Goal: Task Accomplishment & Management: Use online tool/utility

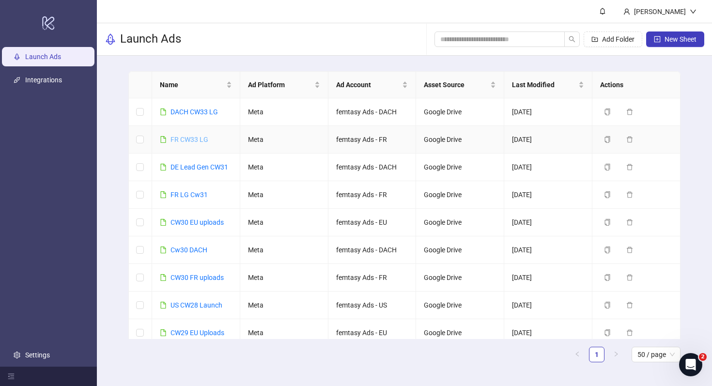
click at [191, 140] on link "FR CW33 LG" at bounding box center [190, 140] width 38 height 8
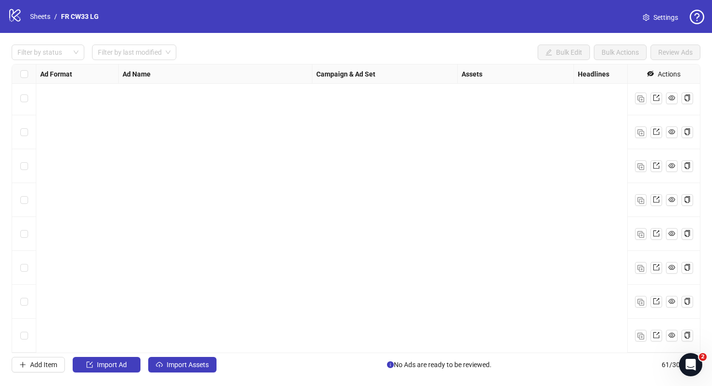
scroll to position [1800, 0]
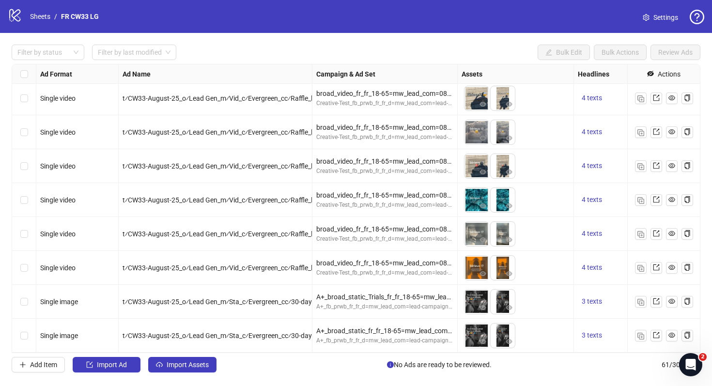
click at [660, 16] on span "Settings" at bounding box center [666, 17] width 25 height 11
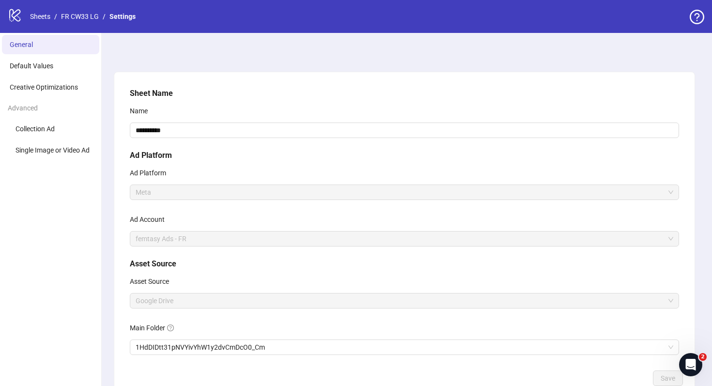
scroll to position [63, 0]
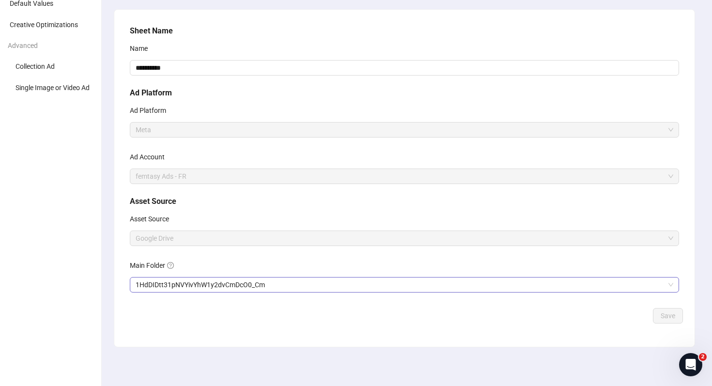
click at [184, 278] on span "1HdDIDtt31pNVYivYhW1y2dvCmDcO0_Cm" at bounding box center [405, 285] width 538 height 15
click at [669, 313] on span "Save" at bounding box center [668, 316] width 15 height 8
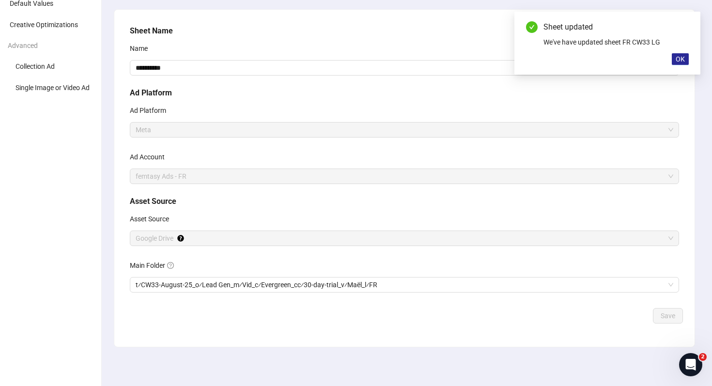
click at [680, 56] on span "OK" at bounding box center [680, 59] width 9 height 8
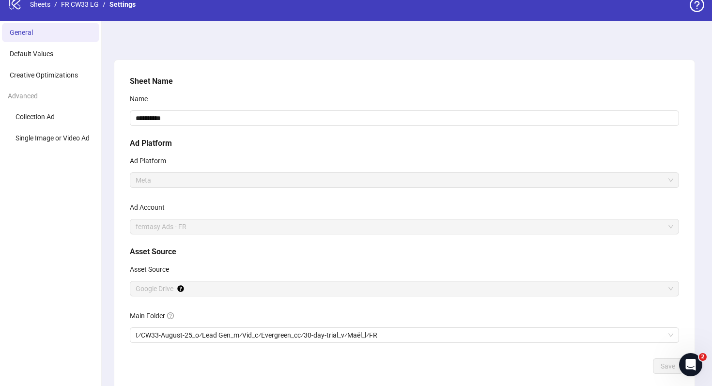
scroll to position [0, 0]
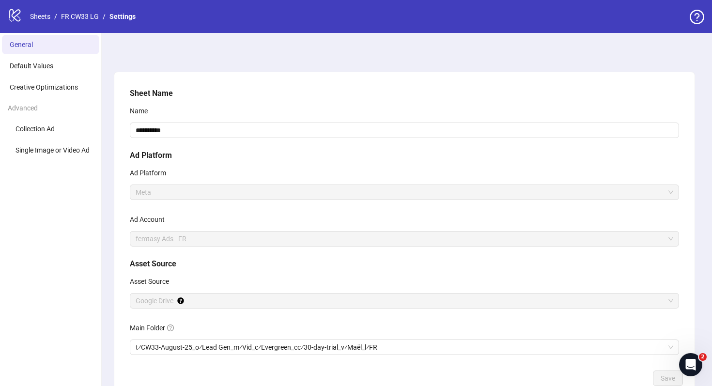
click at [89, 10] on div "logo/logo-mobile Sheets / FR CW33 LG / Settings" at bounding box center [74, 16] width 132 height 17
click at [89, 18] on link "FR CW33 LG" at bounding box center [80, 16] width 42 height 11
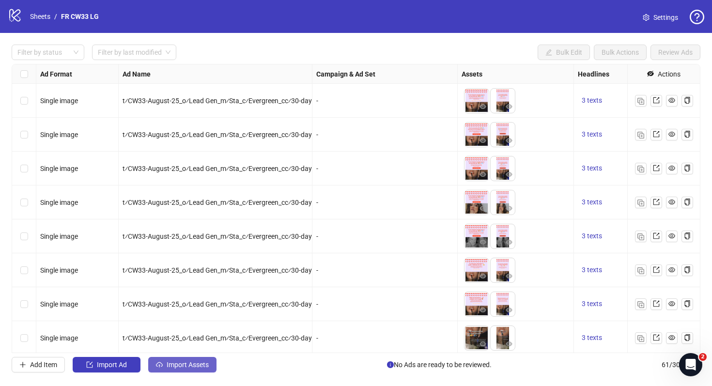
click at [199, 363] on span "Import Assets" at bounding box center [188, 365] width 42 height 8
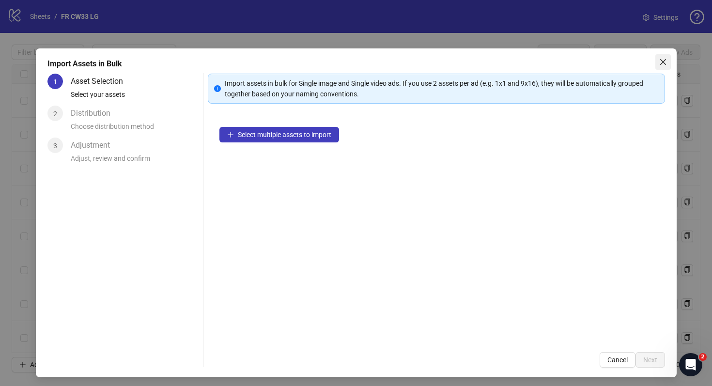
click at [663, 59] on icon "close" at bounding box center [663, 62] width 8 height 8
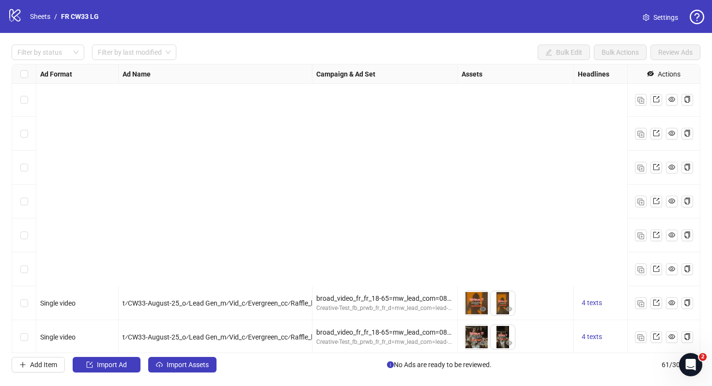
scroll to position [1800, 0]
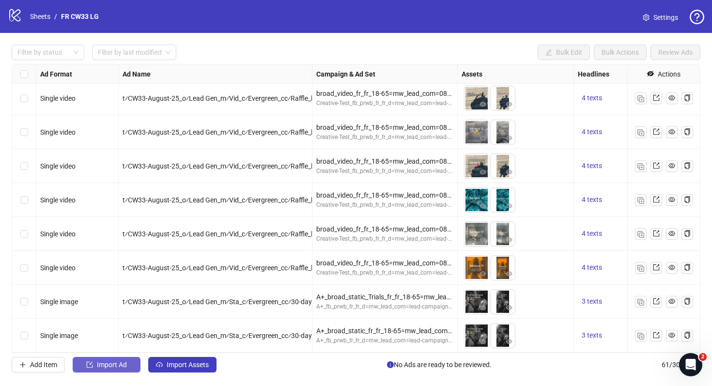
click at [94, 365] on button "Import Ad" at bounding box center [107, 365] width 68 height 16
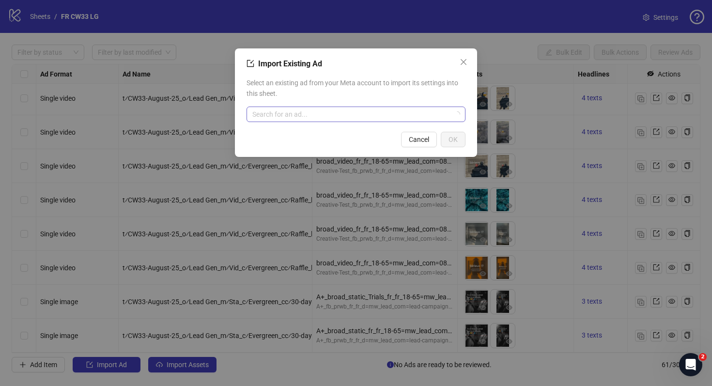
click at [313, 114] on input "search" at bounding box center [351, 114] width 199 height 15
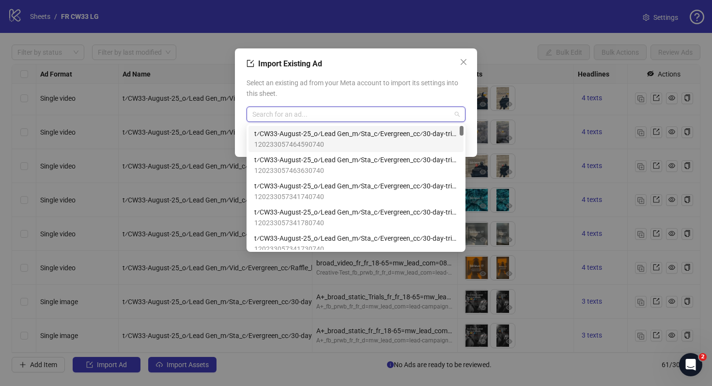
click at [322, 140] on span "120233057464590740" at bounding box center [356, 144] width 204 height 11
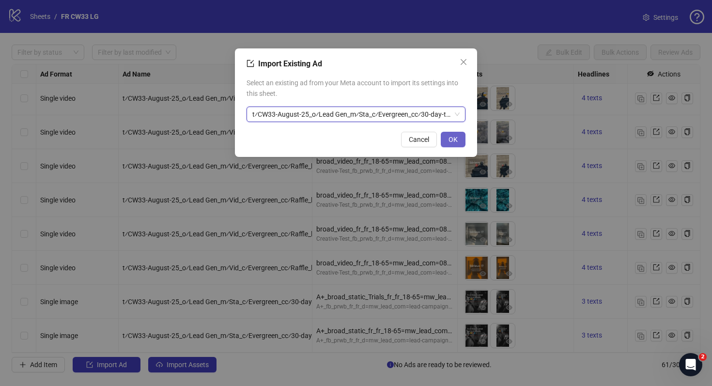
click at [446, 139] on button "OK" at bounding box center [453, 140] width 25 height 16
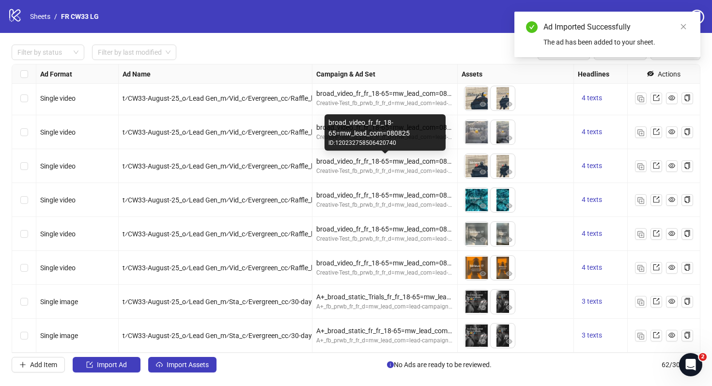
scroll to position [1834, 0]
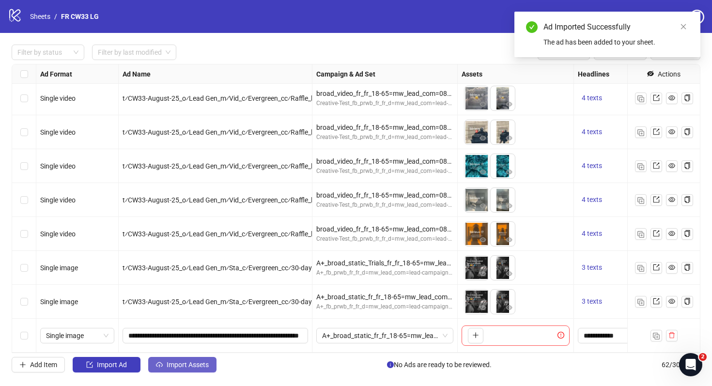
click at [177, 363] on span "Import Assets" at bounding box center [188, 365] width 42 height 8
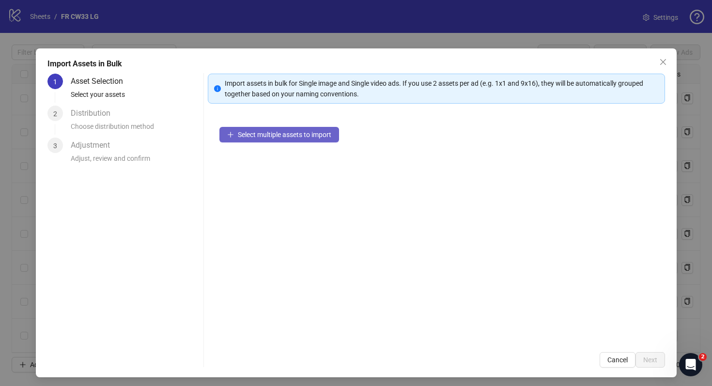
click at [283, 136] on span "Select multiple assets to import" at bounding box center [285, 135] width 94 height 8
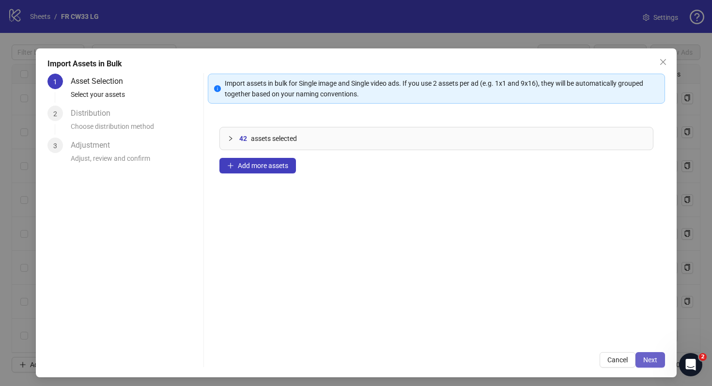
click at [651, 354] on button "Next" at bounding box center [651, 360] width 30 height 16
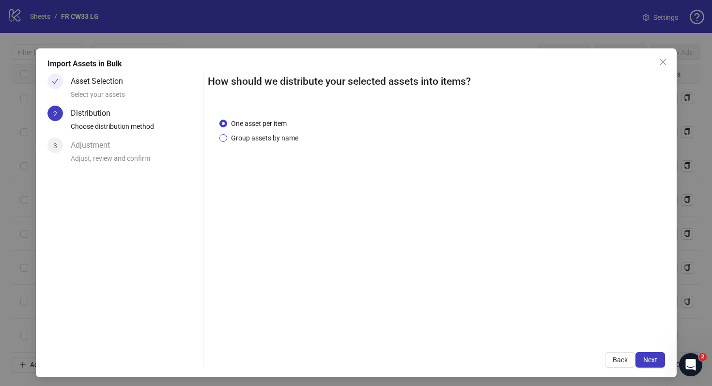
click at [278, 135] on span "Group assets by name" at bounding box center [264, 138] width 75 height 11
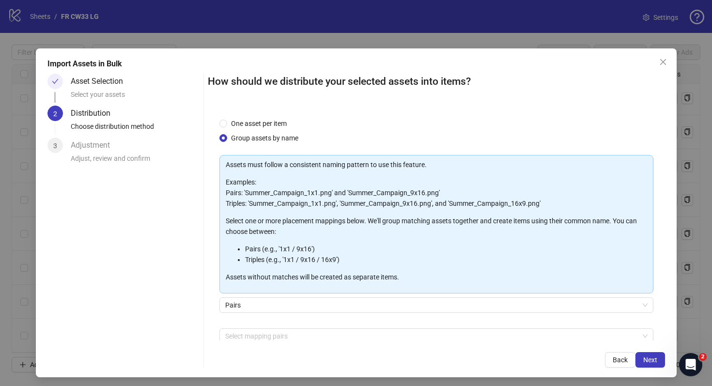
scroll to position [49, 0]
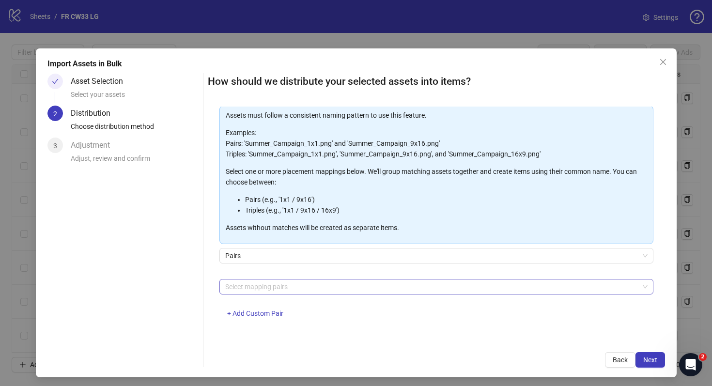
click at [294, 285] on div at bounding box center [431, 287] width 420 height 14
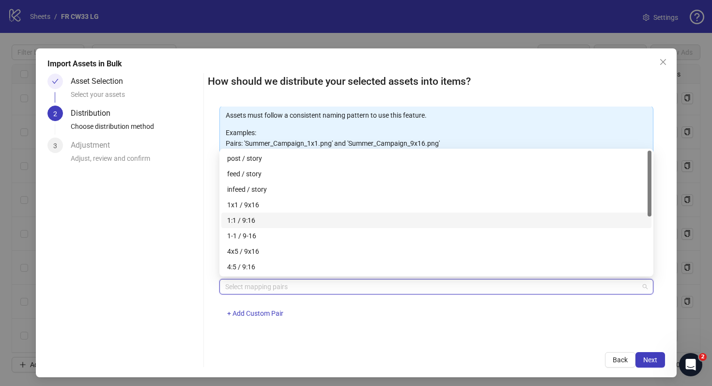
click at [294, 218] on div "1:1 / 9:16" at bounding box center [436, 220] width 419 height 11
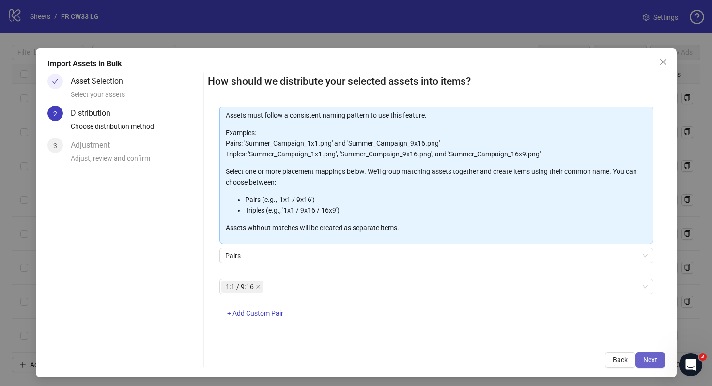
click at [644, 358] on span "Next" at bounding box center [650, 360] width 14 height 8
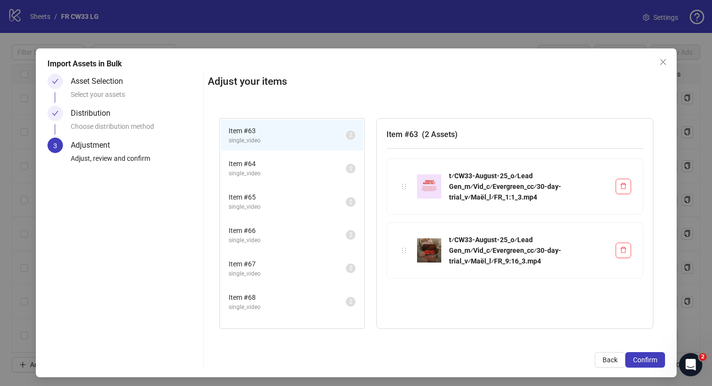
click at [269, 173] on span "single_video" at bounding box center [287, 173] width 117 height 9
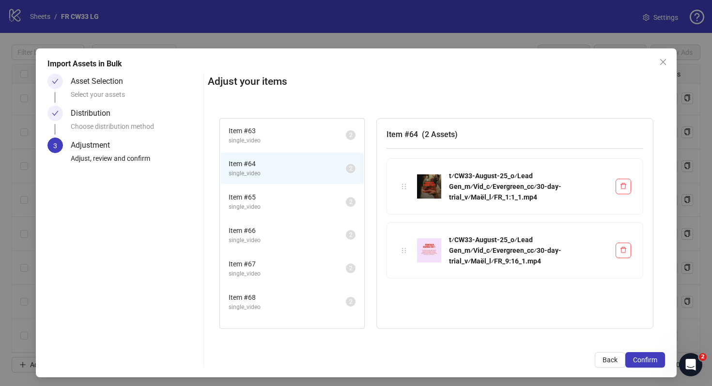
click at [269, 197] on span "Item # 65" at bounding box center [287, 197] width 117 height 11
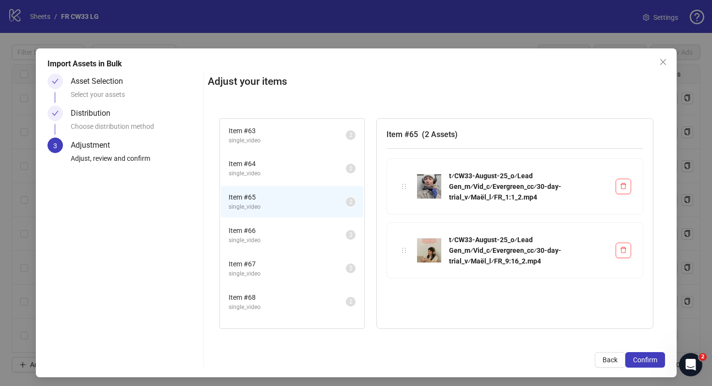
click at [269, 234] on span "Item # 66" at bounding box center [287, 230] width 117 height 11
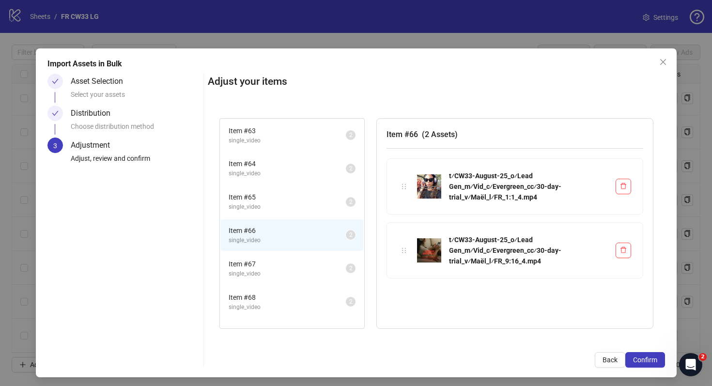
click at [269, 263] on span "Item # 67" at bounding box center [287, 264] width 117 height 11
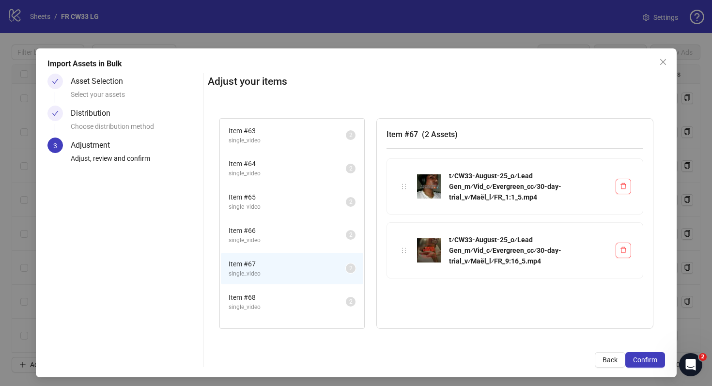
scroll to position [226, 0]
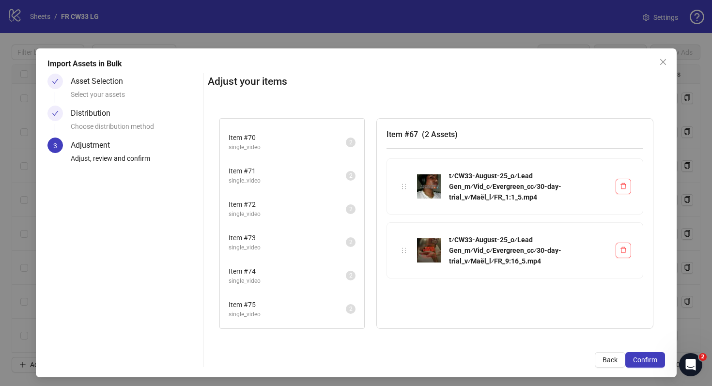
click at [292, 197] on li "Item # 72 single_video 2" at bounding box center [292, 208] width 142 height 31
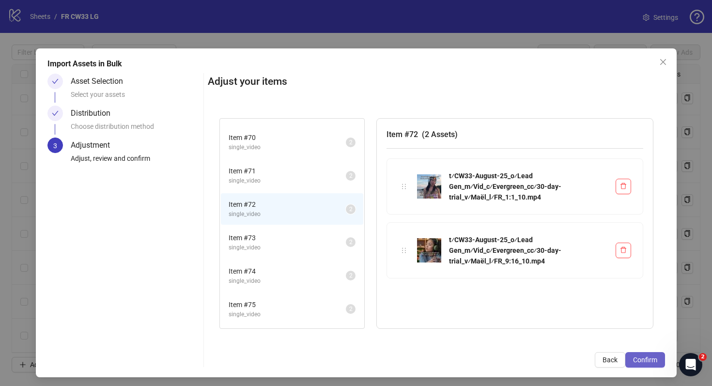
click at [650, 364] on button "Confirm" at bounding box center [646, 360] width 40 height 16
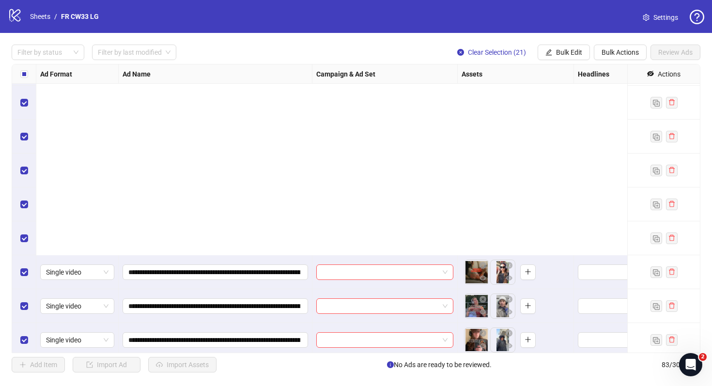
scroll to position [2546, 0]
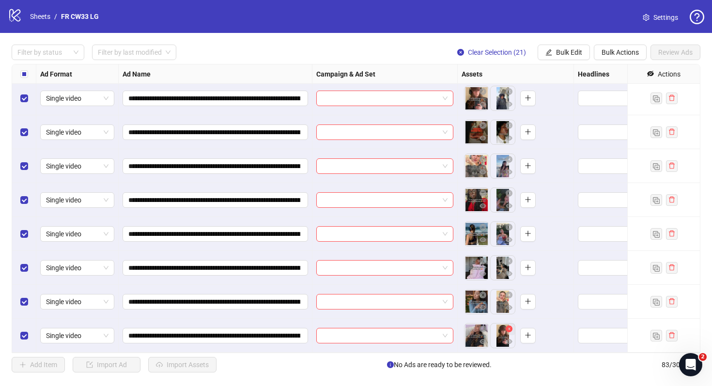
click at [509, 329] on icon "close-circle" at bounding box center [509, 329] width 7 height 7
click at [508, 297] on icon "close-circle" at bounding box center [509, 295] width 7 height 7
click at [508, 257] on button "button" at bounding box center [509, 262] width 12 height 12
click at [509, 262] on button "button" at bounding box center [502, 268] width 16 height 16
click at [509, 225] on icon "close-circle" at bounding box center [509, 227] width 7 height 7
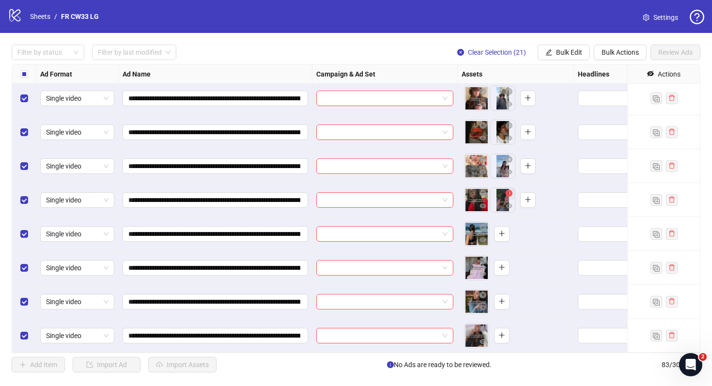
click at [510, 193] on icon "close-circle" at bounding box center [509, 193] width 7 height 7
click at [510, 158] on icon "close-circle" at bounding box center [509, 159] width 7 height 7
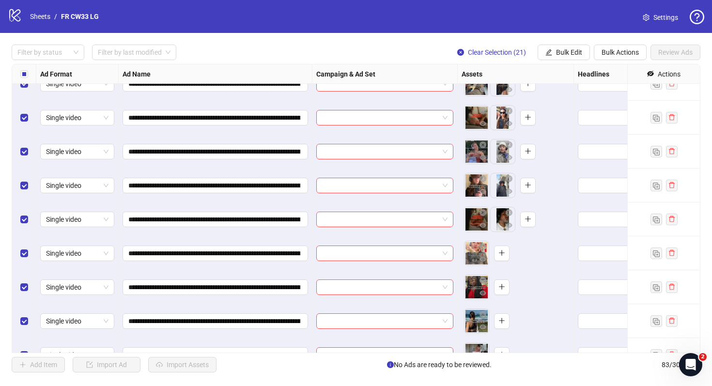
scroll to position [2404, 0]
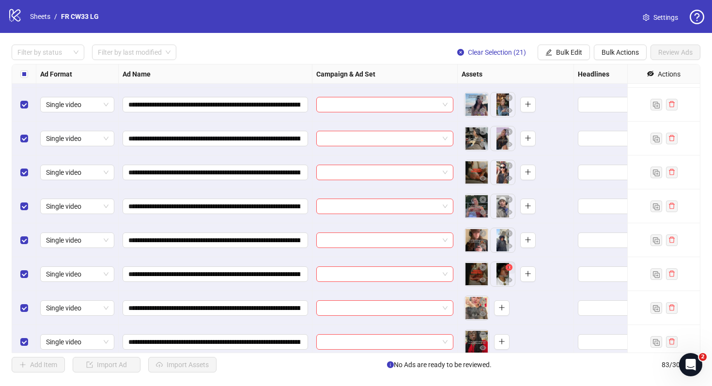
click at [507, 270] on icon "close-circle" at bounding box center [509, 267] width 7 height 7
click at [508, 233] on icon "close-circle" at bounding box center [509, 233] width 7 height 7
click at [507, 198] on icon "close-circle" at bounding box center [509, 199] width 7 height 7
click at [509, 164] on icon "close-circle" at bounding box center [509, 165] width 7 height 7
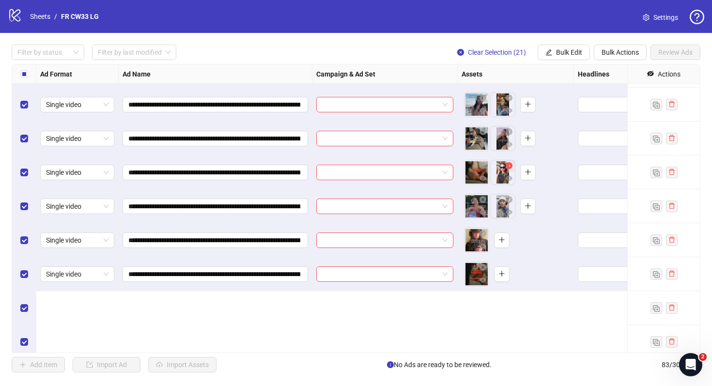
scroll to position [2293, 0]
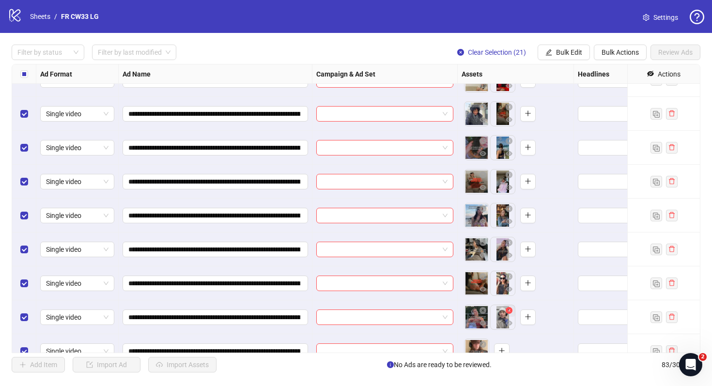
click at [511, 309] on icon "close-circle" at bounding box center [509, 310] width 7 height 7
click at [511, 275] on icon "close-circle" at bounding box center [509, 276] width 7 height 7
click at [508, 239] on span "button" at bounding box center [509, 243] width 7 height 8
click at [510, 205] on span "button" at bounding box center [509, 209] width 7 height 8
click at [511, 174] on icon "close-circle" at bounding box center [509, 175] width 7 height 7
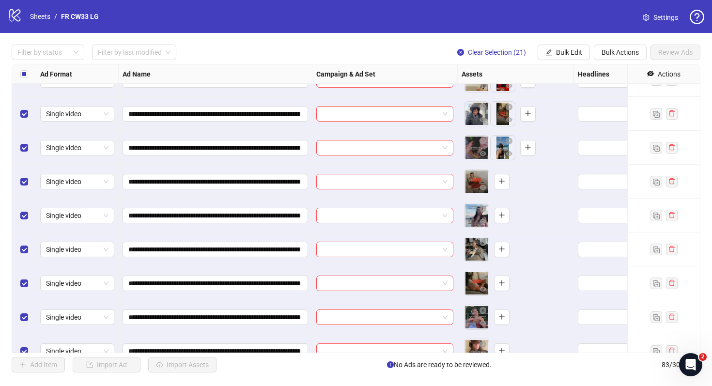
scroll to position [2140, 0]
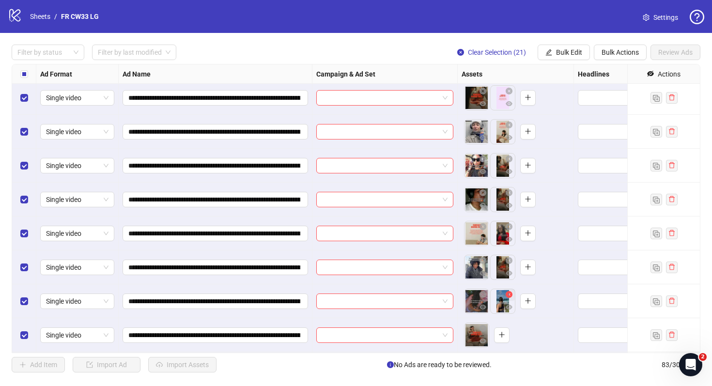
click at [509, 294] on icon "close-circle" at bounding box center [509, 294] width 7 height 7
click at [510, 258] on icon "close-circle" at bounding box center [509, 260] width 7 height 7
click at [512, 223] on icon "close-circle" at bounding box center [509, 226] width 7 height 7
click at [511, 194] on icon "close-circle" at bounding box center [509, 192] width 7 height 7
click at [509, 160] on icon "close-circle" at bounding box center [509, 159] width 7 height 7
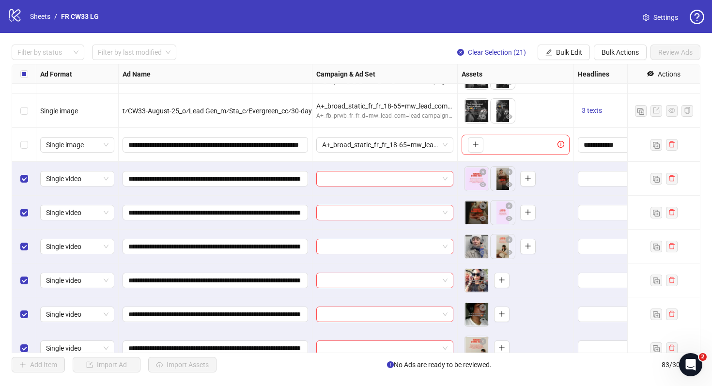
scroll to position [2043, 0]
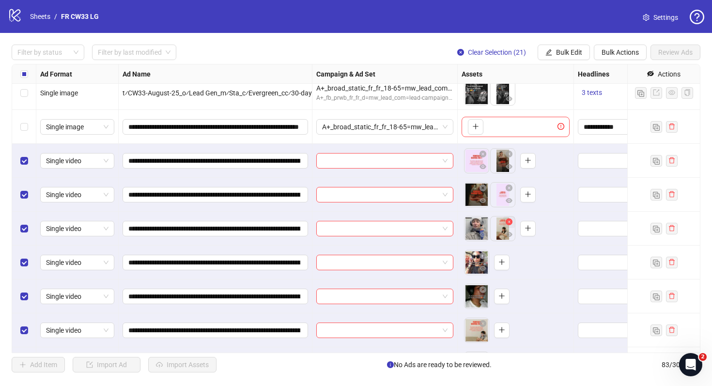
click at [509, 222] on icon "close-circle" at bounding box center [509, 222] width 7 height 7
click at [511, 187] on icon "close-circle" at bounding box center [509, 188] width 7 height 7
click at [510, 154] on icon "close-circle" at bounding box center [509, 154] width 7 height 7
click at [505, 161] on icon "plus" at bounding box center [502, 160] width 7 height 7
click at [499, 194] on icon "plus" at bounding box center [501, 194] width 5 height 0
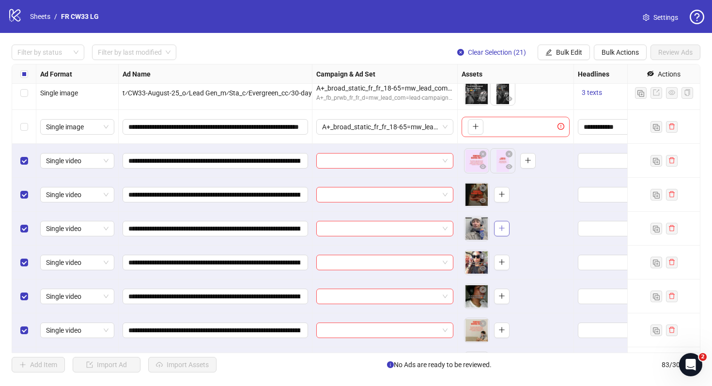
click at [502, 229] on icon "plus" at bounding box center [502, 228] width 7 height 7
click at [502, 266] on span "button" at bounding box center [502, 262] width 7 height 8
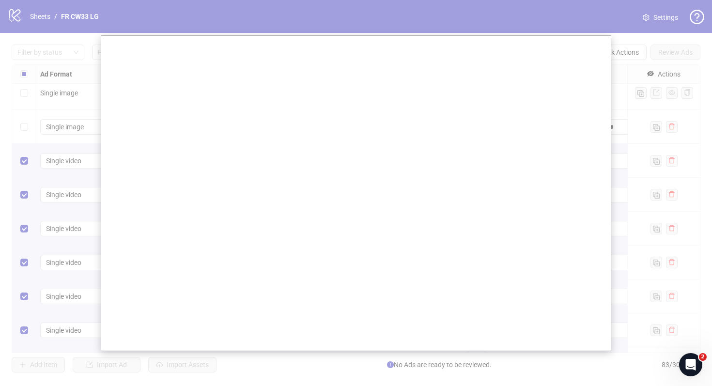
click at [266, 361] on div at bounding box center [356, 193] width 712 height 386
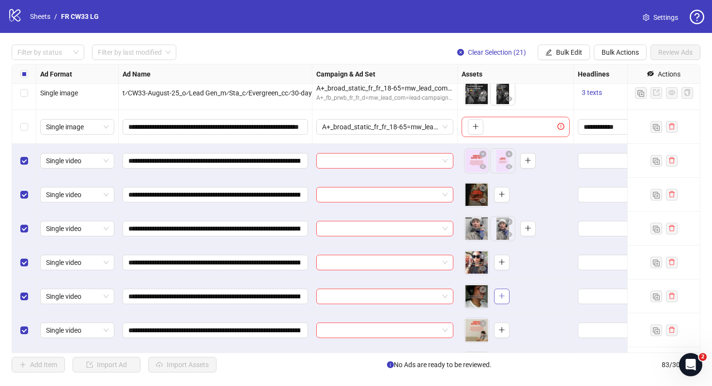
click at [502, 295] on icon "plus" at bounding box center [502, 296] width 7 height 7
click at [506, 298] on button "button" at bounding box center [502, 297] width 16 height 16
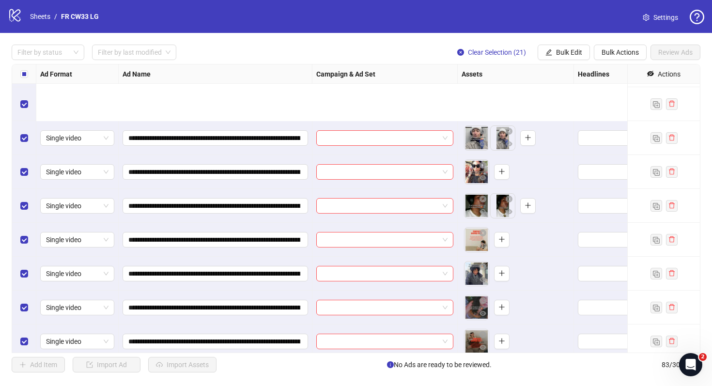
scroll to position [2239, 0]
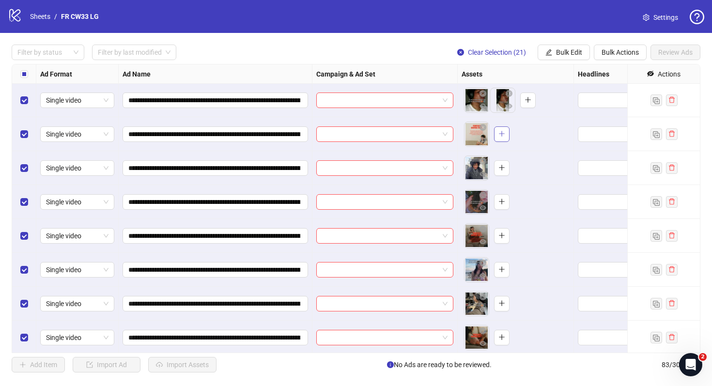
click at [504, 131] on icon "plus" at bounding box center [502, 133] width 7 height 7
click at [504, 166] on icon "plus" at bounding box center [502, 167] width 7 height 7
click at [503, 198] on button "button" at bounding box center [502, 202] width 16 height 16
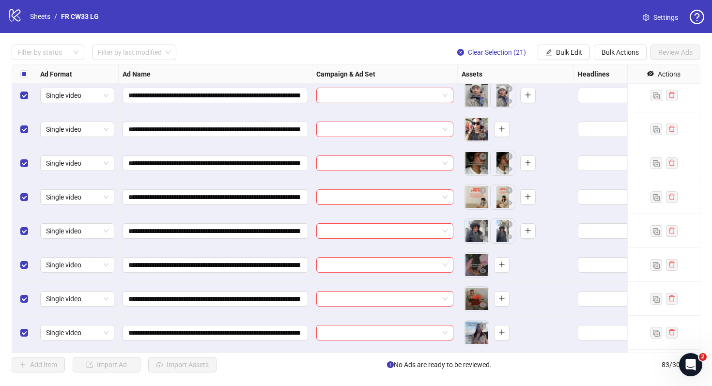
scroll to position [2083, 0]
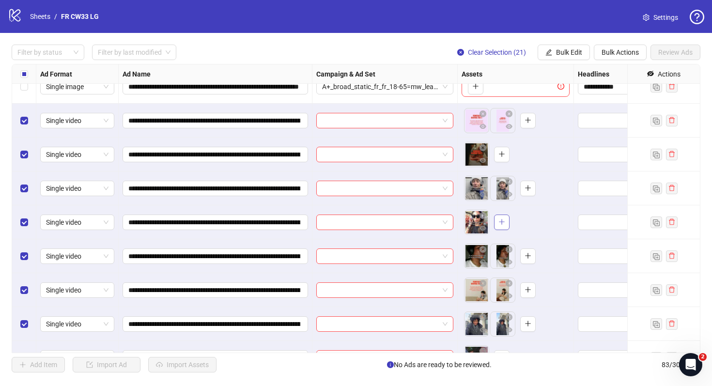
click at [502, 219] on icon "plus" at bounding box center [502, 222] width 7 height 7
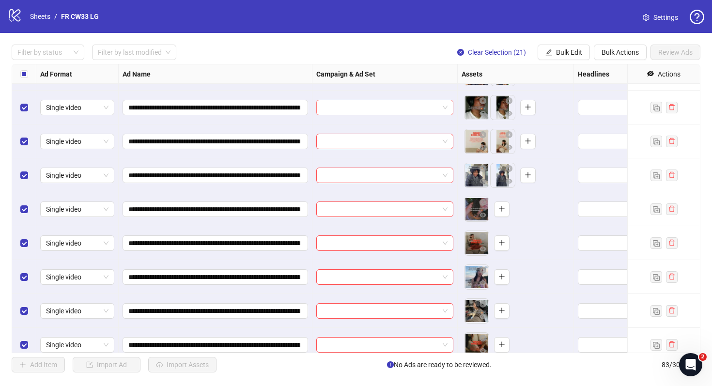
scroll to position [2301, 0]
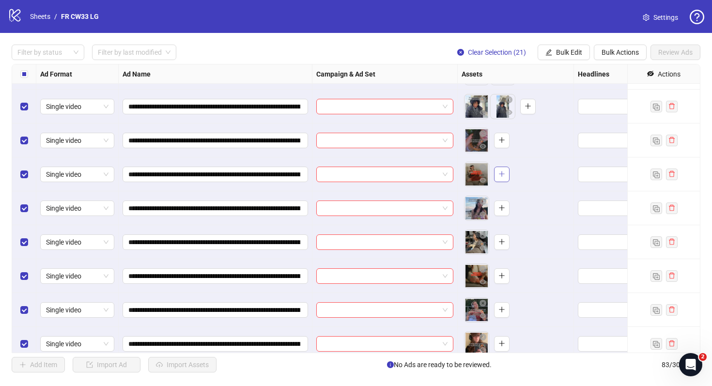
click at [502, 171] on icon "plus" at bounding box center [502, 174] width 7 height 7
click at [501, 211] on span "button" at bounding box center [502, 208] width 7 height 8
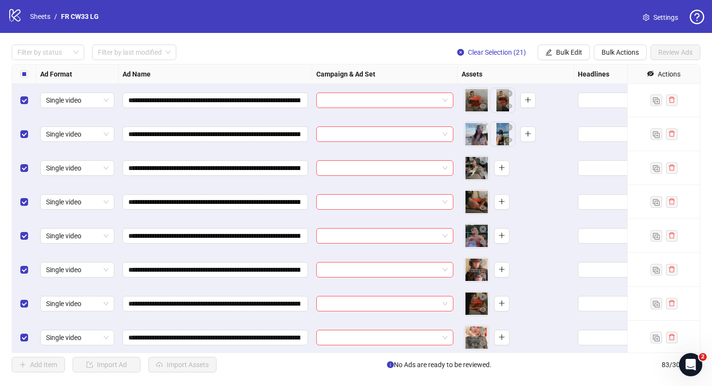
scroll to position [2380, 0]
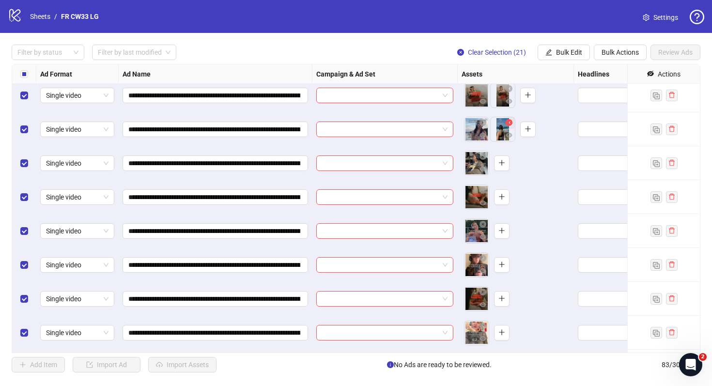
click at [512, 122] on icon "close-circle" at bounding box center [509, 122] width 7 height 7
click at [508, 126] on button "button" at bounding box center [502, 130] width 16 height 16
click at [501, 161] on icon "plus" at bounding box center [502, 162] width 7 height 7
click at [503, 191] on button "button" at bounding box center [502, 197] width 16 height 16
click at [130, 332] on span "**********" at bounding box center [216, 333] width 186 height 16
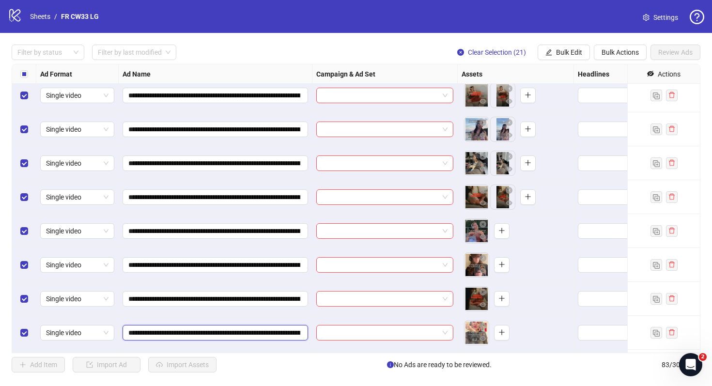
scroll to position [0, 84]
click at [505, 234] on button "button" at bounding box center [502, 231] width 16 height 16
click at [501, 264] on icon "plus" at bounding box center [502, 264] width 7 height 7
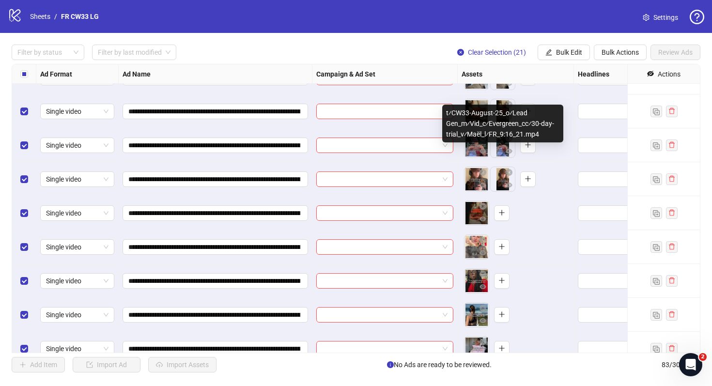
scroll to position [2498, 0]
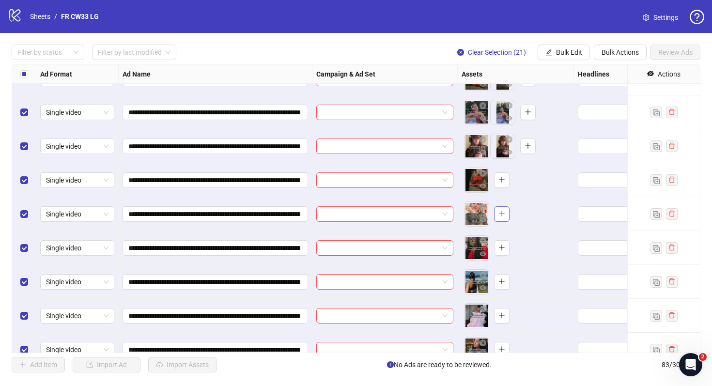
click at [500, 215] on icon "plus" at bounding box center [502, 213] width 7 height 7
click at [504, 246] on icon "plus" at bounding box center [502, 247] width 7 height 7
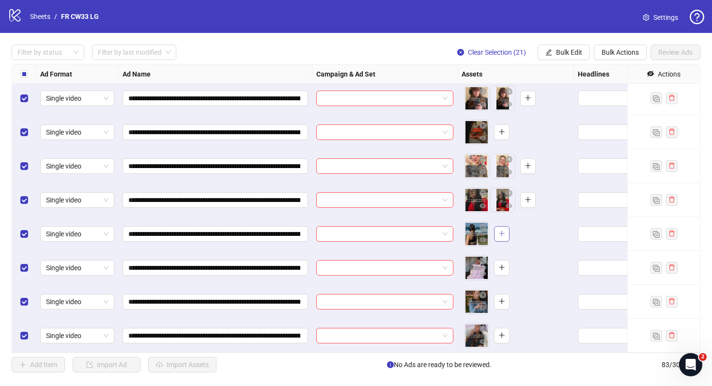
click at [501, 233] on icon "plus" at bounding box center [502, 233] width 7 height 7
click at [499, 266] on icon "plus" at bounding box center [502, 267] width 7 height 7
click at [510, 260] on icon "close-circle" at bounding box center [509, 261] width 7 height 7
click at [501, 268] on icon "plus" at bounding box center [502, 267] width 7 height 7
click at [505, 302] on icon "plus" at bounding box center [502, 301] width 7 height 7
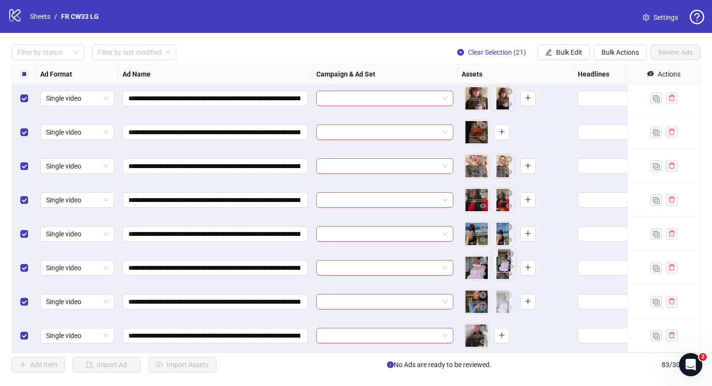
drag, startPoint x: 501, startPoint y: 312, endPoint x: 502, endPoint y: 272, distance: 39.8
click at [502, 272] on body "**********" at bounding box center [356, 193] width 712 height 386
click at [511, 262] on icon "close-circle" at bounding box center [509, 261] width 7 height 7
click at [509, 294] on icon "close-circle" at bounding box center [509, 295] width 7 height 7
click at [505, 270] on icon "plus" at bounding box center [502, 267] width 7 height 7
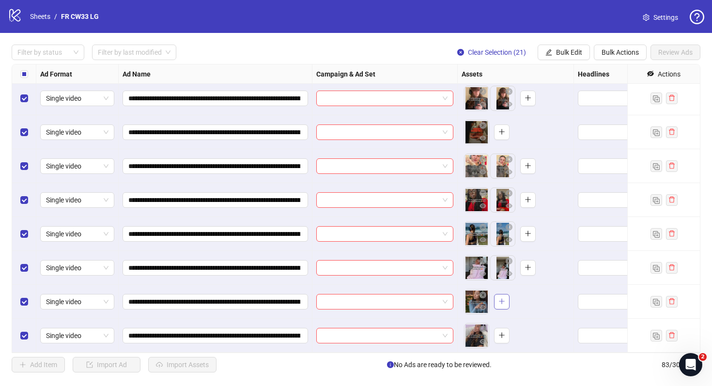
click at [505, 303] on icon "plus" at bounding box center [502, 301] width 7 height 7
click at [505, 336] on icon "plus" at bounding box center [502, 335] width 7 height 7
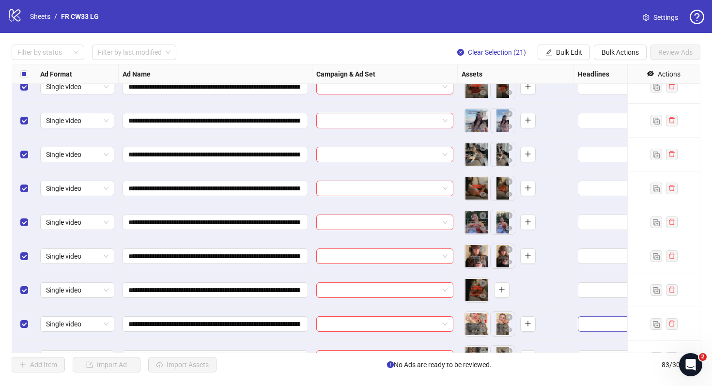
scroll to position [2347, 0]
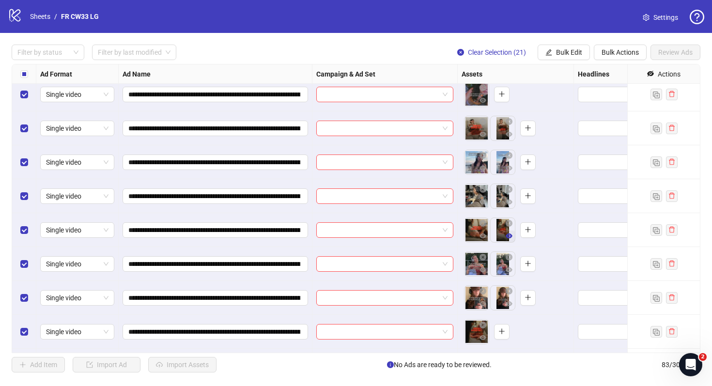
click at [509, 235] on icon "eye" at bounding box center [509, 236] width 7 height 5
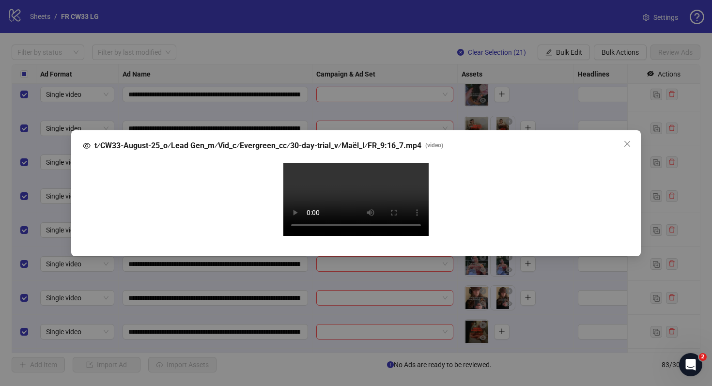
click at [694, 222] on div "t⁄CW33-August-25_o⁄Lead Gen_m⁄Vid_c⁄Evergreen_cc⁄30-day-trial_v⁄Maël_l⁄FR_9:16…" at bounding box center [356, 193] width 712 height 386
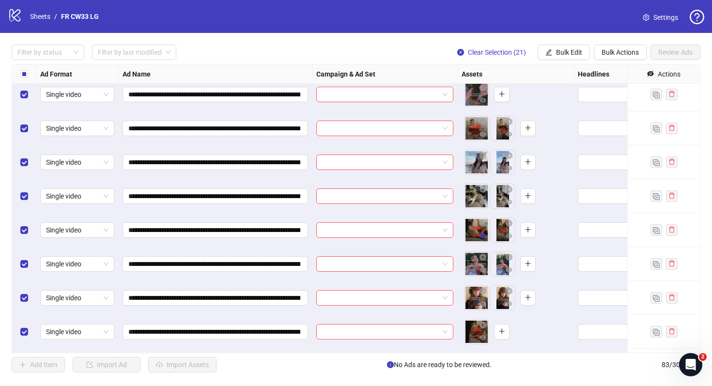
click at [485, 236] on icon "eye" at bounding box center [483, 236] width 7 height 5
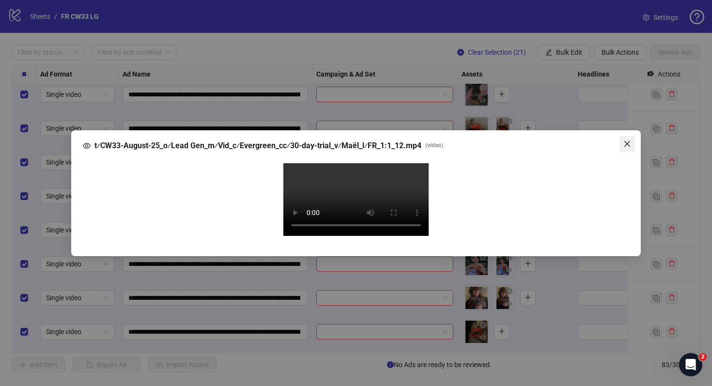
click at [624, 136] on button "Close" at bounding box center [628, 144] width 16 height 16
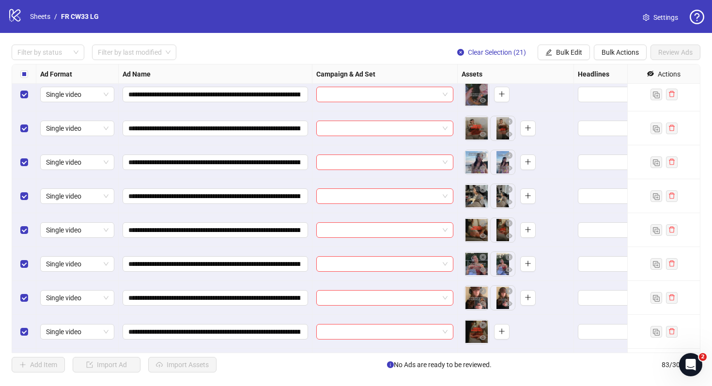
scroll to position [2457, 0]
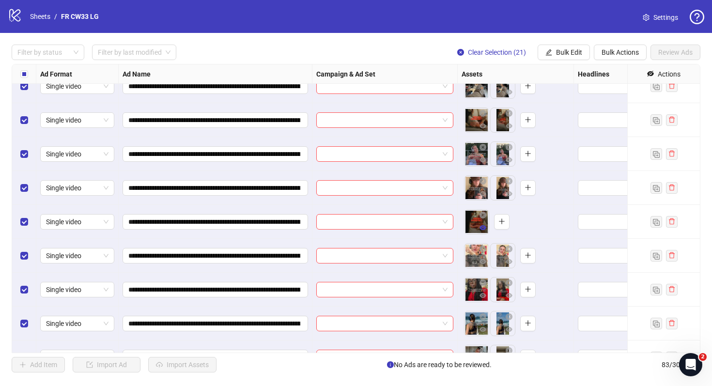
click at [486, 228] on icon "eye" at bounding box center [483, 227] width 7 height 5
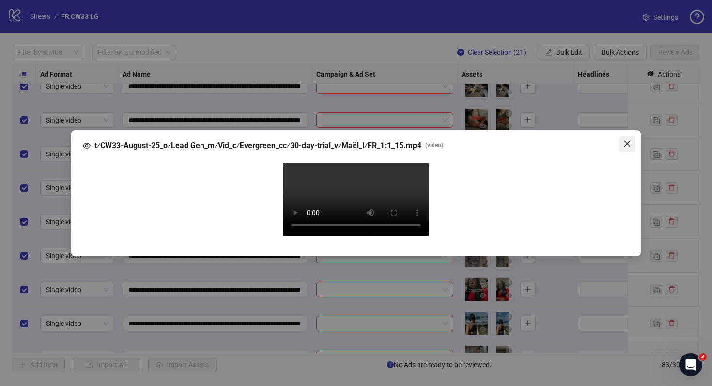
click at [626, 136] on button "Close" at bounding box center [628, 144] width 16 height 16
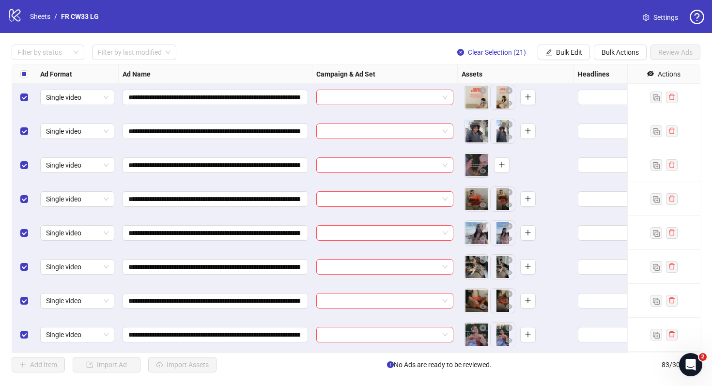
scroll to position [2269, 0]
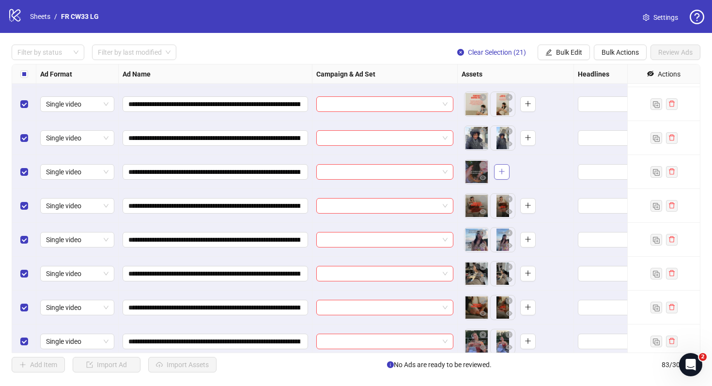
click at [506, 169] on button "button" at bounding box center [502, 172] width 16 height 16
click at [482, 179] on icon "eye" at bounding box center [483, 177] width 7 height 7
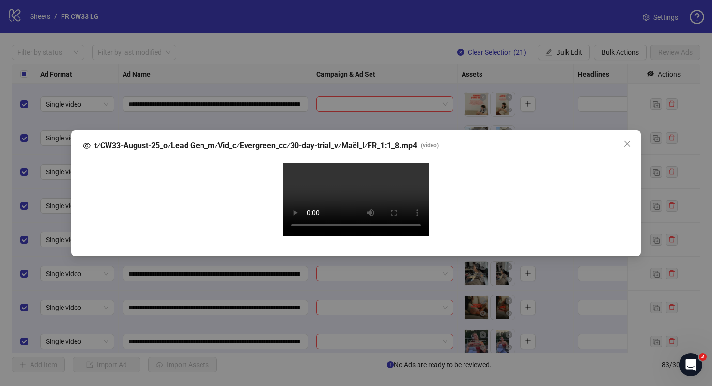
click at [657, 205] on div "t⁄CW33-August-25_o⁄Lead Gen_m⁄Vid_c⁄Evergreen_cc⁄30-day-trial_v⁄Maël_l⁄FR_1:1_…" at bounding box center [356, 193] width 712 height 386
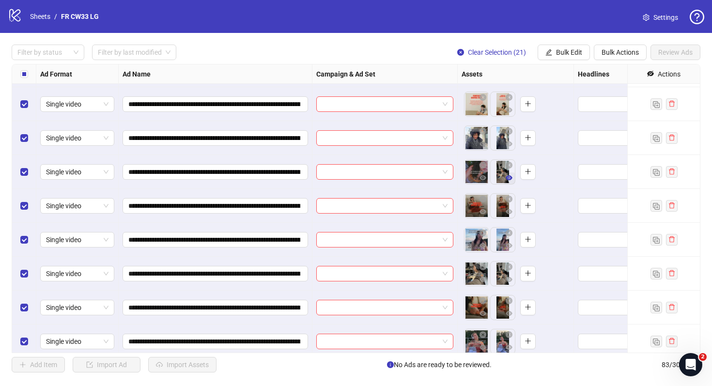
click at [508, 177] on icon "eye" at bounding box center [509, 177] width 7 height 7
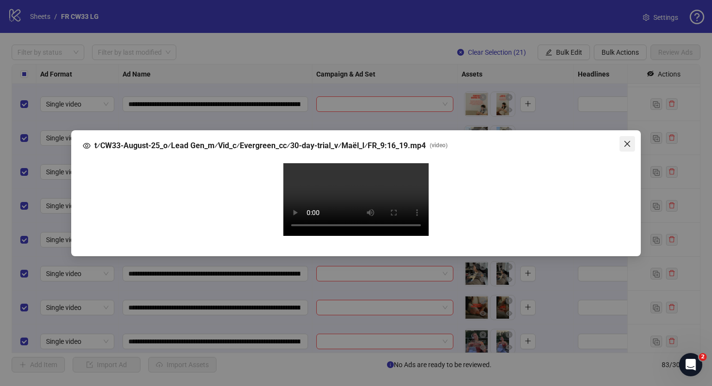
click at [626, 136] on button "Close" at bounding box center [628, 144] width 16 height 16
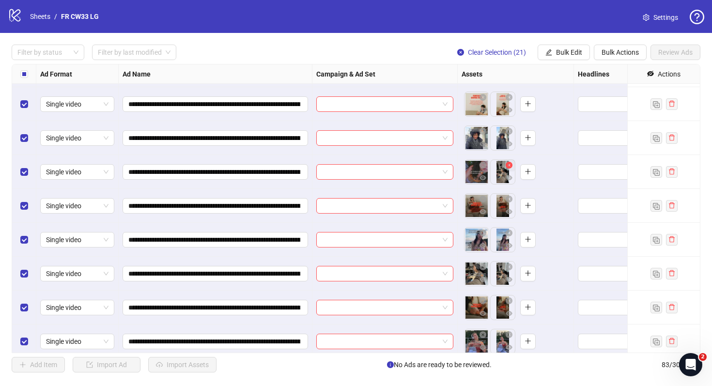
click at [509, 166] on icon "close-circle" at bounding box center [509, 165] width 7 height 7
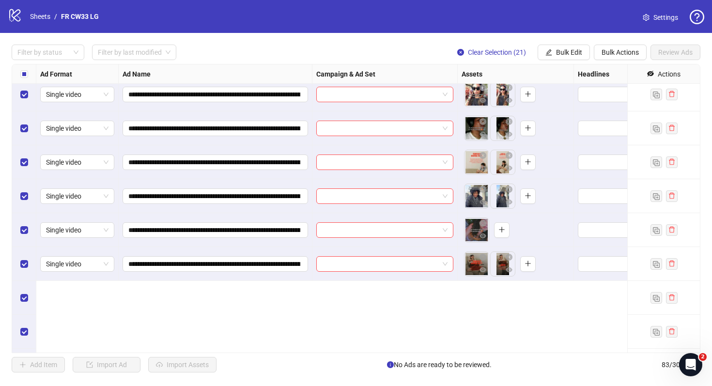
scroll to position [2039, 0]
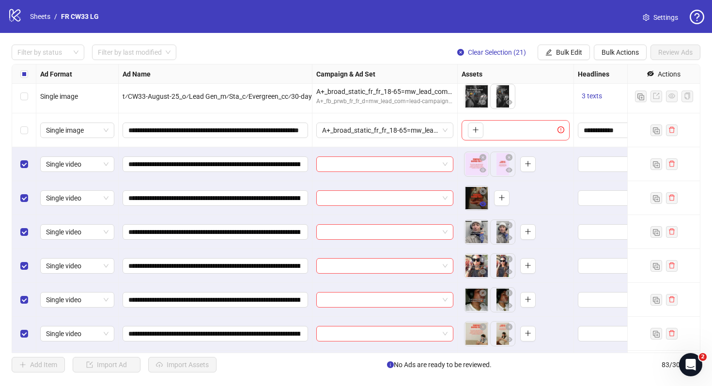
click at [484, 204] on icon "eye" at bounding box center [483, 204] width 7 height 5
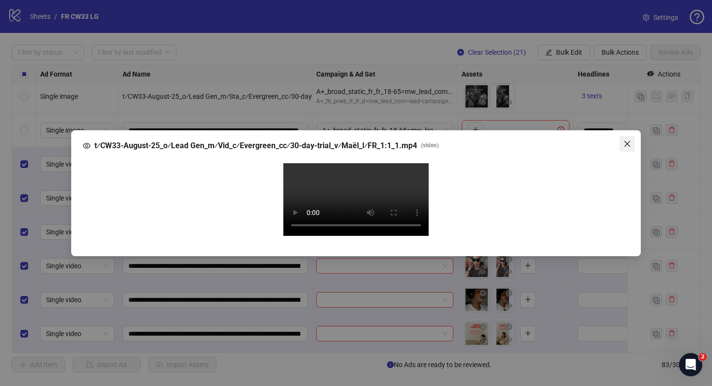
click at [628, 140] on icon "close" at bounding box center [628, 144] width 8 height 8
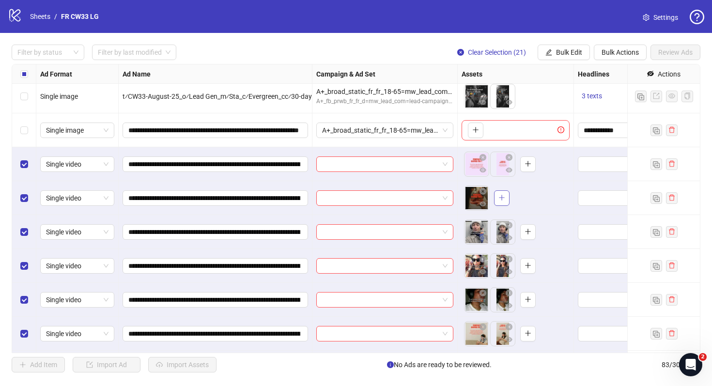
click at [503, 198] on icon "plus" at bounding box center [502, 197] width 7 height 7
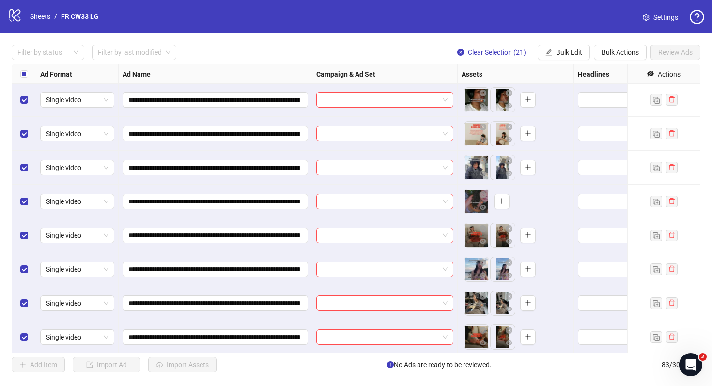
scroll to position [2253, 0]
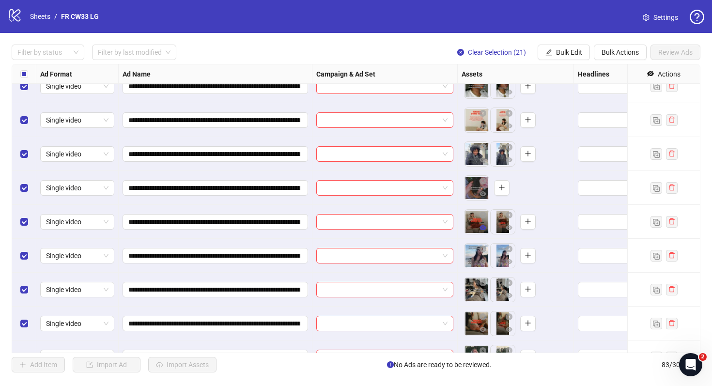
click at [482, 228] on icon "eye" at bounding box center [483, 227] width 7 height 5
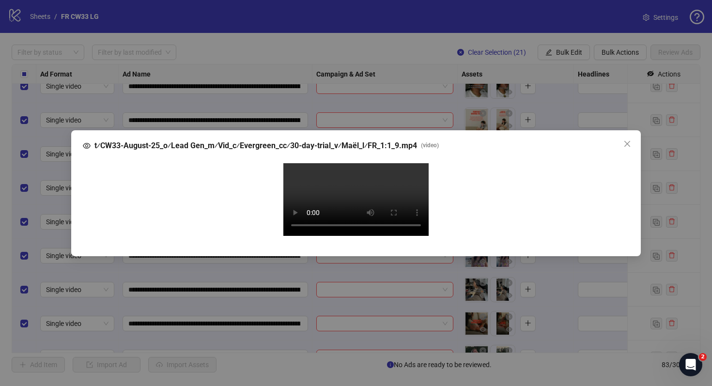
click at [608, 239] on div "Your browser does not support the video tag." at bounding box center [356, 201] width 531 height 76
click at [629, 140] on icon "close" at bounding box center [628, 144] width 8 height 8
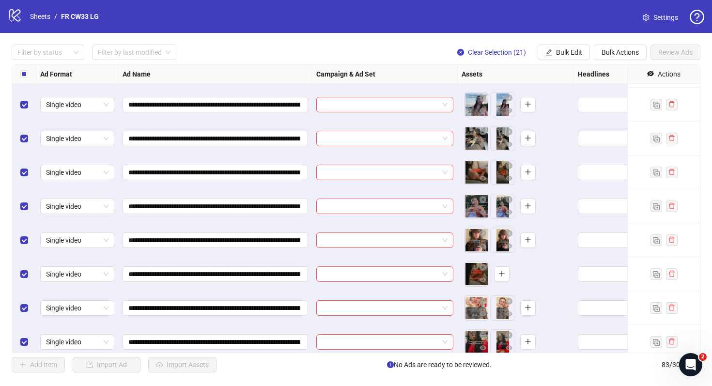
scroll to position [2405, 0]
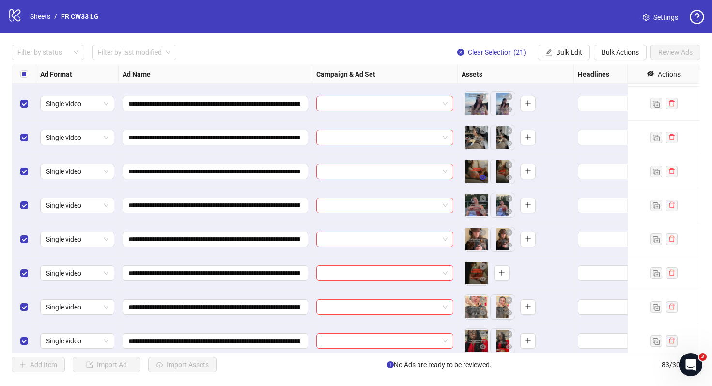
click at [484, 179] on icon "eye" at bounding box center [483, 177] width 7 height 5
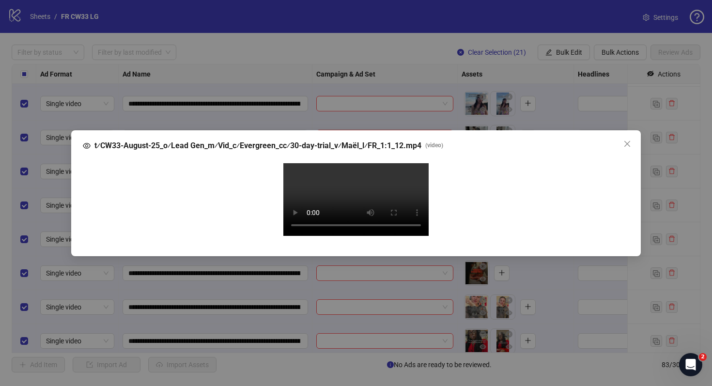
click at [645, 193] on div "t⁄CW33-August-25_o⁄Lead Gen_m⁄Vid_c⁄Evergreen_cc⁄30-day-trial_v⁄Maël_l⁄FR_1:1_…" at bounding box center [356, 193] width 712 height 386
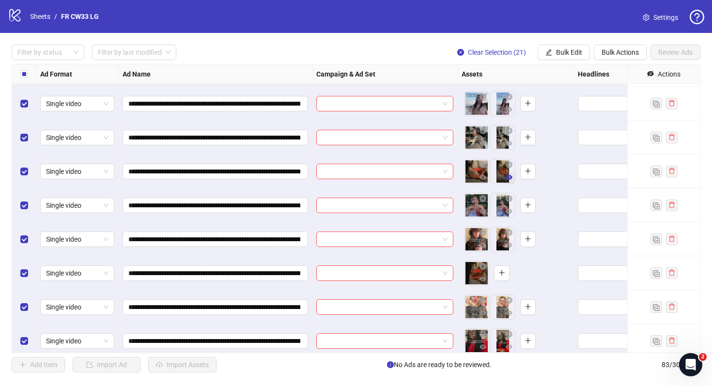
click at [509, 180] on icon "eye" at bounding box center [509, 177] width 7 height 5
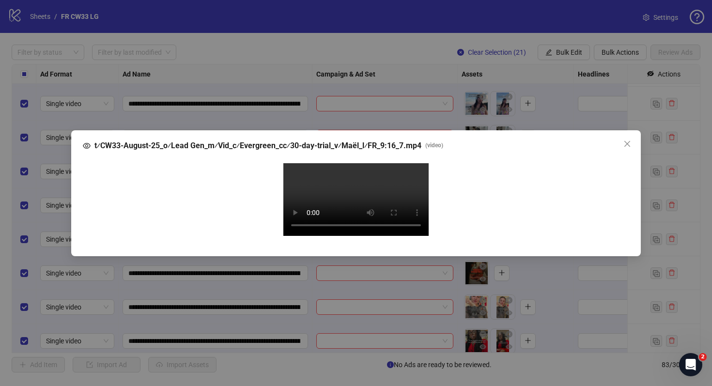
click at [661, 154] on div "t⁄CW33-August-25_o⁄Lead Gen_m⁄Vid_c⁄Evergreen_cc⁄30-day-trial_v⁄Maël_l⁄FR_9:16…" at bounding box center [356, 193] width 712 height 386
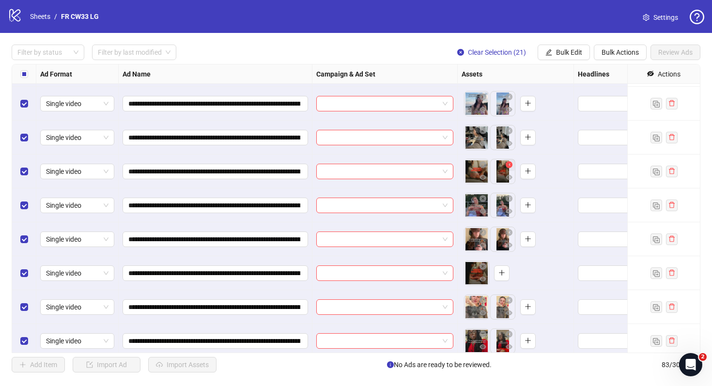
click at [510, 164] on icon "close-circle" at bounding box center [509, 164] width 7 height 7
click at [503, 174] on icon "plus" at bounding box center [502, 171] width 7 height 7
click at [485, 279] on icon "eye" at bounding box center [483, 279] width 7 height 5
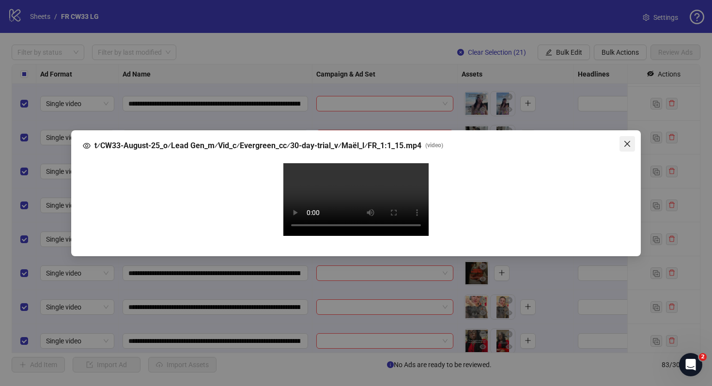
click at [623, 140] on span "Close" at bounding box center [628, 144] width 16 height 8
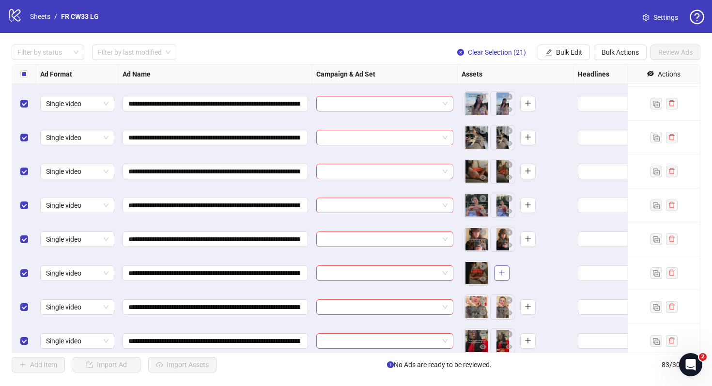
click at [500, 280] on button "button" at bounding box center [502, 274] width 16 height 16
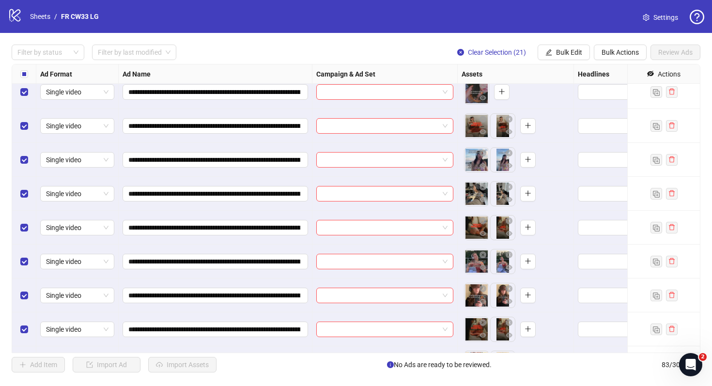
scroll to position [2304, 0]
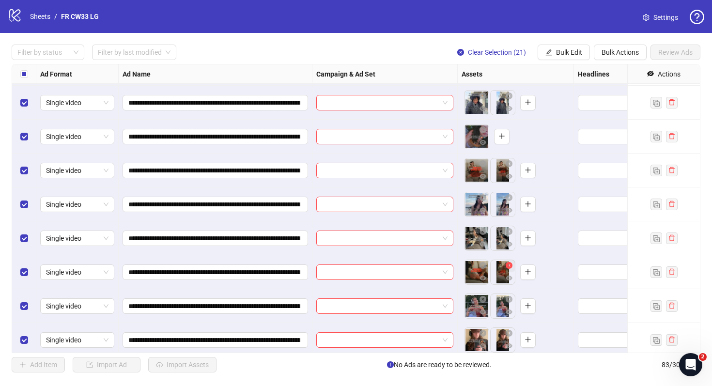
click at [508, 262] on button "button" at bounding box center [509, 266] width 12 height 12
click at [502, 276] on span "button" at bounding box center [502, 272] width 7 height 8
click at [511, 277] on icon "eye" at bounding box center [509, 278] width 7 height 5
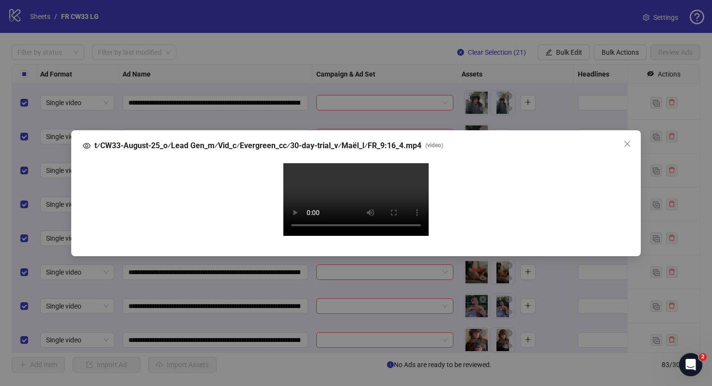
click at [686, 185] on div "t⁄CW33-August-25_o⁄Lead Gen_m⁄Vid_c⁄Evergreen_cc⁄30-day-trial_v⁄Maël_l⁄FR_9:16…" at bounding box center [356, 193] width 712 height 386
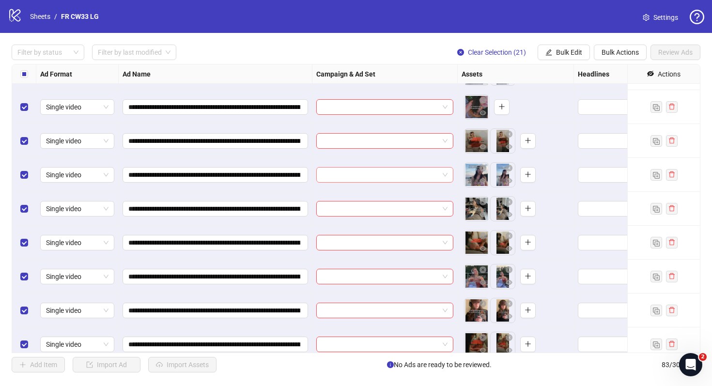
scroll to position [2248, 0]
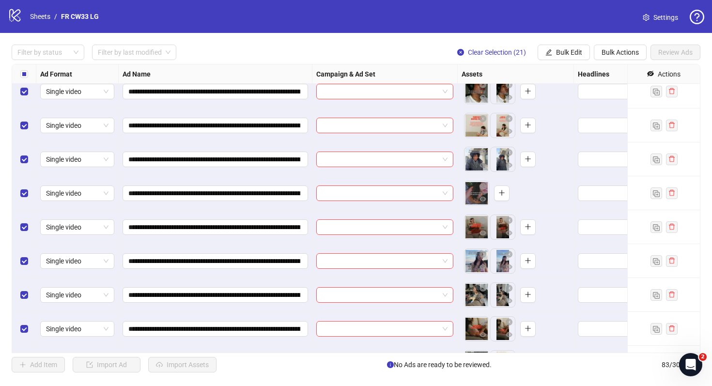
click at [28, 76] on div "Select all rows" at bounding box center [24, 73] width 24 height 19
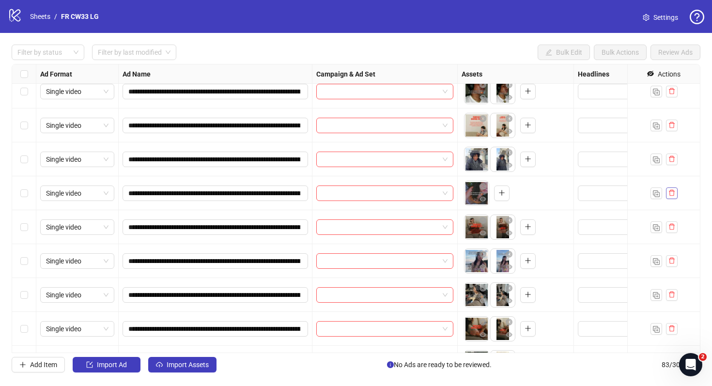
click at [673, 192] on icon "delete" at bounding box center [672, 192] width 7 height 7
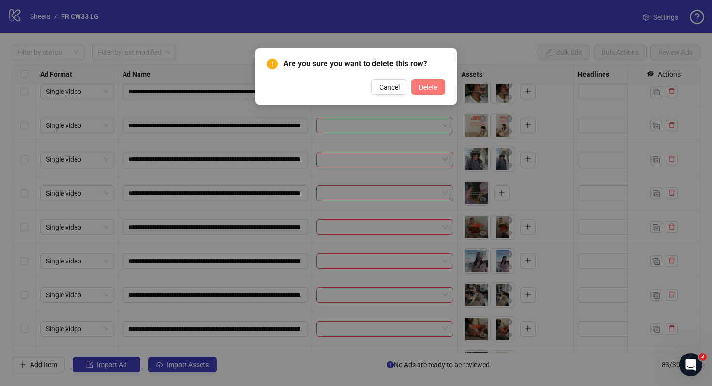
click at [440, 87] on button "Delete" at bounding box center [428, 87] width 34 height 16
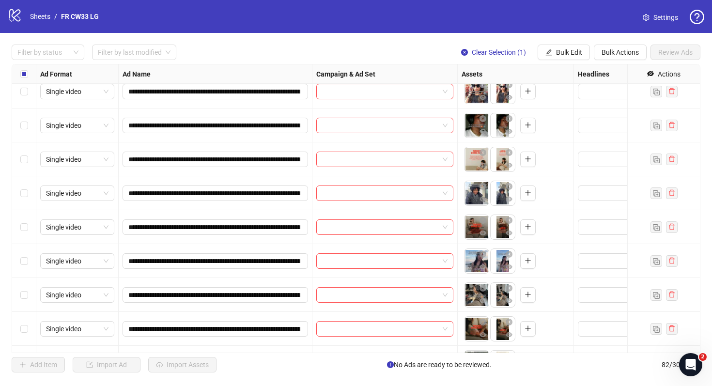
scroll to position [2512, 0]
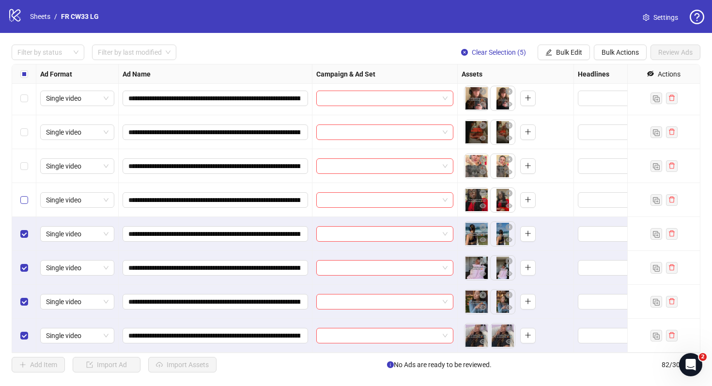
click at [23, 195] on label "Select row 78" at bounding box center [24, 200] width 8 height 11
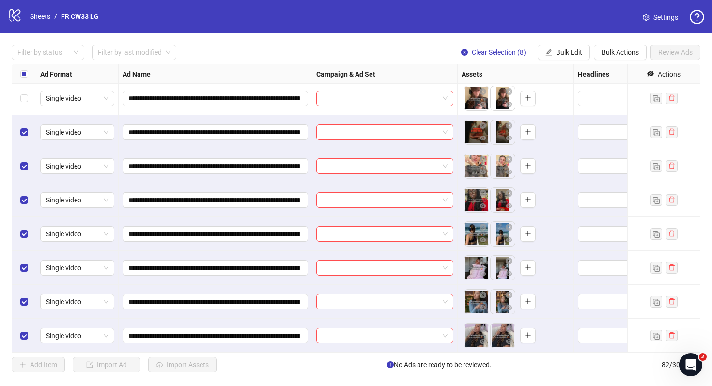
scroll to position [2394, 0]
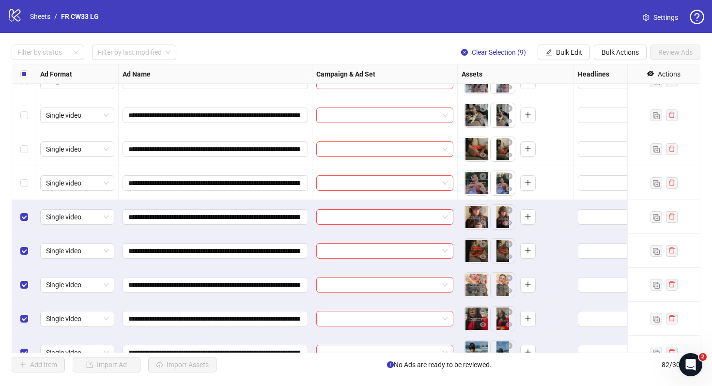
click at [26, 189] on div "Select row 74" at bounding box center [24, 183] width 24 height 34
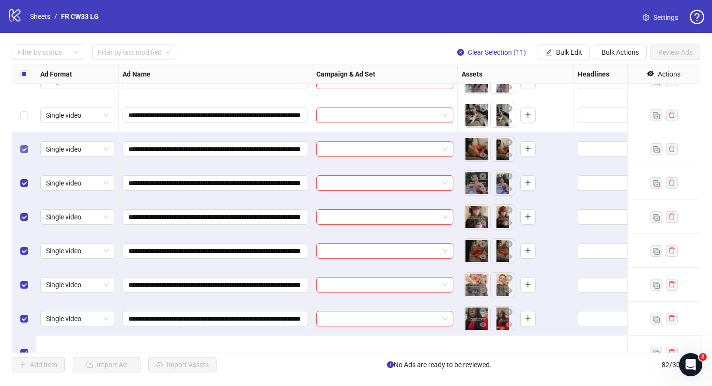
scroll to position [2302, 0]
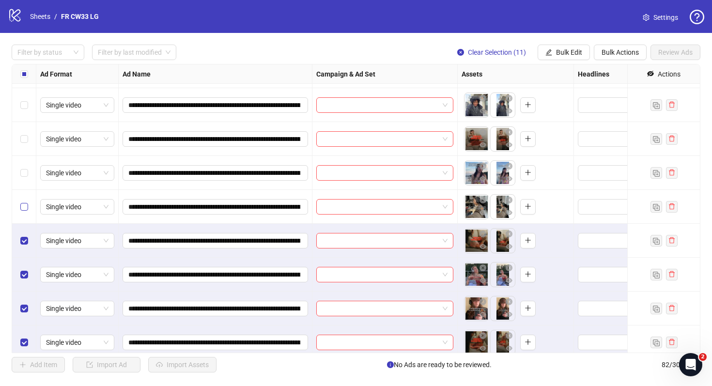
click at [25, 202] on label "Select row 72" at bounding box center [24, 207] width 8 height 11
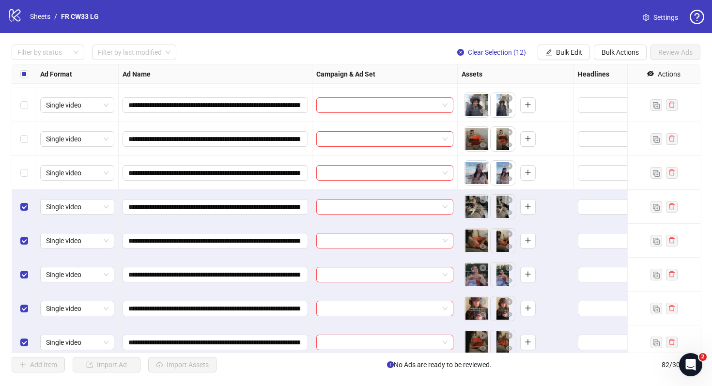
click at [25, 164] on div "Select row 71" at bounding box center [24, 173] width 24 height 34
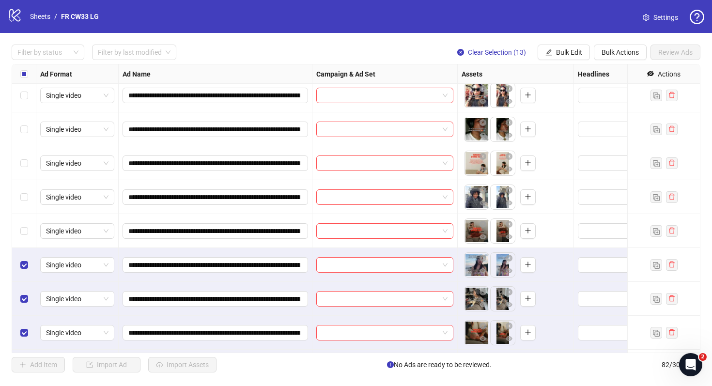
scroll to position [2205, 0]
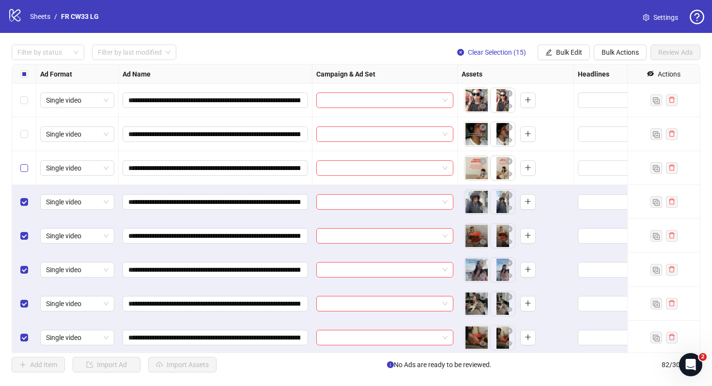
click at [22, 163] on label "Select row 68" at bounding box center [24, 168] width 8 height 11
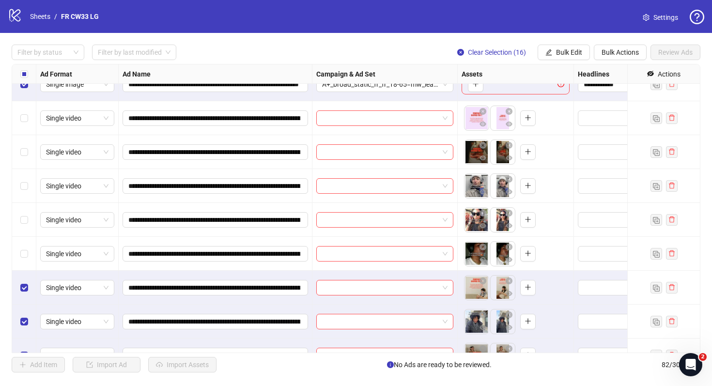
scroll to position [2083, 0]
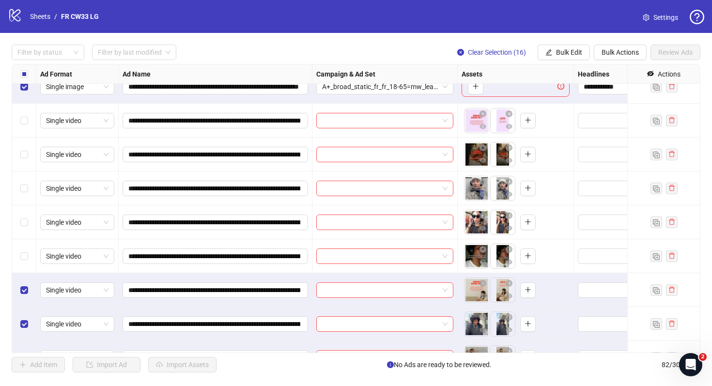
click at [27, 251] on div "Select row 67" at bounding box center [24, 256] width 24 height 34
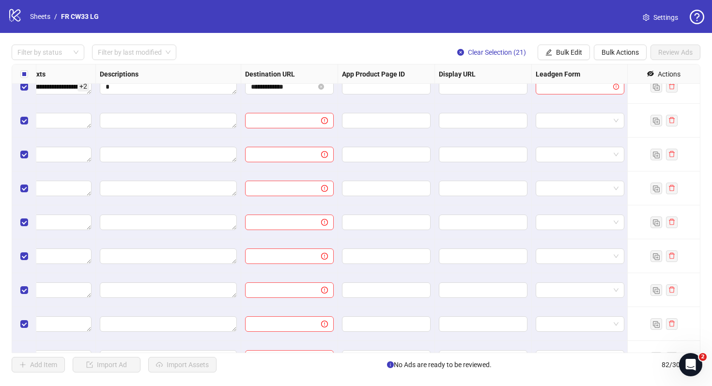
scroll to position [2083, 738]
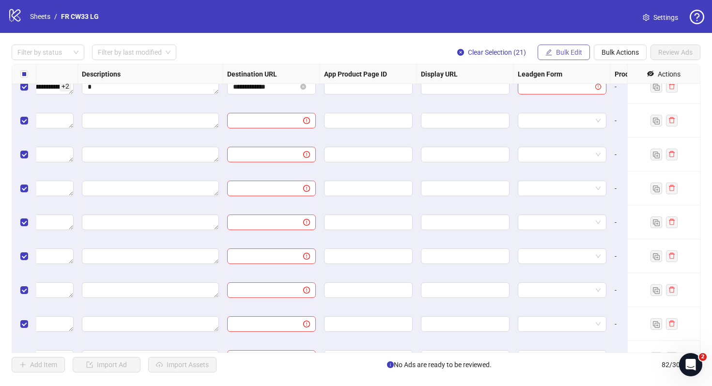
click at [569, 50] on span "Bulk Edit" at bounding box center [569, 52] width 26 height 8
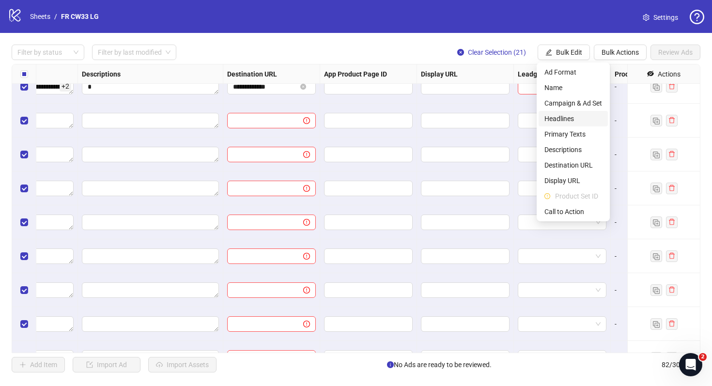
click at [589, 115] on span "Headlines" at bounding box center [574, 118] width 58 height 11
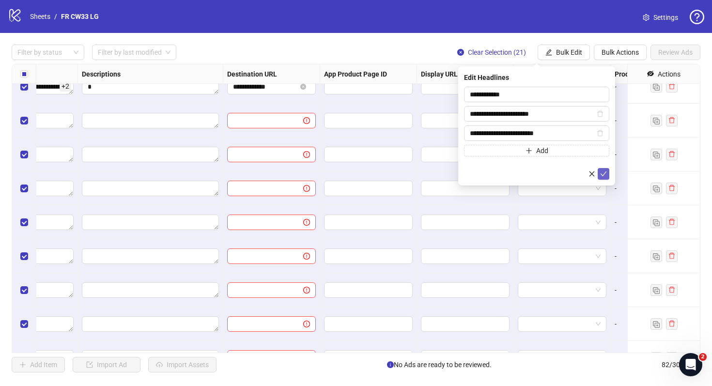
click at [603, 172] on icon "check" at bounding box center [603, 174] width 7 height 7
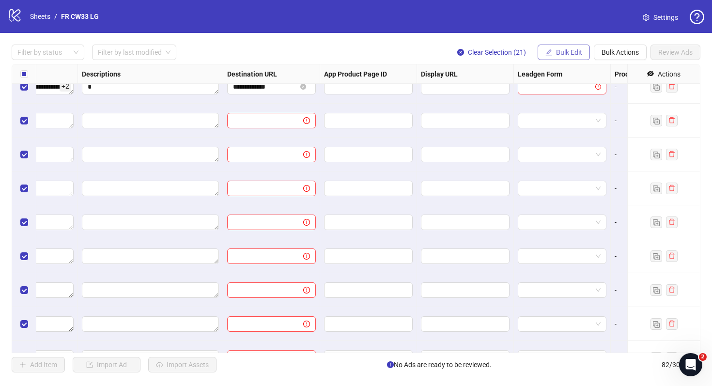
click at [573, 54] on span "Bulk Edit" at bounding box center [569, 52] width 26 height 8
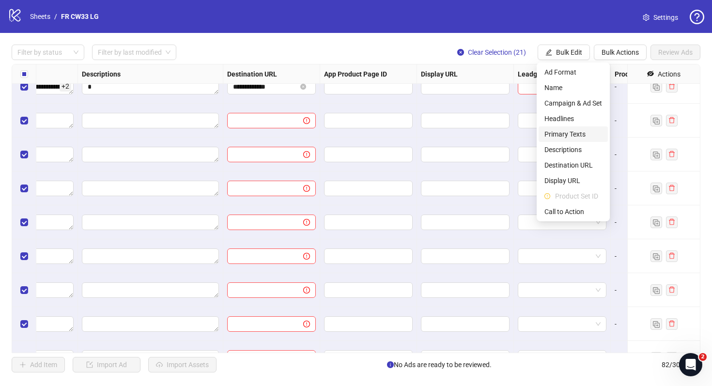
click at [564, 135] on span "Primary Texts" at bounding box center [574, 134] width 58 height 11
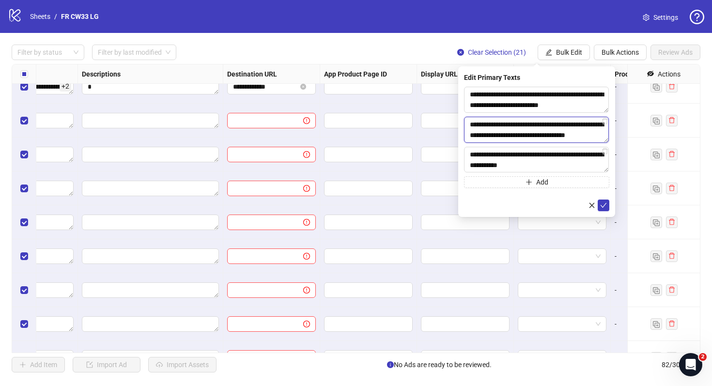
click at [535, 135] on textarea "**********" at bounding box center [536, 130] width 145 height 26
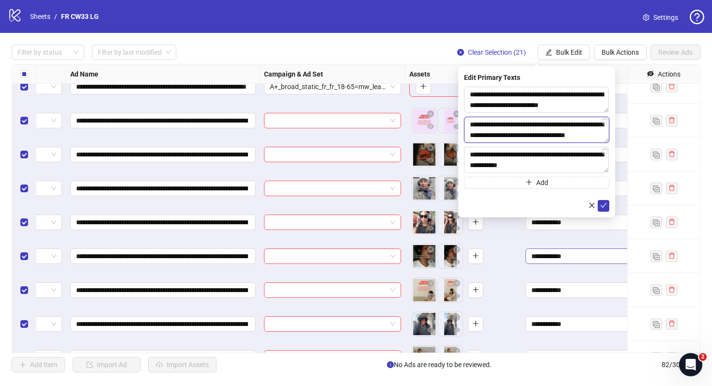
scroll to position [2083, 0]
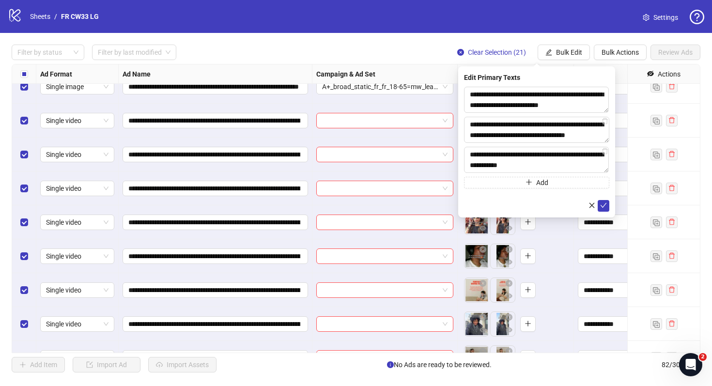
click at [560, 251] on div "To pick up a draggable item, press the space bar. While dragging, use the arrow…" at bounding box center [516, 256] width 108 height 30
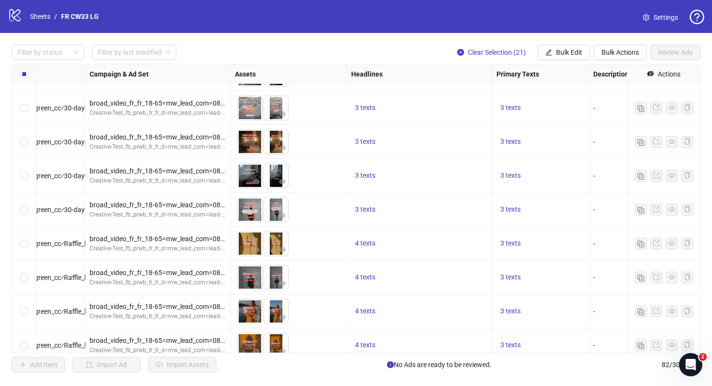
scroll to position [1078, 243]
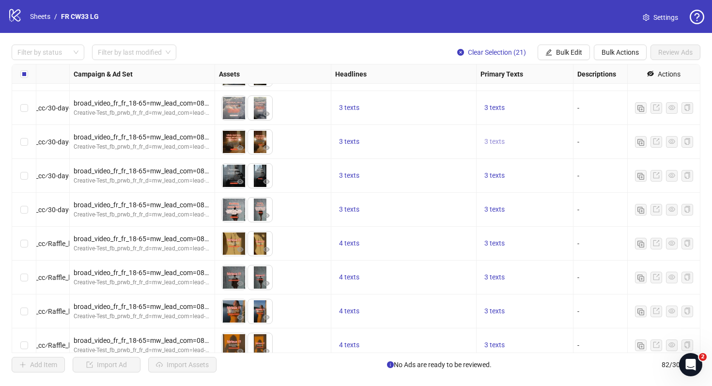
click at [487, 141] on span "3 texts" at bounding box center [495, 142] width 20 height 8
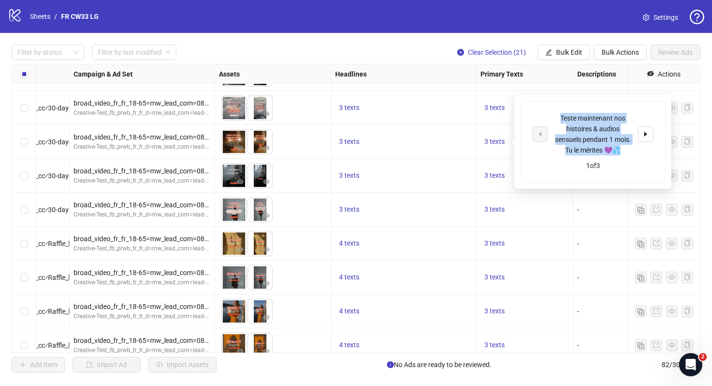
drag, startPoint x: 625, startPoint y: 152, endPoint x: 560, endPoint y: 119, distance: 73.0
click at [560, 119] on div "Teste maintenant nos histoires & audios sensuels pendant 1 mois. Tu le mérites …" at bounding box center [593, 134] width 80 height 43
copy div "Teste maintenant nos histoires & audios sensuels pendant 1 mois. Tu le mérites …"
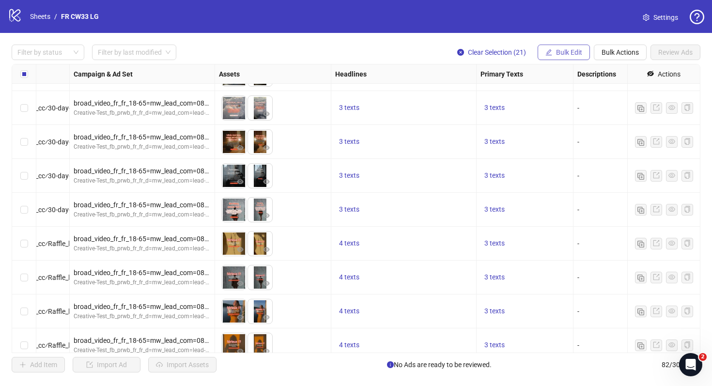
click at [572, 53] on span "Bulk Edit" at bounding box center [569, 52] width 26 height 8
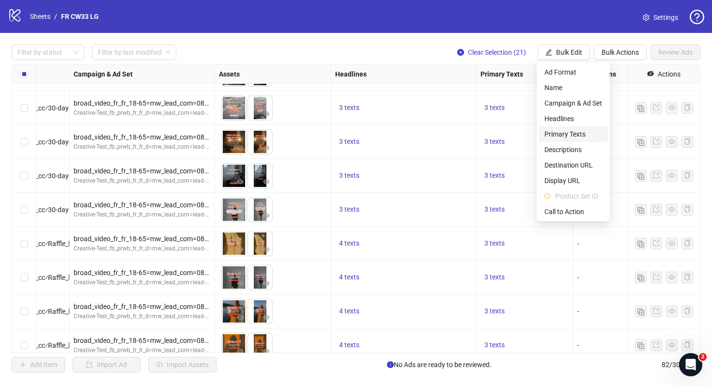
click at [566, 134] on span "Primary Texts" at bounding box center [574, 134] width 58 height 11
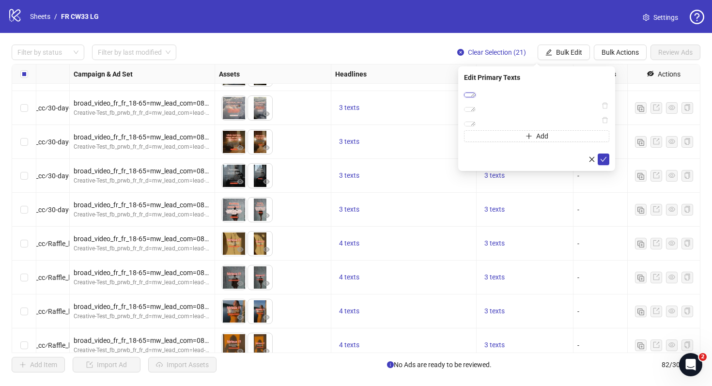
click at [476, 97] on textarea "**********" at bounding box center [470, 95] width 12 height 5
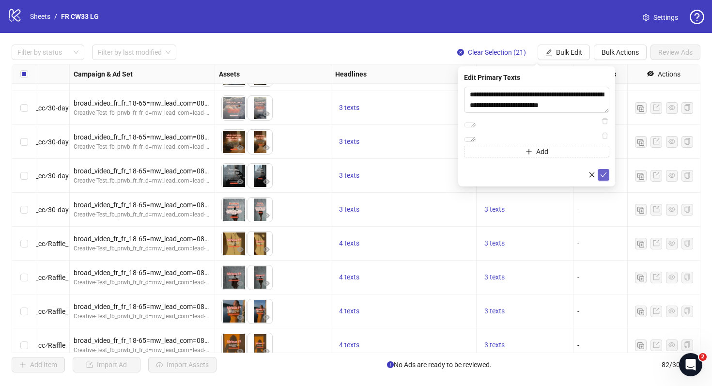
click at [608, 181] on button "submit" at bounding box center [604, 175] width 12 height 12
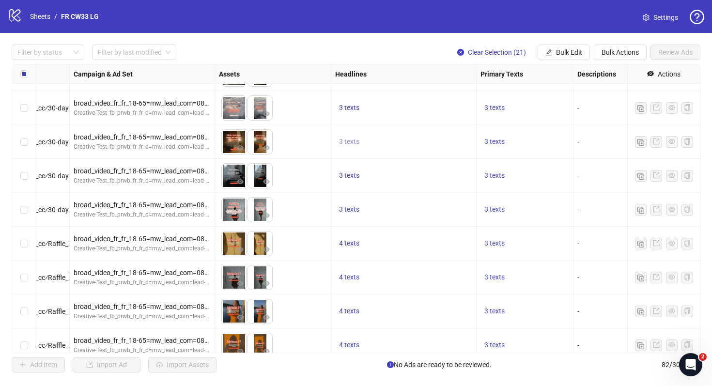
click at [352, 139] on span "3 texts" at bounding box center [349, 142] width 20 height 8
click at [495, 131] on button "button" at bounding box center [501, 134] width 16 height 16
click at [473, 220] on div "3 texts" at bounding box center [403, 210] width 145 height 34
click at [490, 142] on span "3 texts" at bounding box center [495, 142] width 20 height 8
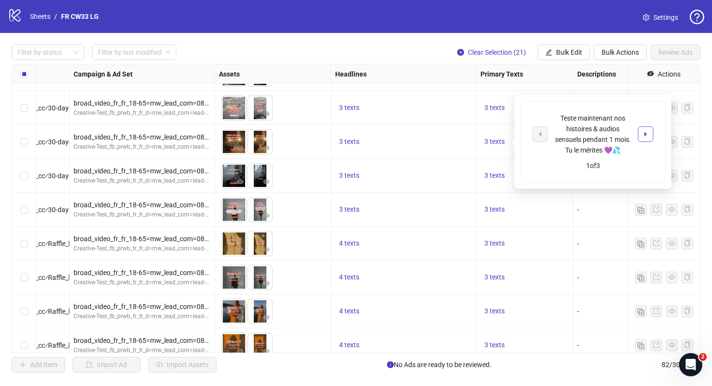
click at [640, 131] on button "button" at bounding box center [646, 134] width 16 height 16
click at [643, 136] on icon "caret-right" at bounding box center [645, 139] width 7 height 7
drag, startPoint x: 630, startPoint y: 147, endPoint x: 564, endPoint y: 118, distance: 72.9
click at [564, 118] on div "Teste gratuitement pendant 1 mois plus de 500 audios sensuels ! 😱" at bounding box center [593, 134] width 80 height 32
copy div "Teste gratuitement pendant 1 mois plus de 500 audios sensuels ! 😱"
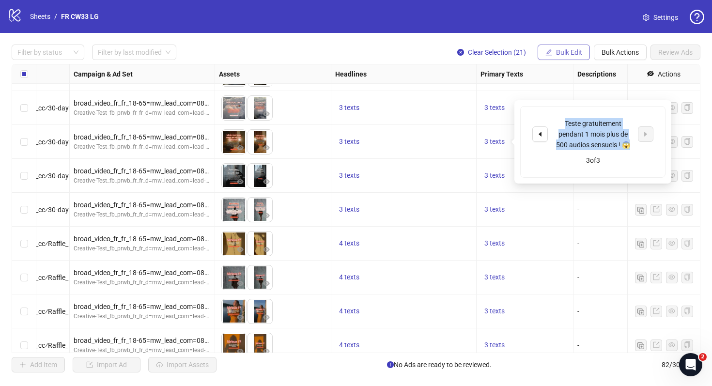
click at [577, 50] on span "Bulk Edit" at bounding box center [569, 52] width 26 height 8
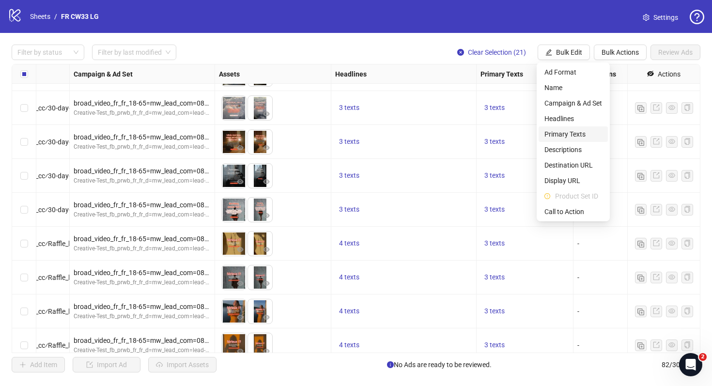
click at [573, 136] on span "Primary Texts" at bounding box center [574, 134] width 58 height 11
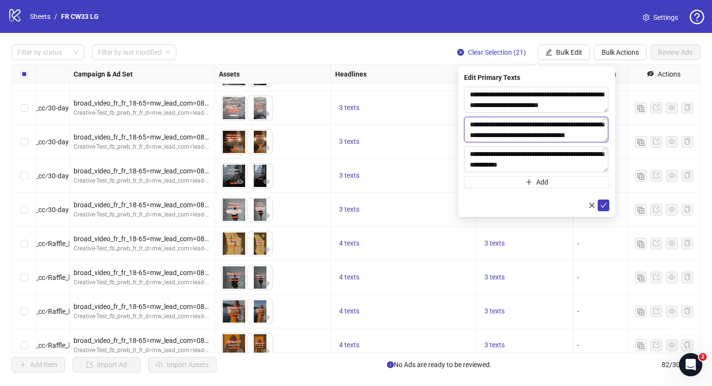
click at [605, 125] on textarea "**********" at bounding box center [536, 130] width 144 height 26
click at [604, 123] on icon "delete" at bounding box center [605, 121] width 7 height 7
type textarea "**********"
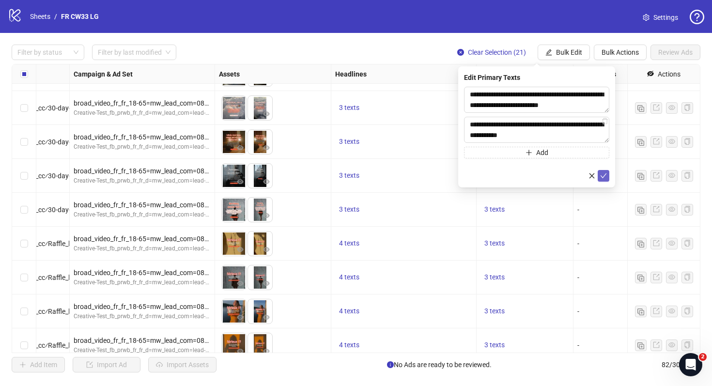
click at [604, 175] on icon "check" at bounding box center [604, 175] width 6 height 5
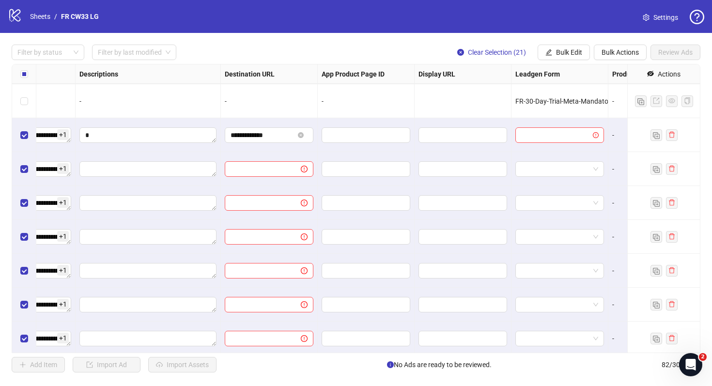
scroll to position [2035, 765]
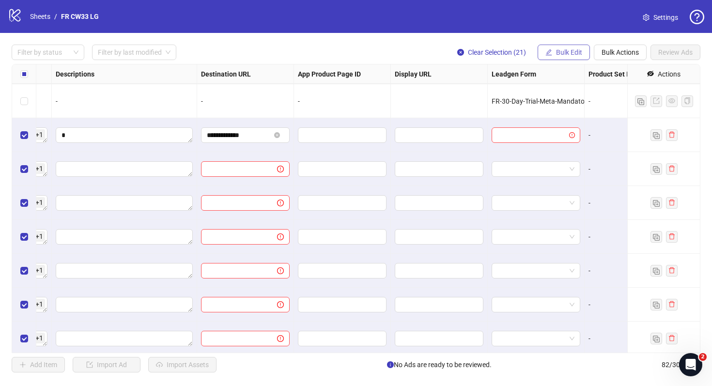
click at [563, 50] on span "Bulk Edit" at bounding box center [569, 52] width 26 height 8
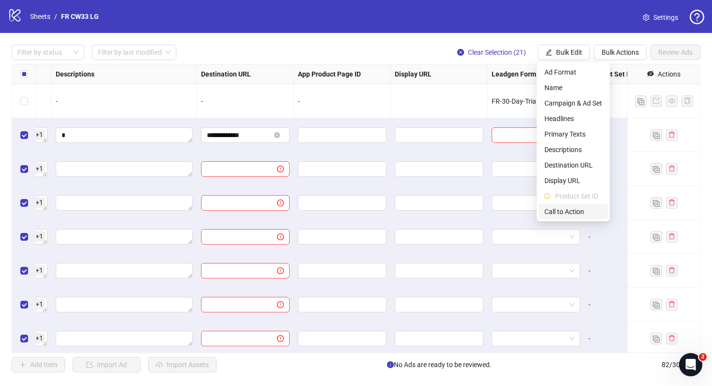
click at [571, 204] on li "Call to Action" at bounding box center [573, 212] width 69 height 16
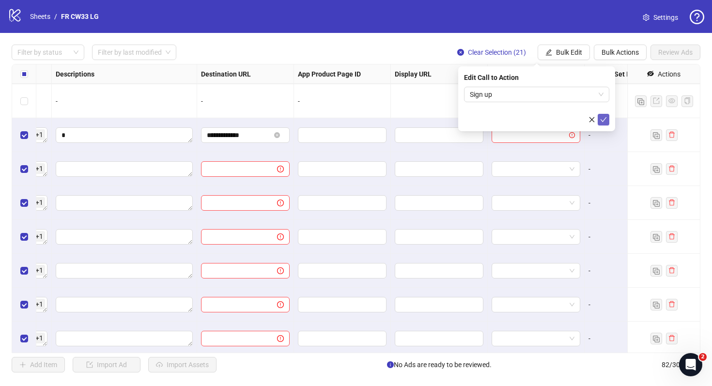
click at [603, 119] on icon "check" at bounding box center [603, 119] width 7 height 7
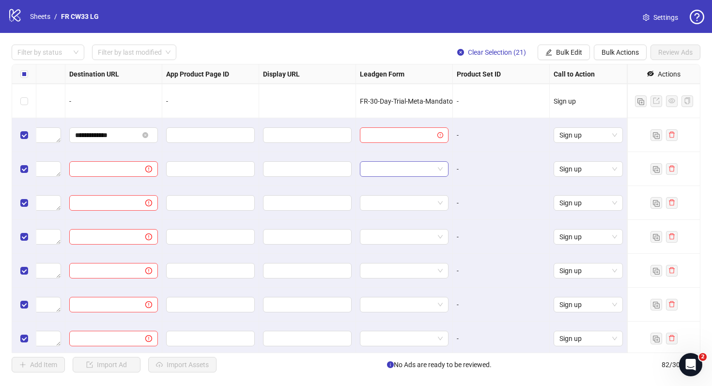
scroll to position [2035, 746]
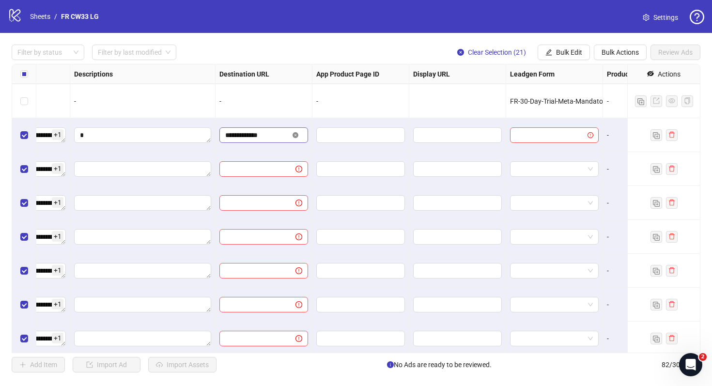
click at [297, 136] on icon "close-circle" at bounding box center [296, 135] width 6 height 6
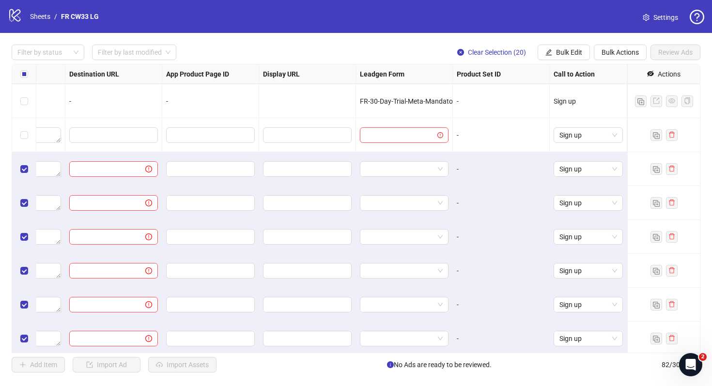
click at [449, 165] on div at bounding box center [404, 169] width 97 height 34
click at [442, 169] on span at bounding box center [404, 169] width 77 height 15
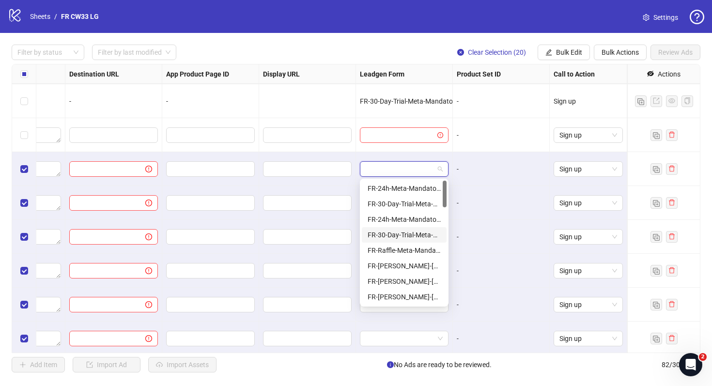
click at [415, 232] on div "FR-30-Day-Trial-Meta-Mandatory-1Q" at bounding box center [404, 235] width 73 height 11
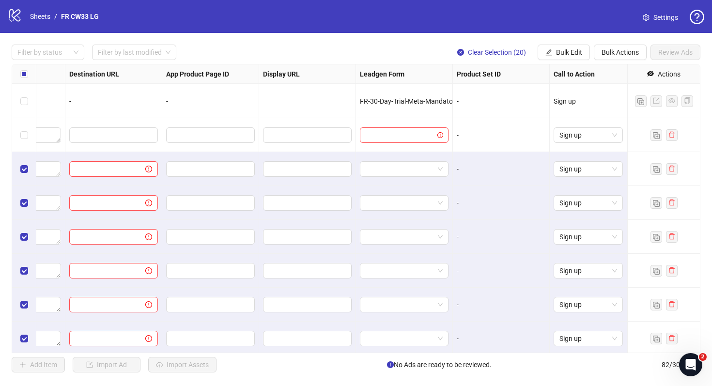
click at [481, 171] on div "-" at bounding box center [501, 169] width 89 height 11
click at [434, 172] on span at bounding box center [404, 169] width 77 height 15
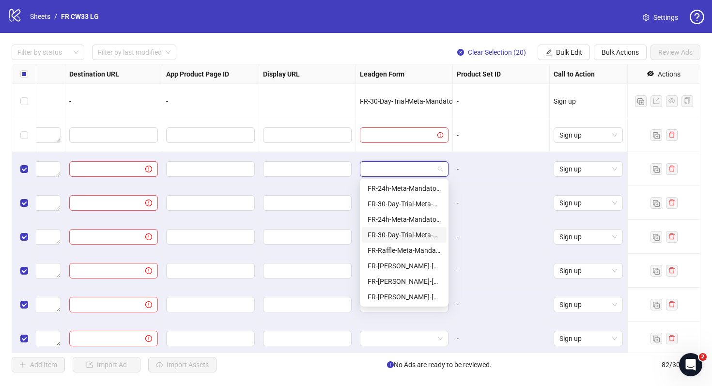
click at [423, 234] on div "FR-30-Day-Trial-Meta-Mandatory-1Q" at bounding box center [404, 235] width 73 height 11
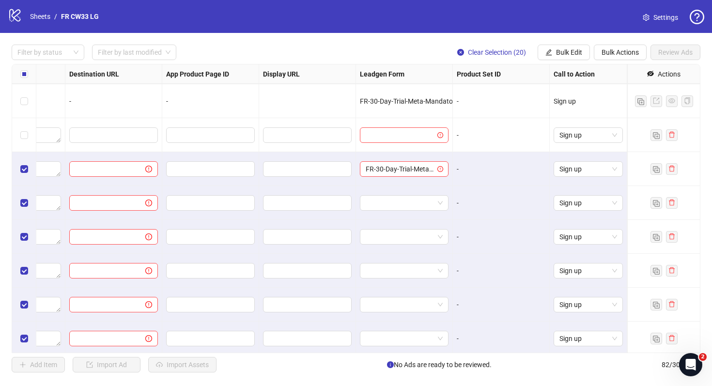
click at [493, 210] on div "-" at bounding box center [501, 203] width 97 height 34
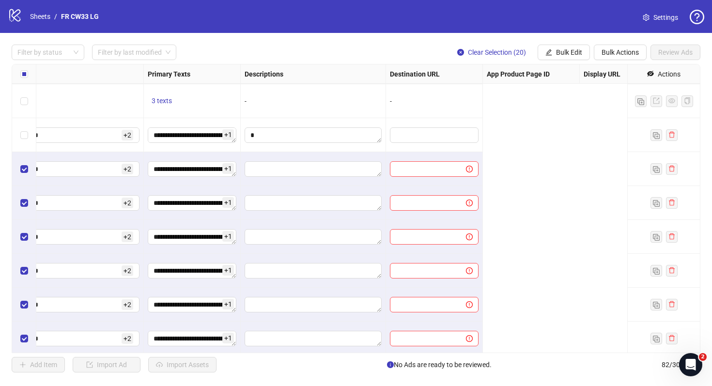
scroll to position [2035, 57]
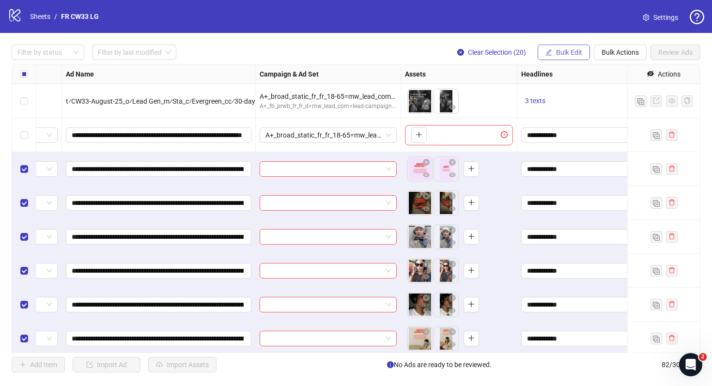
click at [564, 52] on span "Bulk Edit" at bounding box center [569, 52] width 26 height 8
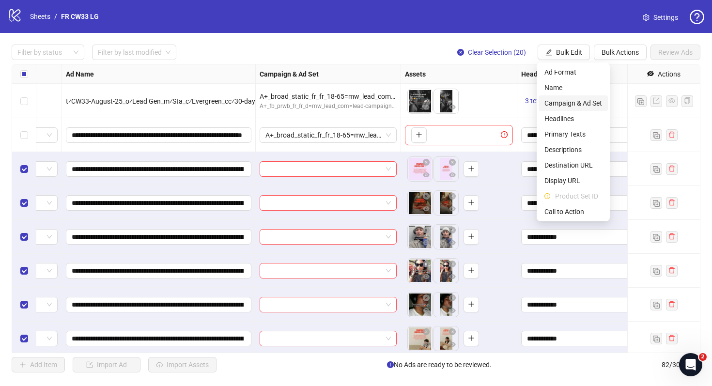
click at [584, 99] on span "Campaign & Ad Set" at bounding box center [574, 103] width 58 height 11
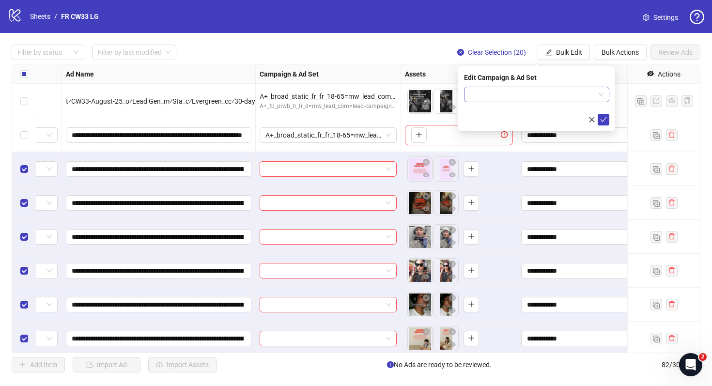
click at [545, 97] on input "search" at bounding box center [532, 94] width 125 height 15
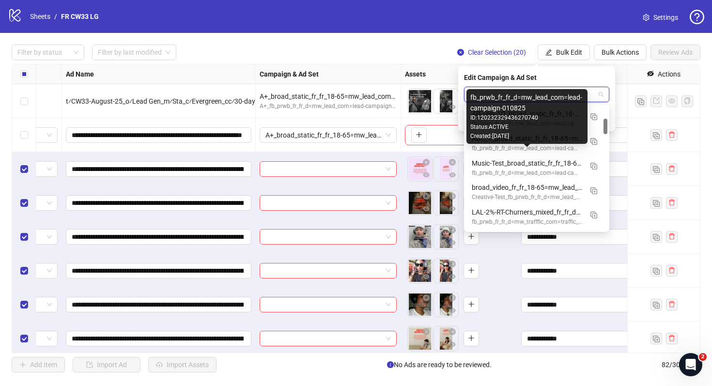
scroll to position [100, 0]
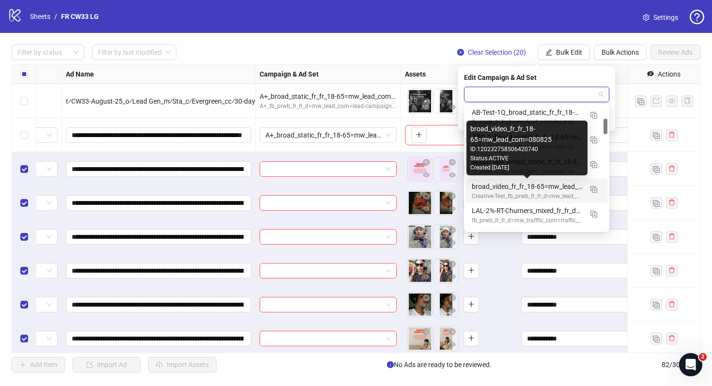
click at [537, 185] on div "broad_video_fr_fr_18-65=mw_lead_com=080825" at bounding box center [527, 186] width 110 height 11
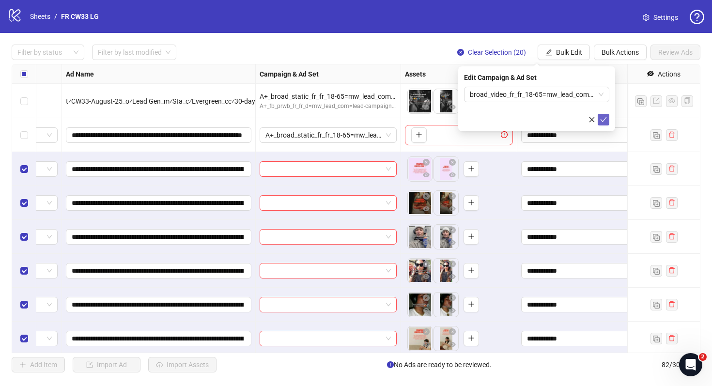
click at [606, 119] on icon "check" at bounding box center [603, 119] width 7 height 7
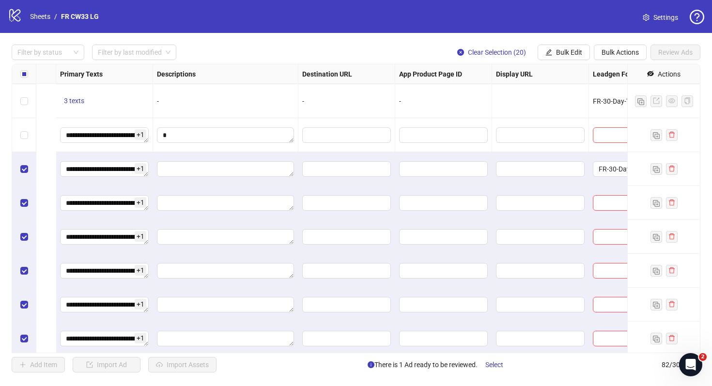
scroll to position [2035, 896]
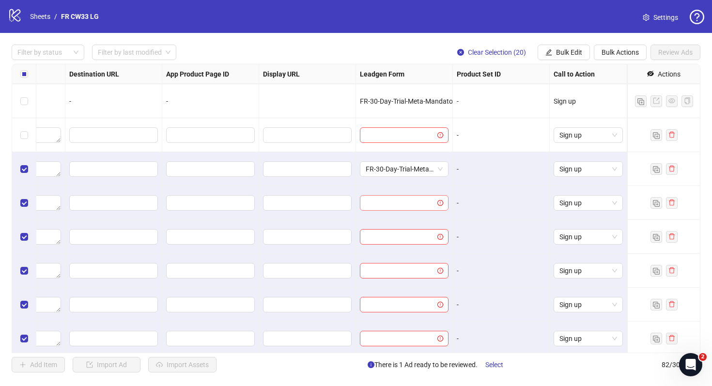
click at [439, 201] on icon "exclamation-circle" at bounding box center [441, 203] width 6 height 6
click at [418, 205] on input "search" at bounding box center [400, 203] width 68 height 15
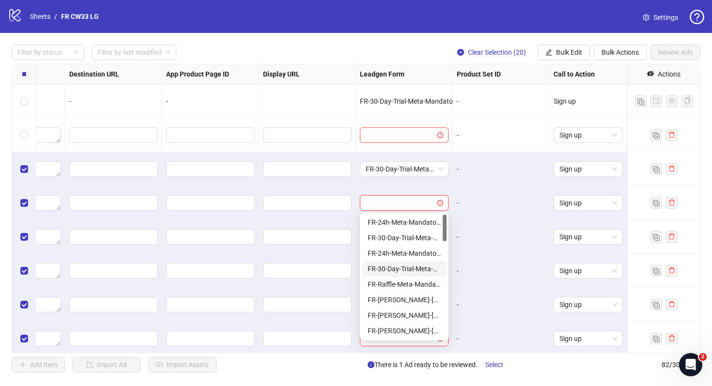
click at [416, 271] on div "FR-30-Day-Trial-Meta-Mandatory-1Q" at bounding box center [404, 269] width 73 height 11
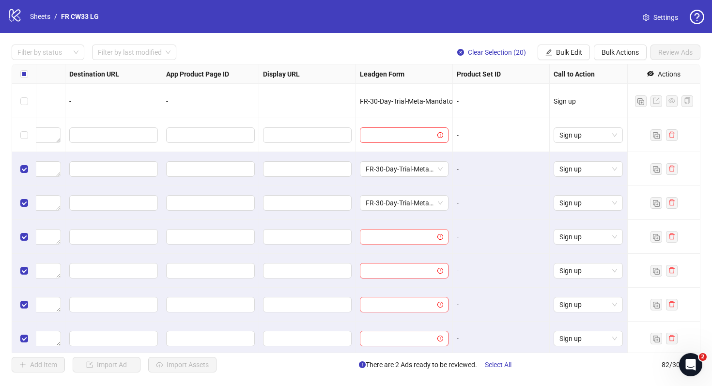
click at [410, 241] on input "search" at bounding box center [400, 237] width 68 height 15
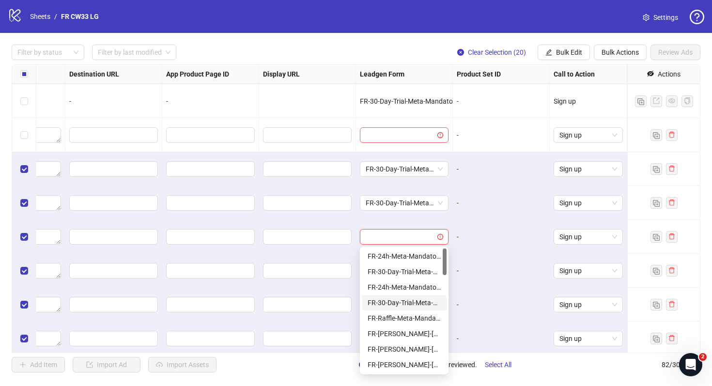
click at [423, 304] on div "FR-30-Day-Trial-Meta-Mandatory-1Q" at bounding box center [404, 303] width 73 height 11
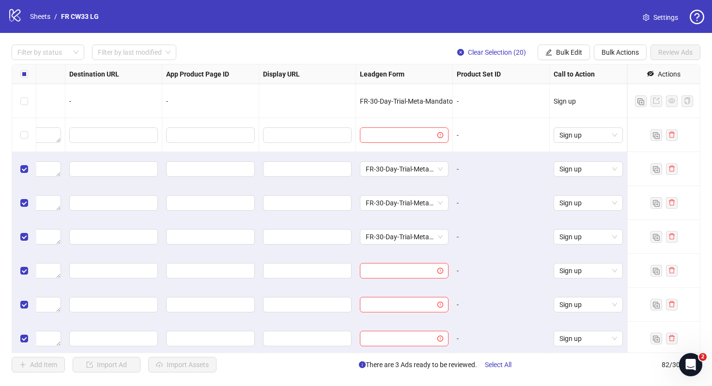
click at [412, 279] on div at bounding box center [404, 271] width 97 height 34
click at [411, 270] on input "search" at bounding box center [400, 271] width 68 height 15
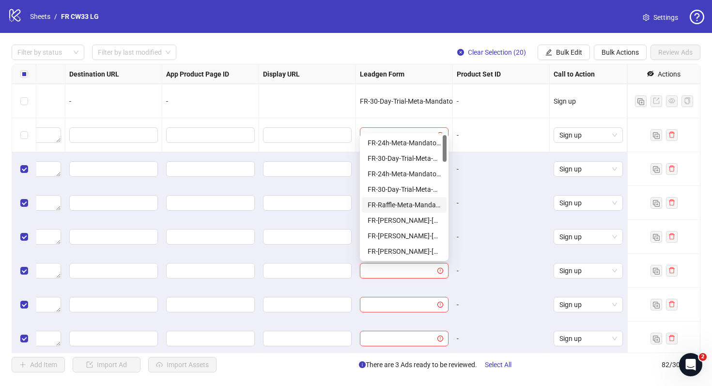
click at [408, 192] on div "FR-30-Day-Trial-Meta-Mandatory-1Q" at bounding box center [404, 189] width 73 height 11
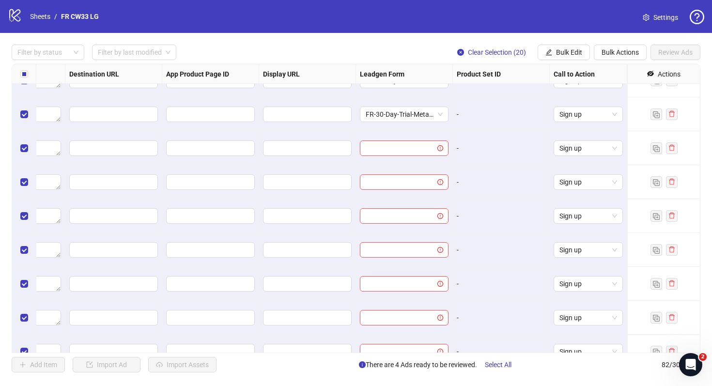
scroll to position [2213, 896]
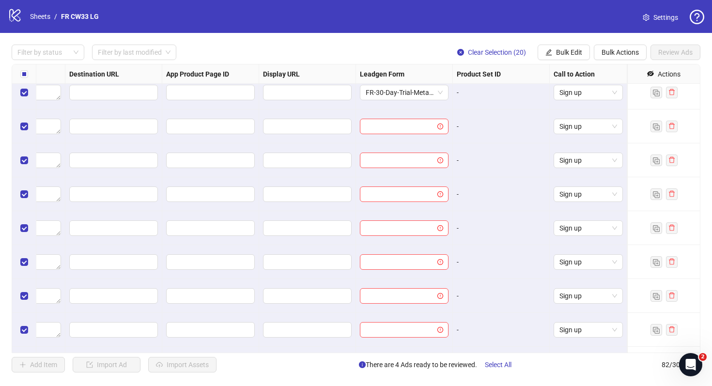
click at [421, 126] on input "search" at bounding box center [400, 126] width 68 height 15
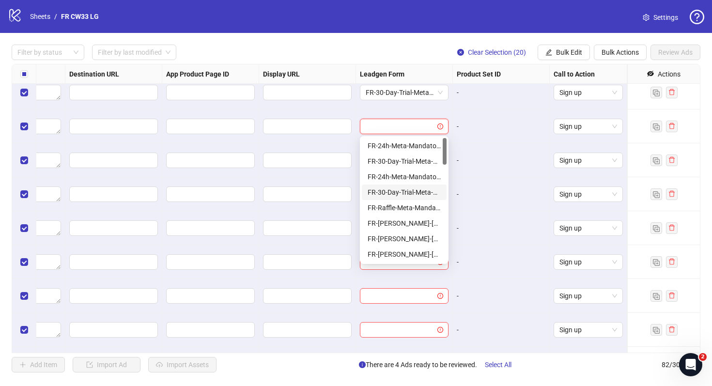
click at [417, 196] on div "FR-30-Day-Trial-Meta-Mandatory-1Q" at bounding box center [404, 192] width 73 height 11
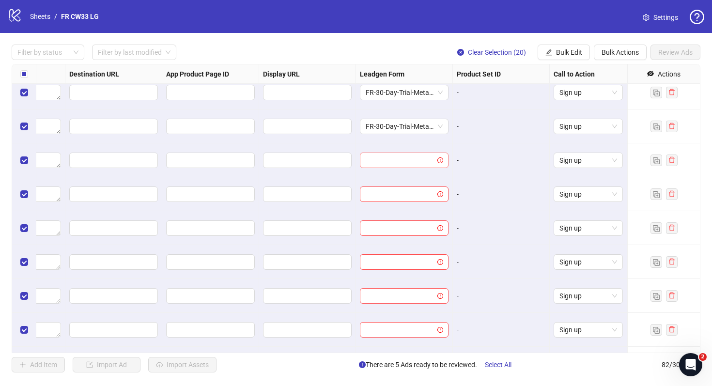
click at [392, 161] on input "search" at bounding box center [400, 160] width 68 height 15
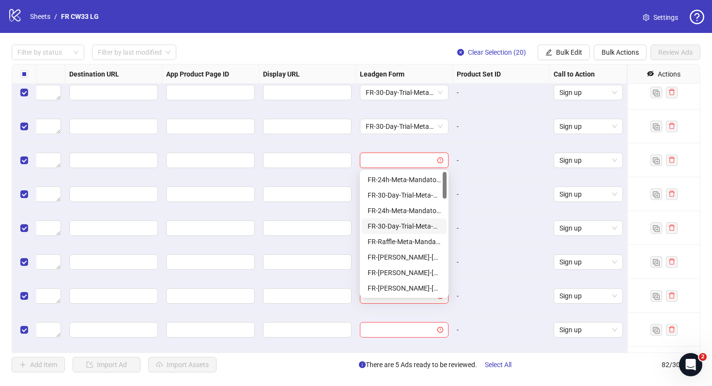
click at [401, 223] on div "FR-30-Day-Trial-Meta-Mandatory-1Q" at bounding box center [404, 226] width 73 height 11
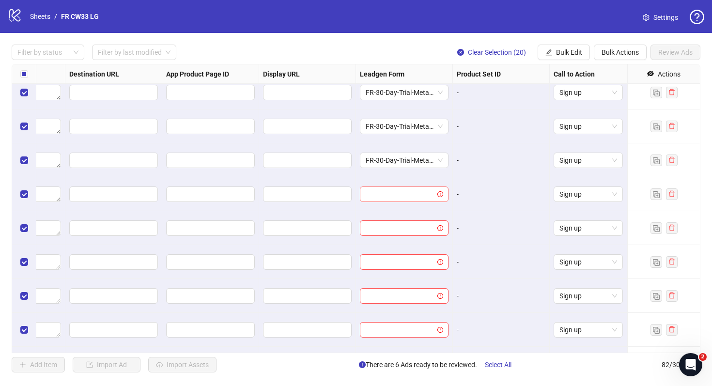
click at [407, 194] on input "search" at bounding box center [400, 194] width 68 height 15
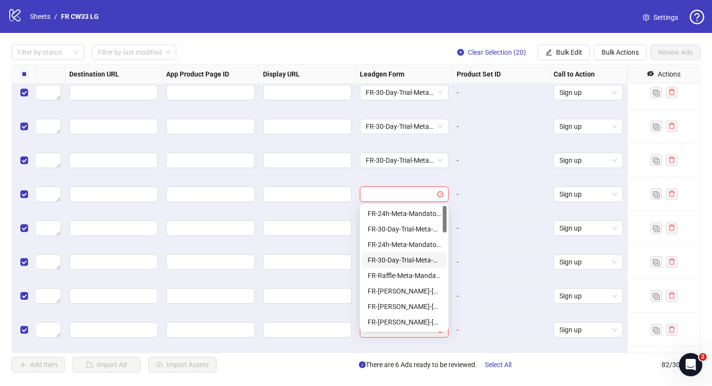
click at [410, 260] on div "FR-30-Day-Trial-Meta-Mandatory-1Q" at bounding box center [404, 260] width 73 height 11
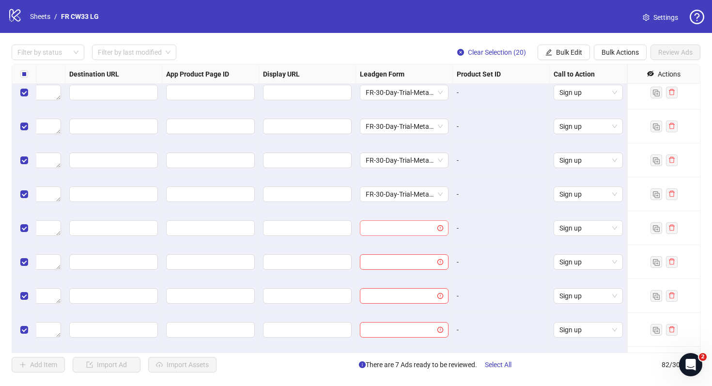
click at [407, 227] on input "search" at bounding box center [400, 228] width 68 height 15
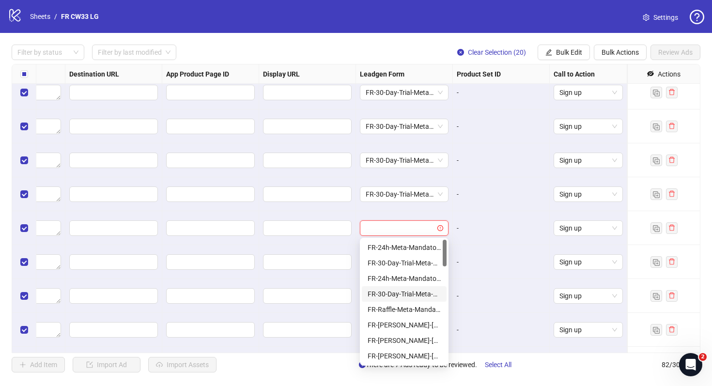
click at [407, 294] on div "FR-30-Day-Trial-Meta-Mandatory-1Q" at bounding box center [404, 294] width 73 height 11
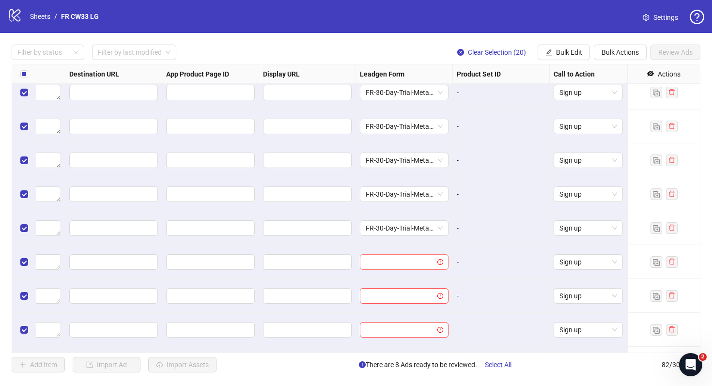
click at [407, 265] on input "search" at bounding box center [400, 262] width 68 height 15
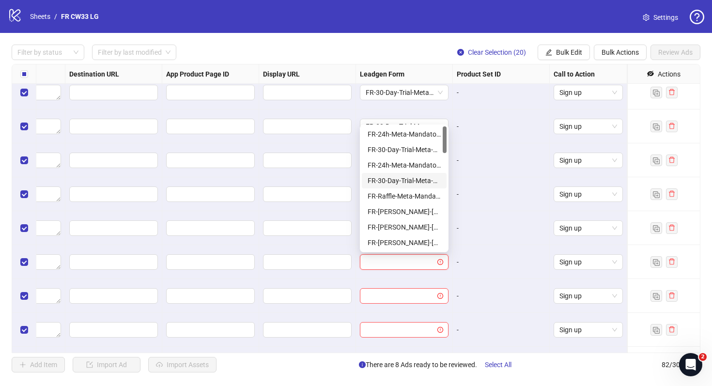
click at [410, 182] on div "FR-30-Day-Trial-Meta-Mandatory-1Q" at bounding box center [404, 180] width 73 height 11
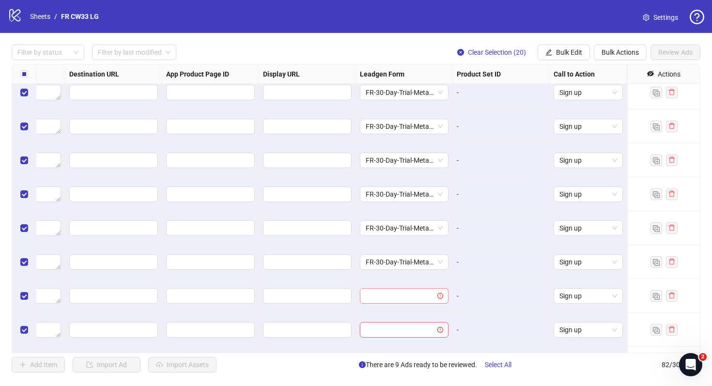
click at [408, 297] on input "search" at bounding box center [400, 296] width 68 height 15
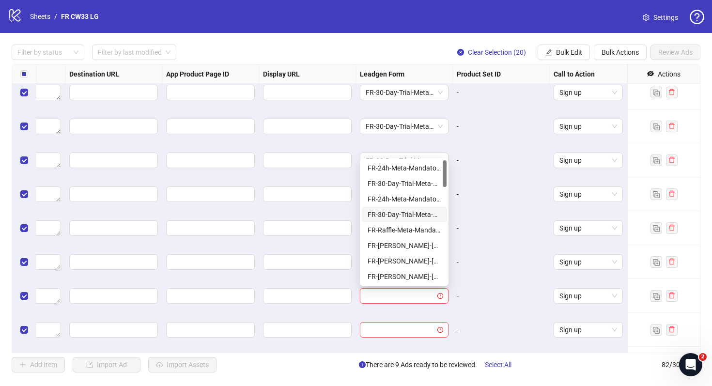
click at [412, 219] on div "FR-30-Day-Trial-Meta-Mandatory-1Q" at bounding box center [404, 214] width 73 height 11
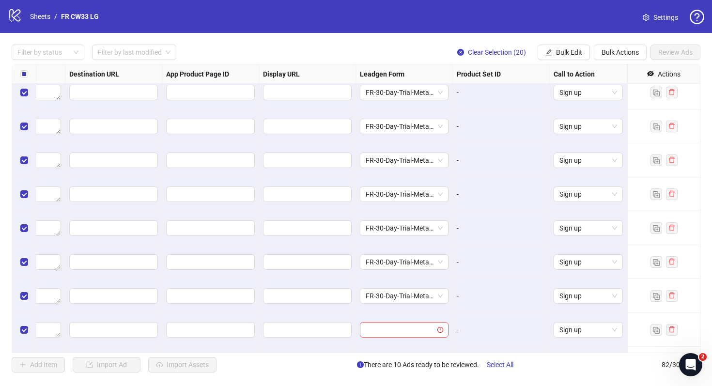
scroll to position [2363, 896]
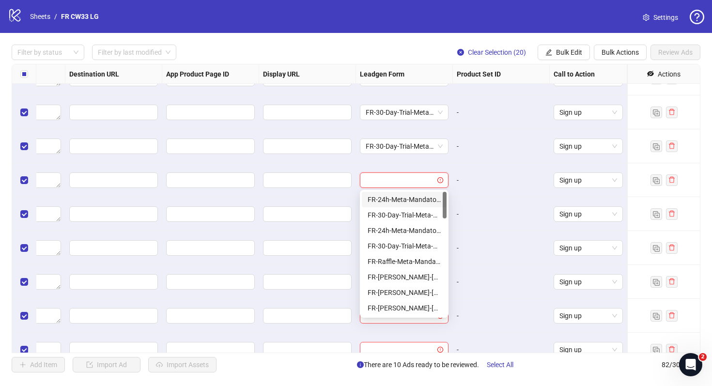
click at [415, 182] on input "search" at bounding box center [400, 180] width 68 height 15
click at [414, 249] on div "FR-30-Day-Trial-Meta-Mandatory-1Q" at bounding box center [404, 246] width 73 height 11
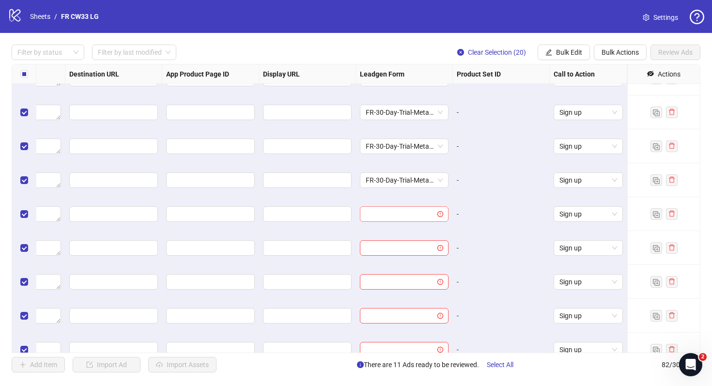
click at [412, 209] on input "search" at bounding box center [400, 214] width 68 height 15
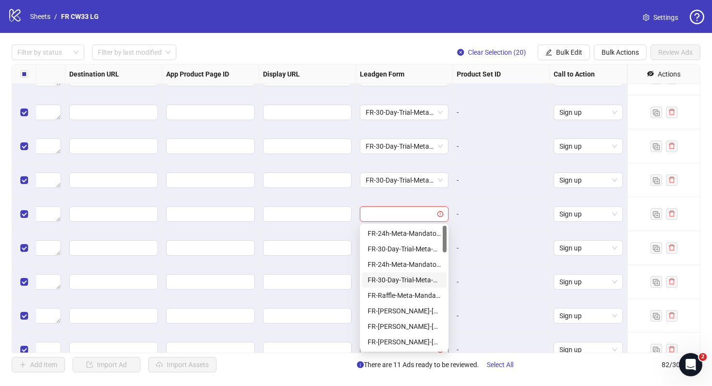
click at [411, 278] on div "FR-30-Day-Trial-Meta-Mandatory-1Q" at bounding box center [404, 280] width 73 height 11
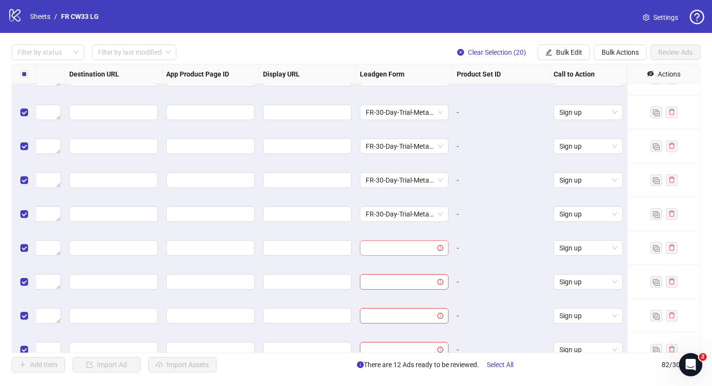
click at [411, 254] on input "search" at bounding box center [400, 248] width 68 height 15
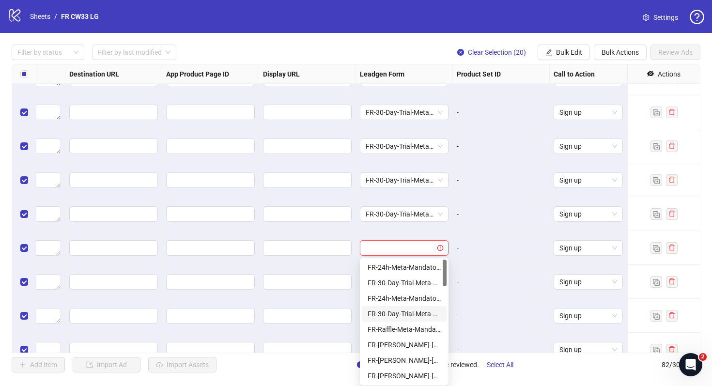
click at [411, 310] on div "FR-30-Day-Trial-Meta-Mandatory-1Q" at bounding box center [404, 314] width 73 height 11
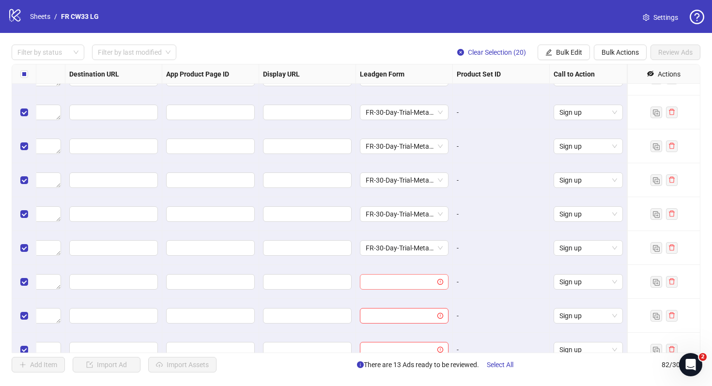
click at [412, 281] on input "search" at bounding box center [400, 282] width 68 height 15
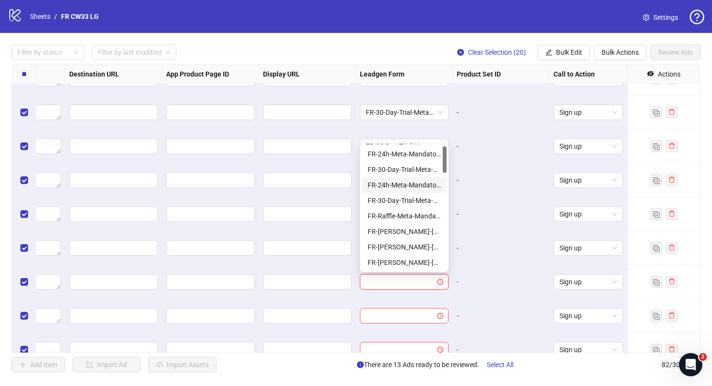
click at [413, 196] on div "FR-30-Day-Trial-Meta-Mandatory-1Q" at bounding box center [404, 200] width 73 height 11
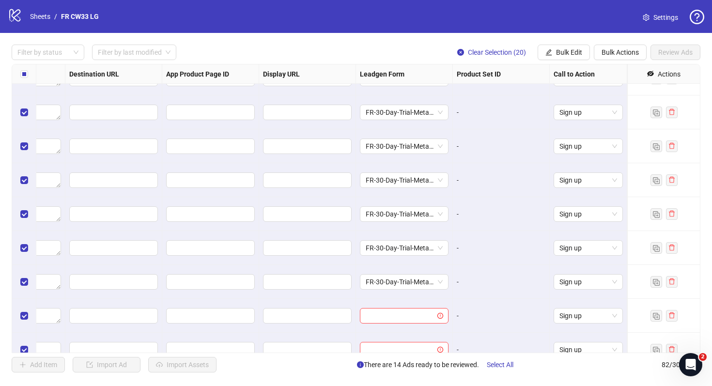
scroll to position [2512, 896]
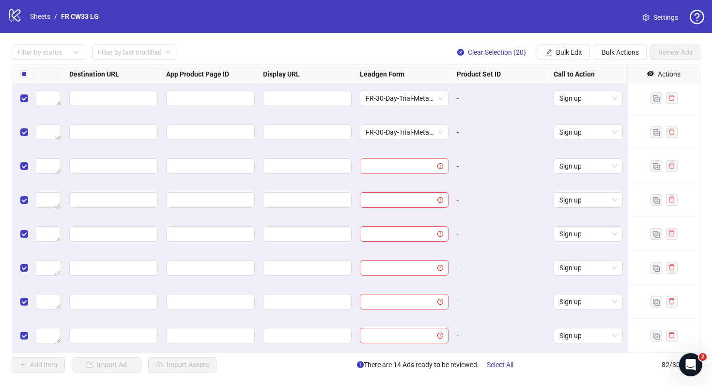
click at [405, 172] on input "search" at bounding box center [400, 166] width 68 height 15
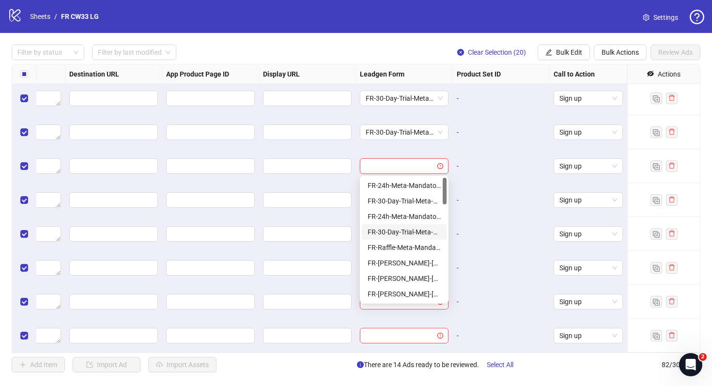
click at [408, 230] on div "FR-30-Day-Trial-Meta-Mandatory-1Q" at bounding box center [404, 232] width 73 height 11
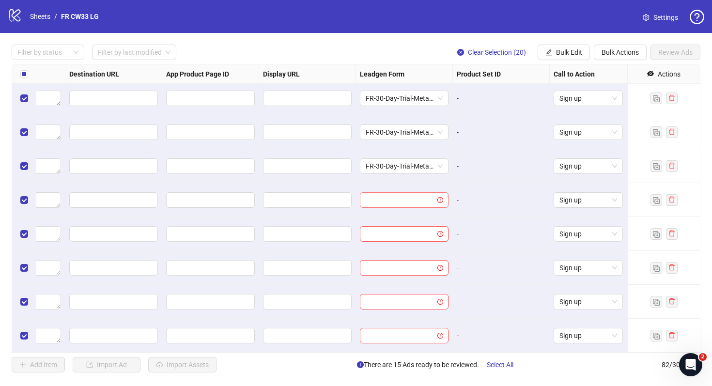
click at [423, 202] on input "search" at bounding box center [400, 200] width 68 height 15
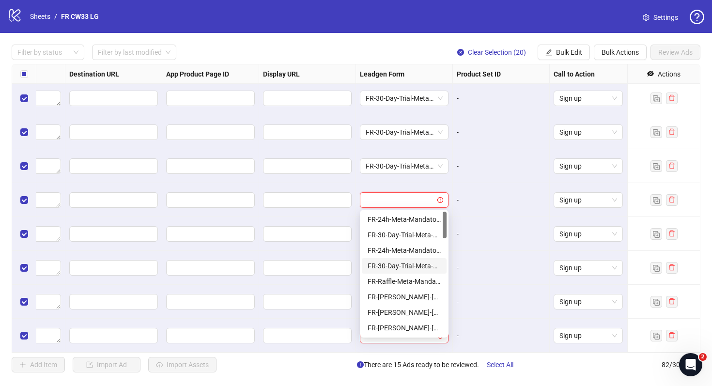
click at [422, 270] on div "FR-30-Day-Trial-Meta-Mandatory-1Q" at bounding box center [404, 266] width 73 height 11
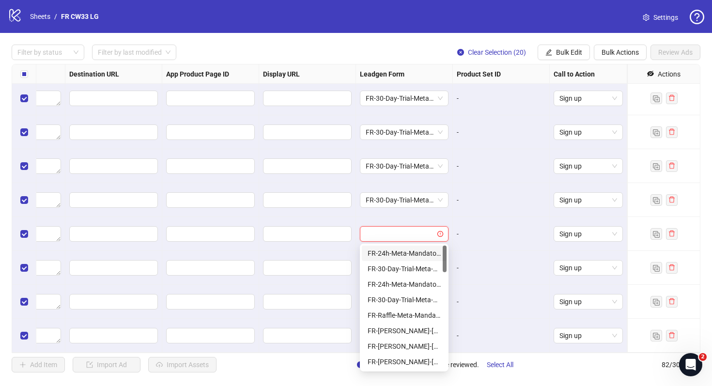
click at [397, 240] on input "search" at bounding box center [400, 234] width 68 height 15
click at [403, 300] on div "FR-30-Day-Trial-Meta-Mandatory-1Q" at bounding box center [404, 300] width 73 height 11
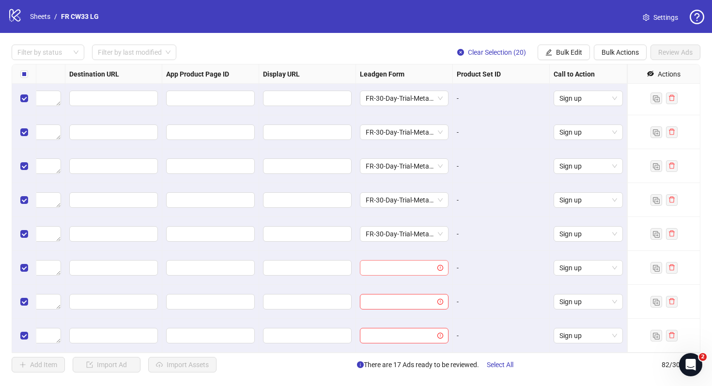
click at [405, 273] on input "search" at bounding box center [400, 268] width 68 height 15
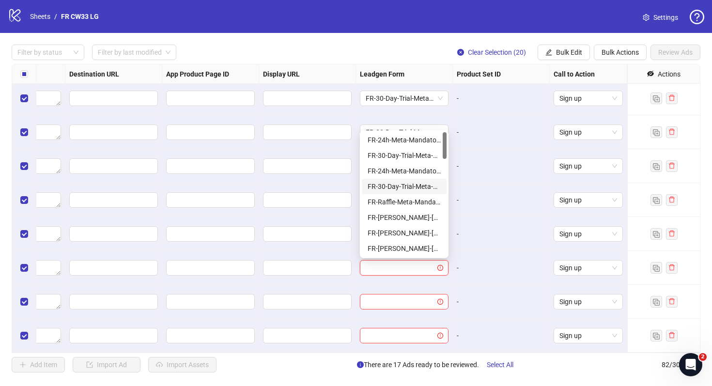
click at [425, 193] on div "FR-30-Day-Trial-Meta-Mandatory-1Q" at bounding box center [404, 187] width 85 height 16
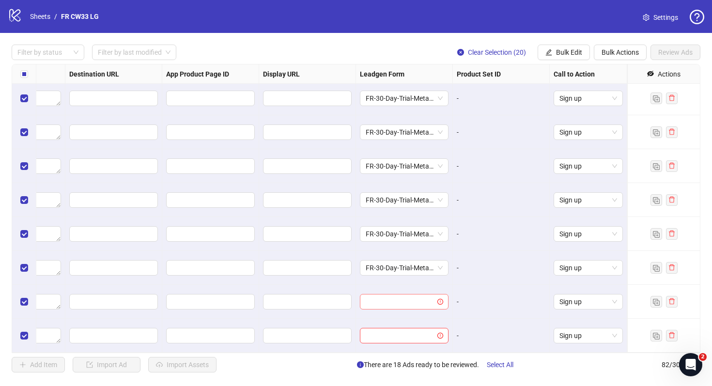
click at [422, 303] on input "search" at bounding box center [400, 302] width 68 height 15
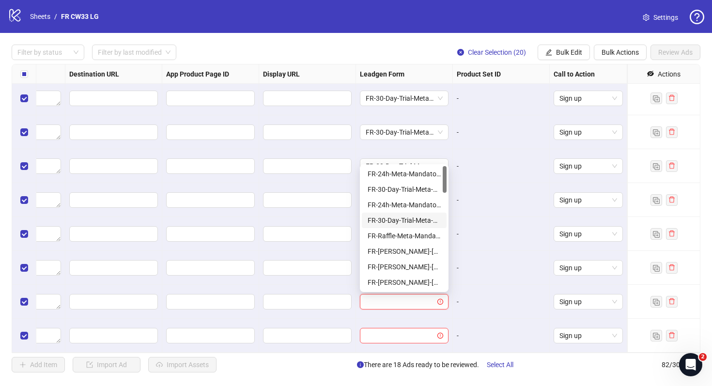
click at [424, 216] on div "FR-30-Day-Trial-Meta-Mandatory-1Q" at bounding box center [404, 220] width 73 height 11
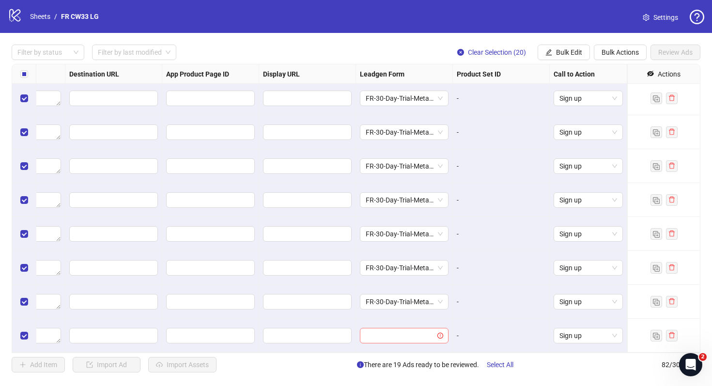
click at [404, 338] on input "search" at bounding box center [400, 336] width 68 height 15
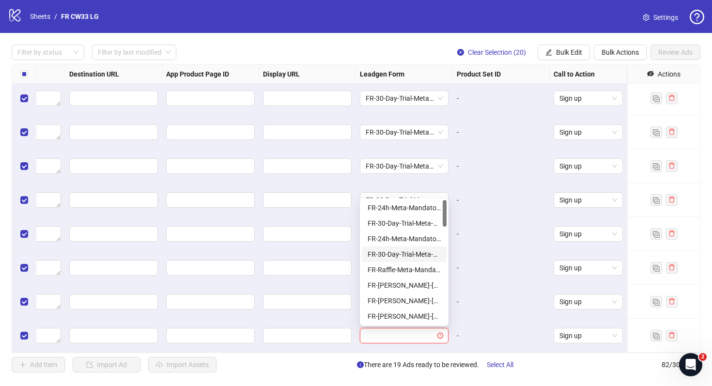
click at [416, 254] on div "FR-30-Day-Trial-Meta-Mandatory-1Q" at bounding box center [404, 254] width 73 height 11
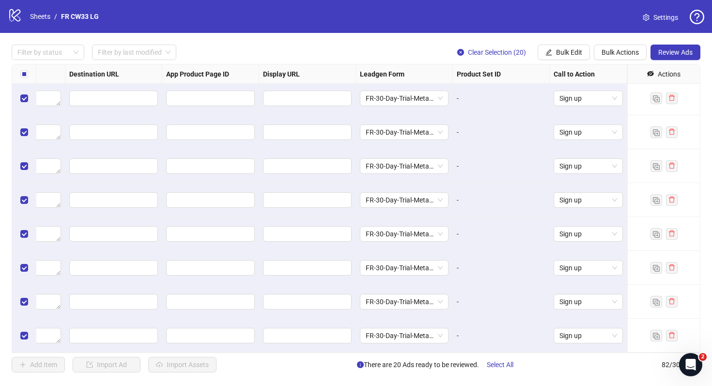
click at [531, 277] on div "-" at bounding box center [501, 268] width 97 height 34
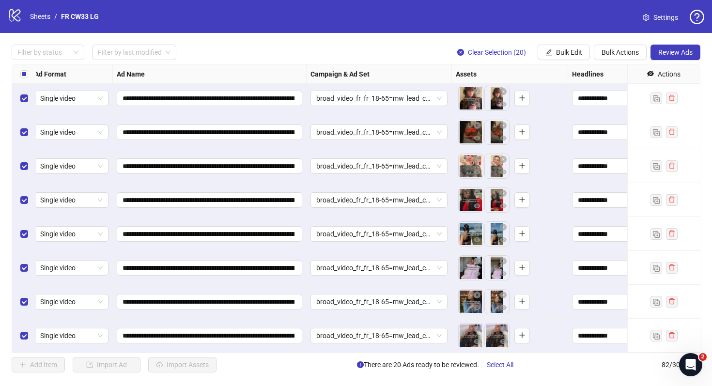
scroll to position [2512, 0]
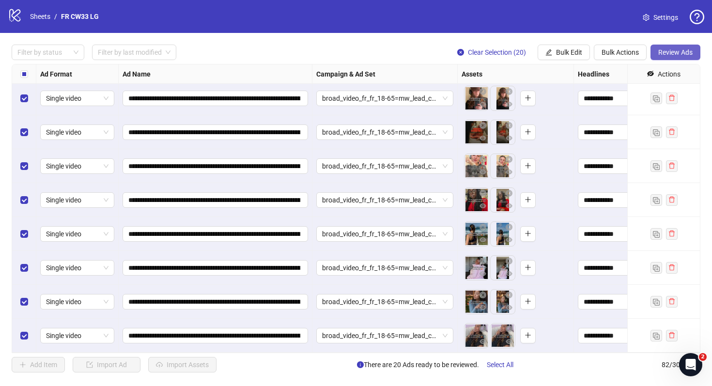
click at [664, 53] on span "Review Ads" at bounding box center [675, 52] width 34 height 8
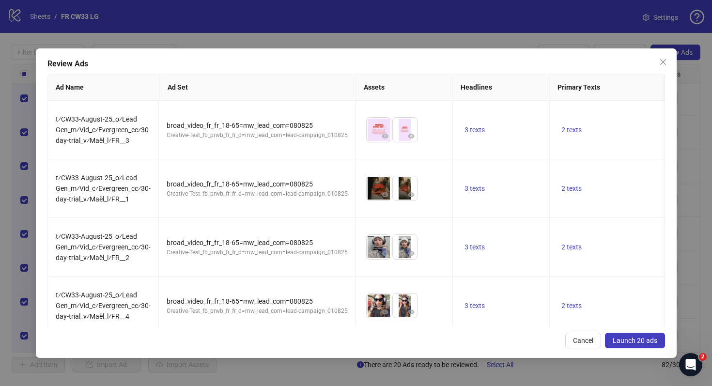
click at [621, 345] on button "Launch 20 ads" at bounding box center [635, 341] width 60 height 16
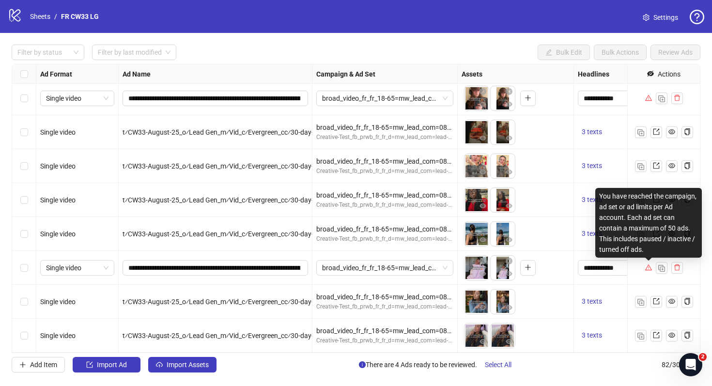
click at [648, 269] on icon "warning" at bounding box center [648, 268] width 7 height 6
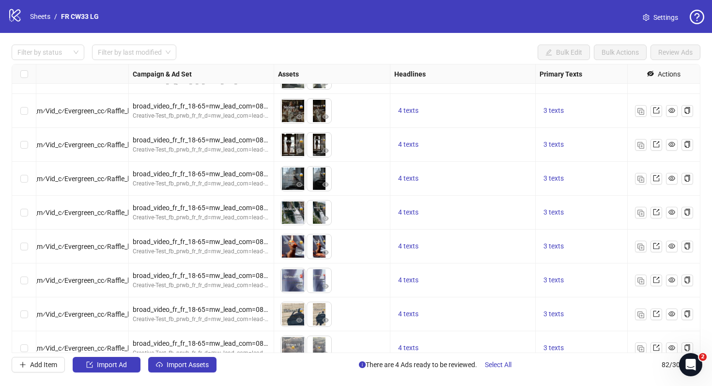
scroll to position [1584, 298]
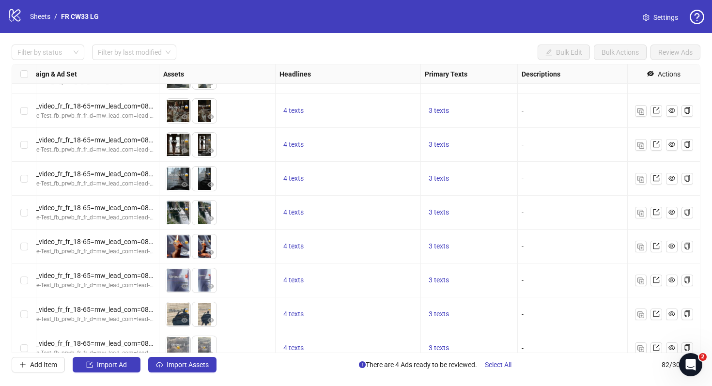
click at [296, 172] on div "4 texts" at bounding box center [348, 179] width 145 height 34
click at [296, 173] on button "4 texts" at bounding box center [294, 179] width 28 height 12
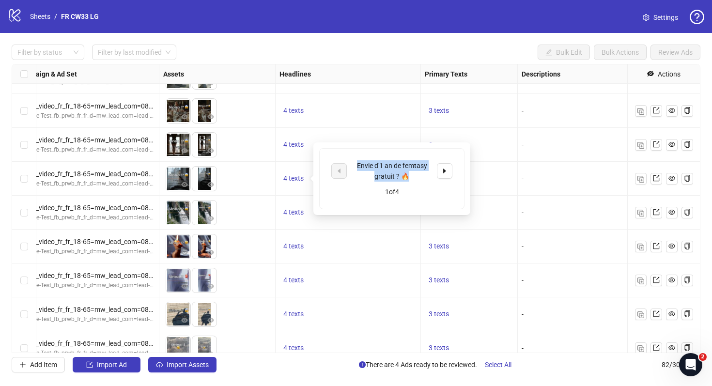
drag, startPoint x: 414, startPoint y: 176, endPoint x: 358, endPoint y: 165, distance: 57.7
click at [358, 165] on div "Envie d'1 an de femtasy gratuit ? 🔥" at bounding box center [392, 170] width 80 height 21
copy div "Envie d'1 an de femtasy gratuit ? 🔥"
click at [444, 169] on icon "caret-right" at bounding box center [444, 171] width 3 height 5
drag, startPoint x: 418, startPoint y: 175, endPoint x: 345, endPoint y: 174, distance: 72.7
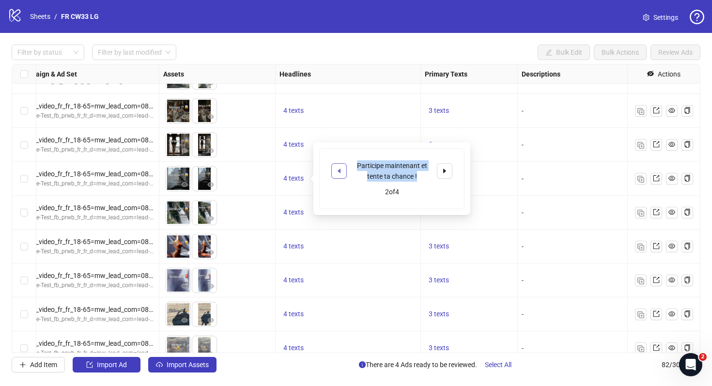
click at [345, 174] on div "Participe maintenant et tente ta chance !" at bounding box center [391, 170] width 121 height 21
copy div "Participe maintenant et tente ta chance !"
click at [449, 172] on button "button" at bounding box center [445, 171] width 16 height 16
drag, startPoint x: 399, startPoint y: 177, endPoint x: 355, endPoint y: 170, distance: 44.7
click at [355, 170] on div "Gagne 1 an de femtasy gratuit 🎧" at bounding box center [392, 170] width 80 height 21
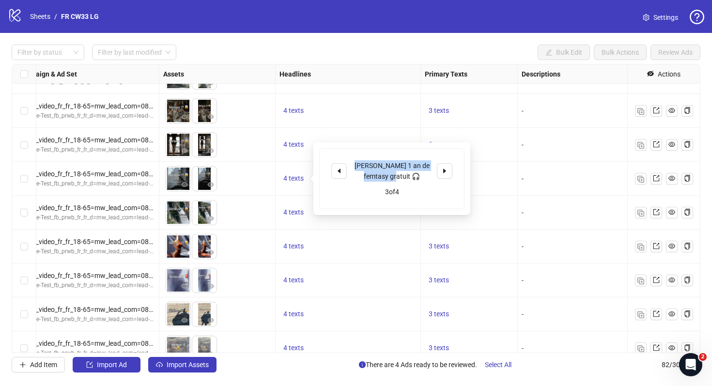
copy div "Gagne 1 an de femtasy gratuit 🎧"
click at [440, 172] on button "button" at bounding box center [445, 171] width 16 height 16
drag, startPoint x: 417, startPoint y: 173, endPoint x: 382, endPoint y: 173, distance: 34.9
click at [382, 173] on div "Inscris-toi!" at bounding box center [392, 171] width 80 height 11
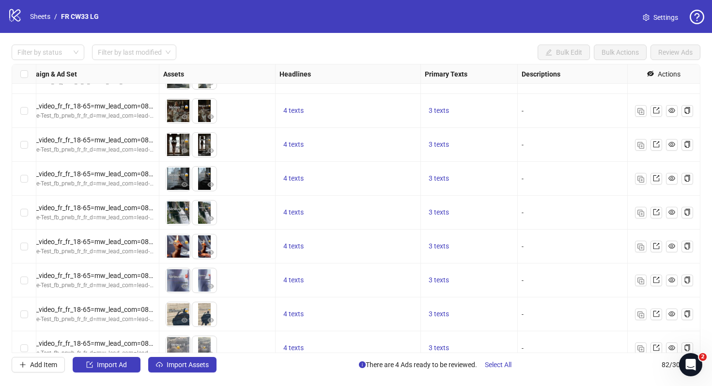
click at [367, 276] on div "4 texts" at bounding box center [348, 281] width 137 height 12
click at [435, 178] on span "3 texts" at bounding box center [439, 178] width 20 height 8
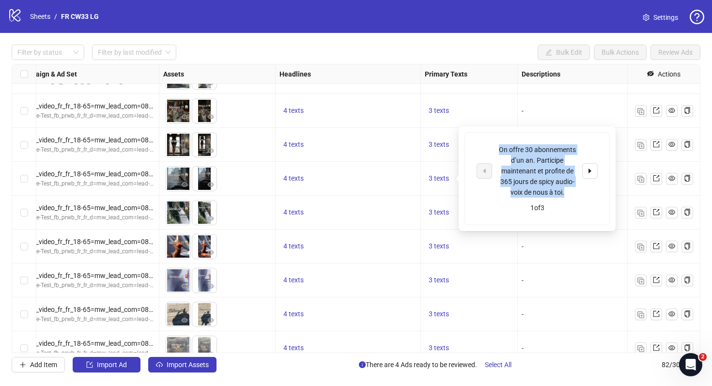
drag, startPoint x: 565, startPoint y: 193, endPoint x: 495, endPoint y: 148, distance: 83.9
click at [495, 148] on div "On offre 30 abonnements d’un an. Participe maintenant et profite de 365 jours d…" at bounding box center [537, 170] width 121 height 53
copy div "On offre 30 abonnements d’un an. Participe maintenant et profite de 365 jours d…"
click at [592, 174] on span "button" at bounding box center [590, 171] width 7 height 8
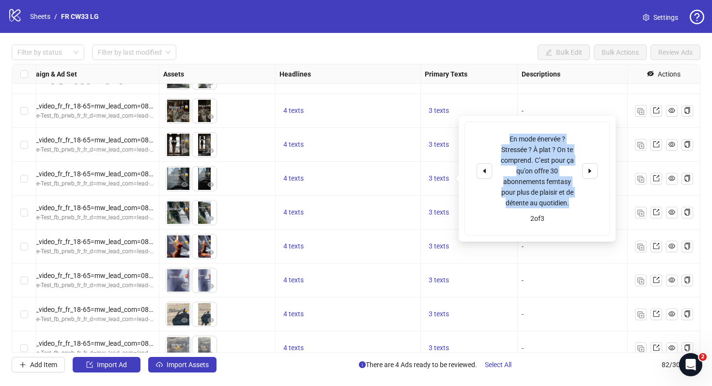
drag, startPoint x: 568, startPoint y: 206, endPoint x: 498, endPoint y: 143, distance: 94.0
click at [498, 143] on div "En mode énervée ? Stressée ? À plat ? On te comprend. C’est pour ça qu’on offre…" at bounding box center [537, 171] width 80 height 75
copy div "En mode énervée ? Stressée ? À plat ? On te comprend. C’est pour ça qu’on offre…"
click at [595, 165] on button "button" at bounding box center [590, 171] width 16 height 16
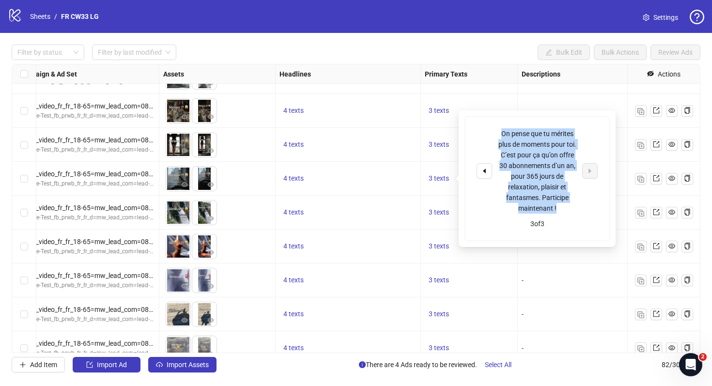
drag, startPoint x: 564, startPoint y: 209, endPoint x: 501, endPoint y: 134, distance: 97.0
click at [501, 134] on div "On pense que tu mérites plus de moments pour toi. C’est pour ça qu’on offre 30 …" at bounding box center [537, 170] width 80 height 85
copy div "On pense que tu mérites plus de moments pour toi. C’est pour ça qu’on offre 30 …"
click at [485, 178] on button "button" at bounding box center [485, 171] width 16 height 16
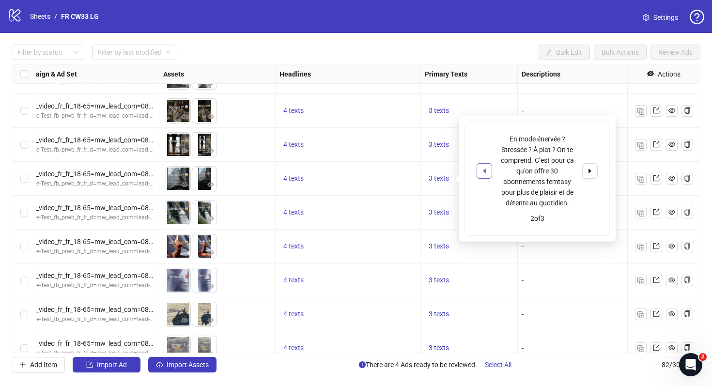
click at [485, 178] on button "button" at bounding box center [485, 171] width 16 height 16
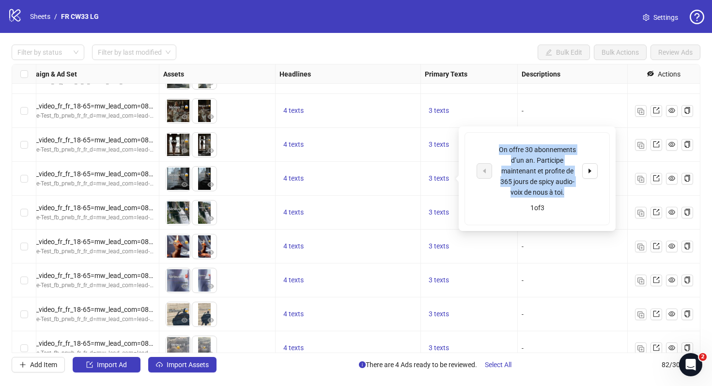
drag, startPoint x: 565, startPoint y: 195, endPoint x: 494, endPoint y: 151, distance: 83.9
click at [494, 151] on div "On offre 30 abonnements d’un an. Participe maintenant et profite de 365 jours d…" at bounding box center [537, 170] width 121 height 53
copy div "On offre 30 abonnements d’un an. Participe maintenant et profite de 365 jours d…"
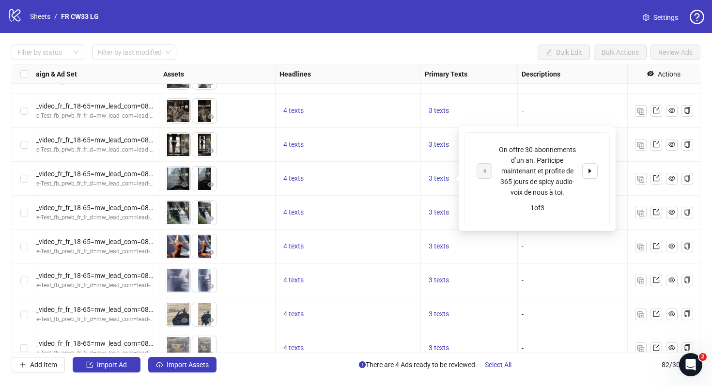
click at [624, 219] on div "-" at bounding box center [590, 213] width 145 height 34
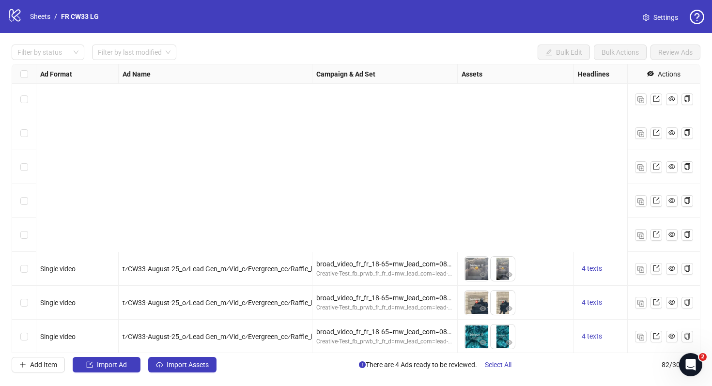
scroll to position [2512, 0]
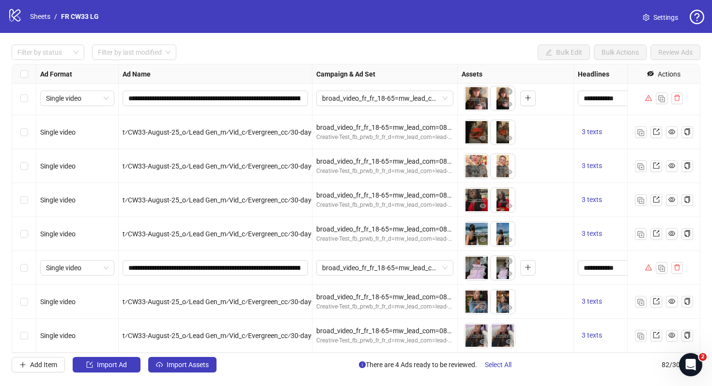
click at [649, 19] on icon "setting" at bounding box center [646, 17] width 7 height 7
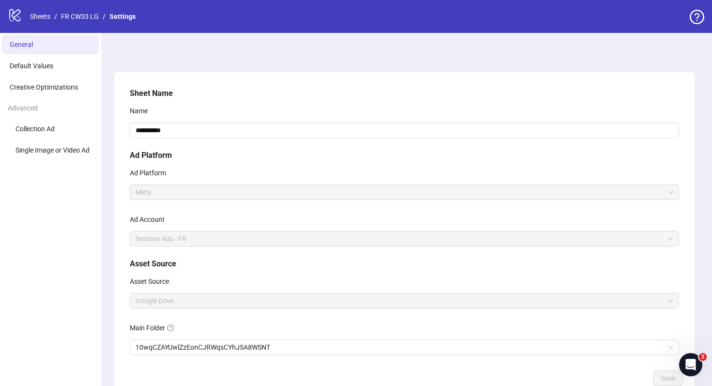
scroll to position [63, 0]
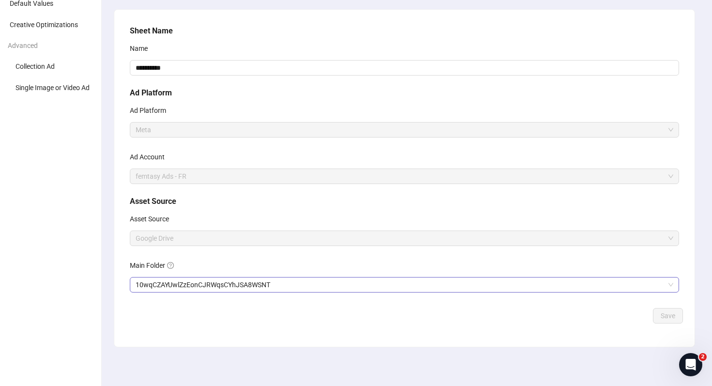
click at [294, 282] on span "10wqCZAYUwlZzEonCJRWqsCYhJSA8WSNT" at bounding box center [405, 285] width 538 height 15
click at [591, 346] on div "**********" at bounding box center [404, 178] width 580 height 337
click at [581, 266] on div "Main Folder" at bounding box center [404, 267] width 549 height 19
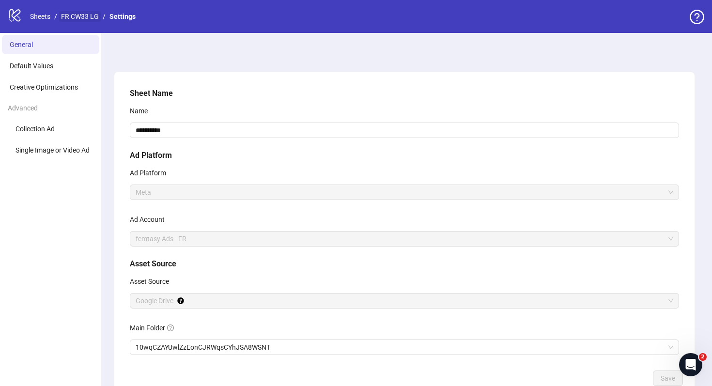
click at [93, 16] on link "FR CW33 LG" at bounding box center [80, 16] width 42 height 11
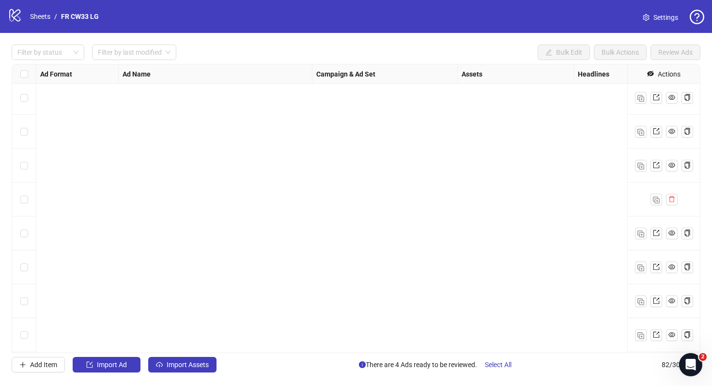
scroll to position [2512, 0]
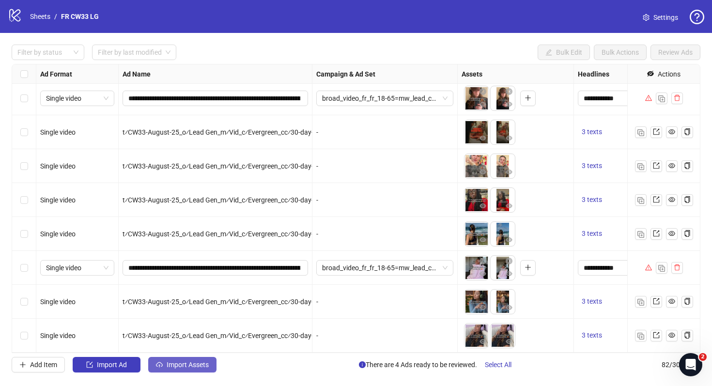
click at [194, 371] on button "Import Assets" at bounding box center [182, 365] width 68 height 16
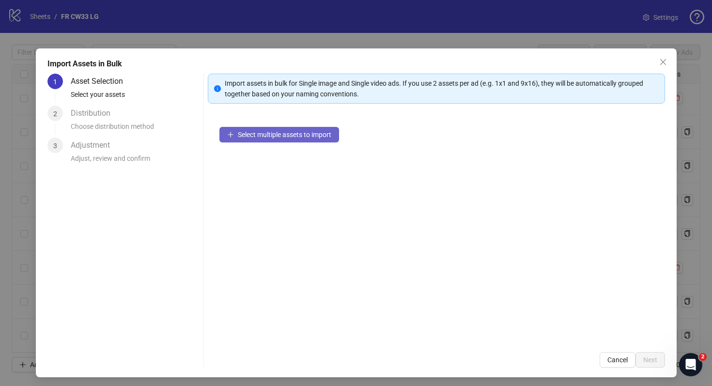
click at [314, 129] on button "Select multiple assets to import" at bounding box center [279, 135] width 120 height 16
click at [661, 59] on icon "close" at bounding box center [663, 62] width 8 height 8
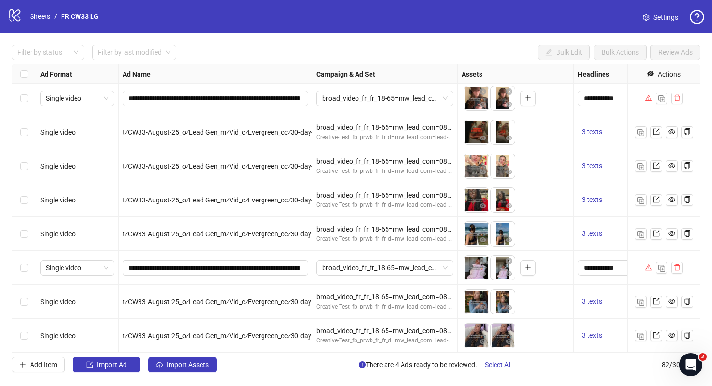
click at [674, 21] on span "Settings" at bounding box center [666, 17] width 25 height 11
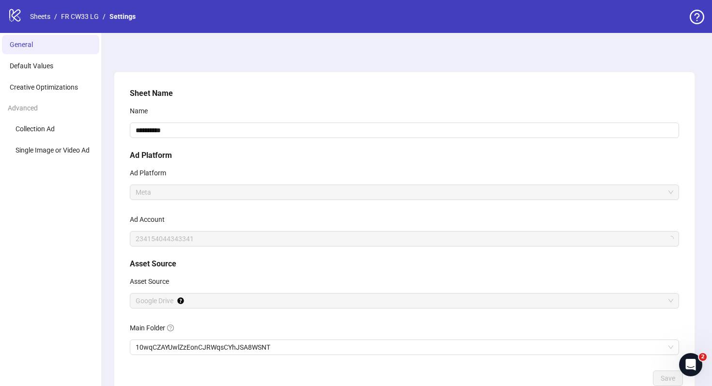
scroll to position [63, 0]
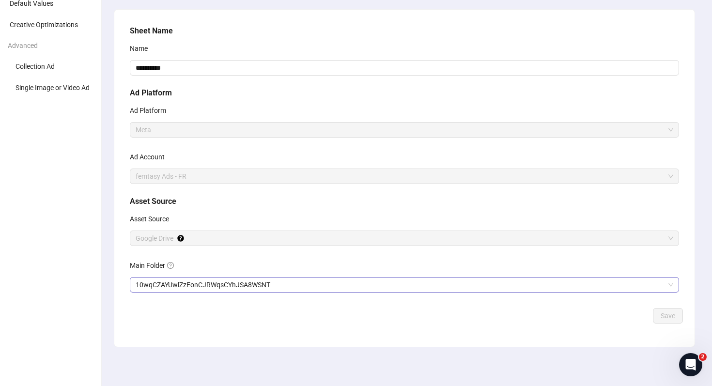
click at [293, 280] on span "10wqCZAYUwlZzEonCJRWqsCYhJSA8WSNT" at bounding box center [405, 285] width 538 height 15
click at [666, 322] on button "Save" at bounding box center [668, 316] width 30 height 16
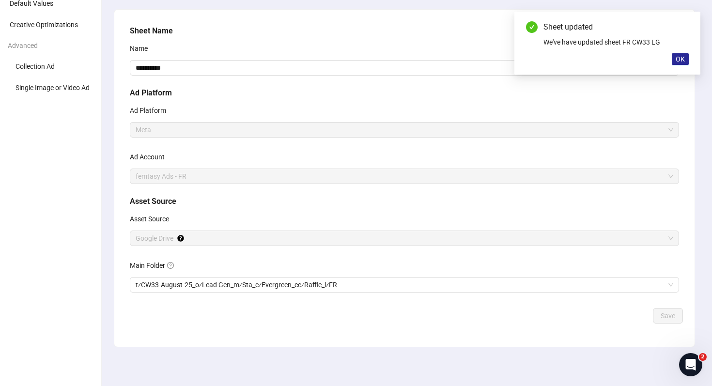
click at [683, 63] on button "OK" at bounding box center [680, 59] width 17 height 12
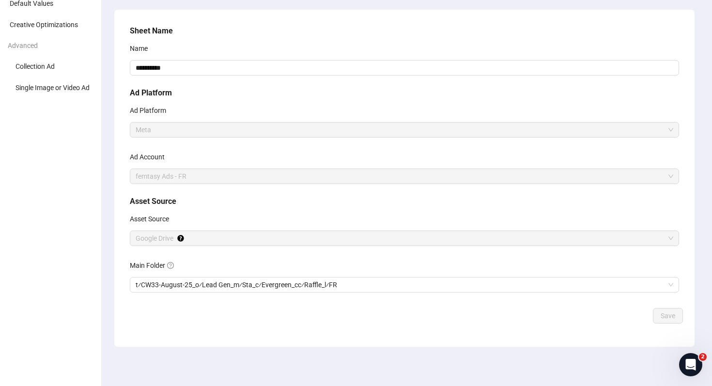
scroll to position [0, 0]
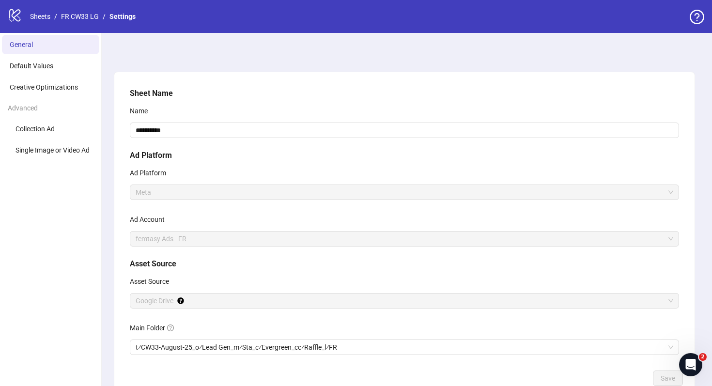
click at [86, 23] on div "logo/logo-mobile Sheets / FR CW33 LG / Settings" at bounding box center [74, 16] width 132 height 17
click at [87, 15] on link "FR CW33 LG" at bounding box center [80, 16] width 42 height 11
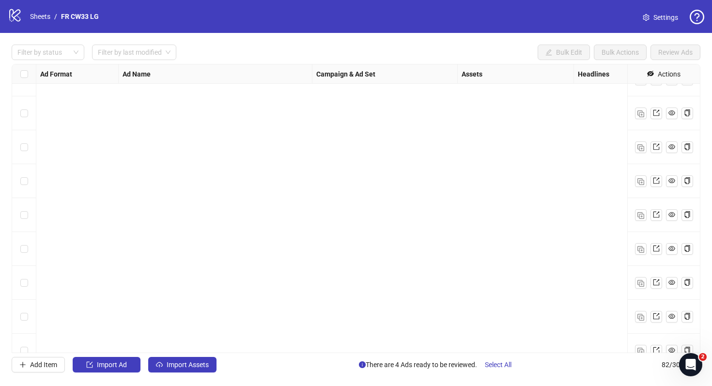
scroll to position [2512, 0]
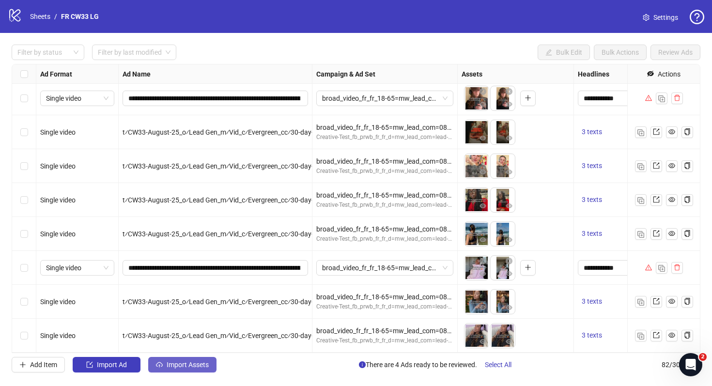
click at [198, 367] on span "Import Assets" at bounding box center [188, 365] width 42 height 8
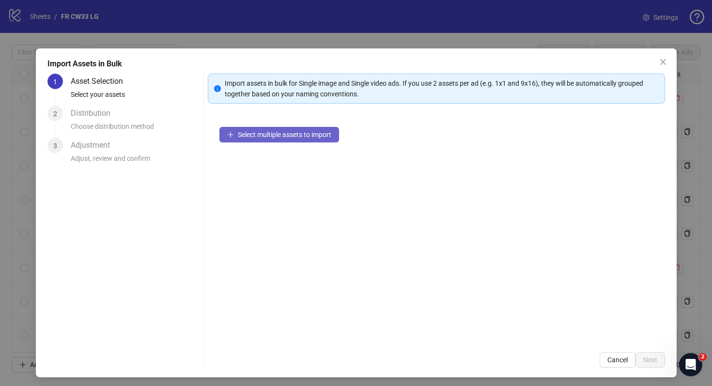
click at [289, 138] on span "Select multiple assets to import" at bounding box center [285, 135] width 94 height 8
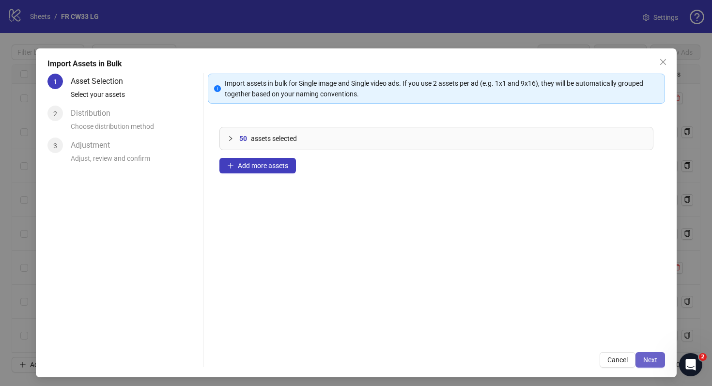
click at [641, 354] on button "Next" at bounding box center [651, 360] width 30 height 16
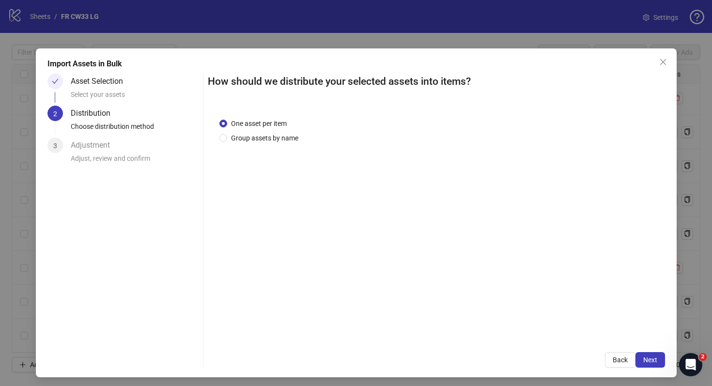
drag, startPoint x: 440, startPoint y: 224, endPoint x: 433, endPoint y: 211, distance: 15.0
click at [433, 211] on div "How should we distribute your selected assets into items? One asset per item Gr…" at bounding box center [436, 221] width 457 height 294
click at [277, 140] on span "Group assets by name" at bounding box center [264, 138] width 75 height 11
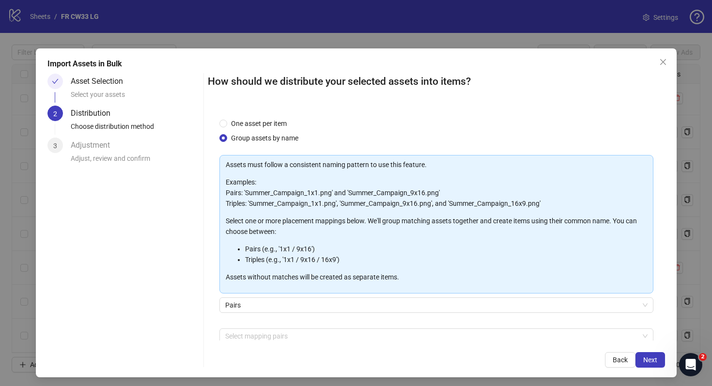
scroll to position [49, 0]
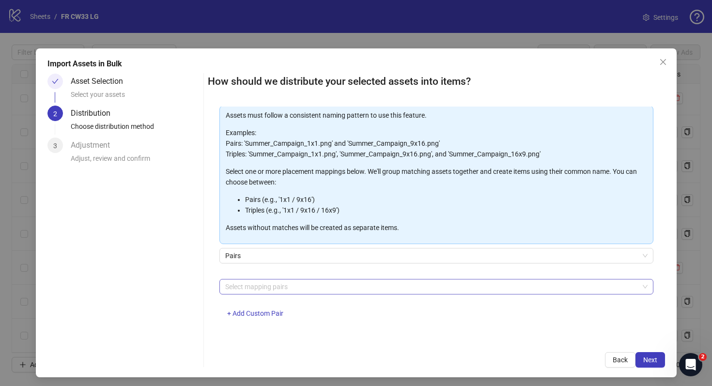
click at [325, 284] on div at bounding box center [431, 287] width 420 height 14
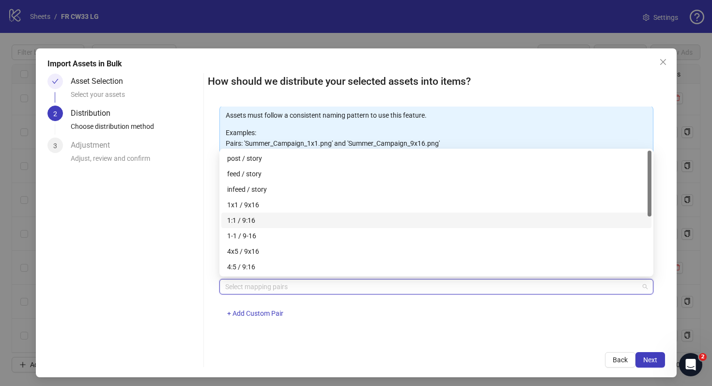
click at [285, 219] on div "1:1 / 9:16" at bounding box center [436, 220] width 419 height 11
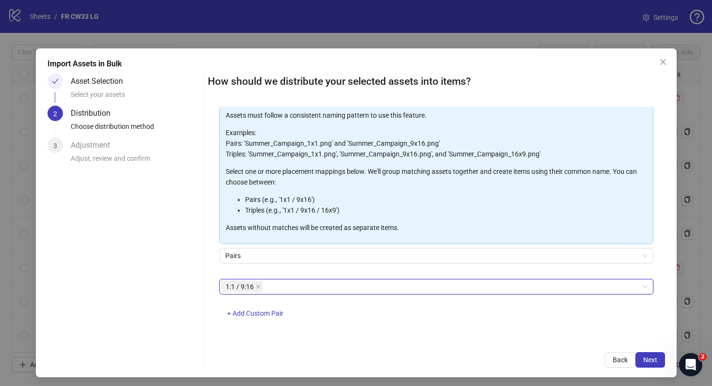
click at [403, 352] on div "Back Next" at bounding box center [436, 360] width 457 height 16
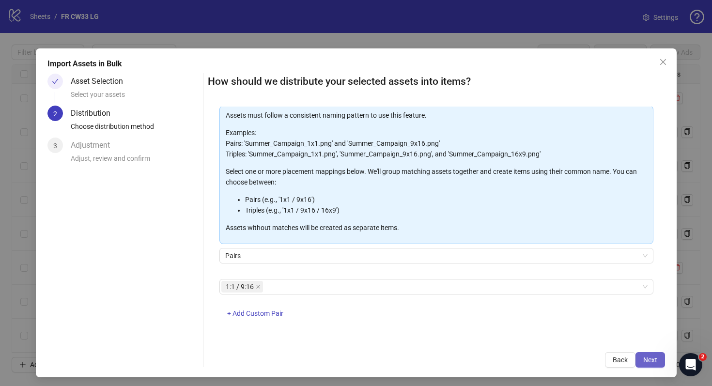
click at [655, 363] on span "Next" at bounding box center [650, 360] width 14 height 8
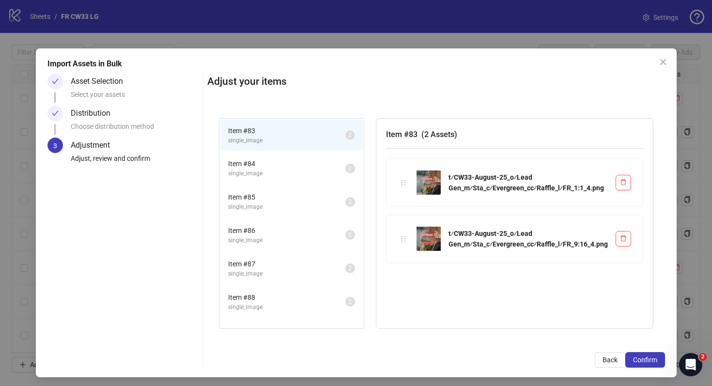
click at [290, 168] on span "Item # 84" at bounding box center [286, 163] width 117 height 11
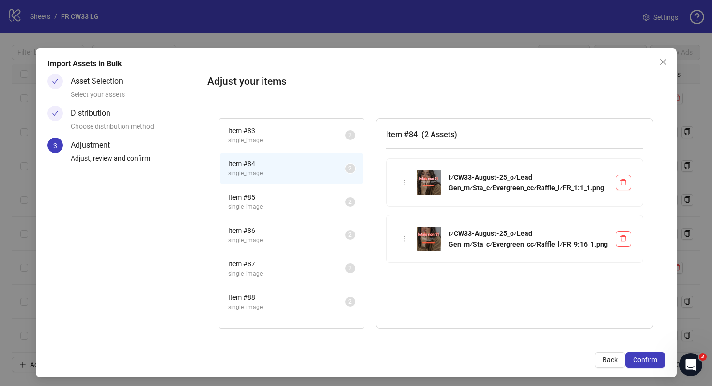
click at [299, 205] on span "single_image" at bounding box center [286, 207] width 117 height 9
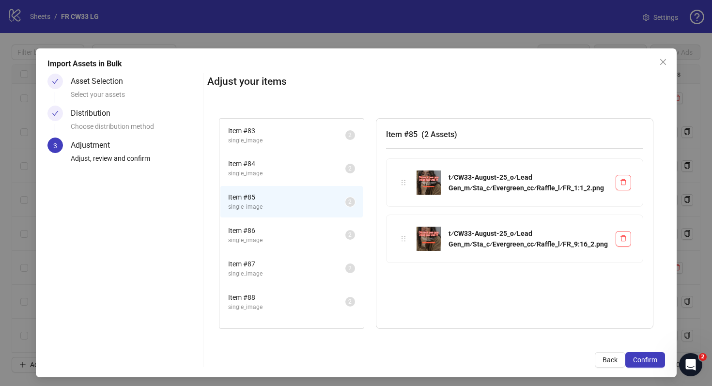
click at [300, 228] on span "Item # 86" at bounding box center [286, 230] width 117 height 11
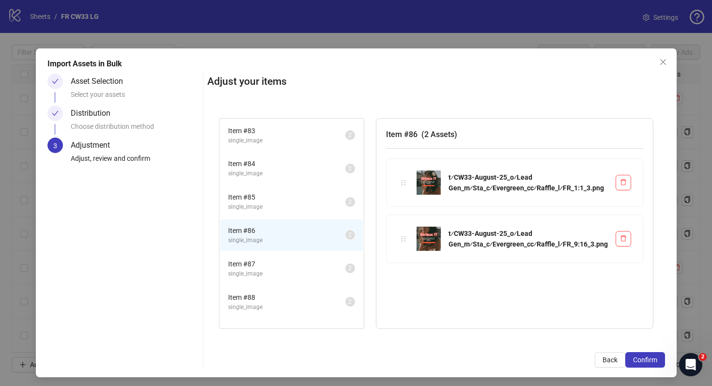
click at [300, 284] on div "Item # 87 single_image 2" at bounding box center [291, 268] width 144 height 33
click at [300, 276] on span "single_image" at bounding box center [286, 273] width 117 height 9
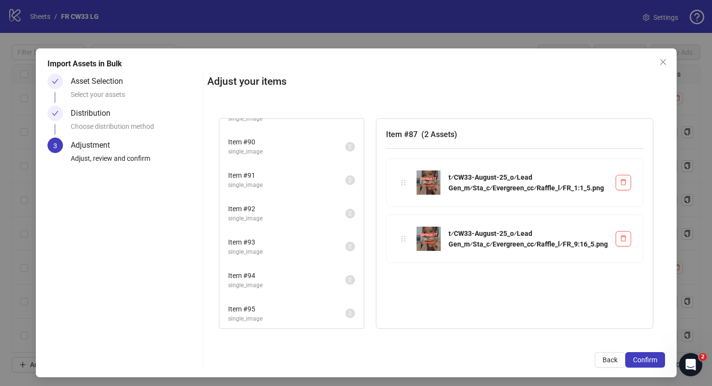
scroll to position [240, 0]
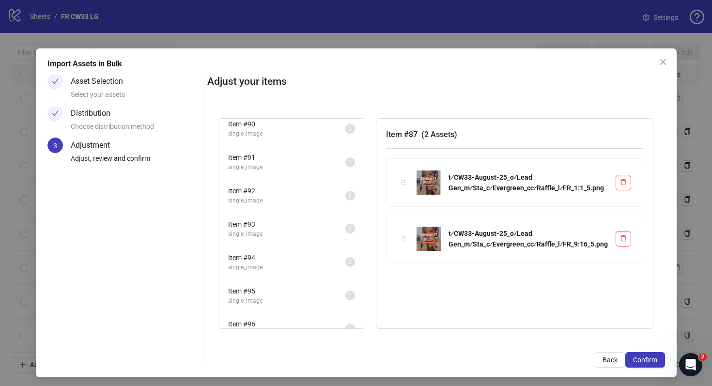
click at [278, 149] on li "Item # 91 single_image 2" at bounding box center [291, 161] width 142 height 31
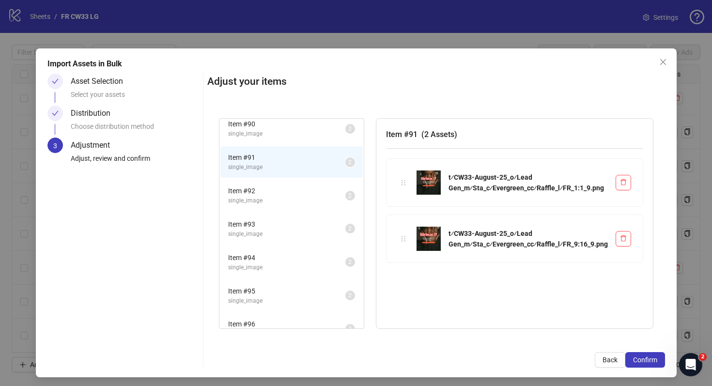
click at [278, 186] on span "Item # 92" at bounding box center [286, 191] width 117 height 11
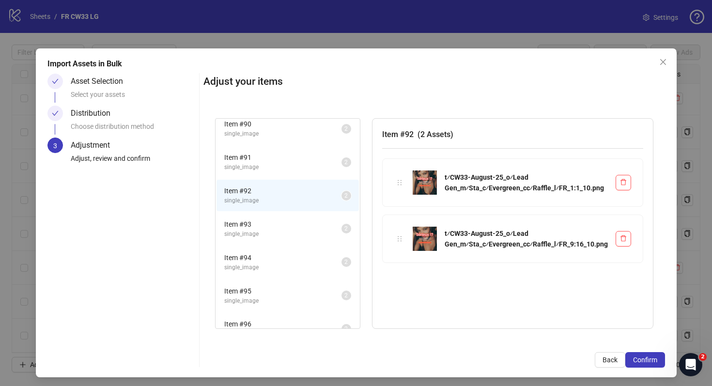
click at [278, 232] on span "single_image" at bounding box center [282, 234] width 117 height 9
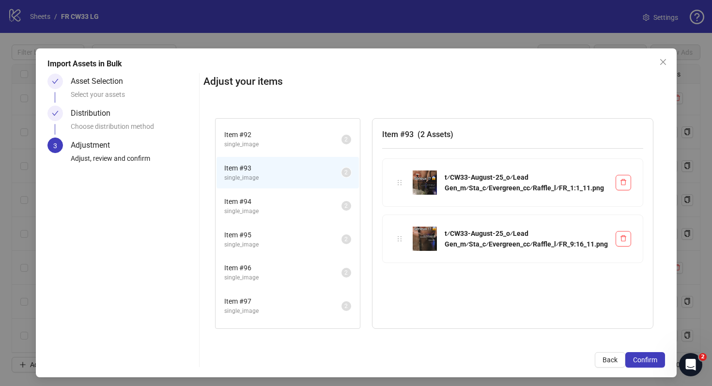
scroll to position [324, 0]
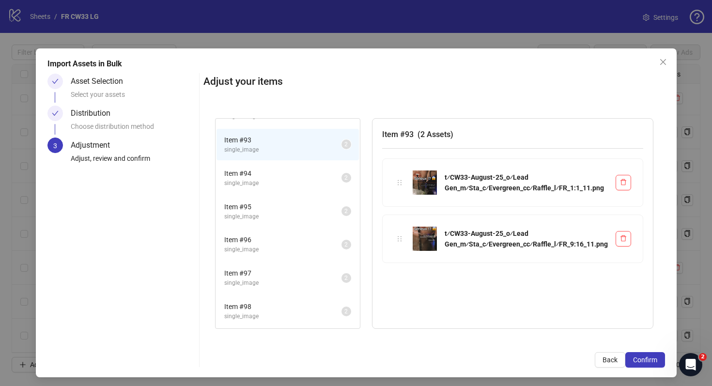
click at [275, 212] on span "single_image" at bounding box center [282, 216] width 117 height 9
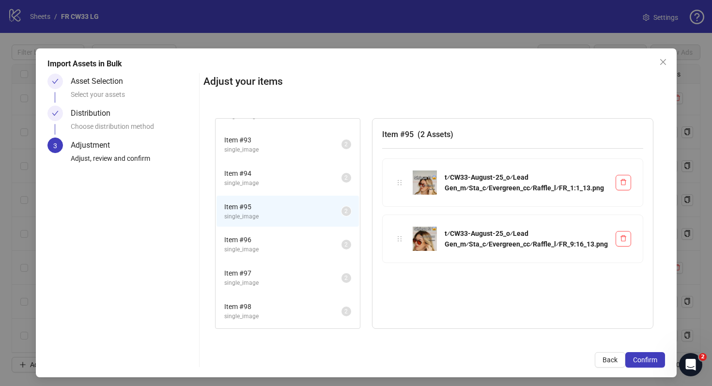
click at [275, 265] on li "Item # 97 single_image 2" at bounding box center [288, 277] width 142 height 31
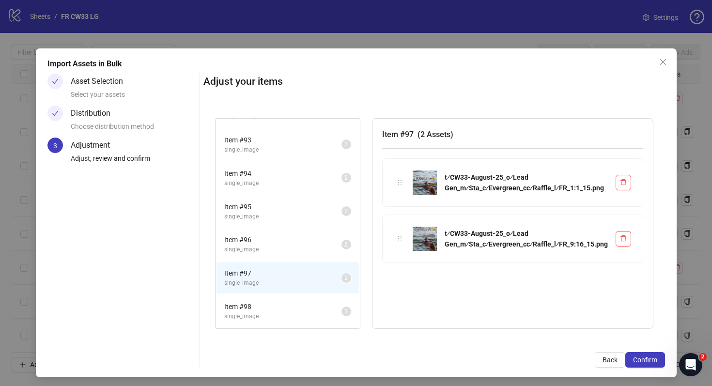
click at [277, 307] on span "Item # 98" at bounding box center [282, 306] width 117 height 11
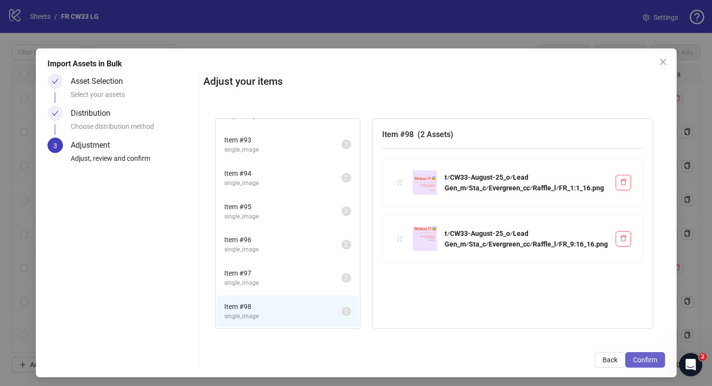
click at [646, 366] on button "Confirm" at bounding box center [646, 360] width 40 height 16
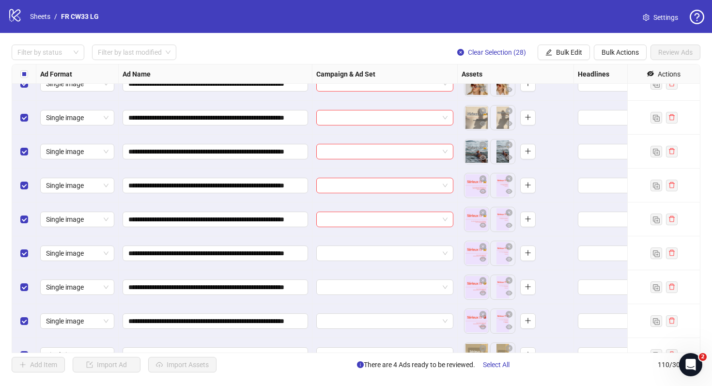
scroll to position [3462, 0]
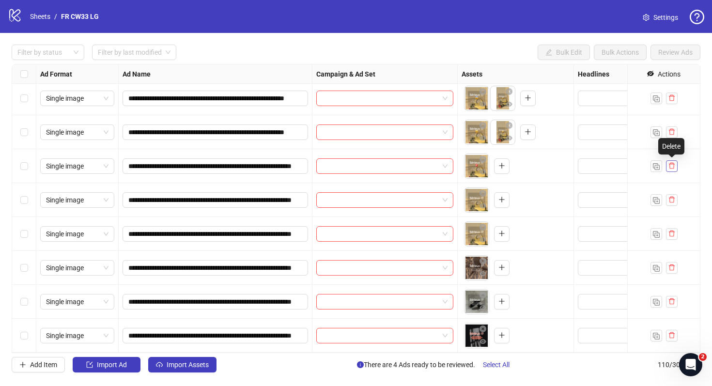
click at [672, 167] on icon "delete" at bounding box center [672, 165] width 7 height 7
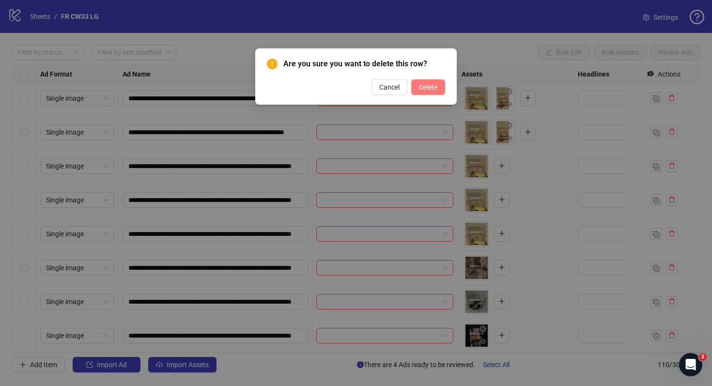
click at [422, 93] on button "Delete" at bounding box center [428, 87] width 34 height 16
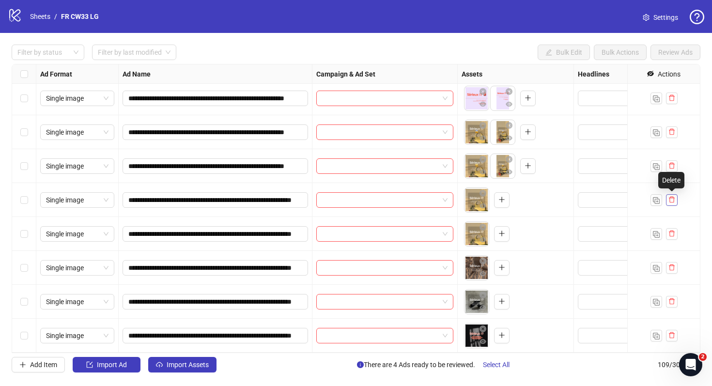
click at [673, 199] on icon "delete" at bounding box center [672, 199] width 7 height 7
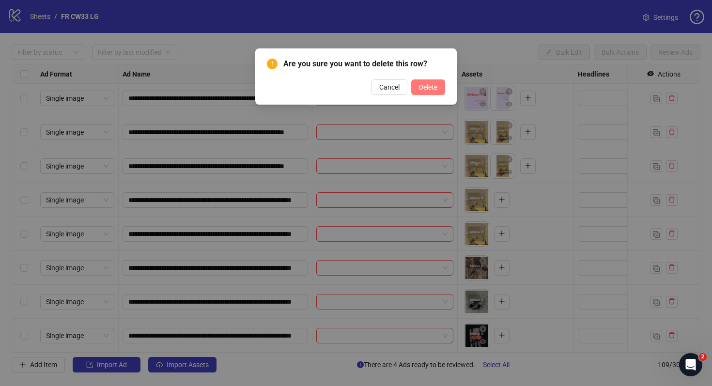
click at [440, 87] on button "Delete" at bounding box center [428, 87] width 34 height 16
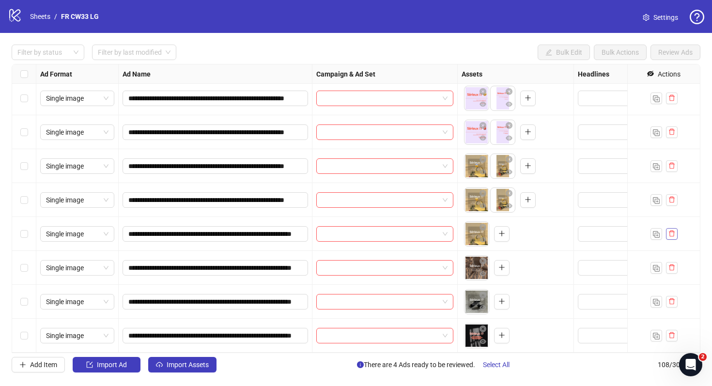
click at [674, 232] on icon "delete" at bounding box center [672, 233] width 7 height 7
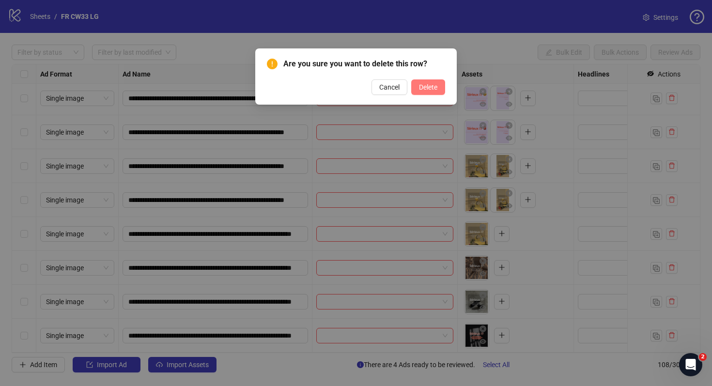
click at [425, 92] on button "Delete" at bounding box center [428, 87] width 34 height 16
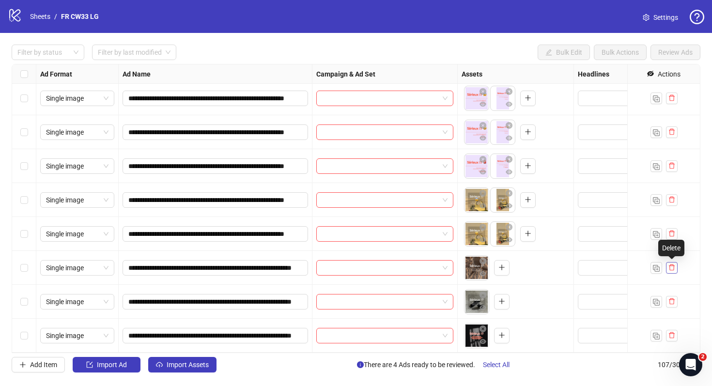
click at [674, 269] on icon "delete" at bounding box center [672, 267] width 7 height 7
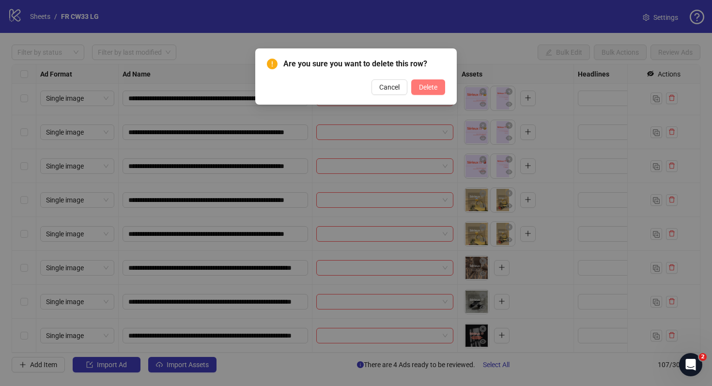
click at [434, 94] on button "Delete" at bounding box center [428, 87] width 34 height 16
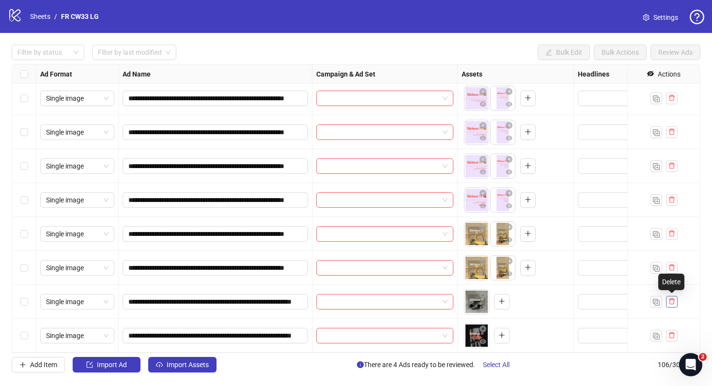
click at [670, 304] on icon "delete" at bounding box center [672, 301] width 7 height 7
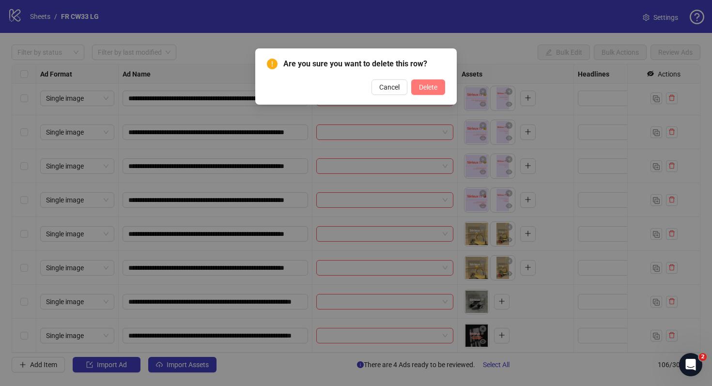
click at [425, 83] on span "Delete" at bounding box center [428, 87] width 18 height 8
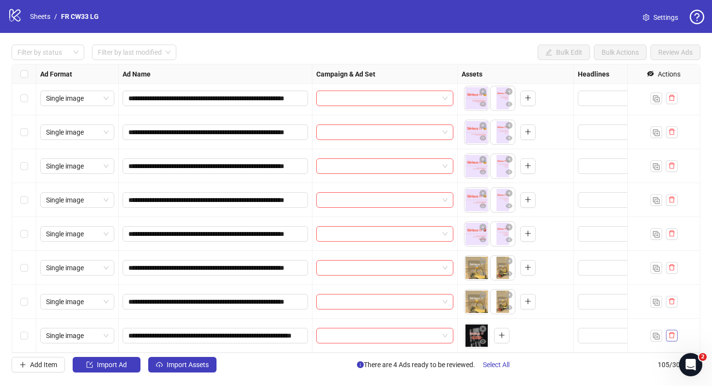
click at [671, 334] on icon "delete" at bounding box center [672, 335] width 6 height 6
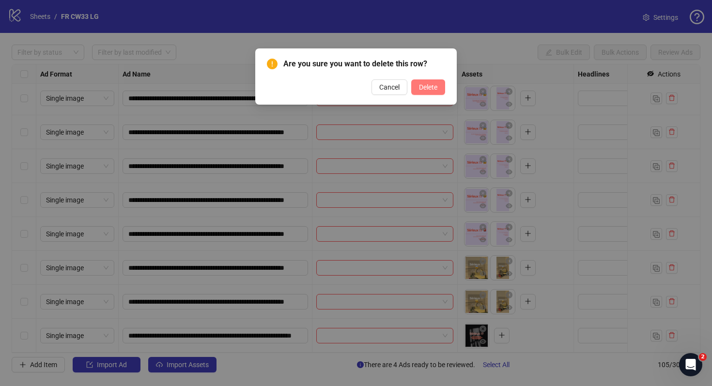
click at [425, 93] on button "Delete" at bounding box center [428, 87] width 34 height 16
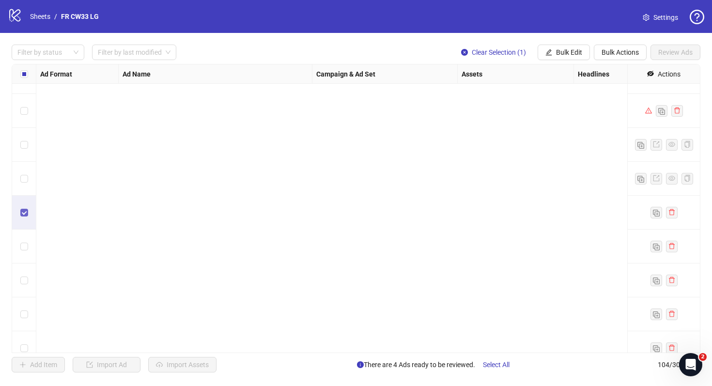
scroll to position [3258, 0]
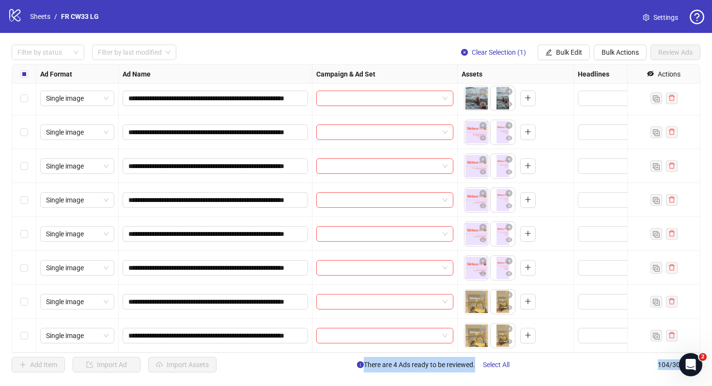
click at [29, 335] on div "Select row 104" at bounding box center [24, 336] width 24 height 34
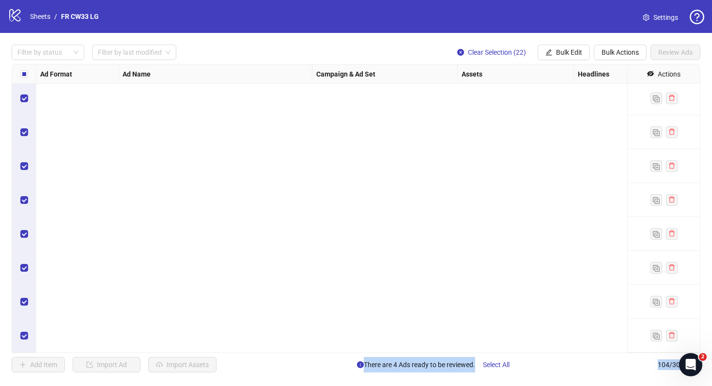
scroll to position [2649, 0]
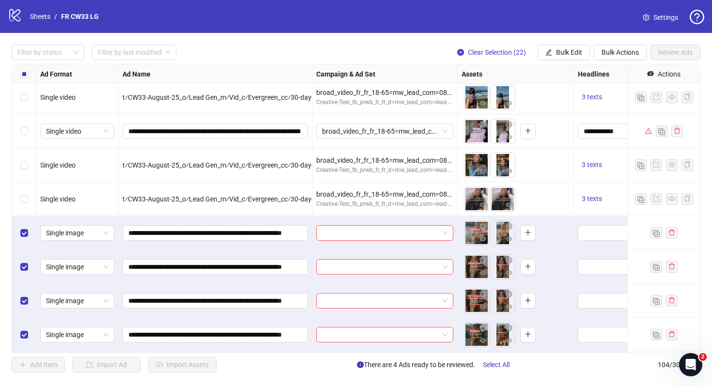
click at [561, 61] on div "Filter by status Filter by last modified Clear Selection (22) Bulk Edit Bulk Ac…" at bounding box center [356, 208] width 712 height 351
click at [564, 50] on span "Bulk Edit" at bounding box center [569, 52] width 26 height 8
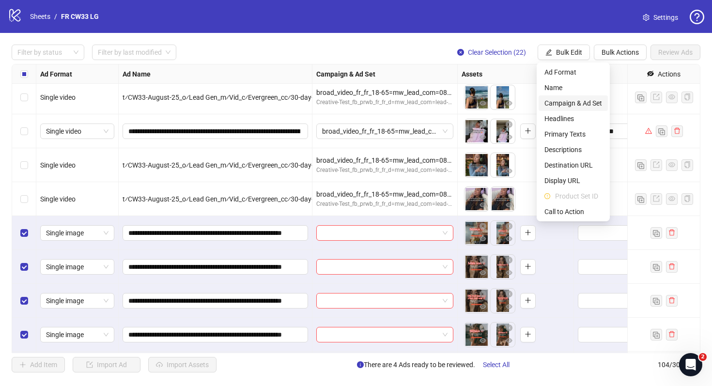
click at [570, 97] on li "Campaign & Ad Set" at bounding box center [573, 103] width 69 height 16
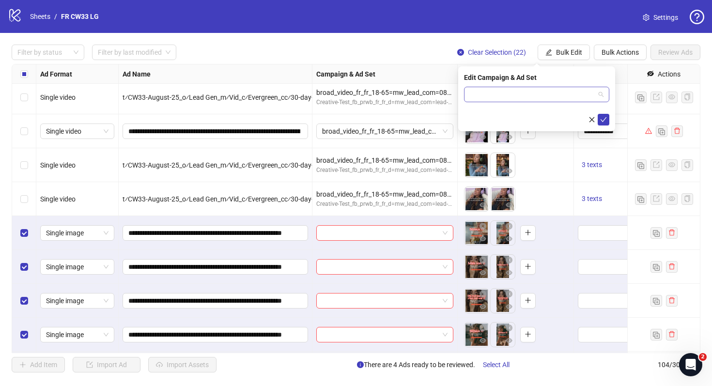
click at [552, 95] on input "search" at bounding box center [532, 94] width 125 height 15
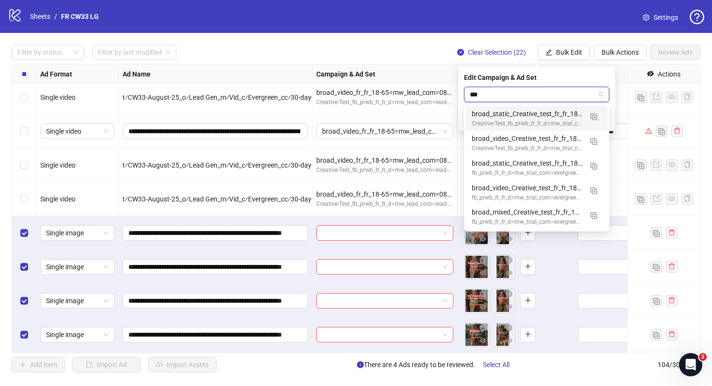
type input "****"
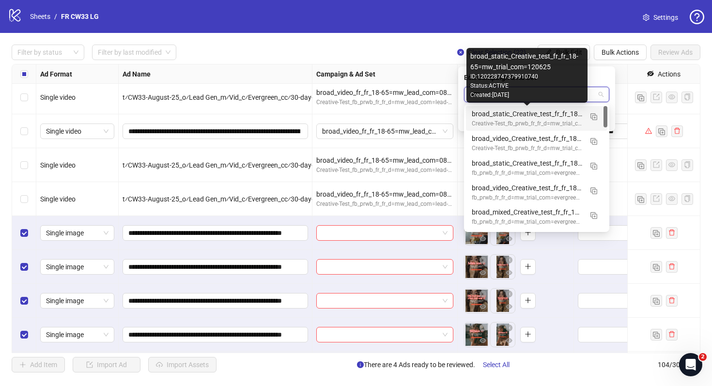
click at [548, 113] on div "broad_static_Creative_test_fr_fr_18-65=mw_trial_com=120625" at bounding box center [527, 114] width 110 height 11
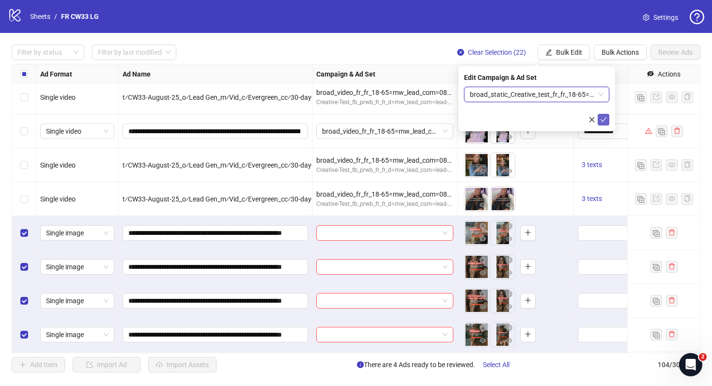
click at [606, 118] on icon "check" at bounding box center [603, 119] width 7 height 7
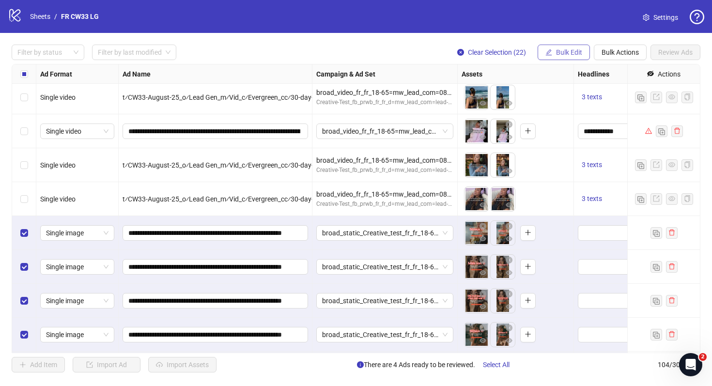
click at [573, 56] on span "Bulk Edit" at bounding box center [569, 52] width 26 height 8
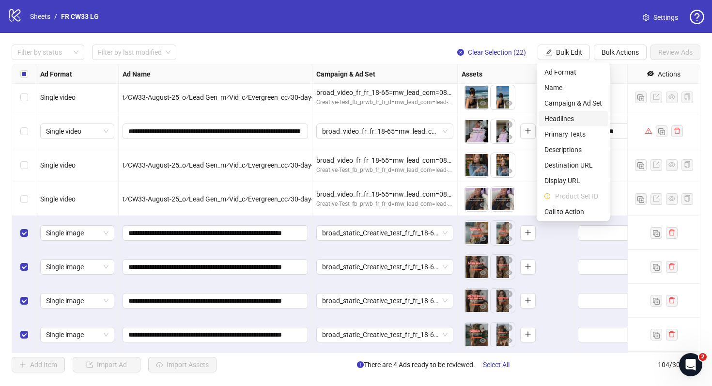
click at [572, 120] on span "Headlines" at bounding box center [574, 118] width 58 height 11
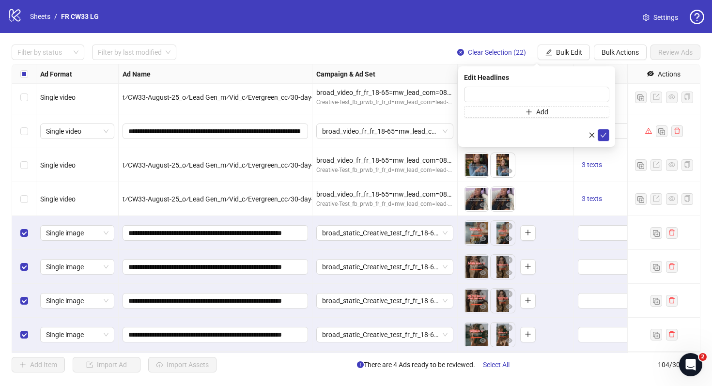
click at [577, 202] on div "3 texts" at bounding box center [646, 199] width 145 height 34
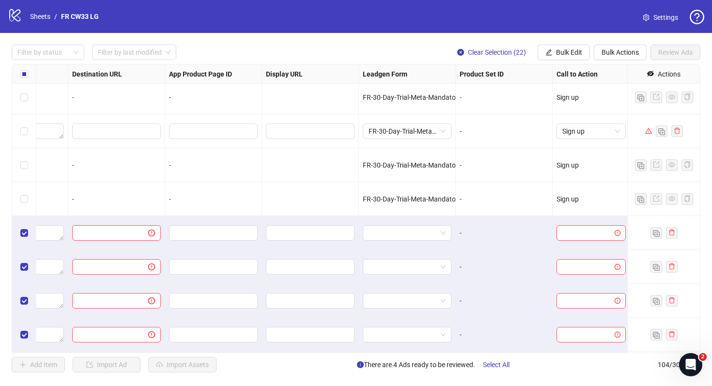
scroll to position [2649, 896]
click at [574, 51] on span "Bulk Edit" at bounding box center [569, 52] width 26 height 8
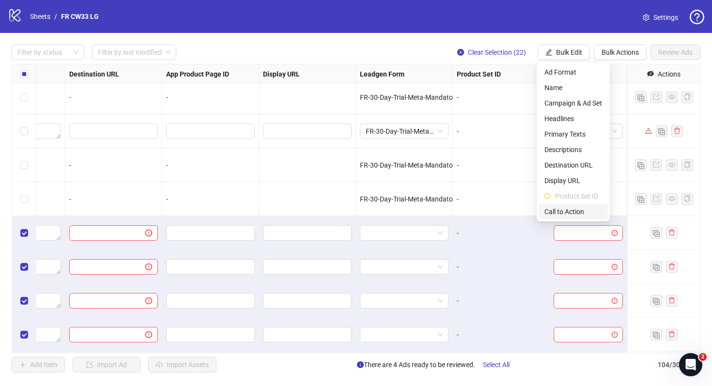
click at [572, 212] on span "Call to Action" at bounding box center [574, 211] width 58 height 11
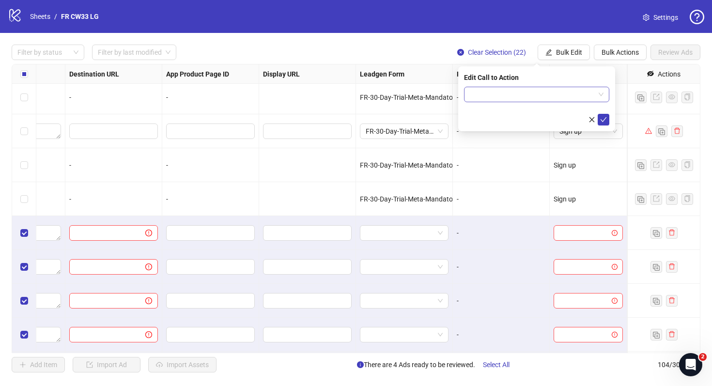
click at [537, 90] on input "search" at bounding box center [532, 94] width 125 height 15
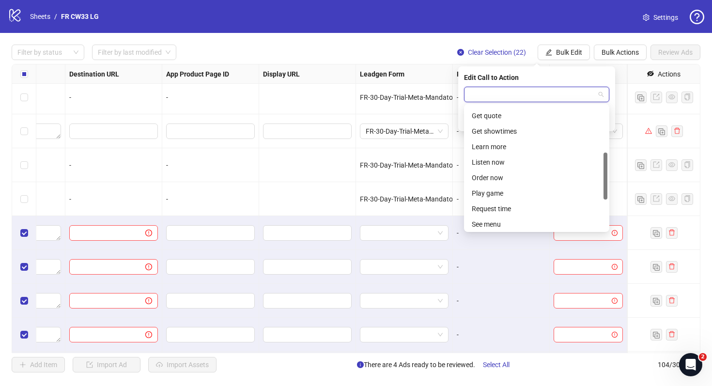
scroll to position [155, 0]
click at [535, 217] on div "Subscribe" at bounding box center [537, 222] width 130 height 11
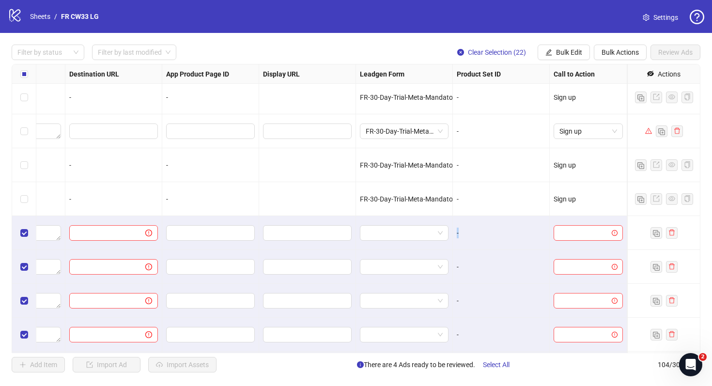
click at [535, 217] on div "-" at bounding box center [501, 233] width 97 height 34
click at [606, 51] on span "Bulk Actions" at bounding box center [620, 52] width 37 height 8
click at [568, 64] on div "**********" at bounding box center [356, 208] width 689 height 289
click at [568, 58] on button "Bulk Edit" at bounding box center [564, 53] width 52 height 16
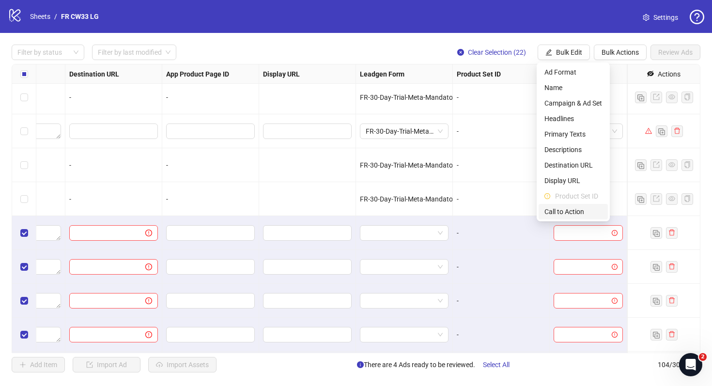
click at [588, 212] on span "Call to Action" at bounding box center [574, 211] width 58 height 11
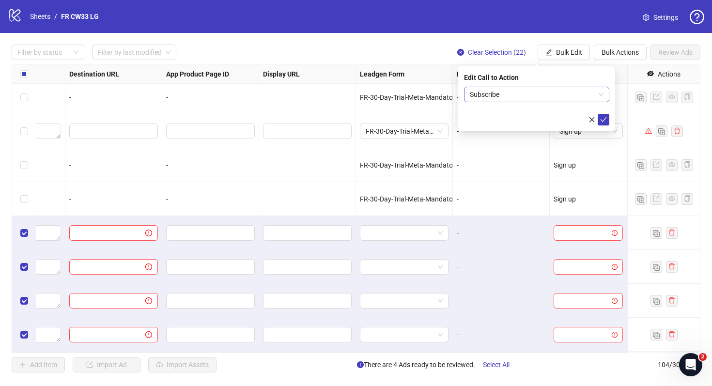
click at [529, 100] on span "Subscribe" at bounding box center [537, 94] width 134 height 15
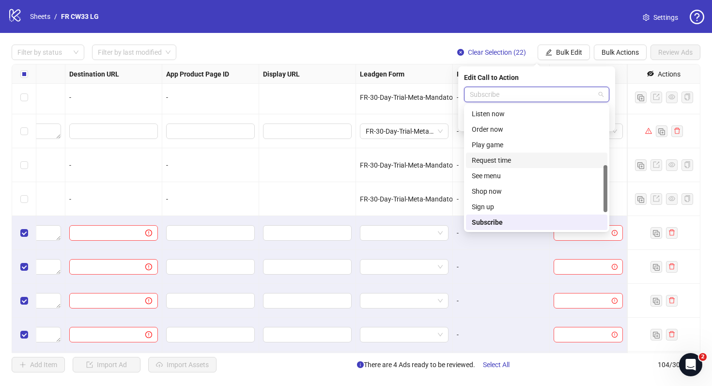
scroll to position [202, 0]
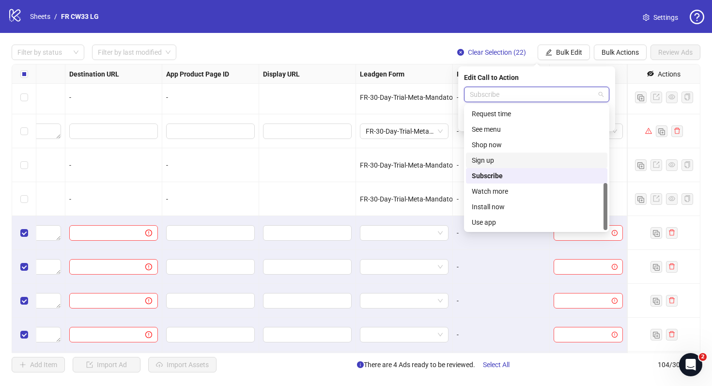
click at [541, 161] on div "Sign up" at bounding box center [537, 160] width 130 height 11
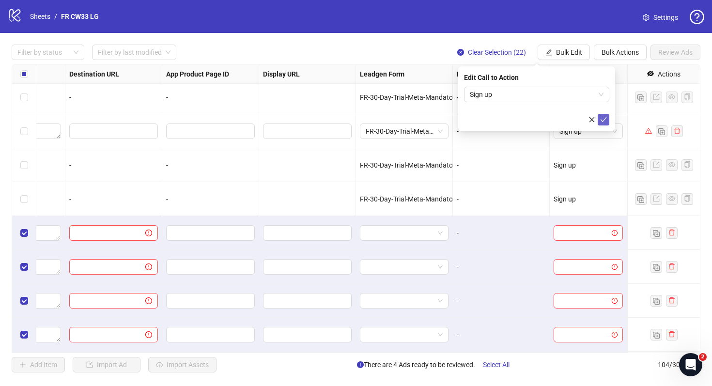
click at [600, 118] on button "submit" at bounding box center [604, 120] width 12 height 12
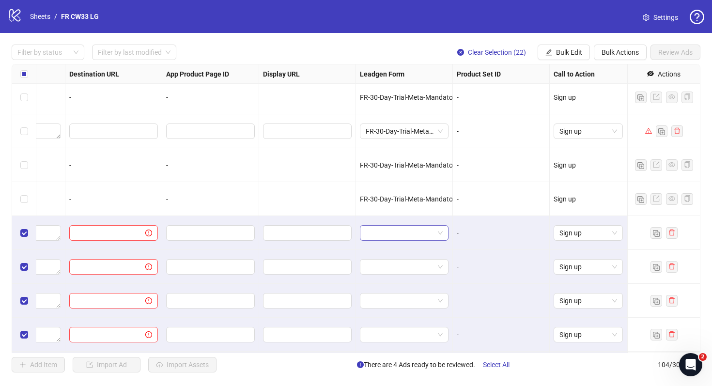
click at [431, 236] on input "search" at bounding box center [400, 233] width 68 height 15
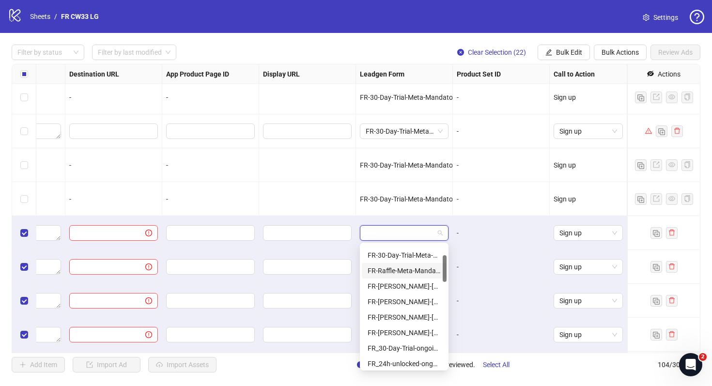
scroll to position [51, 0]
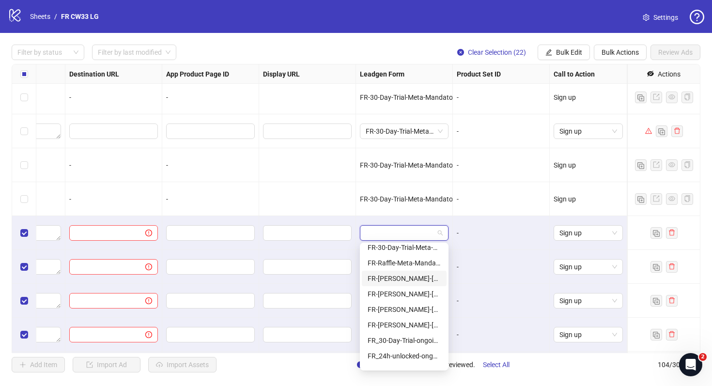
click at [411, 281] on div "FR-JULIE-RAFFLE-Aug25-Mandatory-Question-tu" at bounding box center [404, 278] width 73 height 11
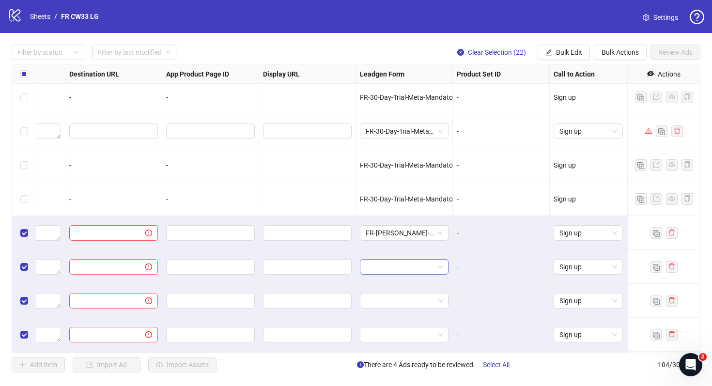
click at [412, 267] on input "search" at bounding box center [400, 267] width 68 height 15
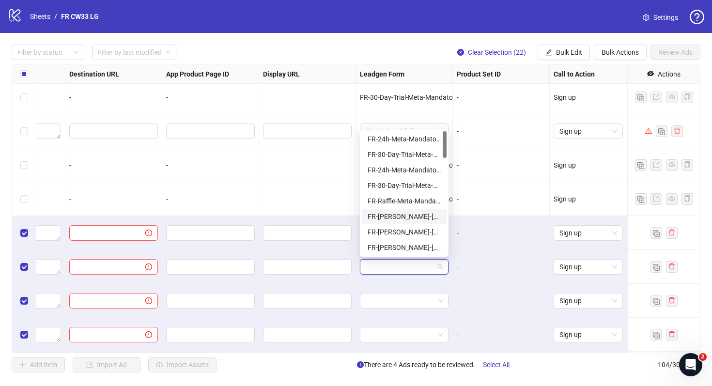
click at [419, 219] on div "FR-JULIE-RAFFLE-Aug25-Mandatory-Question-tu" at bounding box center [404, 216] width 73 height 11
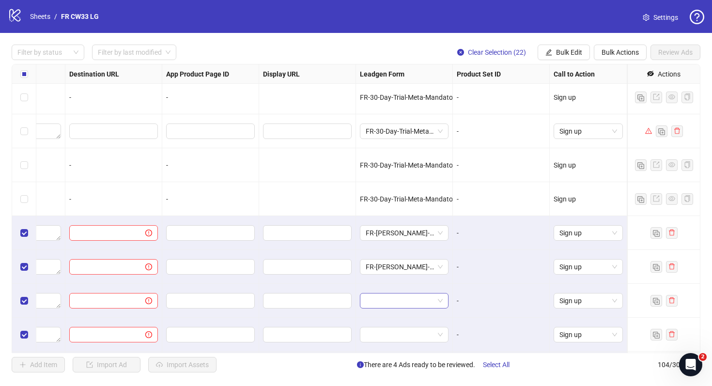
click at [418, 304] on input "search" at bounding box center [400, 301] width 68 height 15
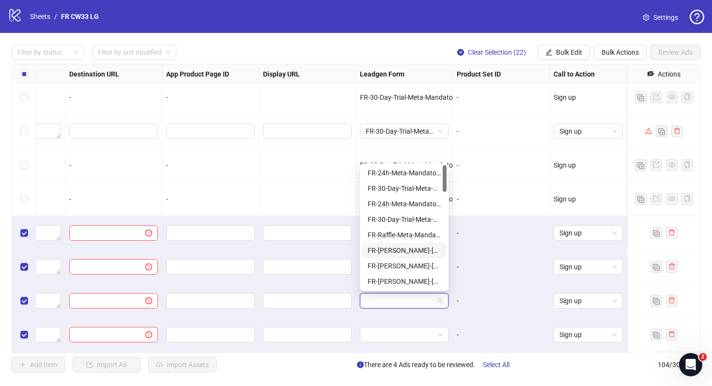
click at [421, 248] on div "FR-JULIE-RAFFLE-Aug25-Mandatory-Question-tu" at bounding box center [404, 250] width 73 height 11
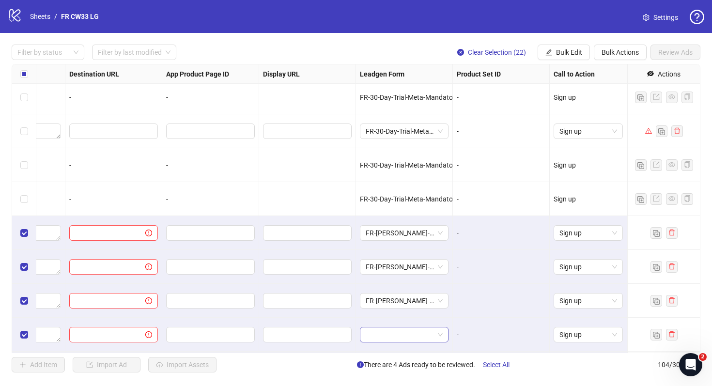
click at [420, 333] on input "search" at bounding box center [400, 335] width 68 height 15
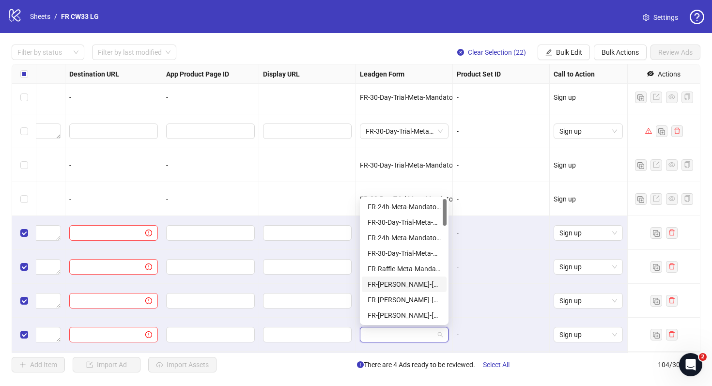
click at [422, 280] on div "FR-JULIE-RAFFLE-Aug25-Mandatory-Question-tu" at bounding box center [404, 284] width 73 height 11
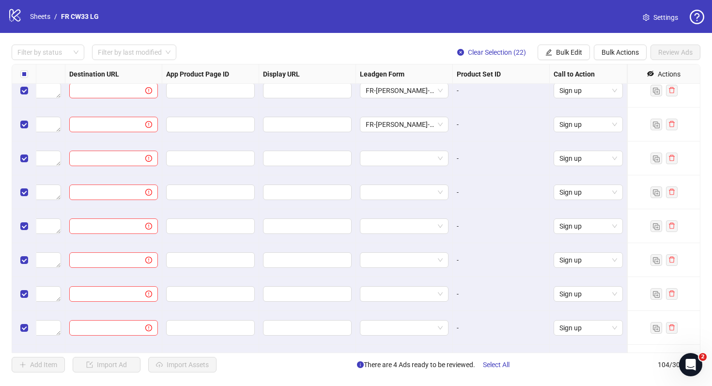
scroll to position [2860, 896]
click at [404, 160] on input "search" at bounding box center [400, 157] width 68 height 15
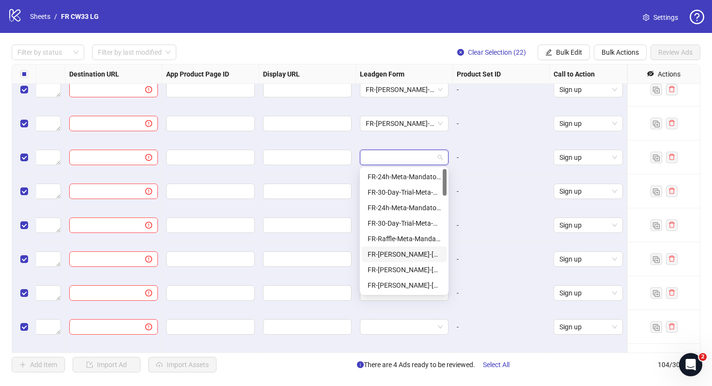
click at [409, 247] on div "FR-JULIE-RAFFLE-Aug25-Mandatory-Question-tu" at bounding box center [404, 255] width 85 height 16
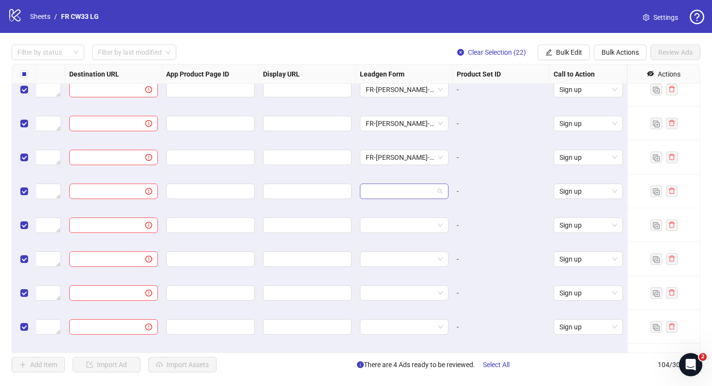
click at [408, 192] on input "search" at bounding box center [400, 191] width 68 height 15
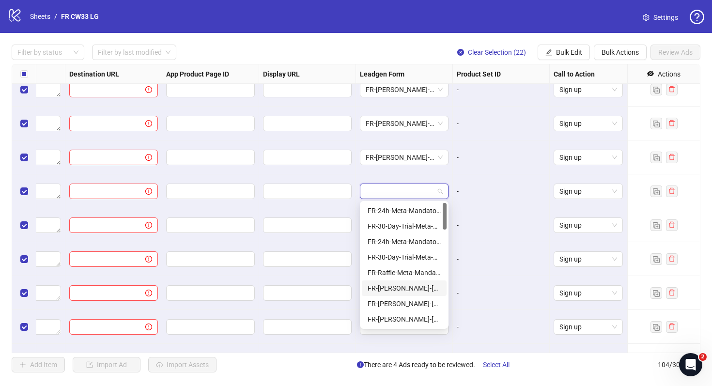
click at [416, 285] on div "FR-JULIE-RAFFLE-Aug25-Mandatory-Question-tu" at bounding box center [404, 288] width 73 height 11
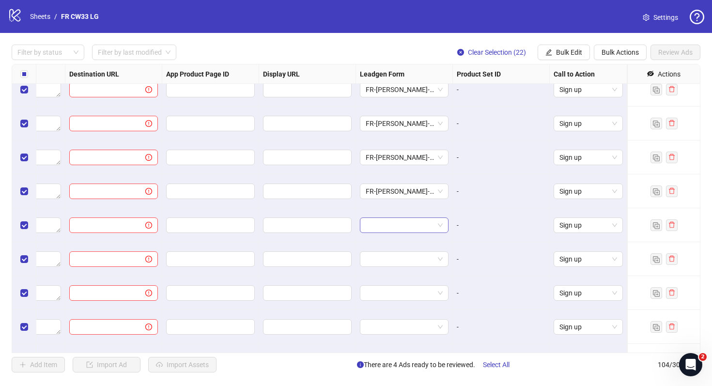
click at [418, 227] on input "search" at bounding box center [400, 225] width 68 height 15
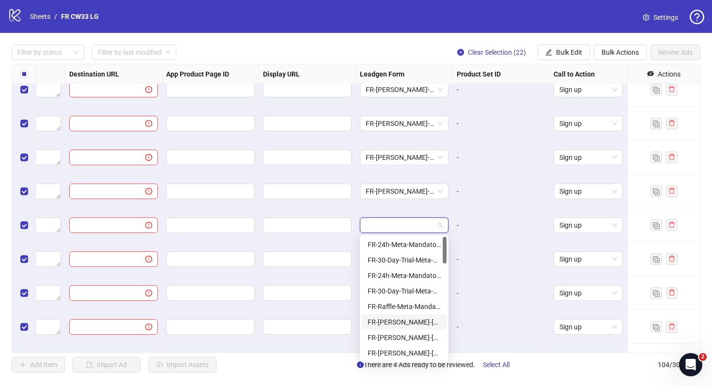
click at [420, 321] on div "FR-JULIE-RAFFLE-Aug25-Mandatory-Question-tu" at bounding box center [404, 322] width 73 height 11
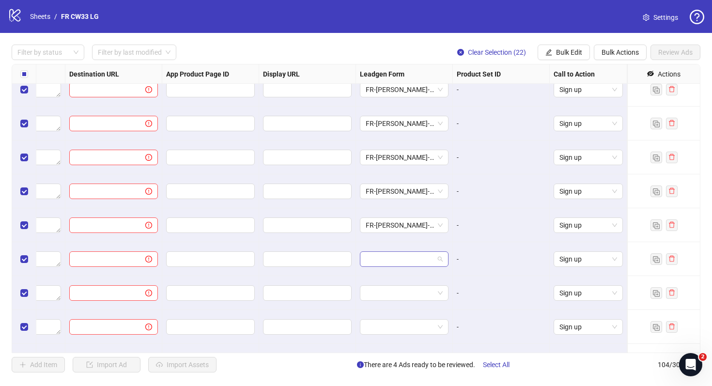
click at [420, 260] on input "search" at bounding box center [400, 259] width 68 height 15
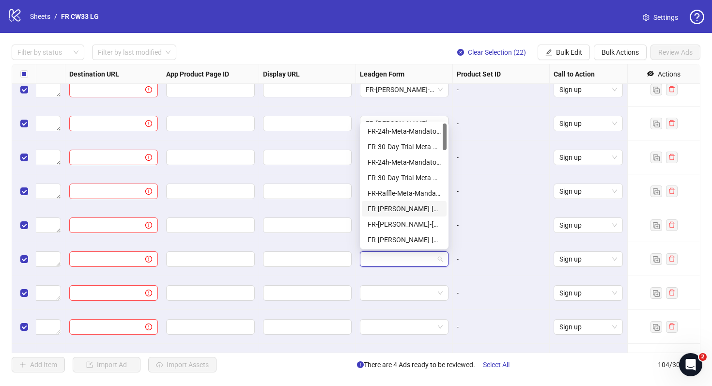
click at [403, 214] on div "FR-JULIE-RAFFLE-Aug25-Mandatory-Question-tu" at bounding box center [404, 209] width 85 height 16
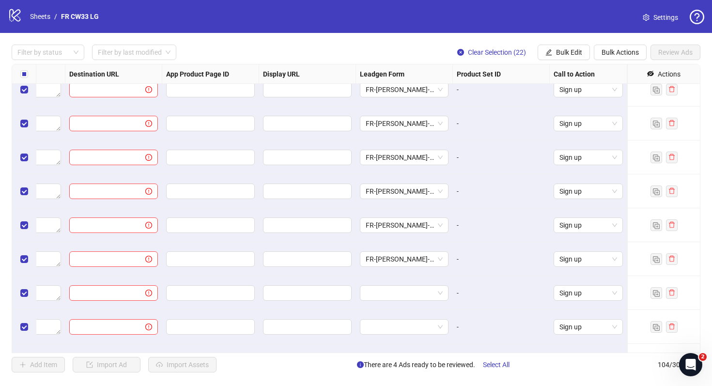
click at [416, 283] on div at bounding box center [404, 293] width 97 height 34
click at [416, 293] on input "search" at bounding box center [400, 293] width 68 height 15
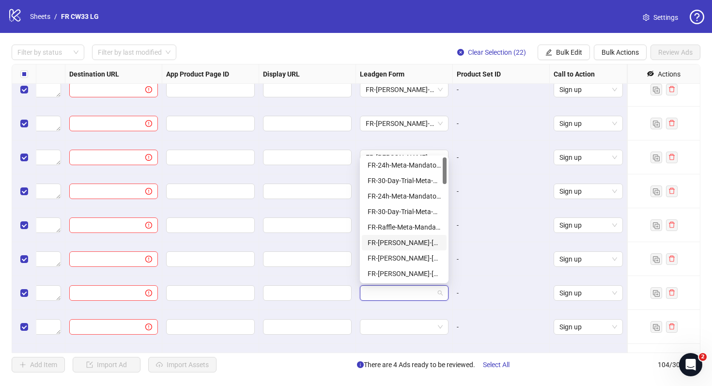
click at [412, 241] on div "FR-JULIE-RAFFLE-Aug25-Mandatory-Question-tu" at bounding box center [404, 242] width 73 height 11
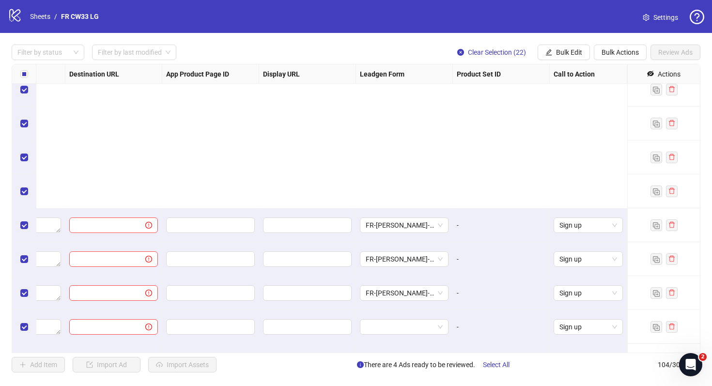
scroll to position [3054, 896]
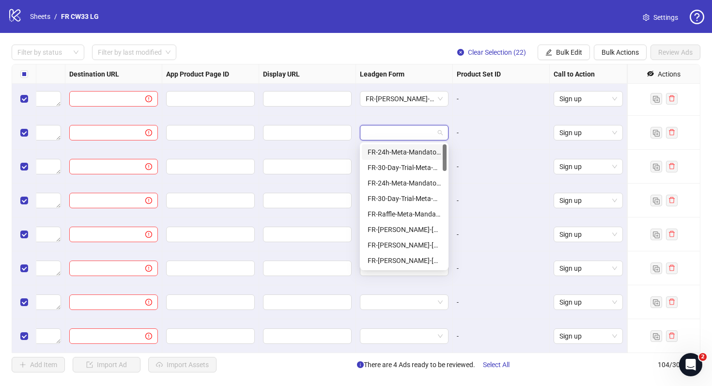
click at [405, 134] on input "search" at bounding box center [400, 132] width 68 height 15
click at [407, 230] on div "FR-JULIE-RAFFLE-Aug25-Mandatory-Question-tu" at bounding box center [404, 229] width 73 height 11
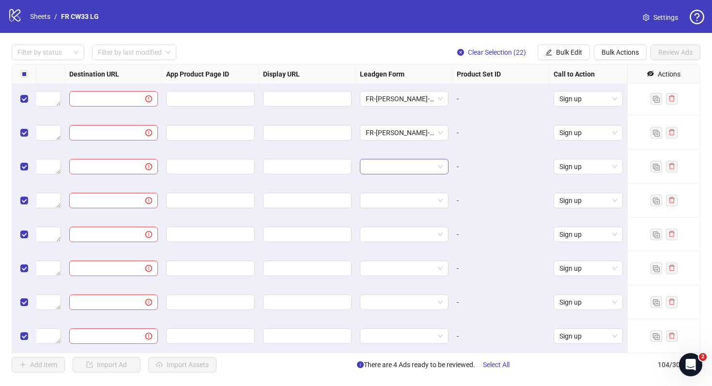
click at [407, 170] on input "search" at bounding box center [400, 166] width 68 height 15
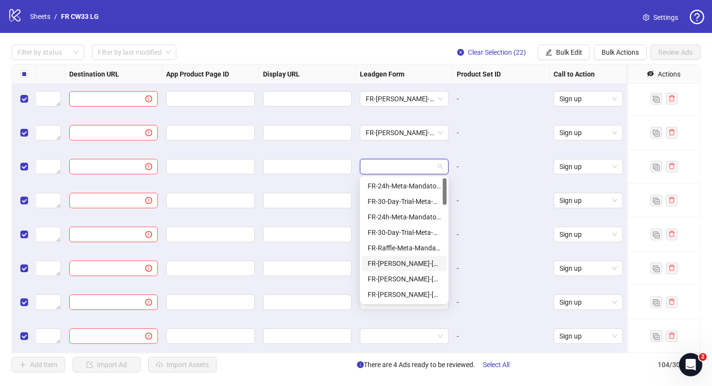
click at [410, 260] on div "FR-JULIE-RAFFLE-Aug25-Mandatory-Question-tu" at bounding box center [404, 263] width 73 height 11
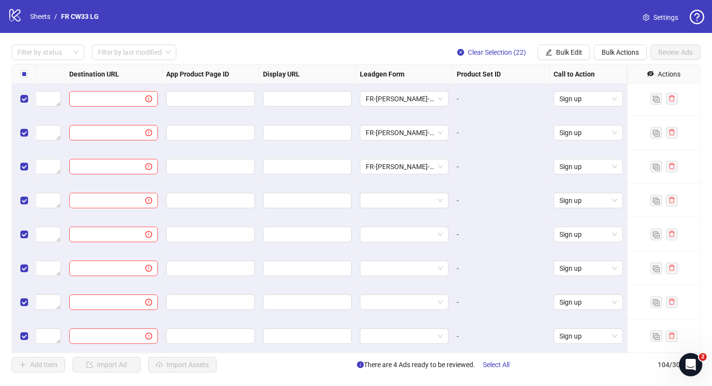
click at [410, 189] on div at bounding box center [404, 201] width 97 height 34
click at [410, 201] on input "search" at bounding box center [400, 200] width 68 height 15
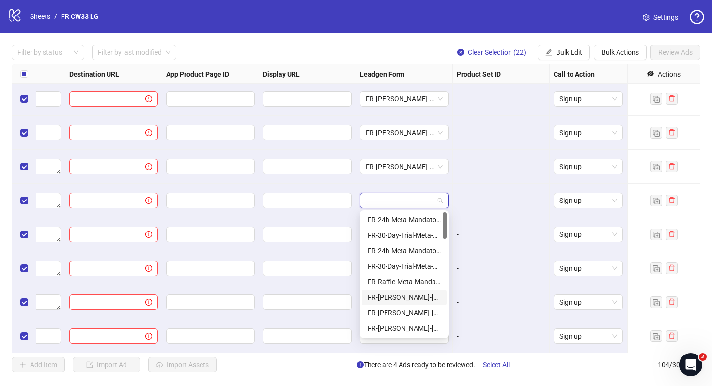
click at [421, 293] on div "FR-24h-Meta-Mandatory-3Q FR-30-Day-Trial-Meta-Mandatory-3Q FR-24h-Meta-Mandator…" at bounding box center [404, 289] width 85 height 155
click at [421, 293] on div "FR-JULIE-RAFFLE-Aug25-Mandatory-Question-tu" at bounding box center [404, 297] width 73 height 11
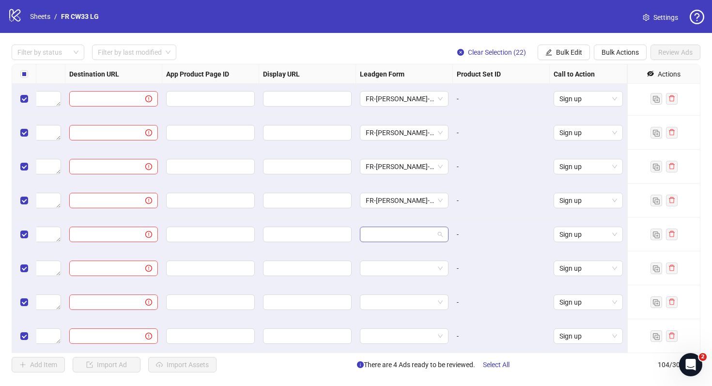
click at [418, 239] on input "search" at bounding box center [400, 234] width 68 height 15
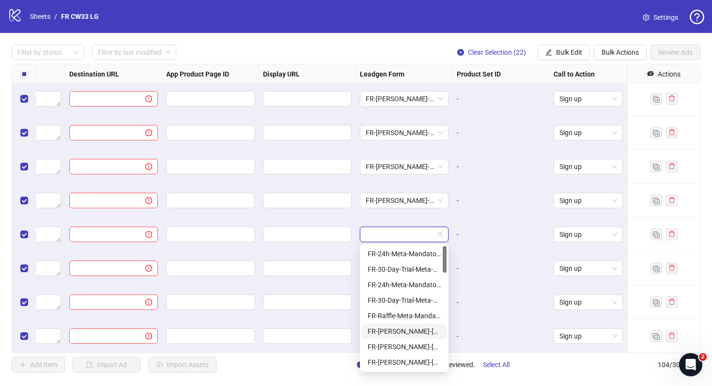
click at [430, 326] on div "FR-JULIE-RAFFLE-Aug25-Mandatory-Question-tu" at bounding box center [404, 331] width 73 height 11
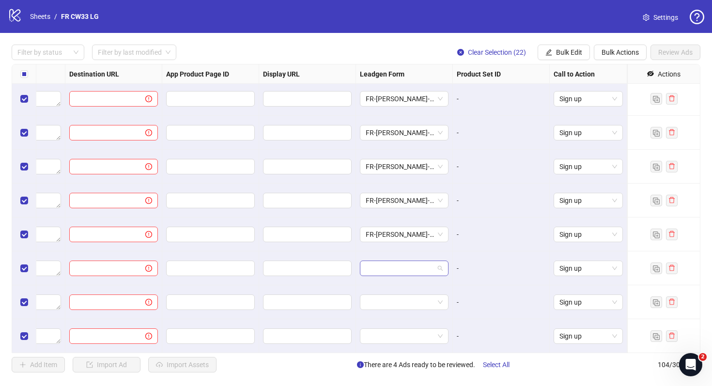
click at [418, 270] on input "search" at bounding box center [400, 268] width 68 height 15
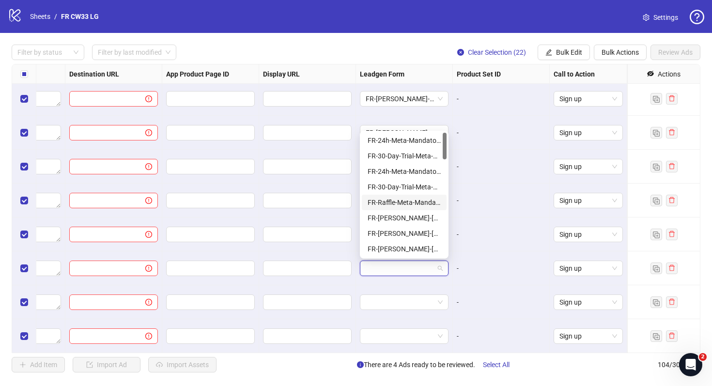
click at [415, 217] on div "FR-JULIE-RAFFLE-Aug25-Mandatory-Question-tu" at bounding box center [404, 218] width 73 height 11
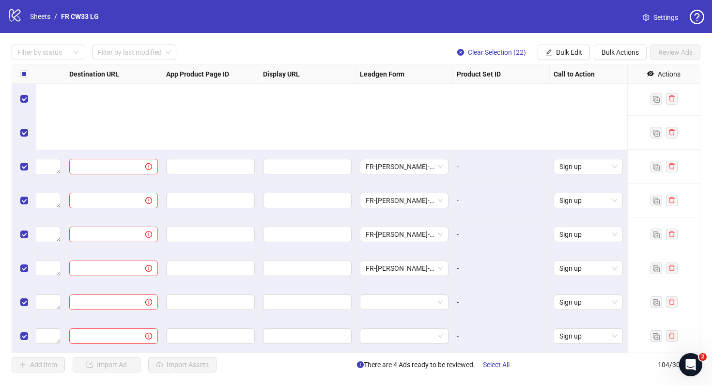
scroll to position [3224, 896]
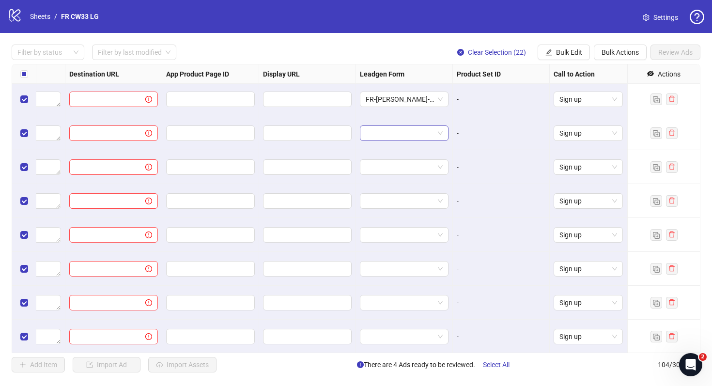
click at [404, 139] on input "search" at bounding box center [400, 133] width 68 height 15
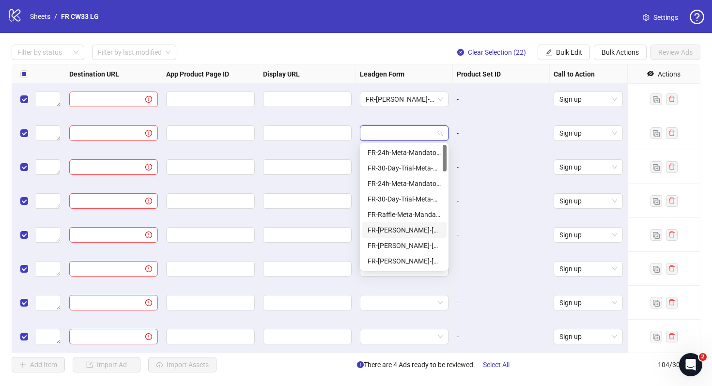
click at [410, 233] on div "FR-JULIE-RAFFLE-Aug25-Mandatory-Question-tu" at bounding box center [404, 230] width 73 height 11
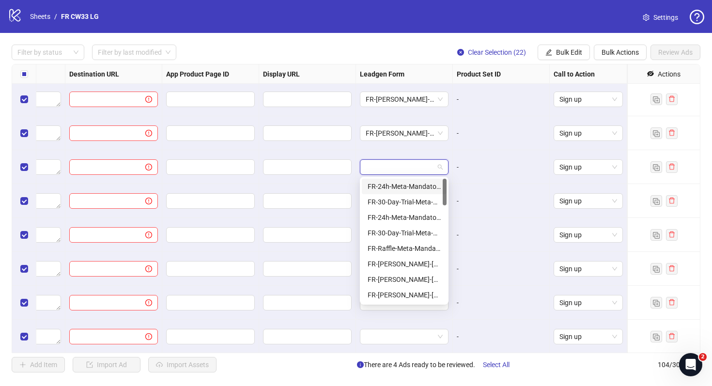
click at [401, 168] on input "search" at bounding box center [400, 167] width 68 height 15
click at [406, 264] on div "FR-JULIE-RAFFLE-Aug25-Mandatory-Question-tu" at bounding box center [404, 264] width 73 height 11
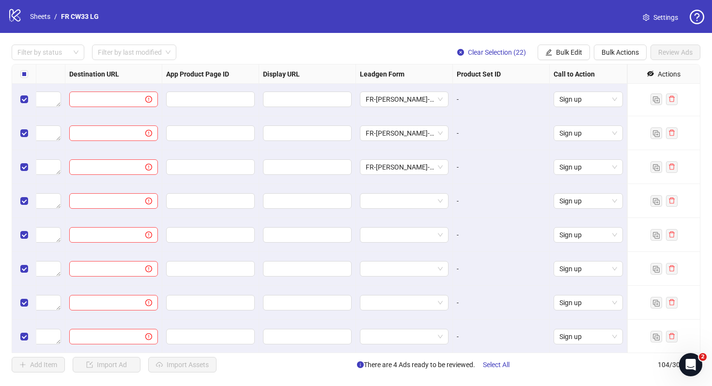
click at [406, 191] on div at bounding box center [404, 201] width 97 height 34
click at [406, 203] on input "search" at bounding box center [400, 201] width 68 height 15
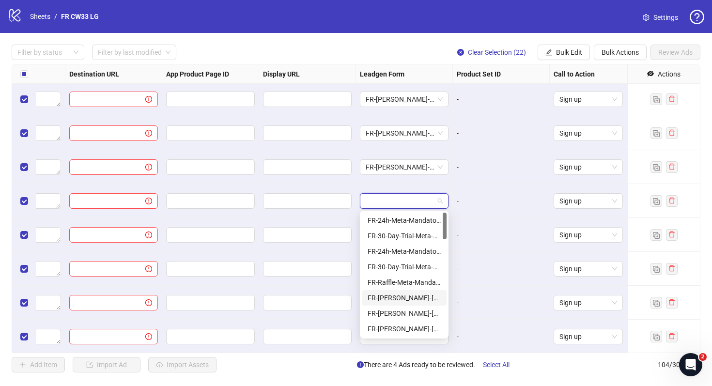
click at [422, 297] on div "FR-JULIE-RAFFLE-Aug25-Mandatory-Question-tu" at bounding box center [404, 298] width 73 height 11
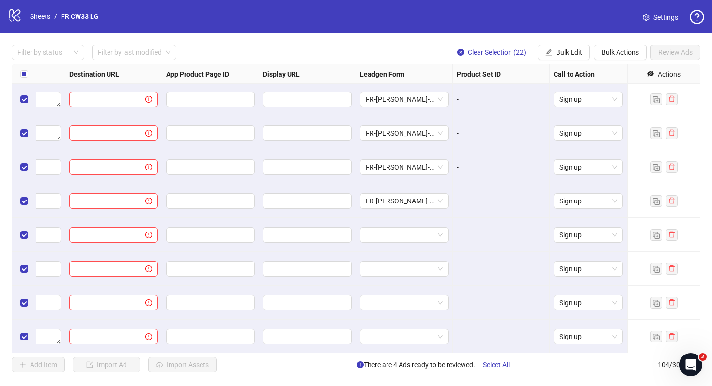
click at [422, 246] on div at bounding box center [404, 235] width 97 height 34
click at [422, 242] on input "search" at bounding box center [400, 235] width 68 height 15
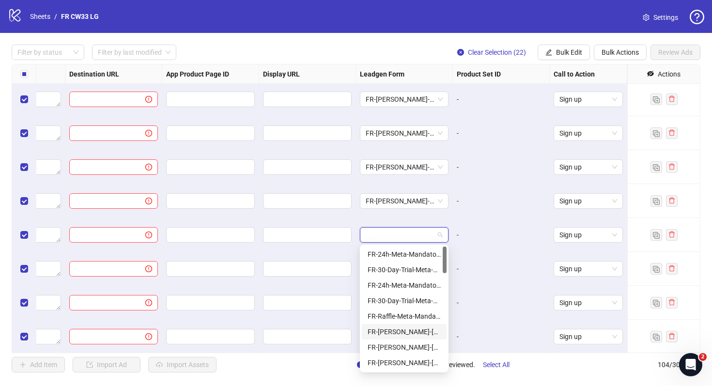
click at [431, 330] on div "FR-JULIE-RAFFLE-Aug25-Mandatory-Question-tu" at bounding box center [404, 332] width 73 height 11
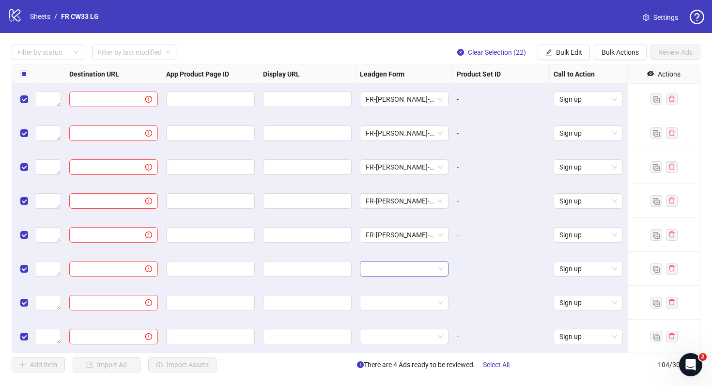
click at [424, 266] on input "search" at bounding box center [400, 269] width 68 height 15
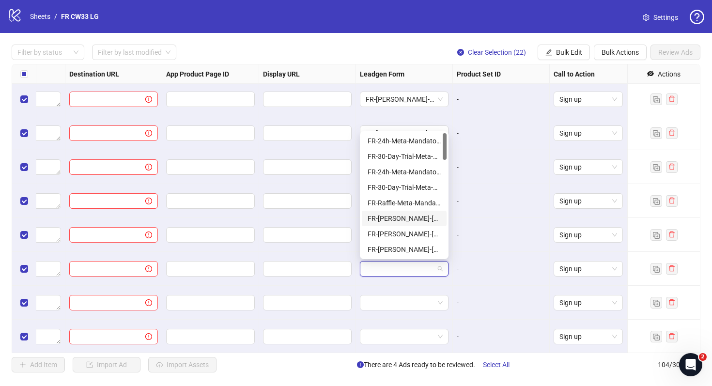
click at [413, 219] on div "FR-JULIE-RAFFLE-Aug25-Mandatory-Question-tu" at bounding box center [404, 218] width 73 height 11
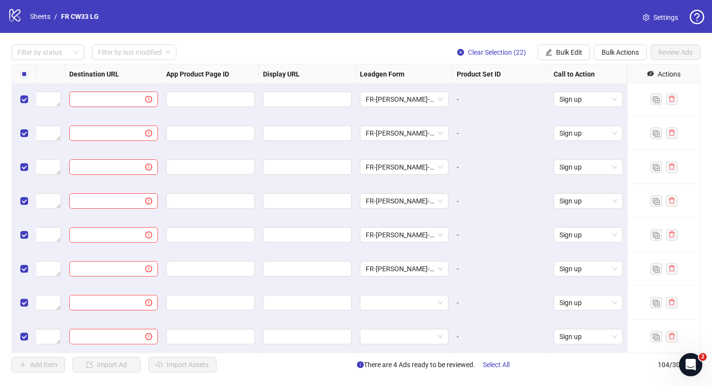
scroll to position [3258, 896]
click at [417, 263] on input "search" at bounding box center [400, 268] width 68 height 15
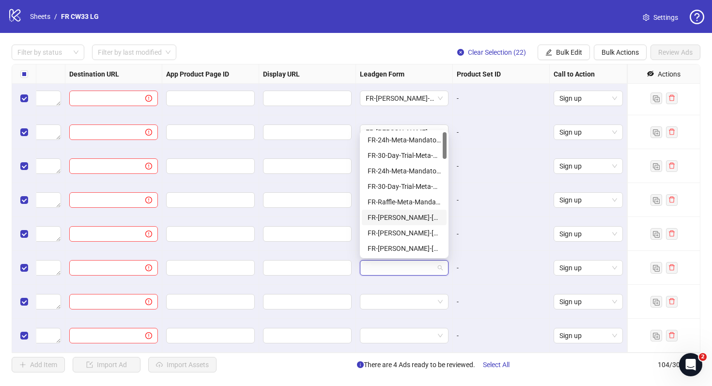
click at [418, 221] on div "FR-JULIE-RAFFLE-Aug25-Mandatory-Question-tu" at bounding box center [404, 217] width 73 height 11
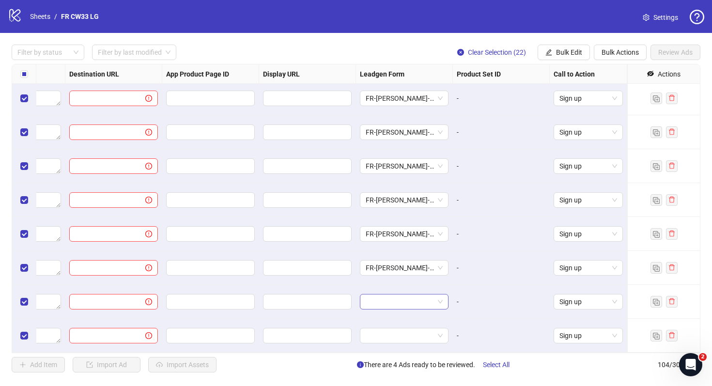
click at [417, 304] on input "search" at bounding box center [400, 302] width 68 height 15
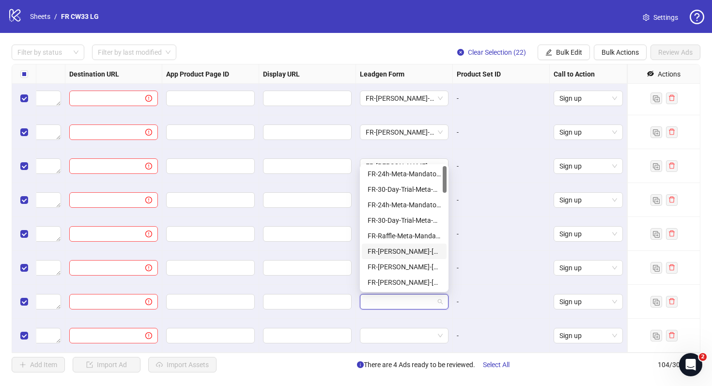
click at [415, 254] on div "FR-JULIE-RAFFLE-Aug25-Mandatory-Question-tu" at bounding box center [404, 251] width 73 height 11
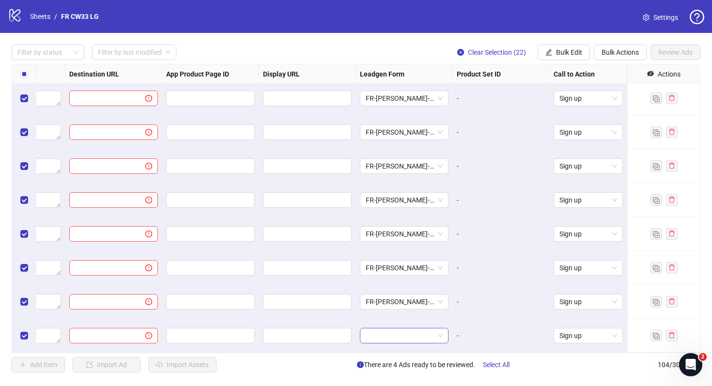
click at [415, 330] on input "search" at bounding box center [400, 336] width 68 height 15
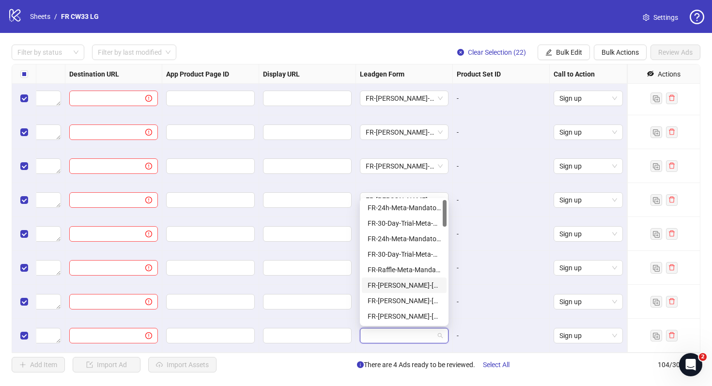
click at [419, 288] on div "FR-JULIE-RAFFLE-Aug25-Mandatory-Question-tu" at bounding box center [404, 285] width 73 height 11
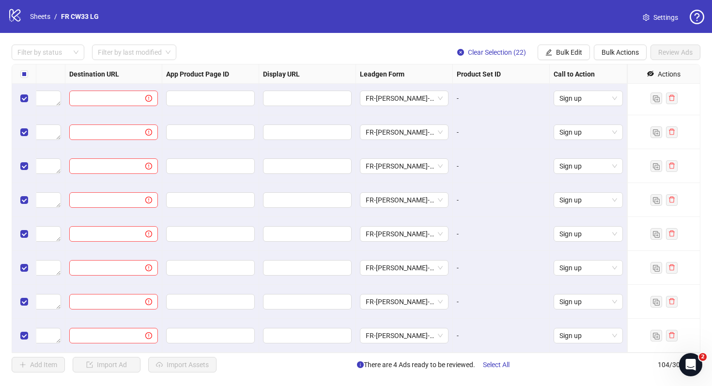
click at [478, 281] on div "-" at bounding box center [501, 268] width 97 height 34
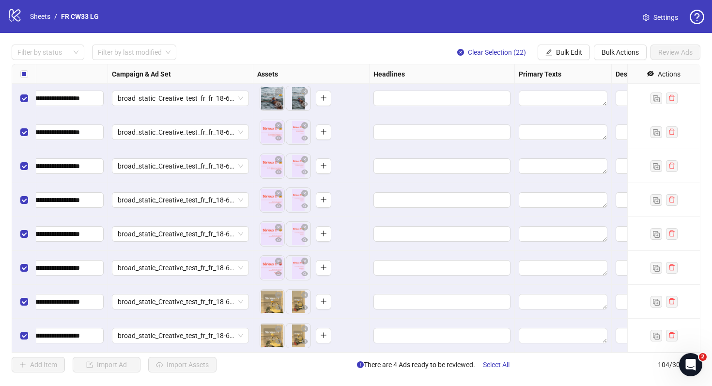
scroll to position [3258, 149]
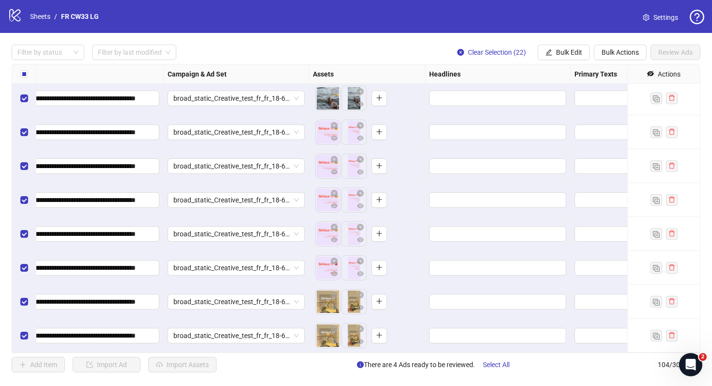
click at [267, 211] on div "broad_static_Creative_test_fr_fr_18-65=mw_trial_com=120625" at bounding box center [236, 200] width 145 height 34
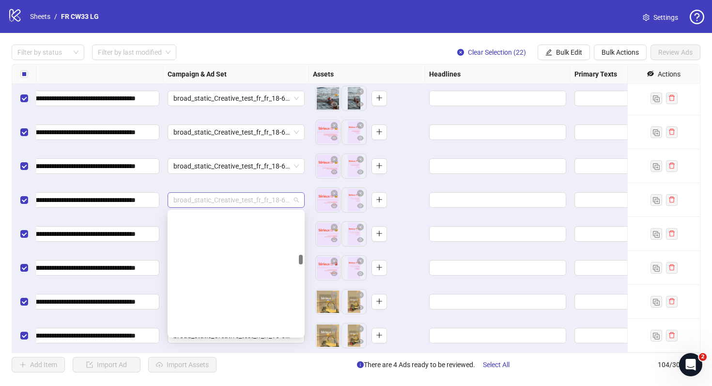
click at [259, 201] on span "broad_static_Creative_test_fr_fr_18-65=mw_trial_com=120625" at bounding box center [235, 200] width 125 height 15
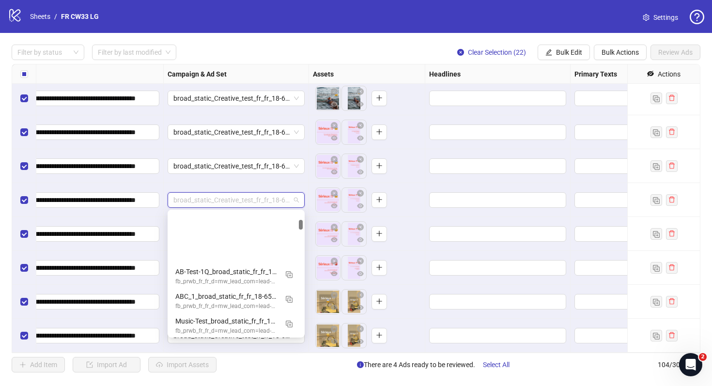
scroll to position [0, 0]
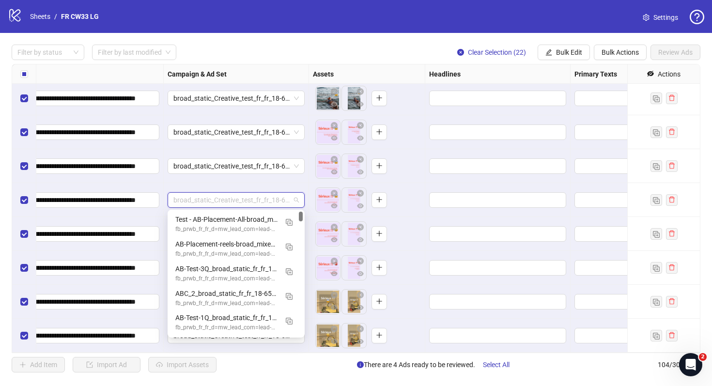
drag, startPoint x: 301, startPoint y: 255, endPoint x: 305, endPoint y: 197, distance: 58.2
click at [304, 200] on body "**********" at bounding box center [356, 193] width 712 height 386
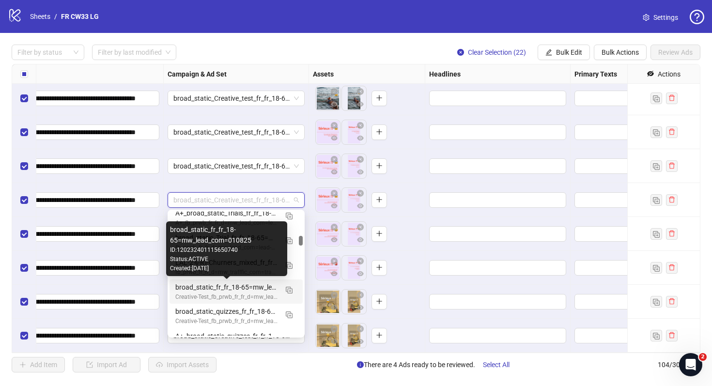
click at [240, 288] on div "broad_static_fr_fr_18-65=mw_lead_com=010825" at bounding box center [226, 287] width 102 height 11
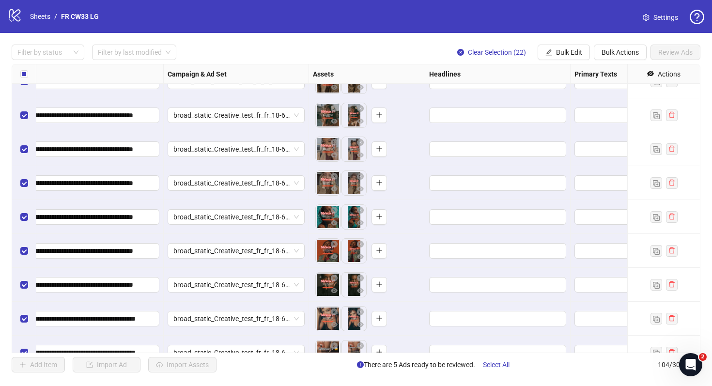
scroll to position [2712, 149]
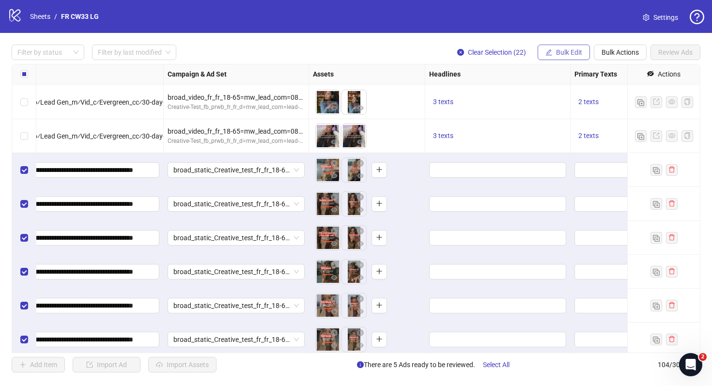
click at [564, 52] on span "Bulk Edit" at bounding box center [569, 52] width 26 height 8
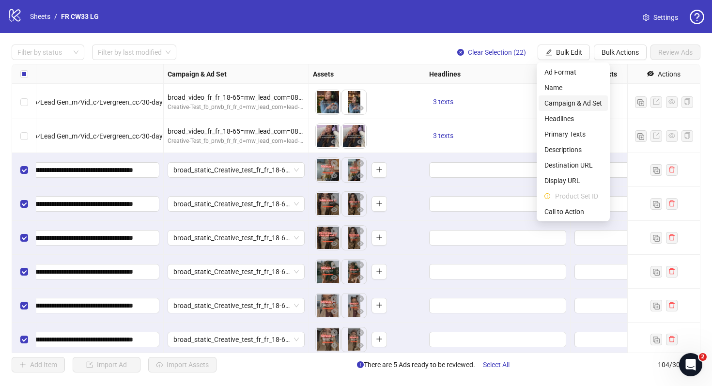
click at [574, 101] on span "Campaign & Ad Set" at bounding box center [574, 103] width 58 height 11
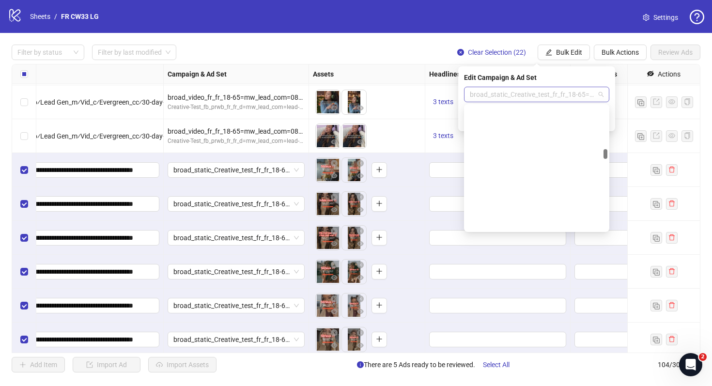
click at [509, 100] on span "broad_static_Creative_test_fr_fr_18-65=mw_trial_com=120625" at bounding box center [537, 94] width 134 height 15
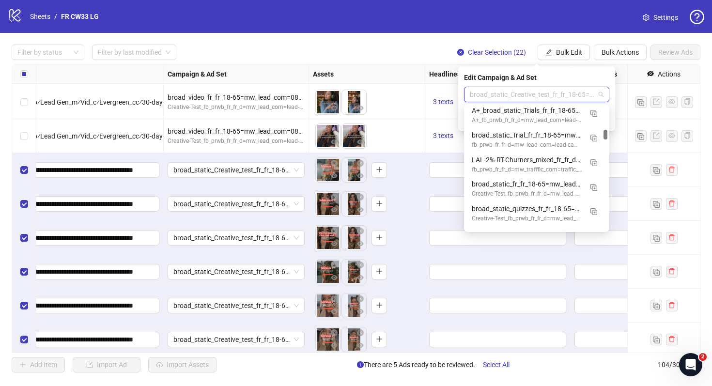
scroll to position [353, 0]
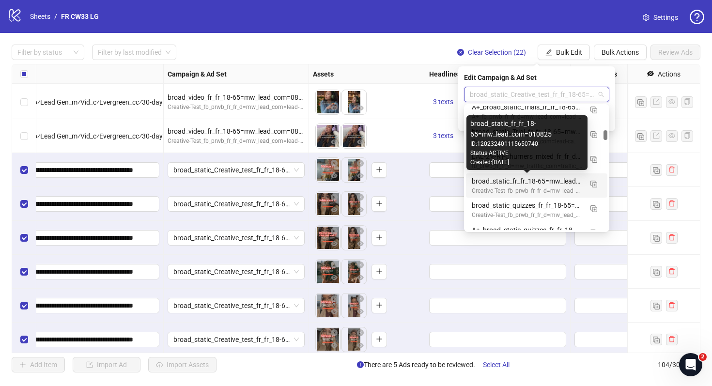
click at [527, 184] on div "broad_static_fr_fr_18-65=mw_lead_com=010825" at bounding box center [527, 181] width 110 height 11
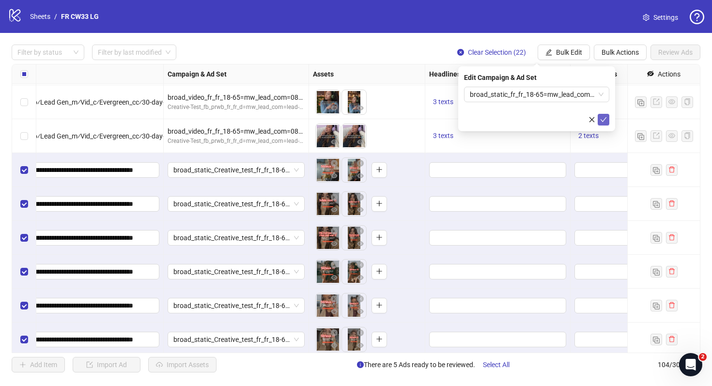
click at [603, 119] on icon "check" at bounding box center [603, 119] width 7 height 7
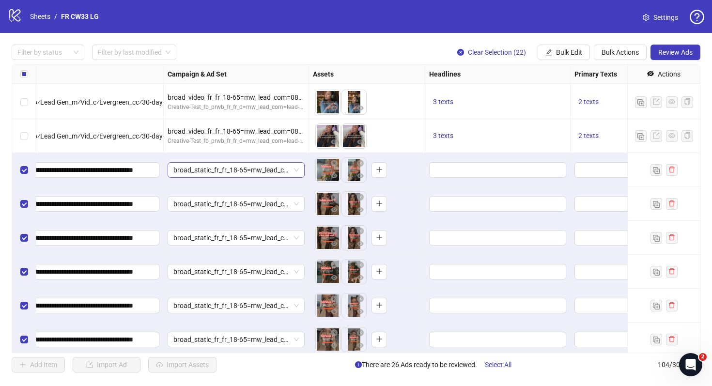
click at [265, 173] on span "broad_static_fr_fr_18-65=mw_lead_com=010825" at bounding box center [235, 170] width 125 height 15
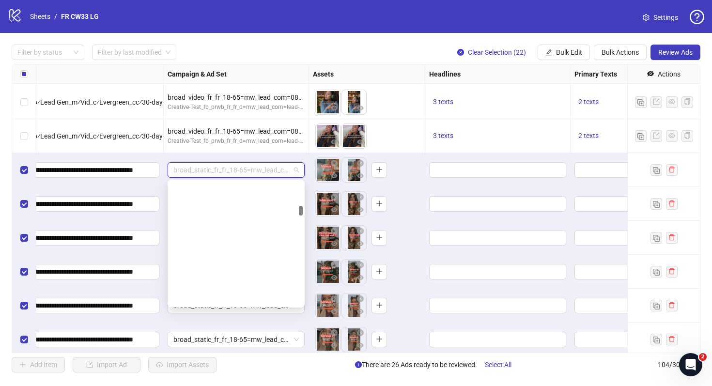
scroll to position [321, 0]
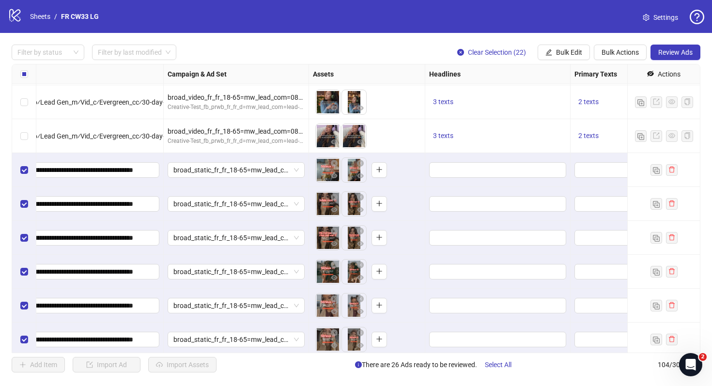
click at [405, 197] on div "To pick up a draggable item, press the space bar. While dragging, use the arrow…" at bounding box center [367, 204] width 108 height 30
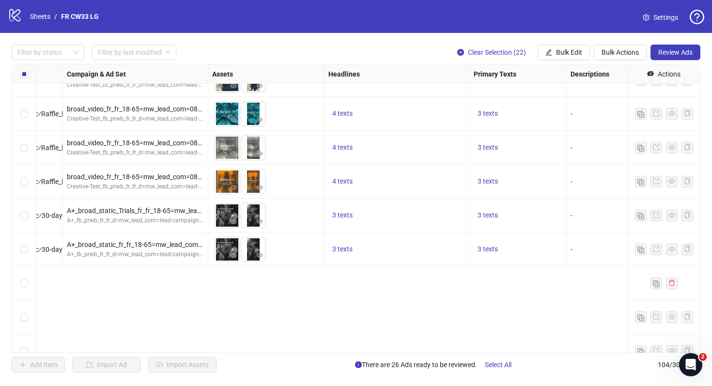
scroll to position [1745, 250]
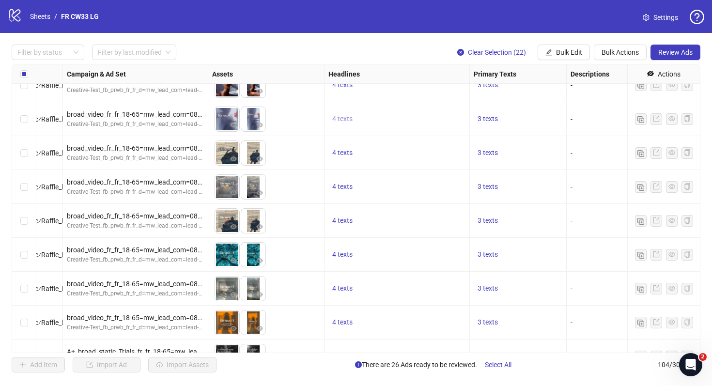
click at [349, 125] on button "4 texts" at bounding box center [343, 119] width 28 height 12
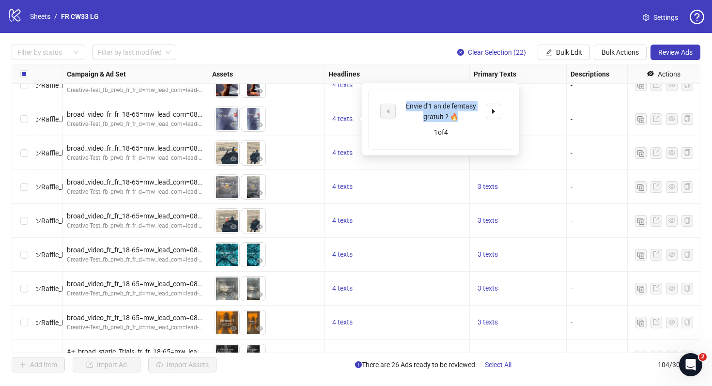
drag, startPoint x: 452, startPoint y: 116, endPoint x: 401, endPoint y: 103, distance: 52.4
click at [401, 103] on div "Envie d'1 an de femtasy gratuit ? 🔥" at bounding box center [441, 111] width 80 height 21
copy div "Envie d'1 an de femtasy gratuit ? 🔥"
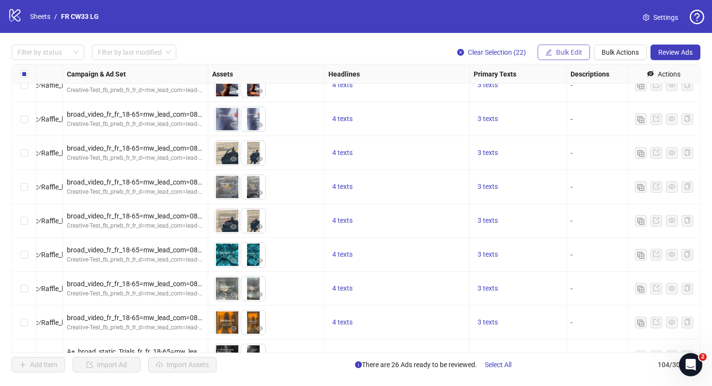
click at [558, 56] on span "Bulk Edit" at bounding box center [569, 52] width 26 height 8
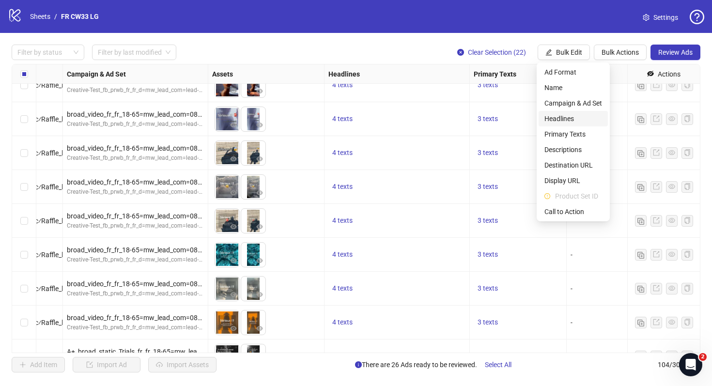
click at [572, 118] on span "Headlines" at bounding box center [574, 118] width 58 height 11
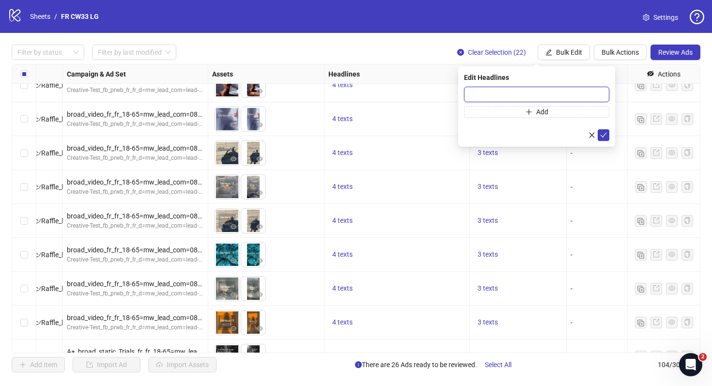
click at [534, 93] on input "text" at bounding box center [536, 95] width 145 height 16
paste input "**********"
type input "**********"
click at [344, 156] on span "4 texts" at bounding box center [342, 153] width 20 height 8
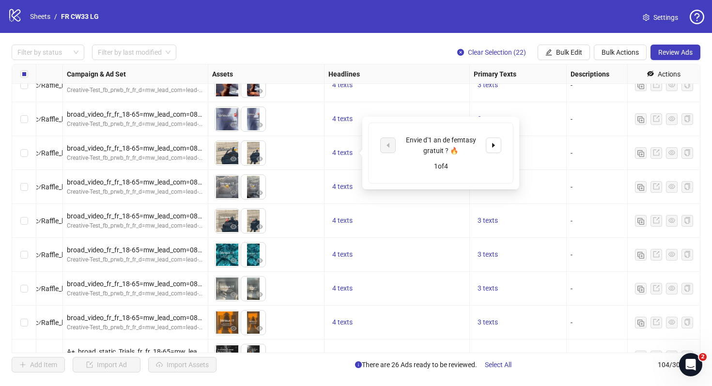
click at [502, 143] on div "Envie d'1 an de femtasy gratuit ? 🔥 1 of 4" at bounding box center [441, 153] width 144 height 60
click at [499, 144] on button "button" at bounding box center [494, 146] width 16 height 16
drag, startPoint x: 468, startPoint y: 148, endPoint x: 403, endPoint y: 141, distance: 65.7
click at [403, 141] on div "Participe maintenant et tente ta chance !" at bounding box center [441, 145] width 80 height 21
copy div "Participe maintenant et tente ta chance !"
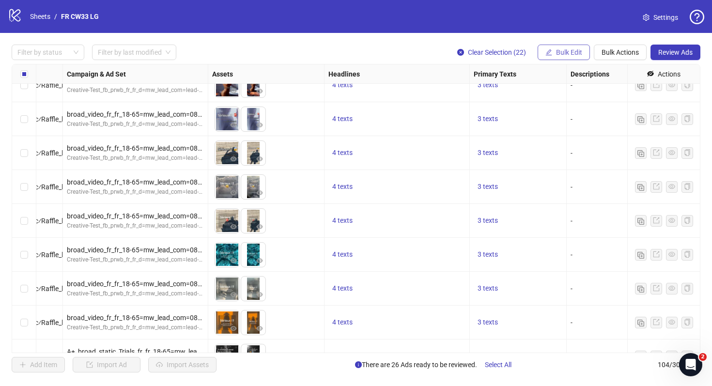
click at [563, 59] on button "Bulk Edit" at bounding box center [564, 53] width 52 height 16
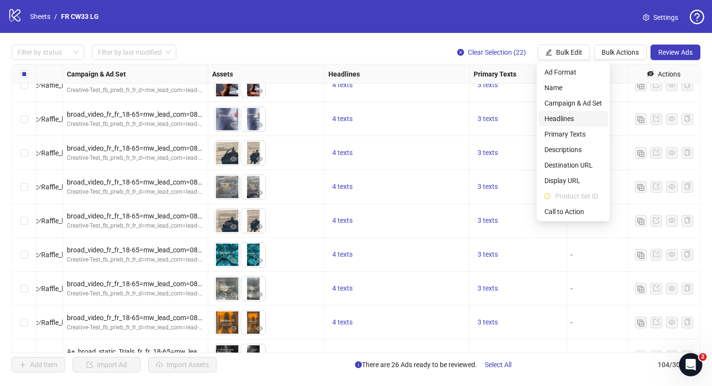
click at [568, 120] on span "Headlines" at bounding box center [574, 118] width 58 height 11
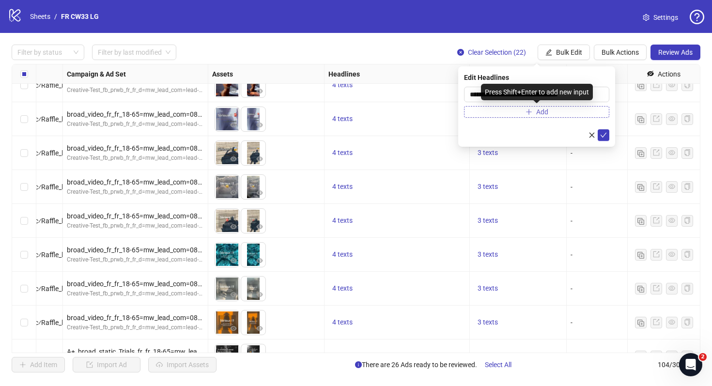
click at [544, 113] on span "Add" at bounding box center [542, 112] width 12 height 8
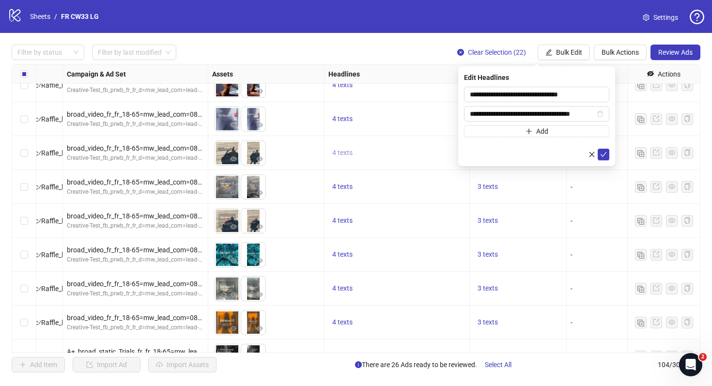
type input "**********"
click at [353, 153] on button "4 texts" at bounding box center [343, 153] width 28 height 12
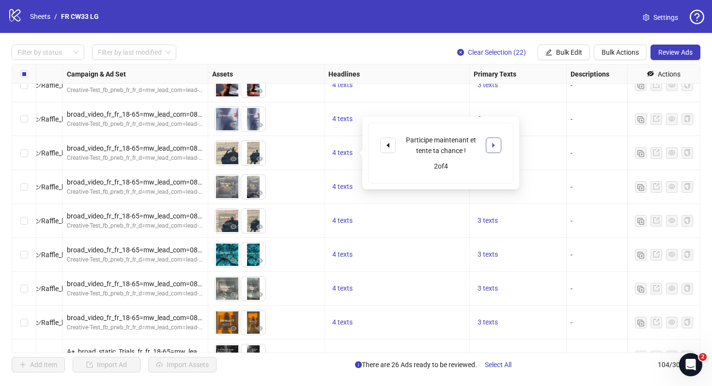
click at [491, 150] on button "button" at bounding box center [494, 146] width 16 height 16
drag, startPoint x: 467, startPoint y: 151, endPoint x: 403, endPoint y: 140, distance: 64.9
click at [403, 140] on div "Gagne 1 an de femtasy gratuit 🎧" at bounding box center [441, 145] width 80 height 21
copy div "Gagne 1 an de femtasy gratuit 🎧"
click at [565, 65] on div "Resize Primary Texts column" at bounding box center [565, 73] width 2 height 19
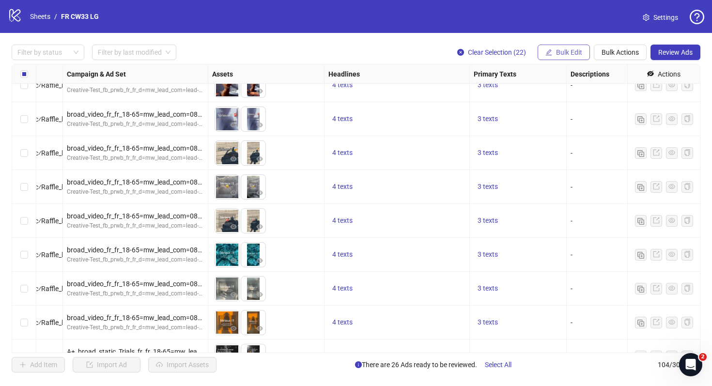
click at [565, 56] on button "Bulk Edit" at bounding box center [564, 53] width 52 height 16
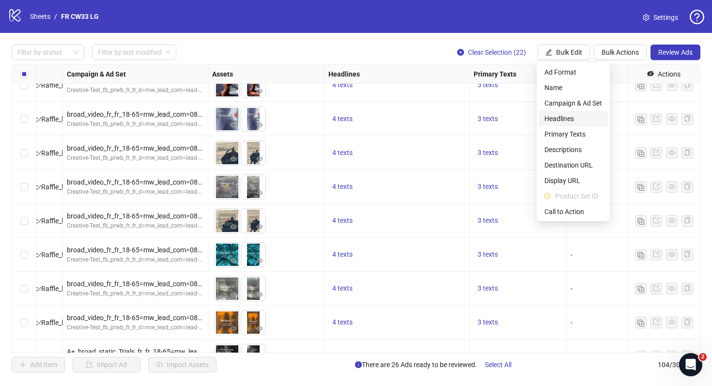
click at [578, 114] on span "Headlines" at bounding box center [574, 118] width 58 height 11
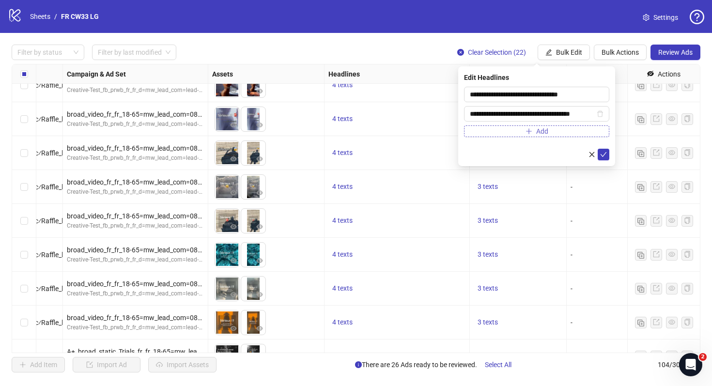
click at [555, 132] on button "Add" at bounding box center [536, 131] width 145 height 12
click at [536, 134] on input "text" at bounding box center [532, 133] width 125 height 11
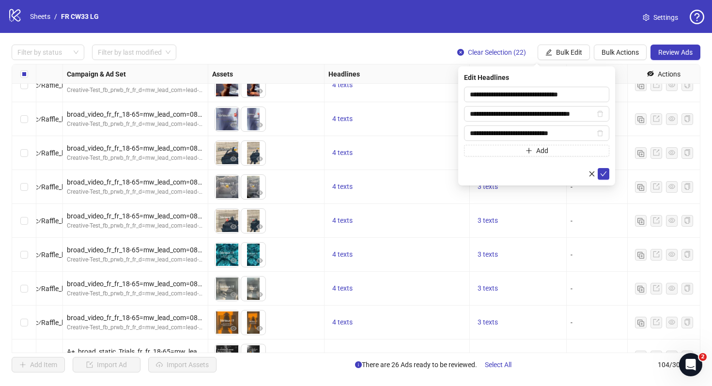
type input "**********"
click at [357, 151] on div "4 texts" at bounding box center [397, 153] width 137 height 12
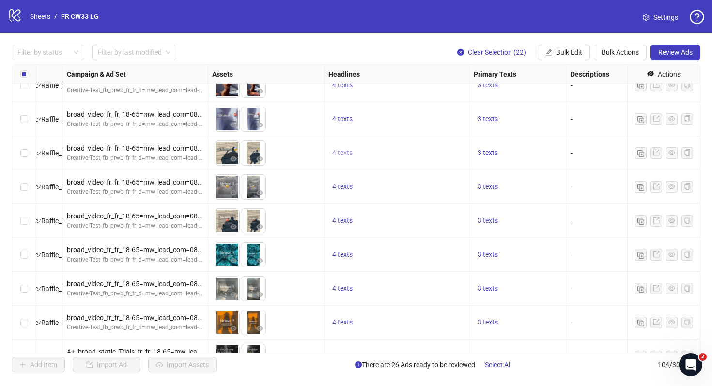
click at [342, 152] on span "4 texts" at bounding box center [342, 153] width 20 height 8
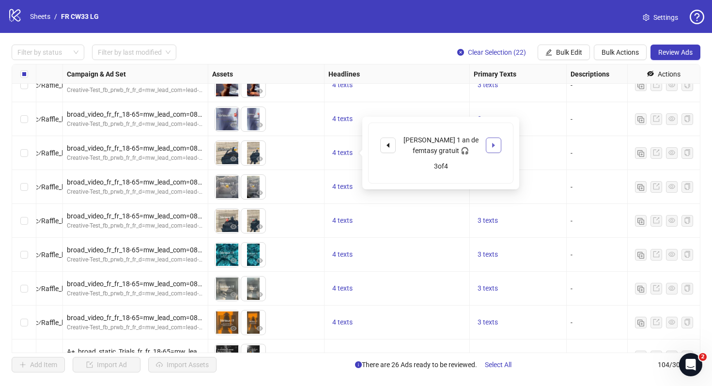
click at [490, 143] on icon "caret-right" at bounding box center [493, 145] width 7 height 7
drag, startPoint x: 463, startPoint y: 148, endPoint x: 423, endPoint y: 147, distance: 39.7
click at [423, 147] on div "Inscris-toi!" at bounding box center [441, 145] width 80 height 11
copy div "Inscris-toi!"
click at [563, 52] on span "Bulk Edit" at bounding box center [569, 52] width 26 height 8
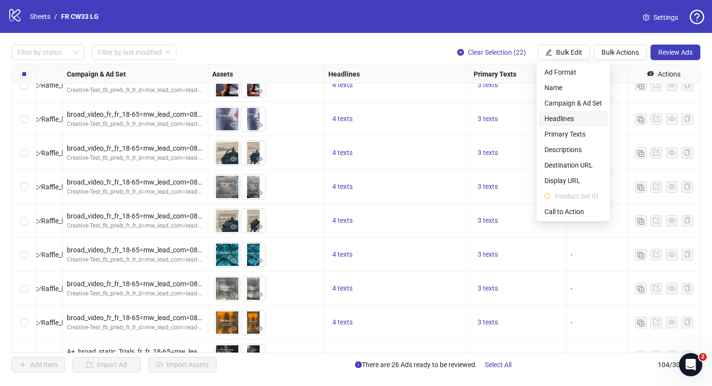
click at [554, 121] on span "Headlines" at bounding box center [574, 118] width 58 height 11
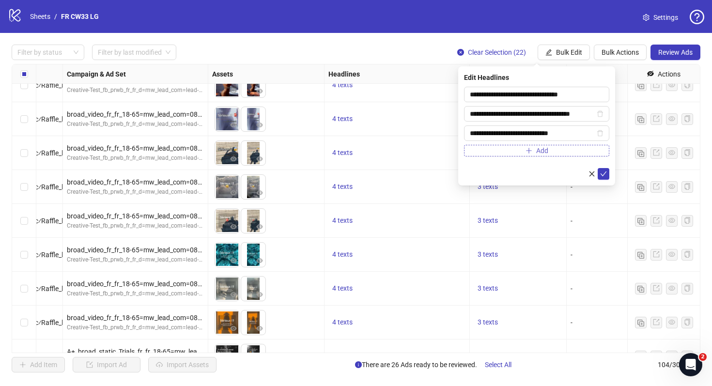
click at [532, 151] on button "Add" at bounding box center [536, 151] width 145 height 12
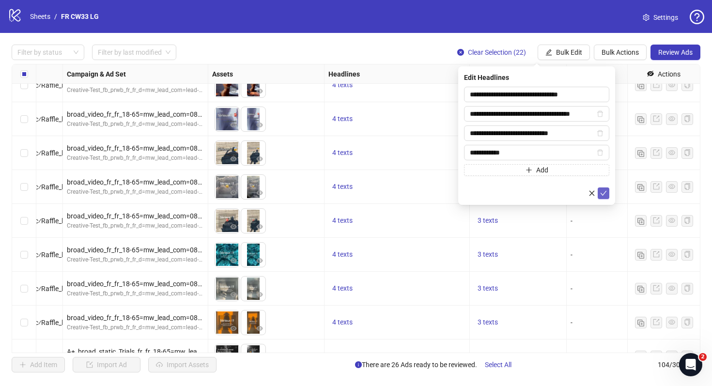
type input "**********"
click at [604, 190] on icon "check" at bounding box center [603, 193] width 7 height 7
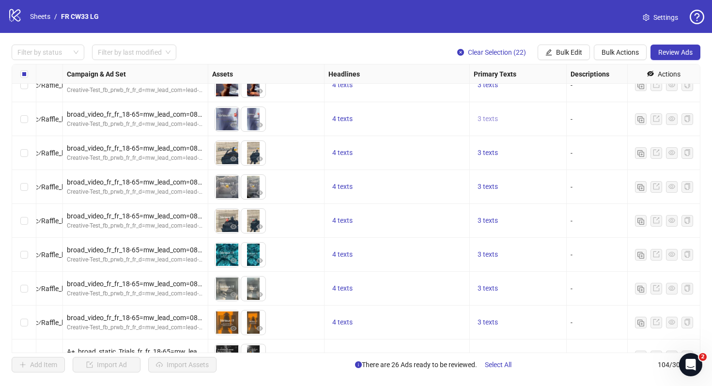
click at [486, 122] on span "3 texts" at bounding box center [488, 119] width 20 height 8
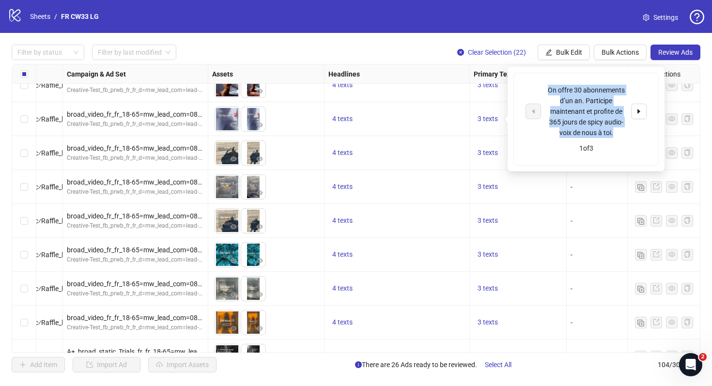
drag, startPoint x: 619, startPoint y: 135, endPoint x: 545, endPoint y: 84, distance: 89.9
click at [545, 85] on div "On offre 30 abonnements d’un an. Participe maintenant et profite de 365 jours d…" at bounding box center [586, 111] width 121 height 53
copy div "On offre 30 abonnements d’un an. Participe maintenant et profite de 365 jours d…"
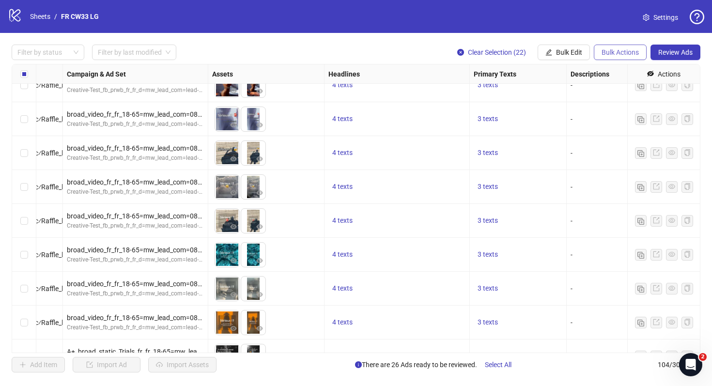
click at [603, 52] on span "Bulk Actions" at bounding box center [620, 52] width 37 height 8
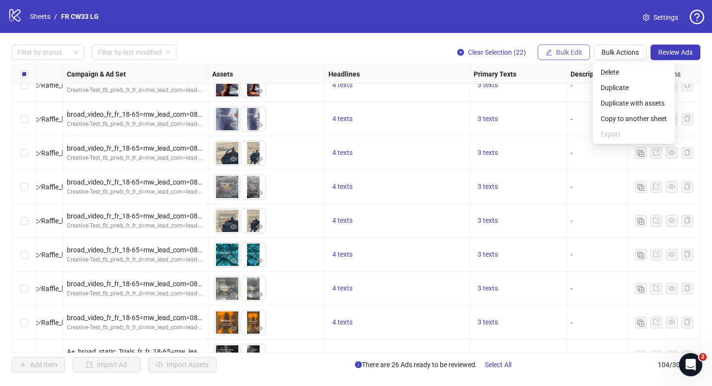
click at [576, 52] on span "Bulk Edit" at bounding box center [569, 52] width 26 height 8
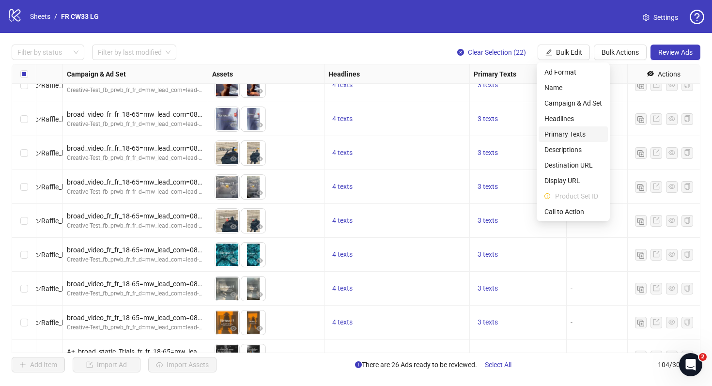
click at [584, 133] on span "Primary Texts" at bounding box center [574, 134] width 58 height 11
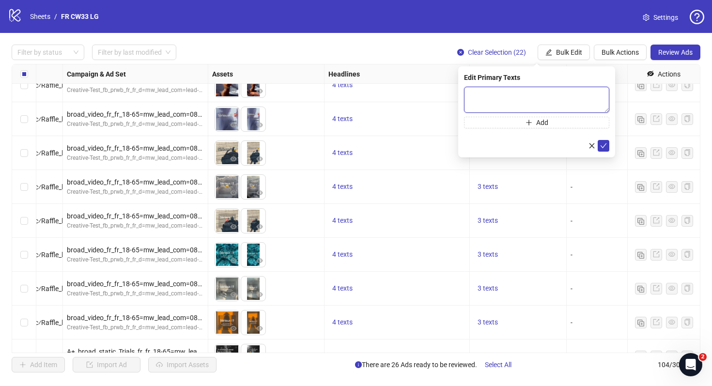
click at [561, 97] on textarea at bounding box center [536, 100] width 145 height 26
paste textarea "**********"
type textarea "**********"
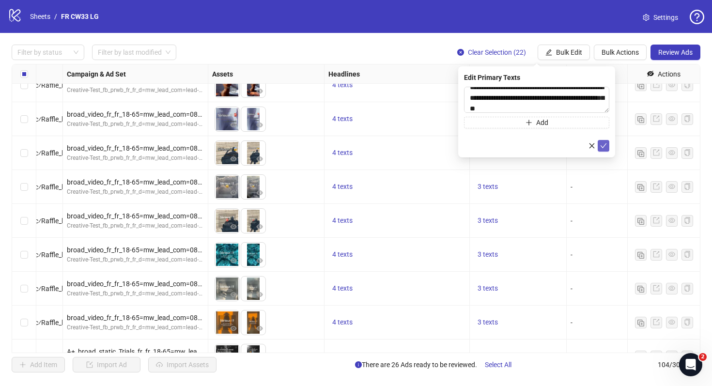
click at [604, 146] on icon "check" at bounding box center [603, 145] width 7 height 7
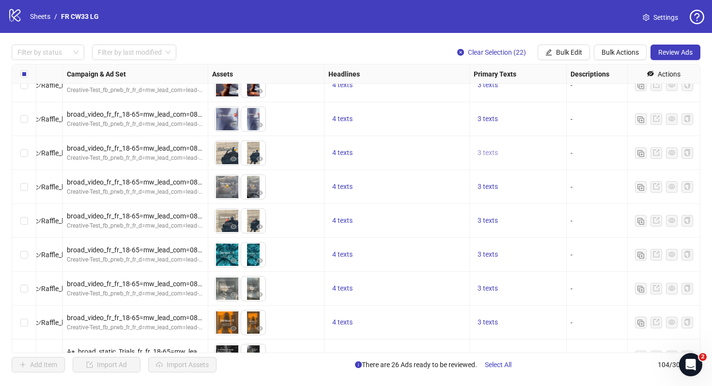
click at [493, 151] on span "3 texts" at bounding box center [488, 153] width 20 height 8
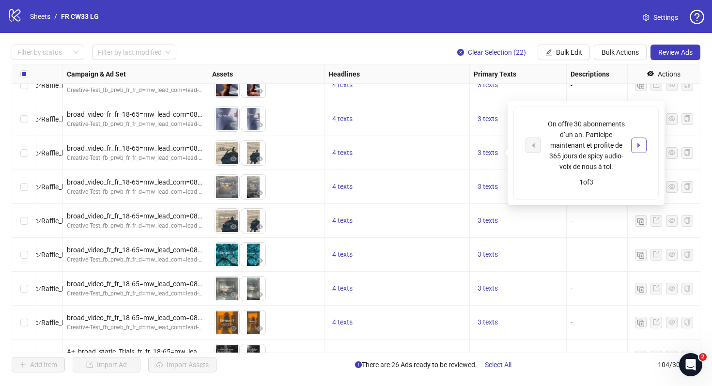
click at [638, 142] on icon "caret-right" at bounding box center [639, 145] width 7 height 7
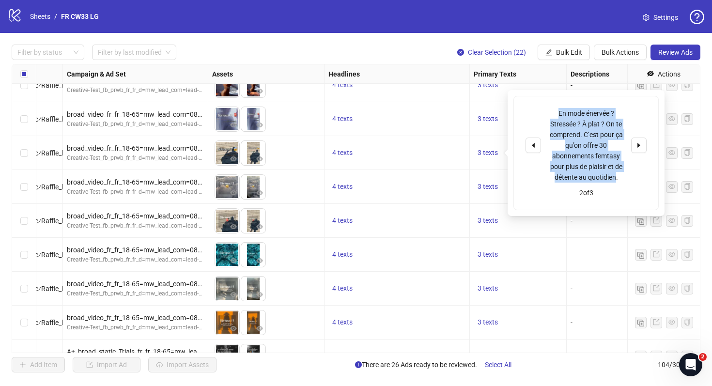
drag, startPoint x: 616, startPoint y: 180, endPoint x: 553, endPoint y: 113, distance: 91.8
click at [553, 113] on div "En mode énervée ? Stressée ? À plat ? On te comprend. C’est pour ça qu’on offre…" at bounding box center [586, 145] width 80 height 75
copy div "En mode énervée ? Stressée ? À plat ? On te comprend. C’est pour ça qu’on offre…"
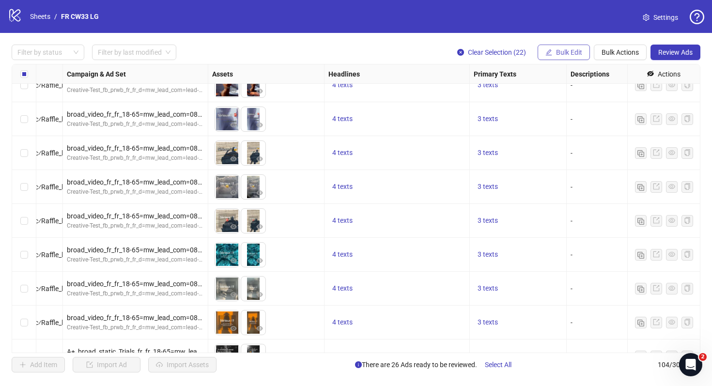
click at [549, 59] on button "Bulk Edit" at bounding box center [564, 53] width 52 height 16
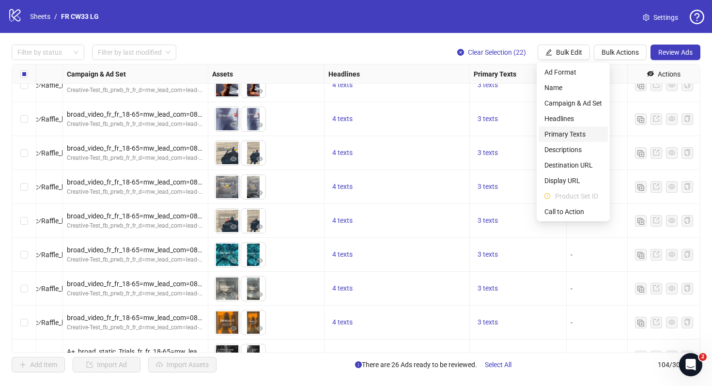
click at [574, 136] on span "Primary Texts" at bounding box center [574, 134] width 58 height 11
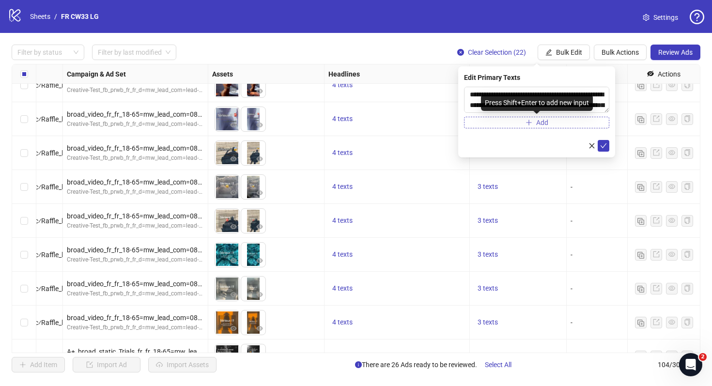
click at [554, 122] on button "Add" at bounding box center [536, 123] width 145 height 12
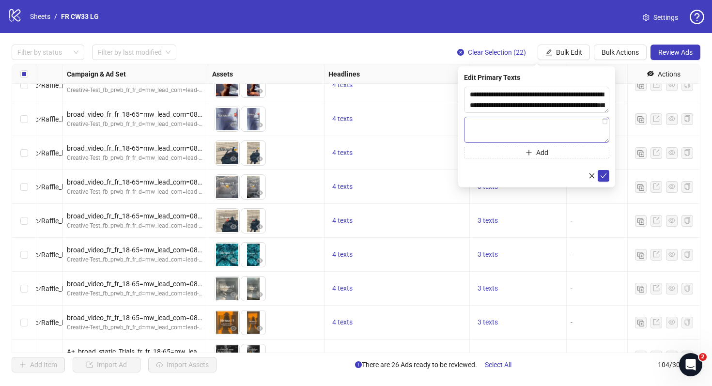
click at [551, 122] on textarea at bounding box center [536, 130] width 145 height 26
type textarea "**********"
click at [492, 217] on span "3 texts" at bounding box center [488, 221] width 20 height 8
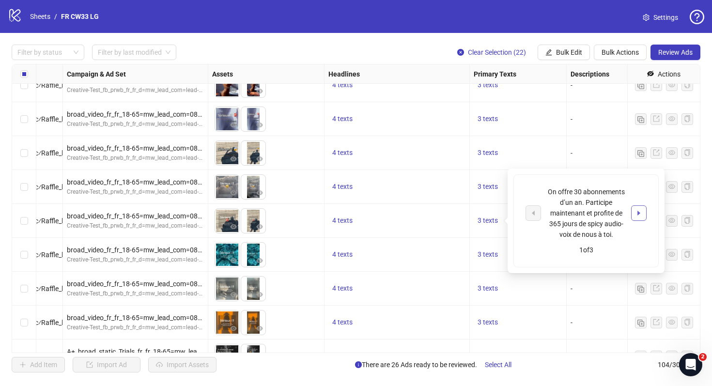
click at [635, 215] on button "button" at bounding box center [639, 213] width 16 height 16
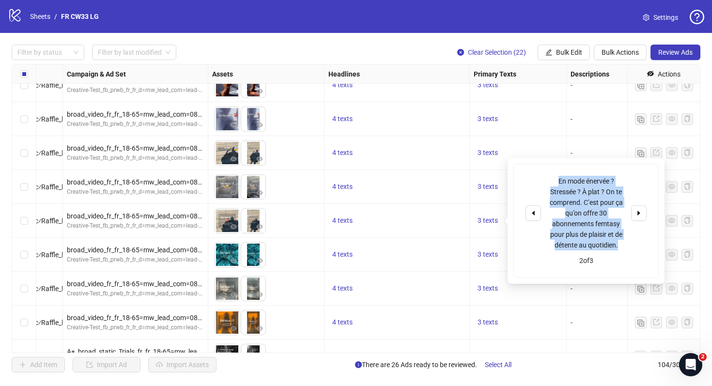
drag, startPoint x: 622, startPoint y: 243, endPoint x: 550, endPoint y: 184, distance: 92.9
click at [550, 184] on div "En mode énervée ? Stressée ? À plat ? On te comprend. C’est pour ça qu’on offre…" at bounding box center [586, 213] width 80 height 75
copy div "En mode énervée ? Stressée ? À plat ? On te comprend. C’est pour ça qu’on offre…"
click at [567, 49] on span "Bulk Edit" at bounding box center [569, 52] width 26 height 8
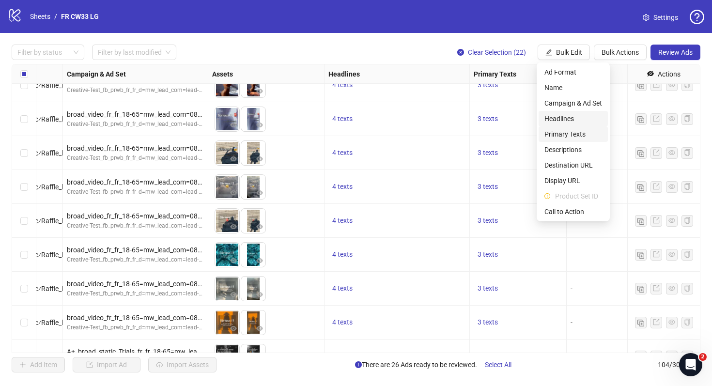
click at [579, 131] on span "Primary Texts" at bounding box center [574, 134] width 58 height 11
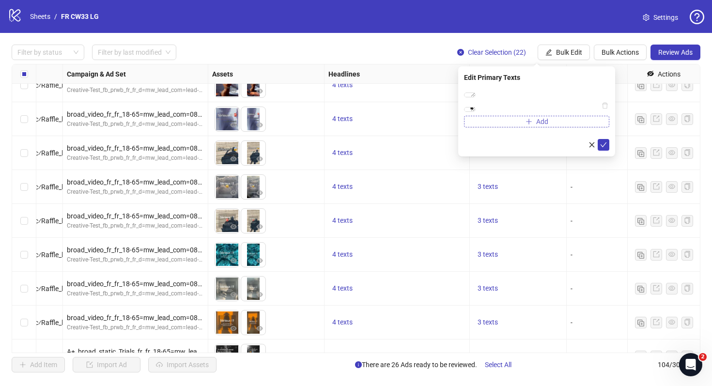
click at [549, 127] on button "Add" at bounding box center [536, 122] width 145 height 12
click at [539, 142] on textarea at bounding box center [536, 129] width 145 height 26
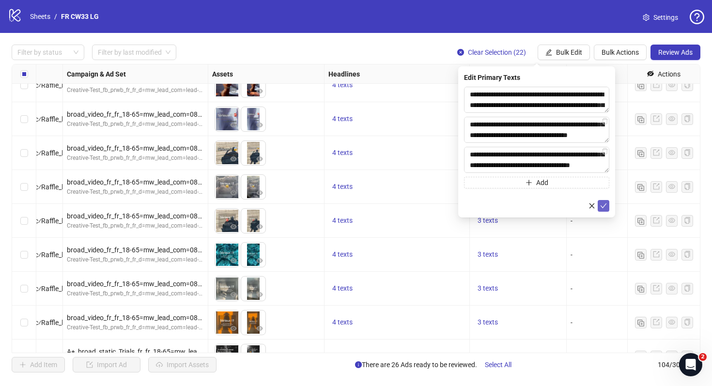
type textarea "**********"
click at [604, 207] on icon "check" at bounding box center [603, 206] width 7 height 7
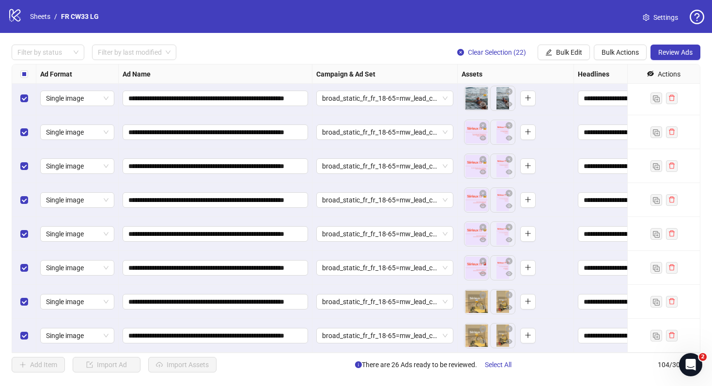
scroll to position [2747, 0]
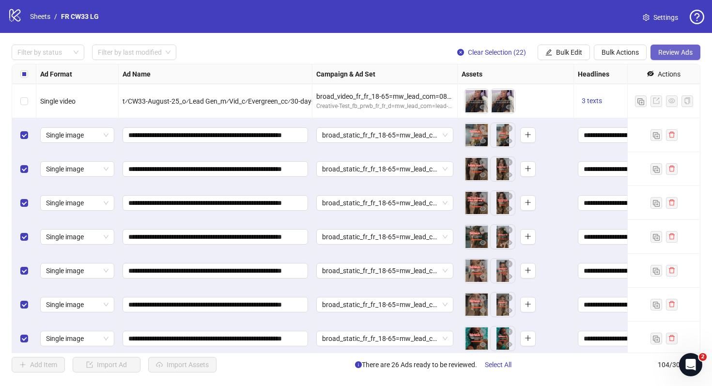
click at [678, 52] on span "Review Ads" at bounding box center [675, 52] width 34 height 8
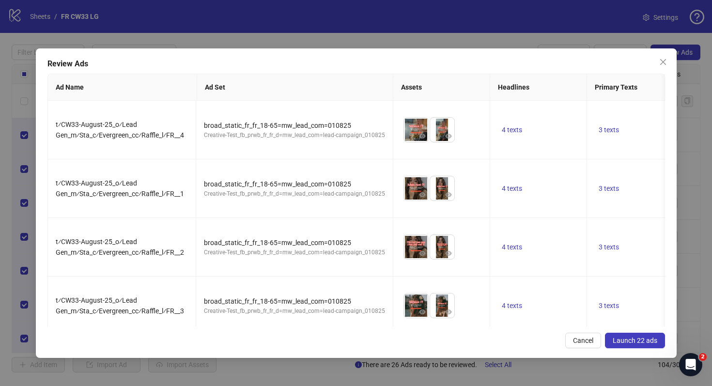
click at [627, 344] on span "Launch 22 ads" at bounding box center [635, 341] width 45 height 8
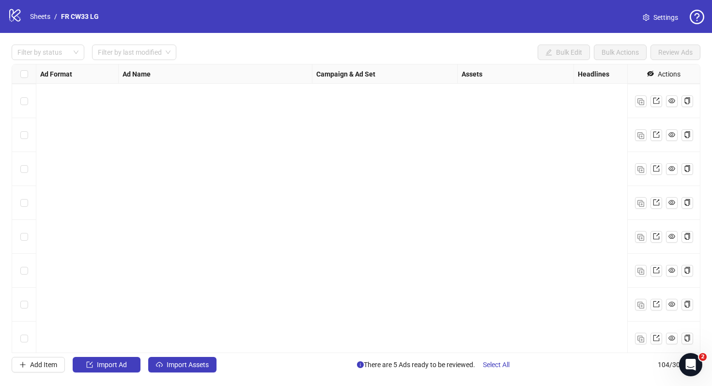
scroll to position [3258, 0]
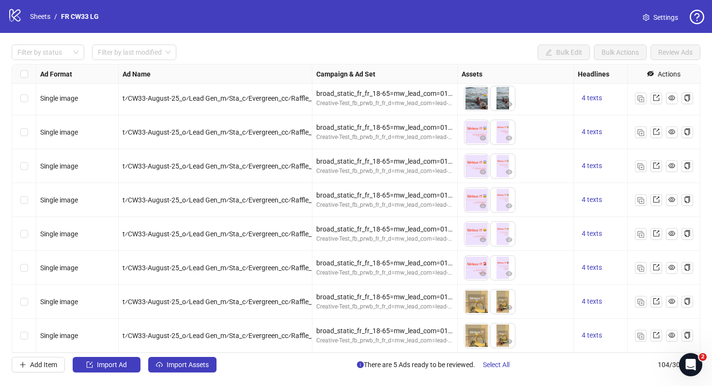
click at [649, 201] on div at bounding box center [664, 200] width 58 height 12
click at [655, 201] on icon "export" at bounding box center [656, 199] width 7 height 7
click at [42, 18] on link "Sheets" at bounding box center [40, 16] width 24 height 11
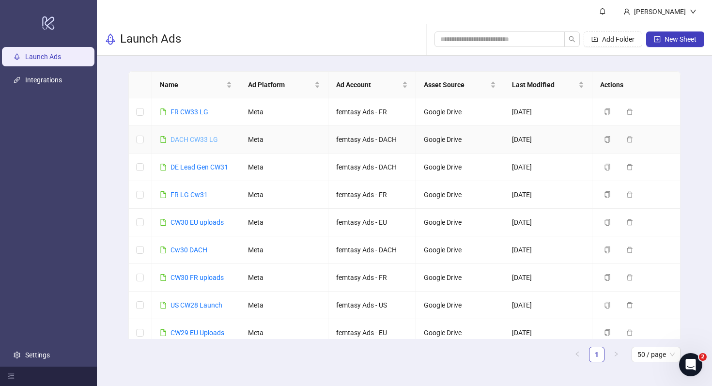
click at [200, 141] on link "DACH CW33 LG" at bounding box center [194, 140] width 47 height 8
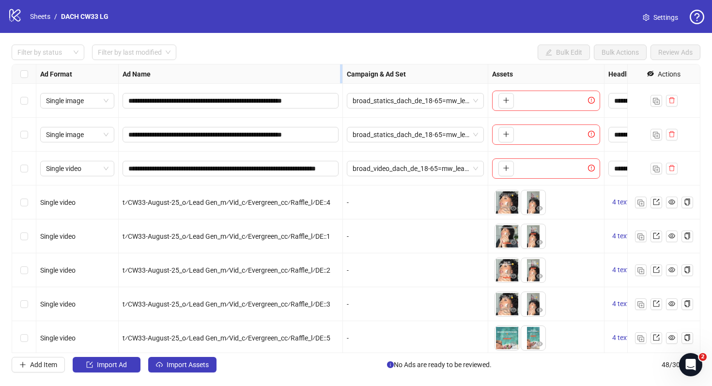
drag, startPoint x: 310, startPoint y: 76, endPoint x: 341, endPoint y: 77, distance: 30.5
click at [341, 77] on div "Resize Ad Name column" at bounding box center [341, 73] width 2 height 19
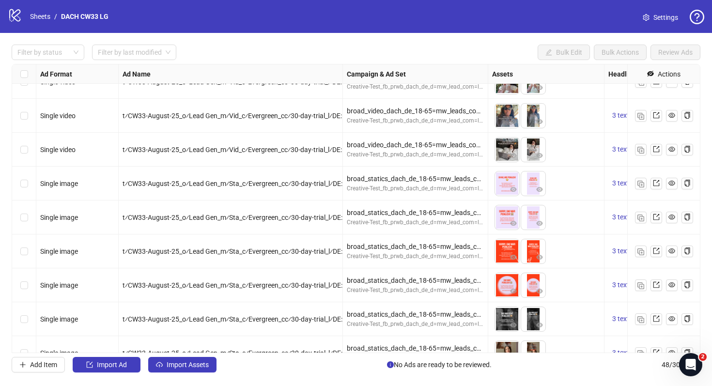
scroll to position [1359, 0]
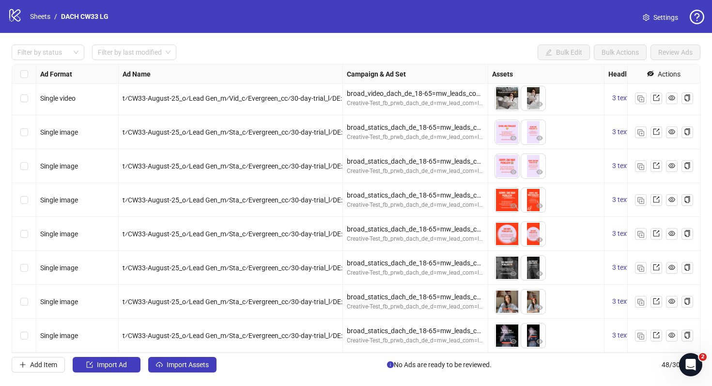
click at [658, 21] on span "Settings" at bounding box center [666, 17] width 25 height 11
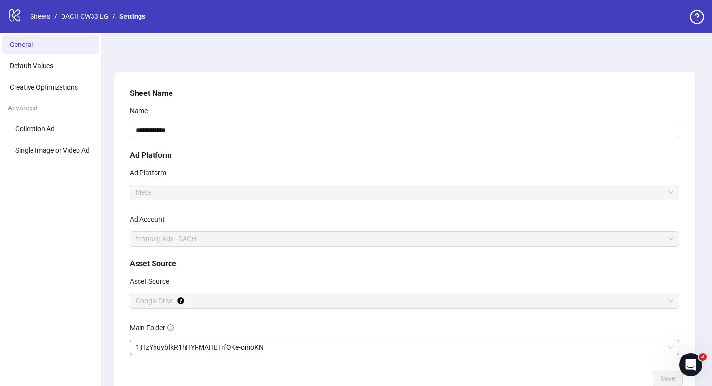
click at [217, 349] on span "1jHzYhuybfkR1hHYFMAHBTrfOKe-omoKN" at bounding box center [405, 347] width 538 height 15
click at [659, 374] on button "Save" at bounding box center [668, 379] width 30 height 16
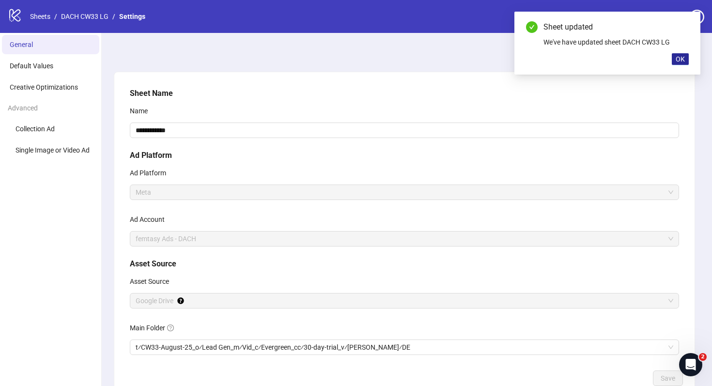
click at [685, 57] on button "OK" at bounding box center [680, 59] width 17 height 12
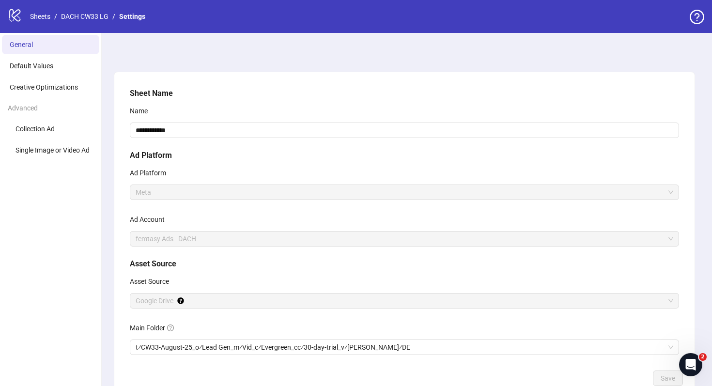
click at [95, 25] on div "logo/logo-mobile Sheets / DACH CW33 LG / Settings" at bounding box center [78, 16] width 141 height 17
click at [95, 23] on div "logo/logo-mobile Sheets / DACH CW33 LG / Settings" at bounding box center [78, 16] width 141 height 17
click at [95, 20] on link "DACH CW33 LG" at bounding box center [84, 16] width 51 height 11
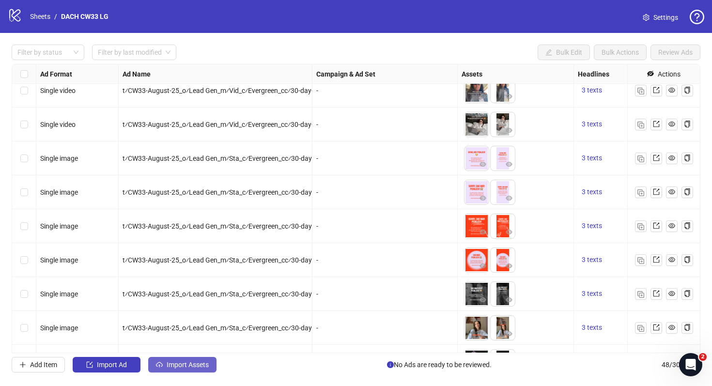
scroll to position [1359, 0]
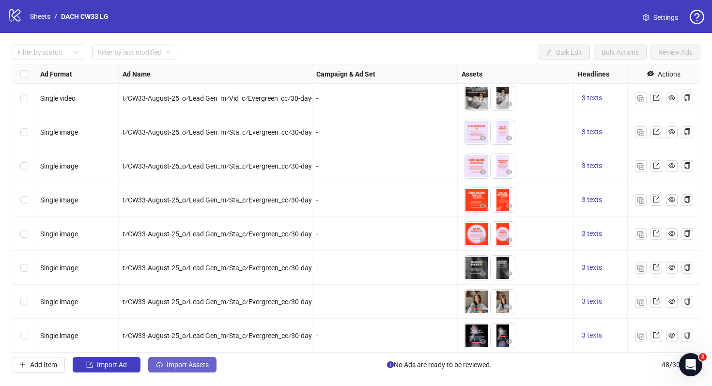
drag, startPoint x: 200, startPoint y: 365, endPoint x: 200, endPoint y: 358, distance: 7.3
click at [200, 358] on button "Import Assets" at bounding box center [182, 365] width 68 height 16
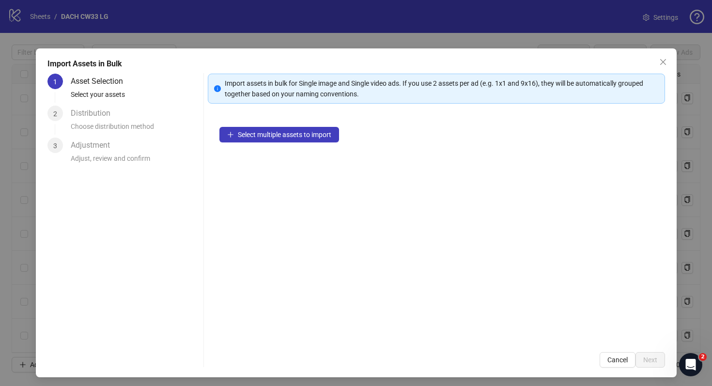
click at [623, 350] on div "Import assets in bulk for Single image and Single video ads. If you use 2 asset…" at bounding box center [436, 221] width 457 height 294
click at [623, 358] on span "Cancel" at bounding box center [618, 360] width 20 height 8
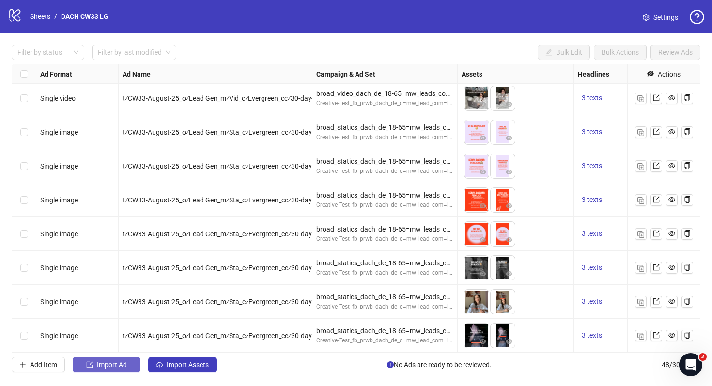
click at [129, 363] on button "Import Ad" at bounding box center [107, 365] width 68 height 16
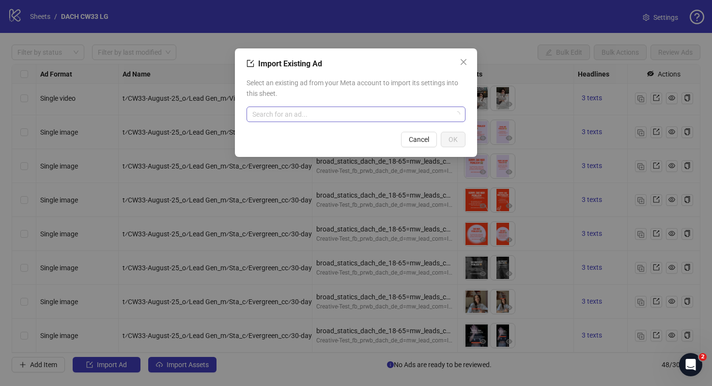
click at [300, 116] on input "search" at bounding box center [351, 114] width 199 height 15
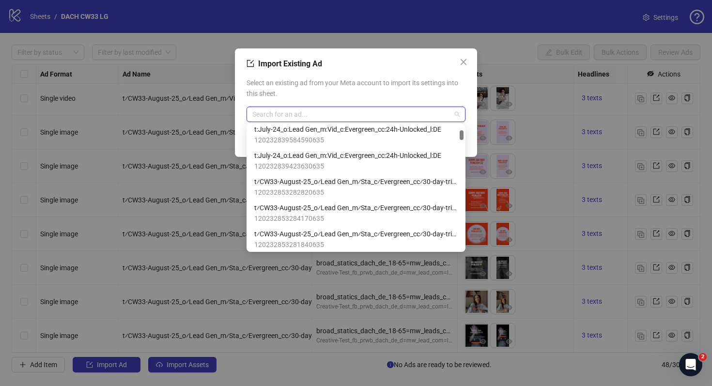
scroll to position [189, 0]
click at [375, 185] on span "t⁄CW33-August-25_o⁄Lead Gen_m⁄Sta_c⁄Evergreen_cc⁄30-day-trial_l⁄DE::5" at bounding box center [356, 180] width 204 height 11
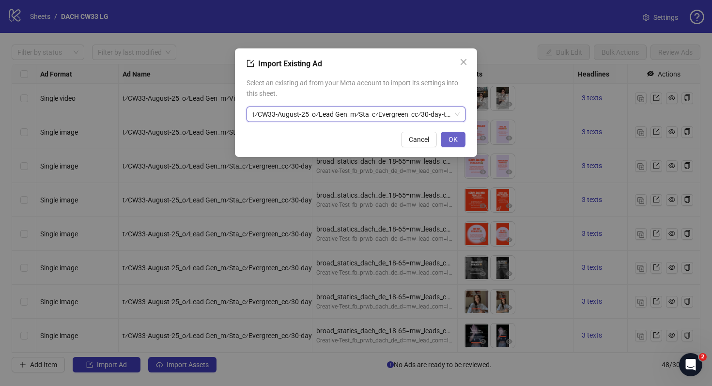
click at [454, 136] on span "OK" at bounding box center [453, 140] width 9 height 8
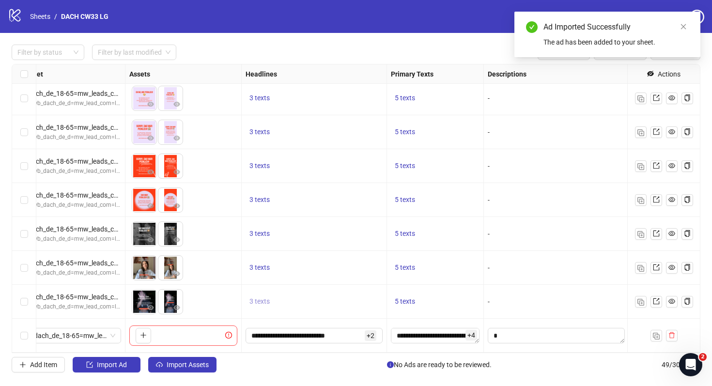
scroll to position [1393, 362]
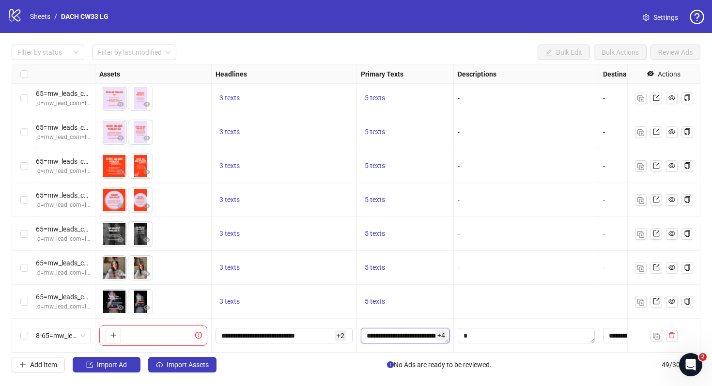
click at [372, 332] on textarea "**********" at bounding box center [405, 336] width 89 height 16
click at [308, 332] on input "**********" at bounding box center [276, 335] width 111 height 11
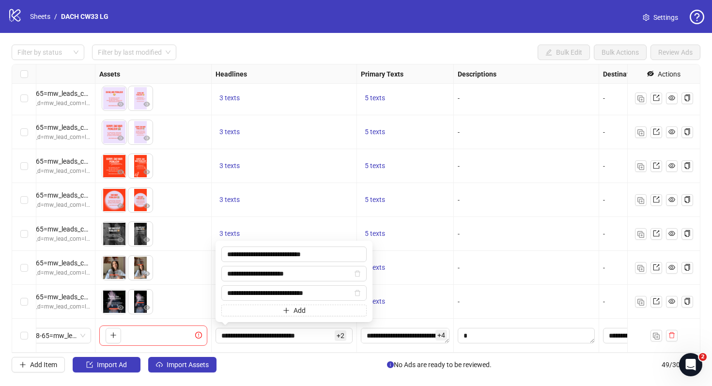
click at [335, 214] on div "3 texts" at bounding box center [284, 200] width 145 height 34
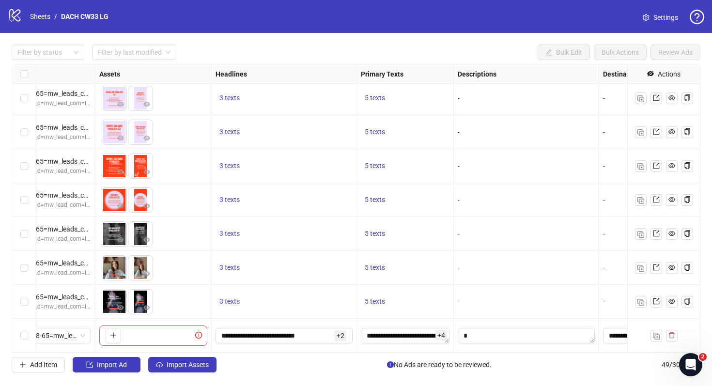
scroll to position [1393, 0]
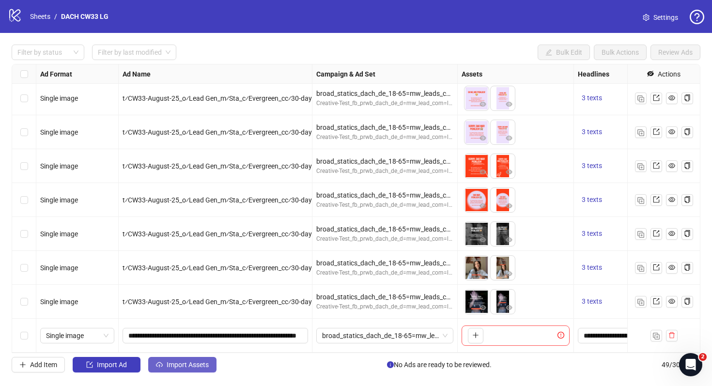
click at [169, 363] on span "Import Assets" at bounding box center [188, 365] width 42 height 8
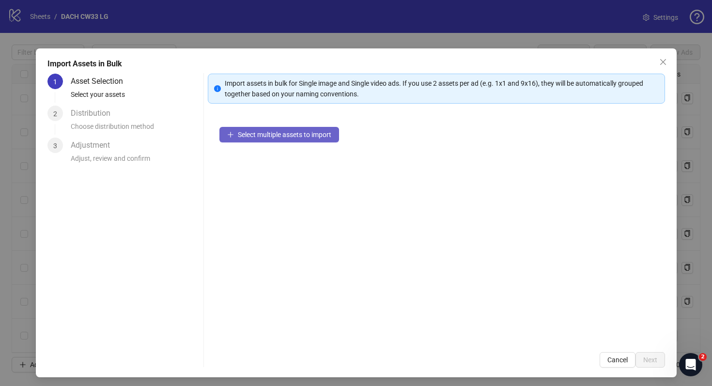
click at [316, 138] on span "Select multiple assets to import" at bounding box center [285, 135] width 94 height 8
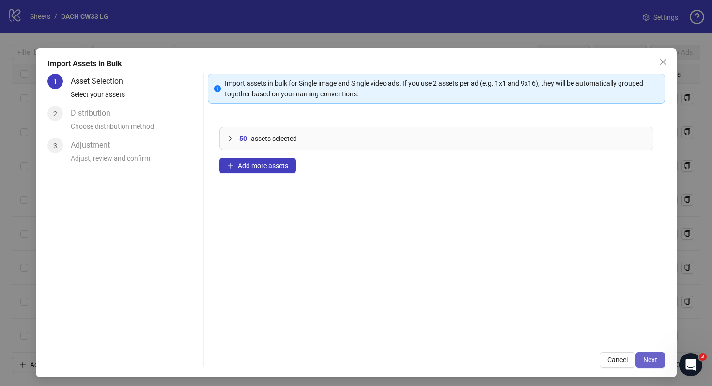
click at [662, 358] on button "Next" at bounding box center [651, 360] width 30 height 16
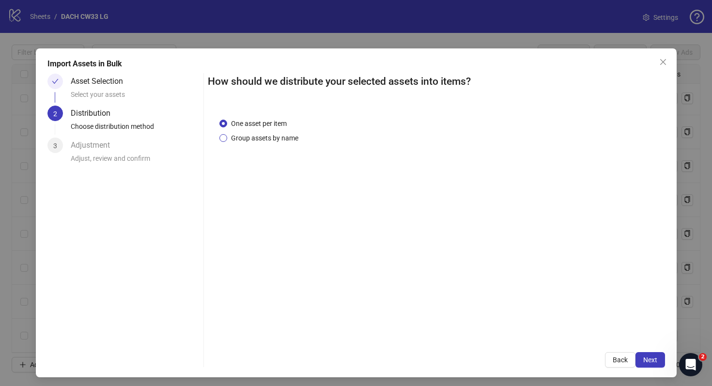
click at [296, 140] on span "Group assets by name" at bounding box center [264, 138] width 75 height 11
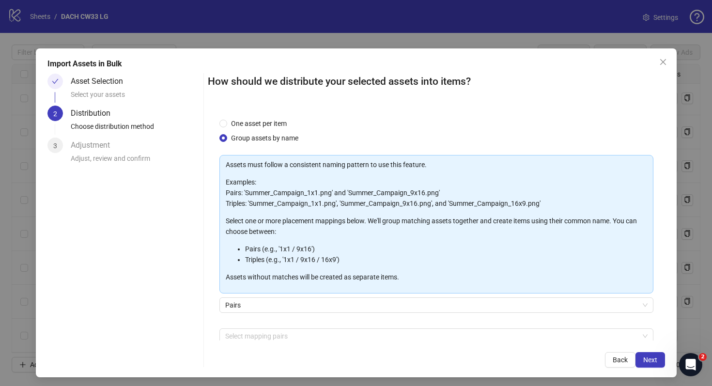
scroll to position [49, 0]
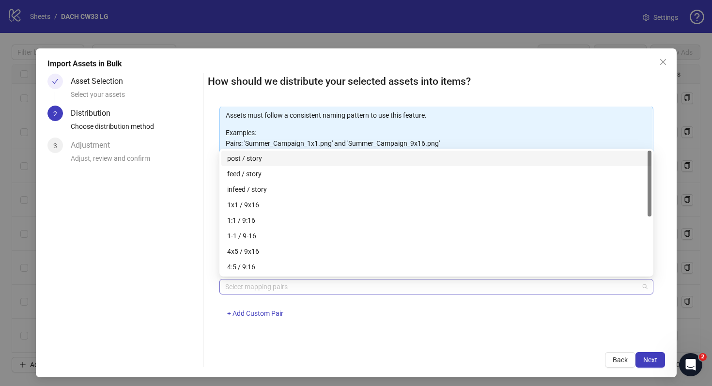
click at [389, 290] on div at bounding box center [431, 287] width 420 height 14
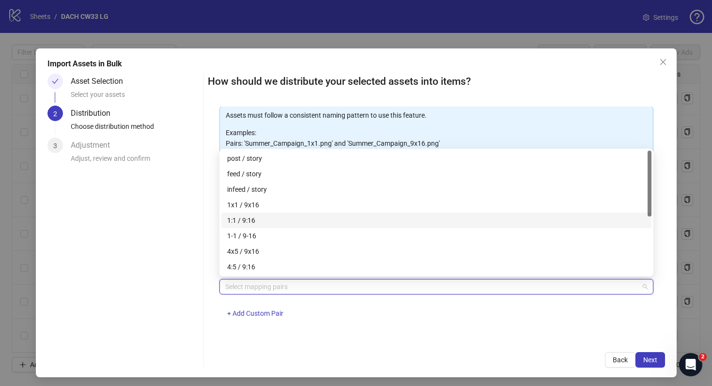
click at [350, 223] on div "1:1 / 9:16" at bounding box center [436, 220] width 419 height 11
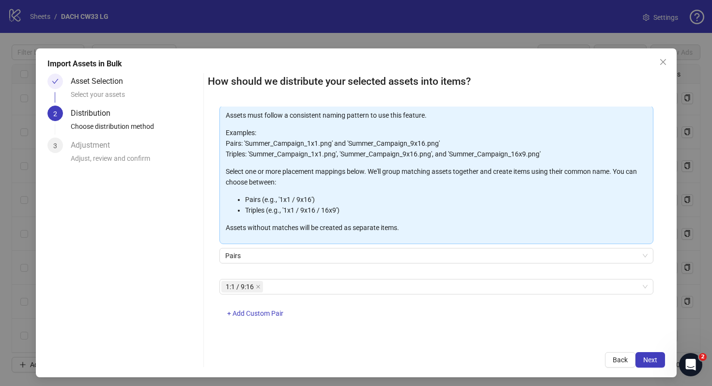
click at [566, 346] on div "How should we distribute your selected assets into items? One asset per item Gr…" at bounding box center [436, 221] width 457 height 294
click at [649, 355] on button "Next" at bounding box center [651, 360] width 30 height 16
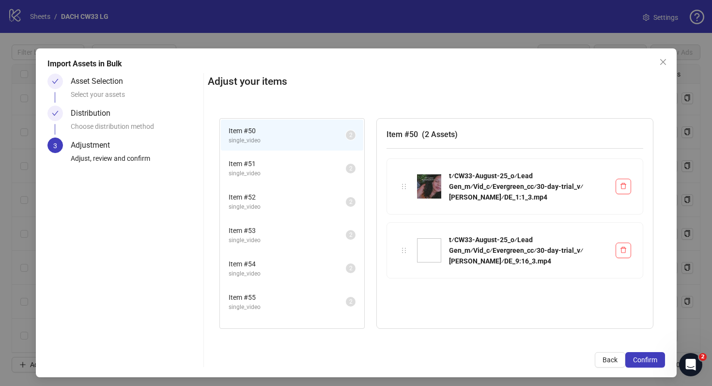
click at [272, 157] on li "Item # 51 single_video 2" at bounding box center [292, 168] width 142 height 31
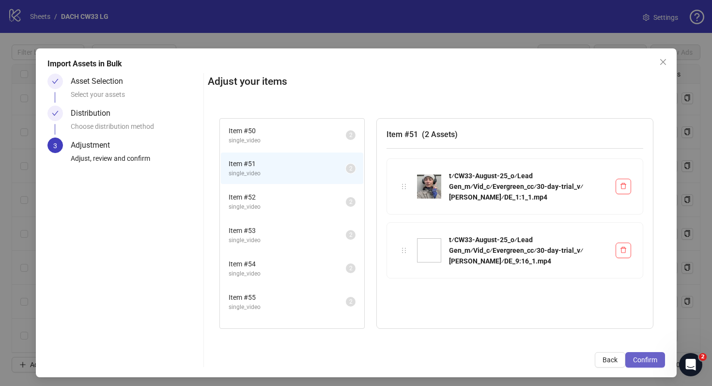
click at [647, 359] on span "Confirm" at bounding box center [645, 360] width 24 height 8
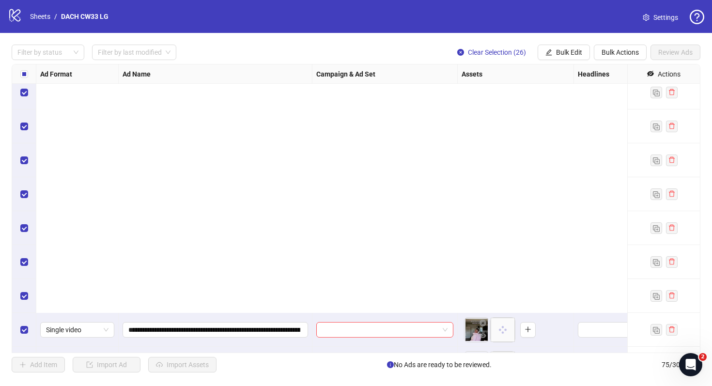
scroll to position [2275, 0]
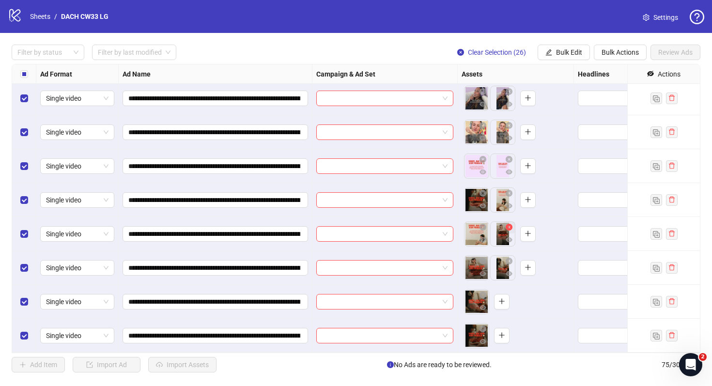
click at [511, 227] on icon "close-circle" at bounding box center [509, 227] width 7 height 7
click at [508, 192] on icon "close-circle" at bounding box center [509, 193] width 7 height 7
click at [511, 263] on icon "close-circle" at bounding box center [509, 261] width 7 height 7
click at [499, 230] on button "button" at bounding box center [502, 234] width 16 height 16
click at [501, 265] on icon "plus" at bounding box center [502, 267] width 7 height 7
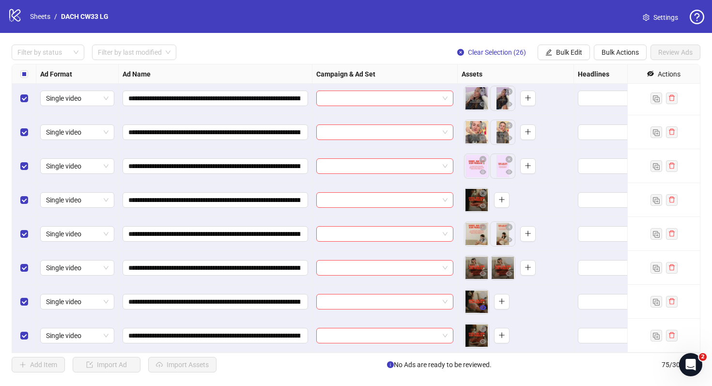
click at [483, 309] on icon "eye" at bounding box center [483, 307] width 7 height 7
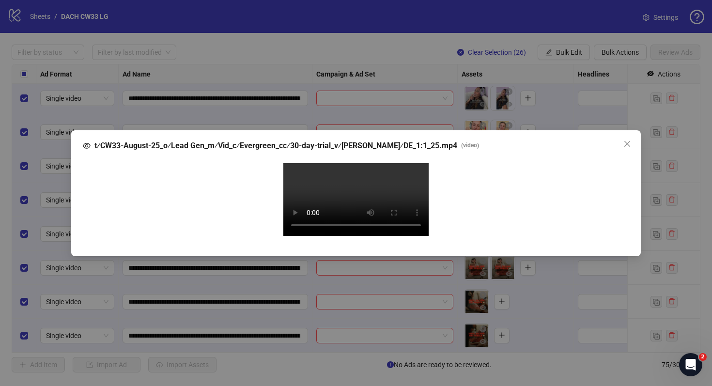
click at [660, 267] on div "t⁄CW33-August-25_o⁄Lead Gen_m⁄Vid_c⁄Evergreen_cc⁄30-day-trial_v⁄Raphael_l⁄DE_1:…" at bounding box center [356, 193] width 712 height 386
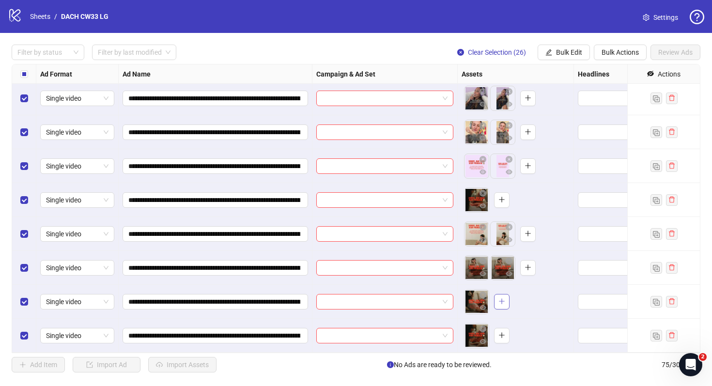
click at [502, 301] on icon "plus" at bounding box center [502, 301] width 7 height 7
click at [485, 344] on icon "eye" at bounding box center [483, 341] width 7 height 5
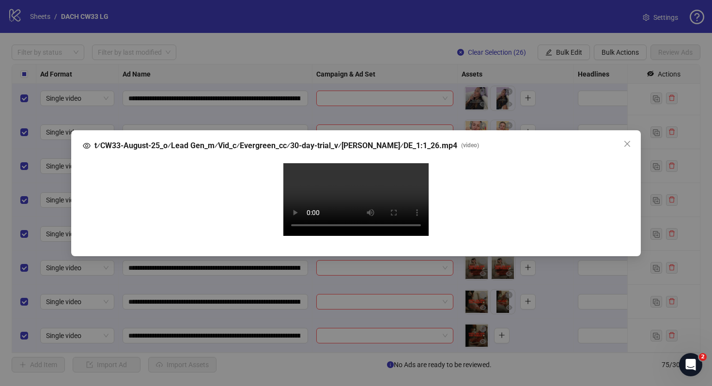
click at [680, 286] on div "t⁄CW33-August-25_o⁄Lead Gen_m⁄Vid_c⁄Evergreen_cc⁄30-day-trial_v⁄Raphael_l⁄DE_1:…" at bounding box center [356, 193] width 712 height 386
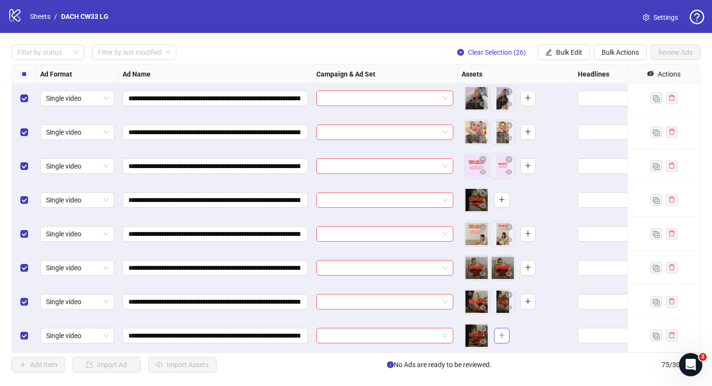
click at [501, 335] on icon "plus" at bounding box center [502, 335] width 7 height 7
click at [509, 340] on icon "eye" at bounding box center [509, 341] width 7 height 5
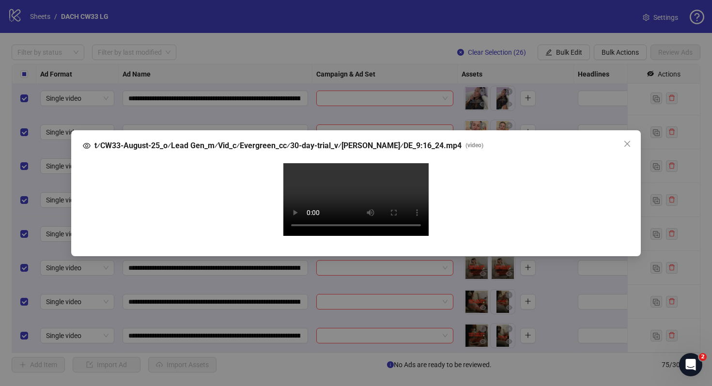
click at [679, 278] on div "t⁄CW33-August-25_o⁄Lead Gen_m⁄Vid_c⁄Evergreen_cc⁄30-day-trial_v⁄Raphael_l⁄DE_9:…" at bounding box center [356, 193] width 712 height 386
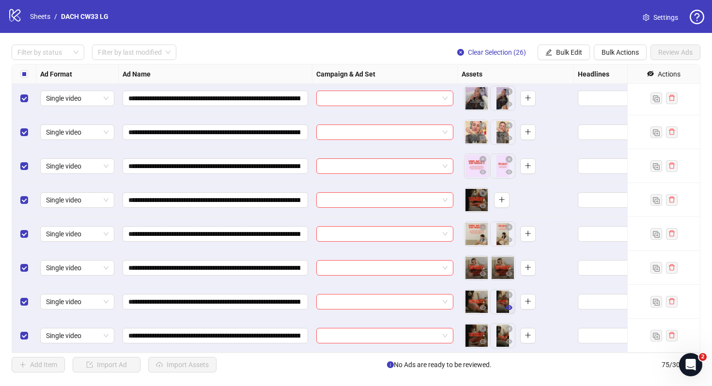
click at [508, 309] on icon "eye" at bounding box center [509, 307] width 7 height 5
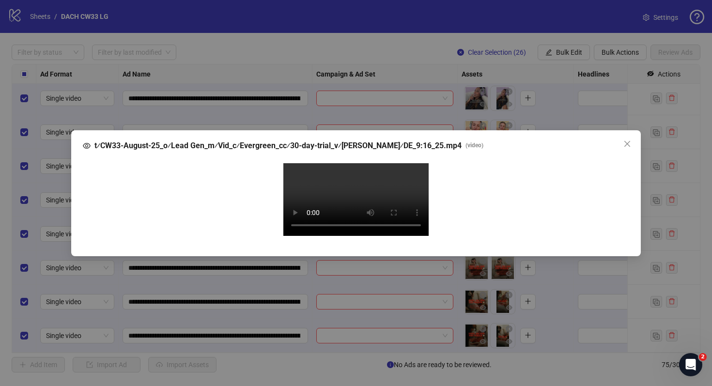
click at [696, 307] on div "t⁄CW33-August-25_o⁄Lead Gen_m⁄Vid_c⁄Evergreen_cc⁄30-day-trial_v⁄Raphael_l⁄DE_9:…" at bounding box center [356, 193] width 712 height 386
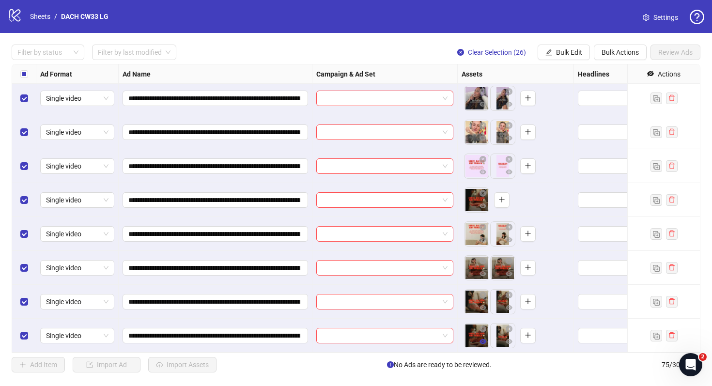
click at [485, 344] on icon "eye" at bounding box center [483, 341] width 7 height 7
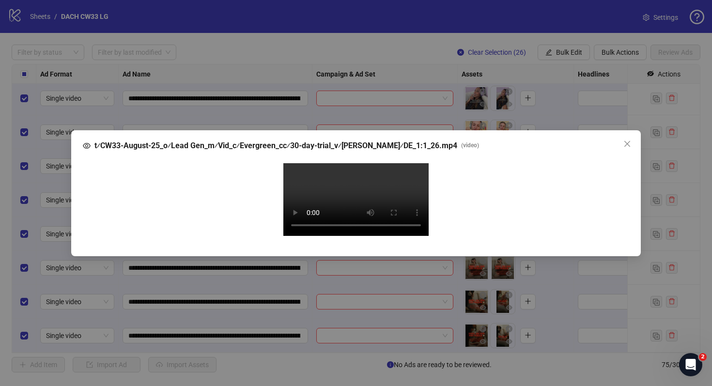
click at [693, 307] on div "t⁄CW33-August-25_o⁄Lead Gen_m⁄Vid_c⁄Evergreen_cc⁄30-day-trial_v⁄Raphael_l⁄DE_1:…" at bounding box center [356, 193] width 712 height 386
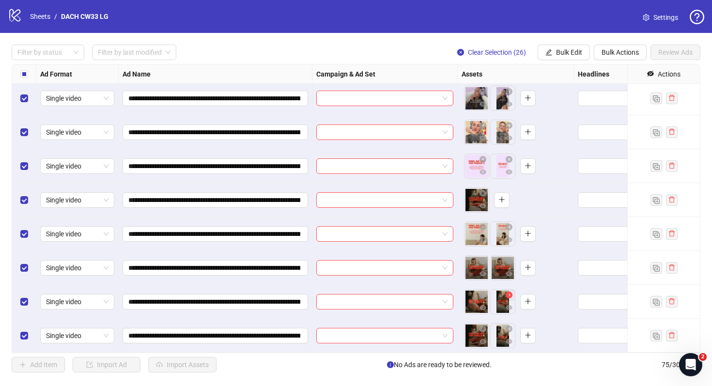
click at [511, 296] on icon "close-circle" at bounding box center [509, 295] width 7 height 7
click at [510, 326] on icon "close-circle" at bounding box center [509, 329] width 7 height 7
click at [505, 332] on button "button" at bounding box center [502, 336] width 16 height 16
click at [484, 344] on icon "eye" at bounding box center [483, 341] width 7 height 7
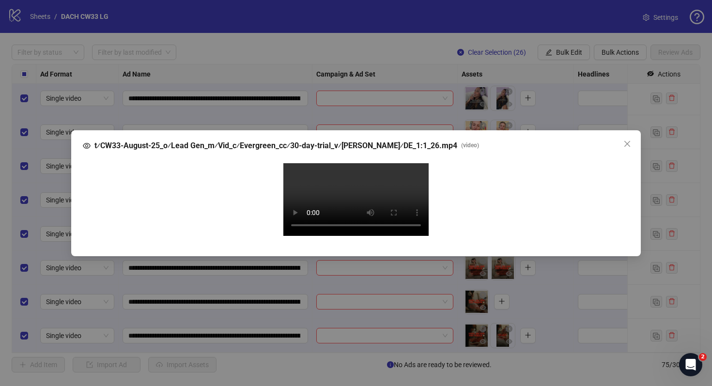
click at [512, 364] on div "t⁄CW33-August-25_o⁄Lead Gen_m⁄Vid_c⁄Evergreen_cc⁄30-day-trial_v⁄Raphael_l⁄DE_1:…" at bounding box center [356, 193] width 712 height 386
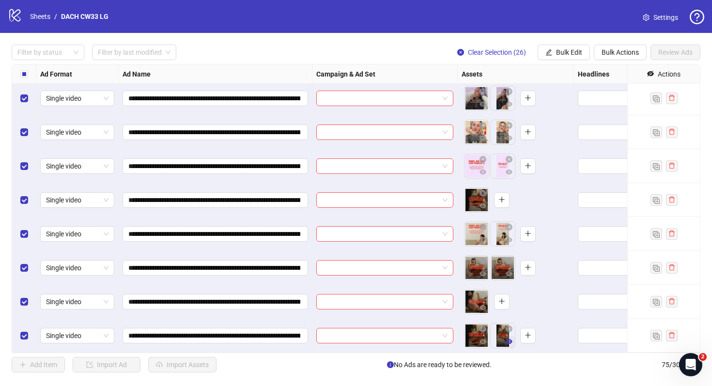
click at [508, 340] on icon "eye" at bounding box center [509, 341] width 7 height 5
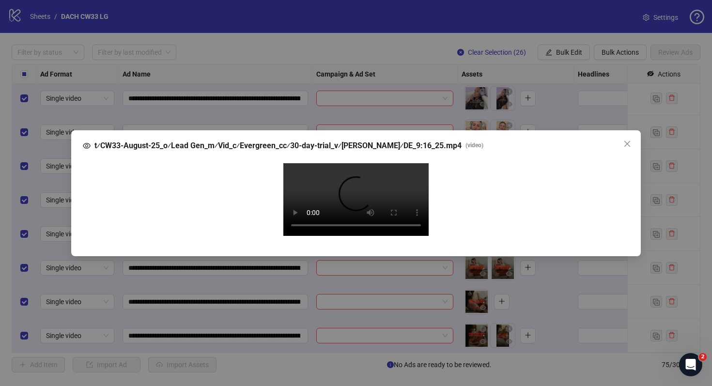
click at [508, 373] on div "t⁄CW33-August-25_o⁄Lead Gen_m⁄Vid_c⁄Evergreen_cc⁄30-day-trial_v⁄Raphael_l⁄DE_9:…" at bounding box center [356, 193] width 712 height 386
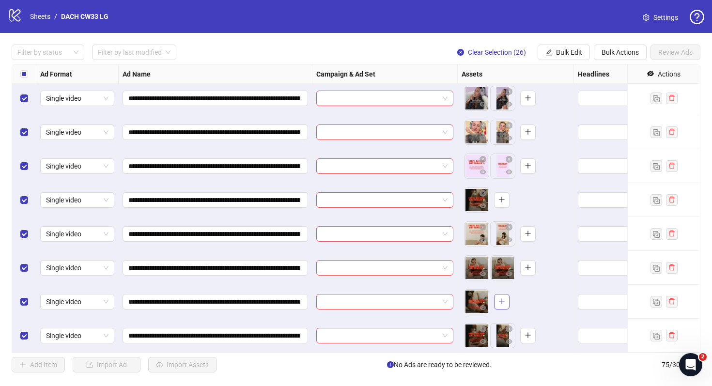
click at [504, 301] on icon "plus" at bounding box center [501, 301] width 5 height 0
click at [507, 200] on button "button" at bounding box center [502, 200] width 16 height 16
click at [485, 206] on icon "eye" at bounding box center [483, 206] width 7 height 5
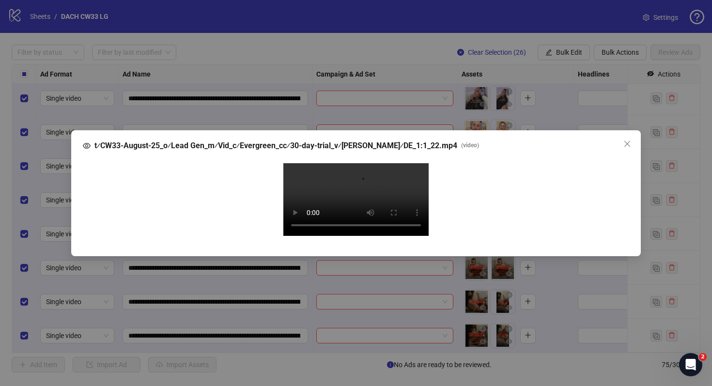
click at [658, 257] on div "t⁄CW33-August-25_o⁄Lead Gen_m⁄Vid_c⁄Evergreen_cc⁄30-day-trial_v⁄Raphael_l⁄DE_1:…" at bounding box center [356, 193] width 712 height 386
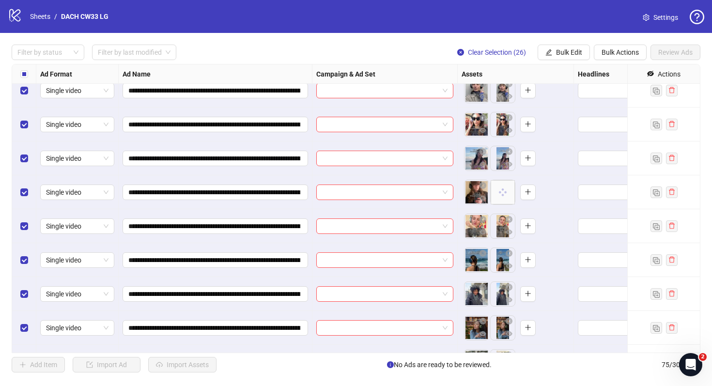
scroll to position [1700, 0]
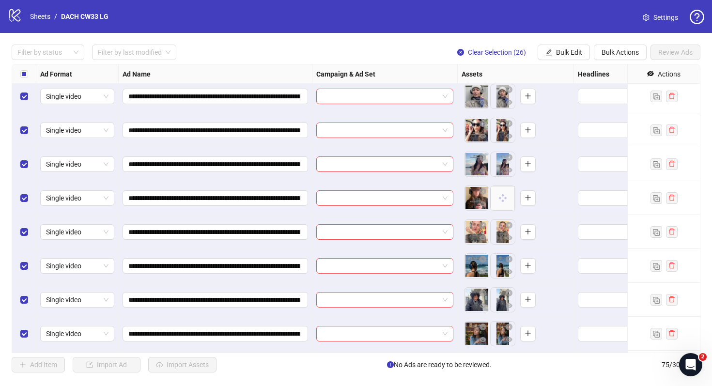
click at [502, 198] on body "**********" at bounding box center [356, 193] width 712 height 386
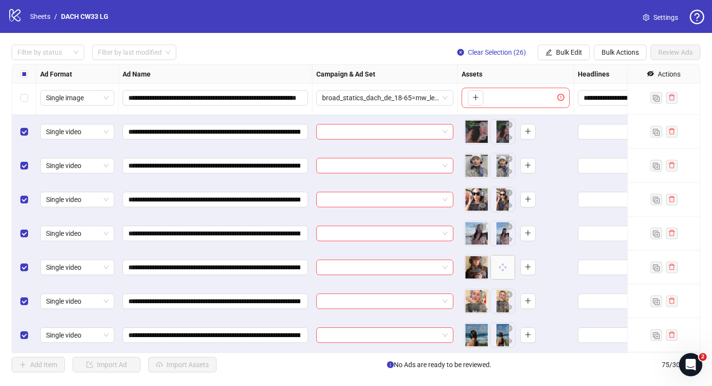
scroll to position [1616, 0]
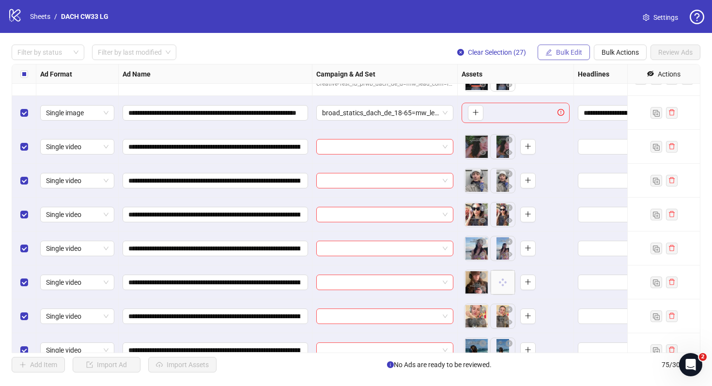
click at [555, 55] on button "Bulk Edit" at bounding box center [564, 53] width 52 height 16
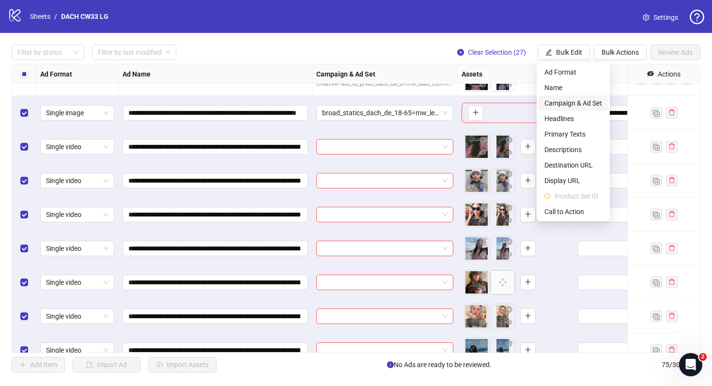
click at [586, 106] on span "Campaign & Ad Set" at bounding box center [574, 103] width 58 height 11
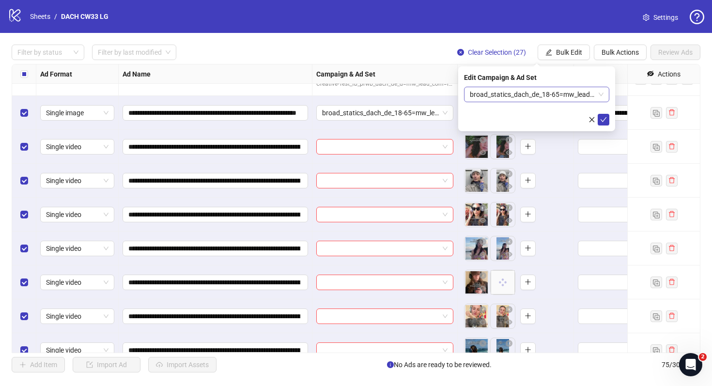
click at [508, 92] on span "broad_statics_dach_de_18-65=mw_leads_com=010825" at bounding box center [537, 94] width 134 height 15
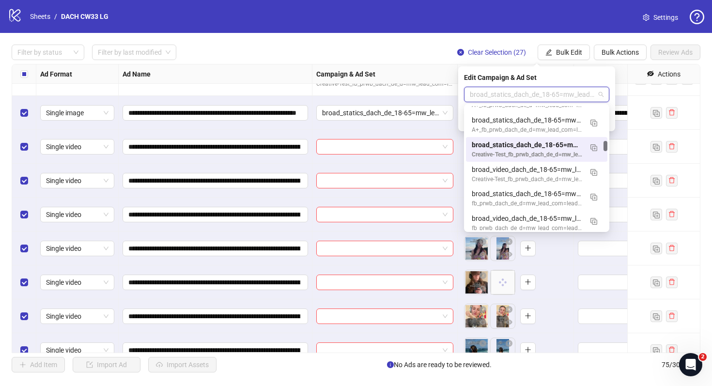
scroll to position [415, 0]
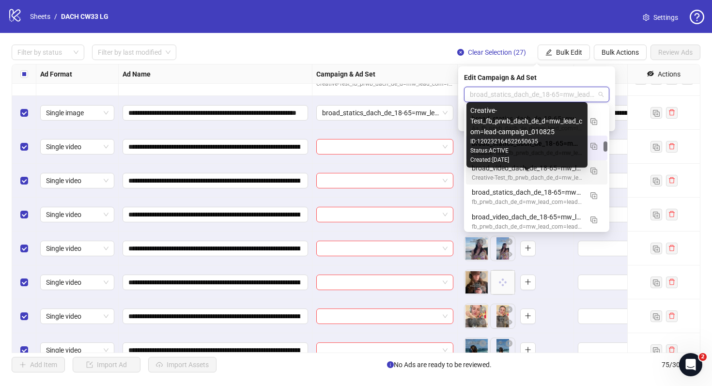
click at [542, 177] on div "Creative-Test_fb_prwb_dach_de_d=mw_lead_com=lead-campaign_010825" at bounding box center [527, 177] width 110 height 9
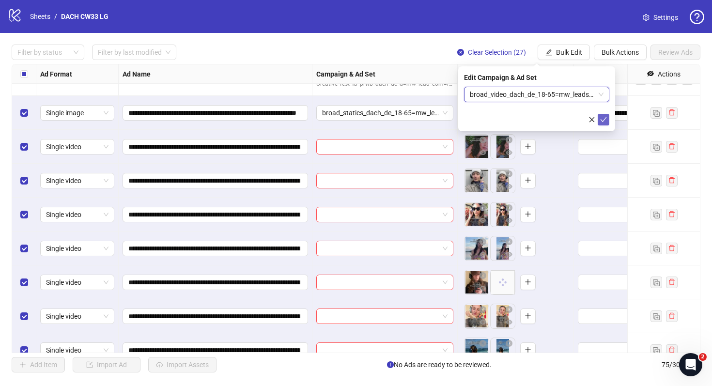
click at [606, 121] on icon "check" at bounding box center [603, 119] width 7 height 7
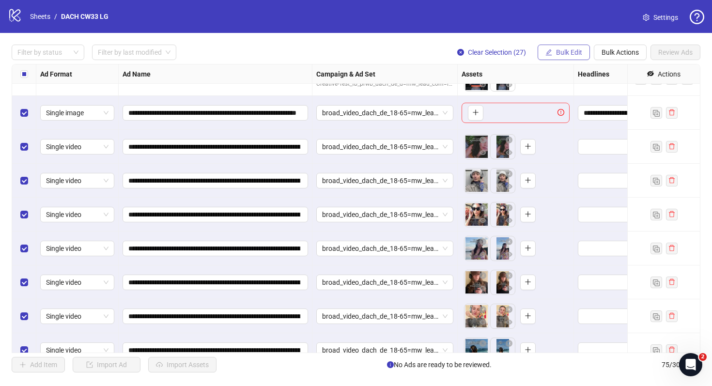
click at [573, 59] on button "Bulk Edit" at bounding box center [564, 53] width 52 height 16
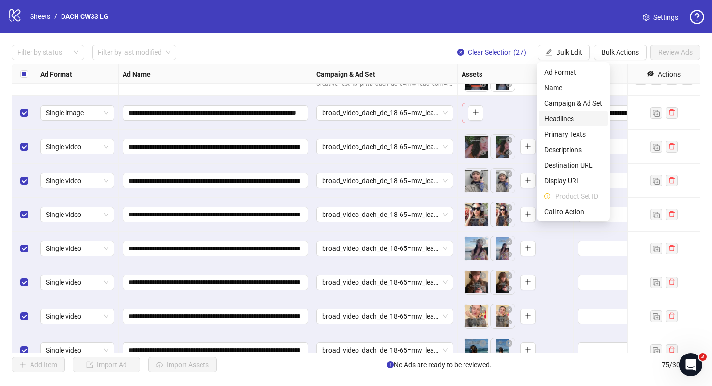
click at [577, 119] on span "Headlines" at bounding box center [574, 118] width 58 height 11
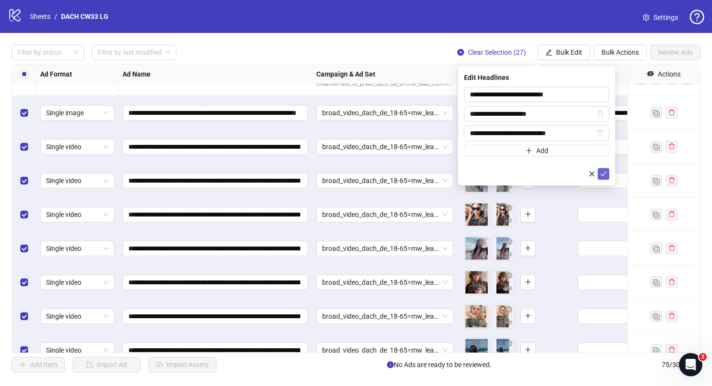
click at [605, 177] on span "submit" at bounding box center [603, 174] width 7 height 8
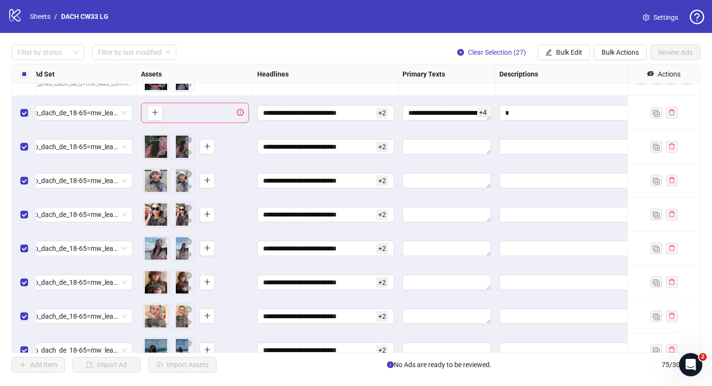
scroll to position [1616, 417]
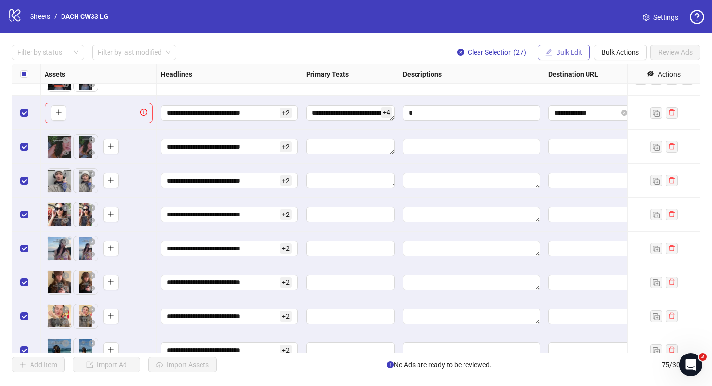
click at [573, 51] on span "Bulk Edit" at bounding box center [569, 52] width 26 height 8
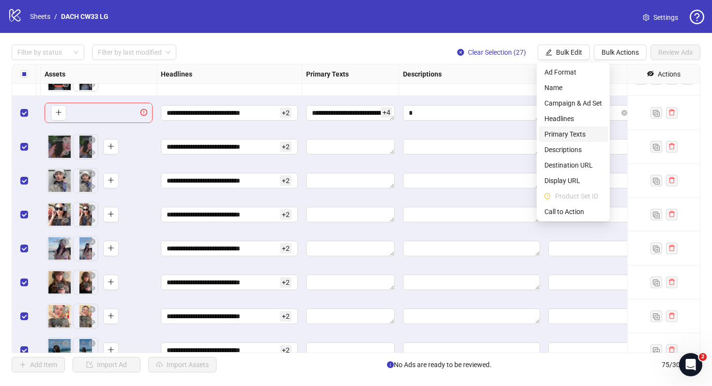
click at [565, 135] on span "Primary Texts" at bounding box center [574, 134] width 58 height 11
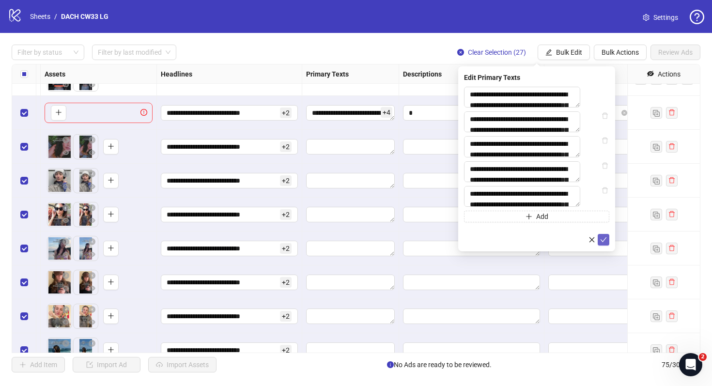
click at [603, 243] on icon "check" at bounding box center [603, 239] width 7 height 7
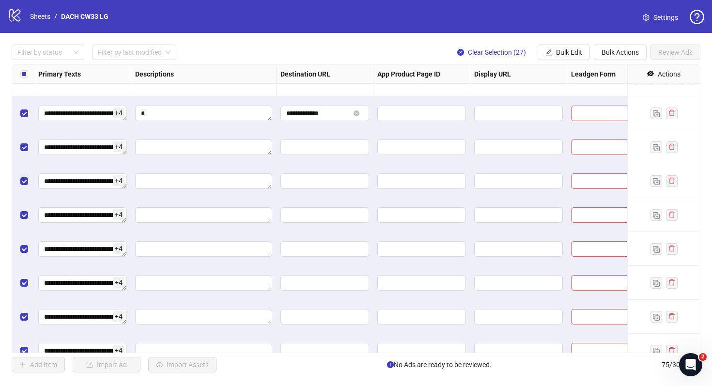
scroll to position [1615, 689]
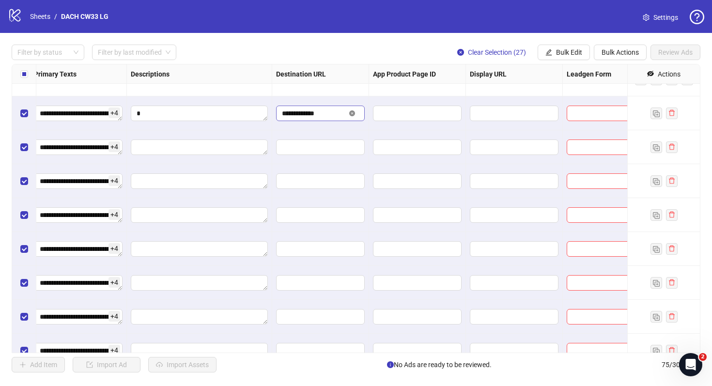
click at [350, 115] on icon "close-circle" at bounding box center [352, 113] width 6 height 6
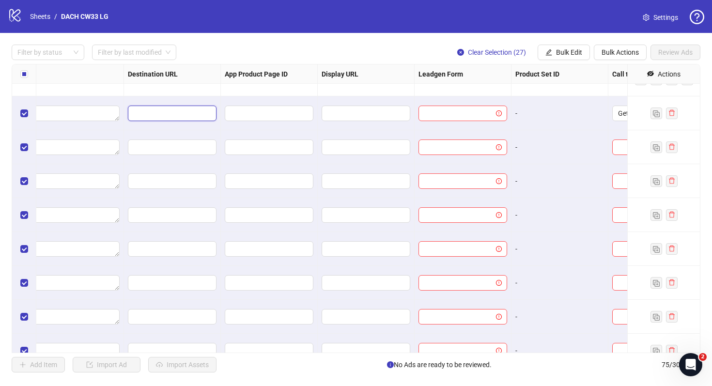
scroll to position [1615, 896]
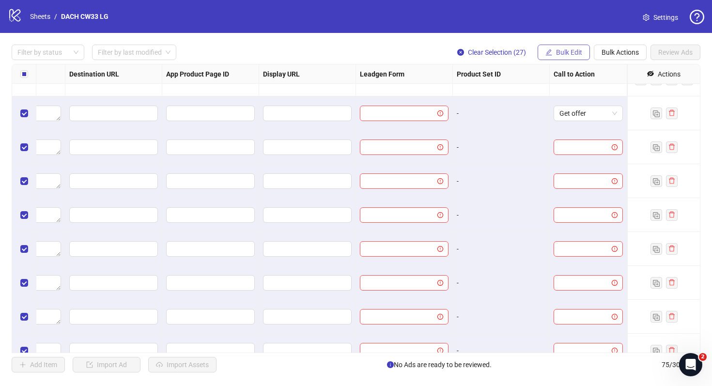
click at [573, 51] on span "Bulk Edit" at bounding box center [569, 52] width 26 height 8
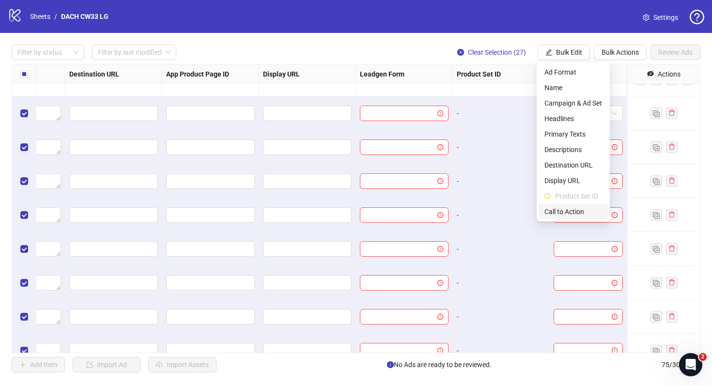
click at [574, 206] on span "Call to Action" at bounding box center [574, 211] width 58 height 11
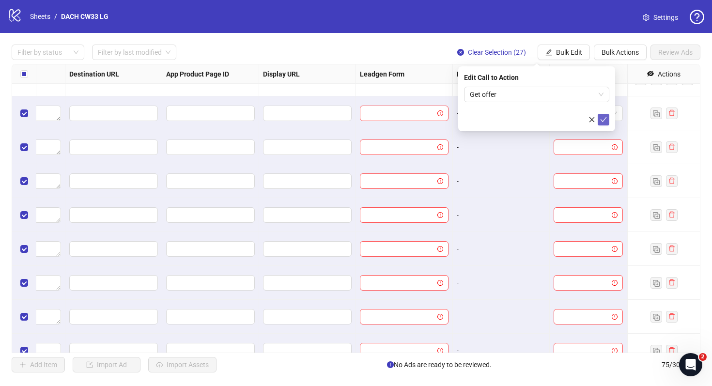
click at [609, 124] on button "submit" at bounding box center [604, 120] width 12 height 12
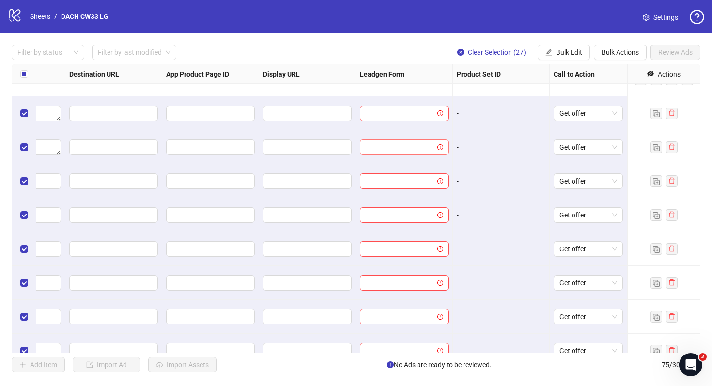
click at [406, 143] on input "search" at bounding box center [400, 147] width 68 height 15
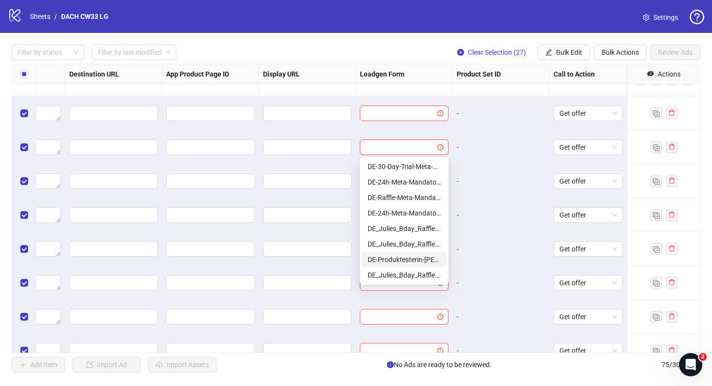
click at [404, 259] on div "DE-Produktesterin-Silvana-Aug25-copy" at bounding box center [404, 259] width 73 height 11
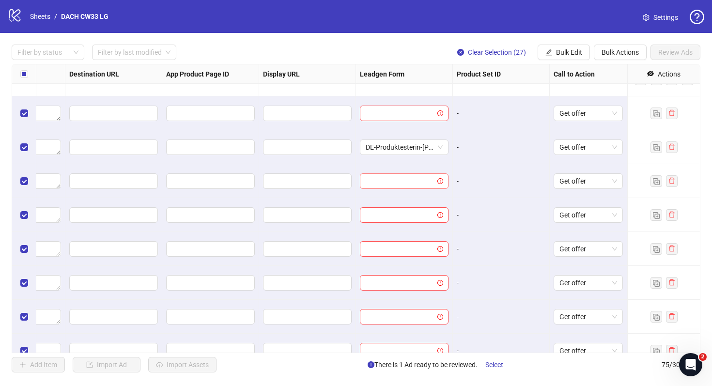
click at [397, 184] on input "search" at bounding box center [400, 181] width 68 height 15
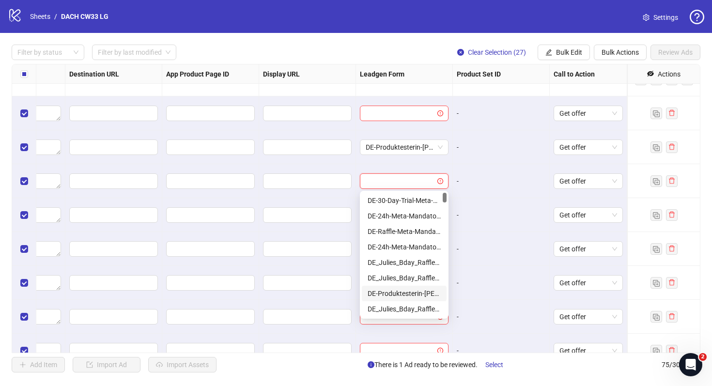
click at [402, 293] on div "DE-Produktesterin-Silvana-Aug25-copy" at bounding box center [404, 293] width 73 height 11
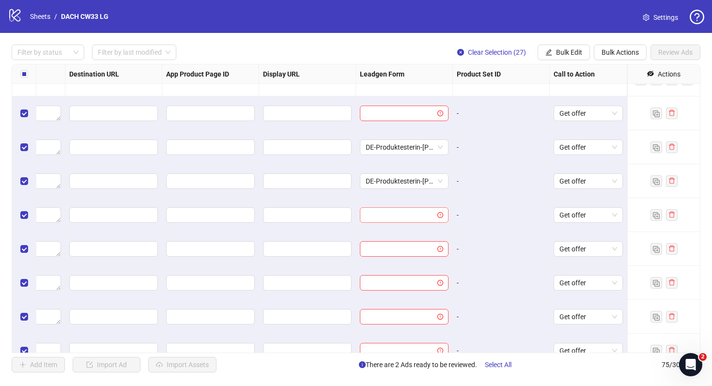
click at [407, 218] on input "search" at bounding box center [400, 215] width 68 height 15
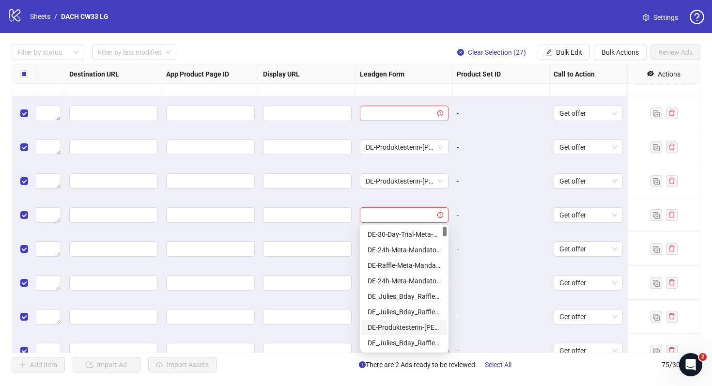
click at [403, 323] on div "DE-Produktesterin-Silvana-Aug25-copy" at bounding box center [404, 327] width 73 height 11
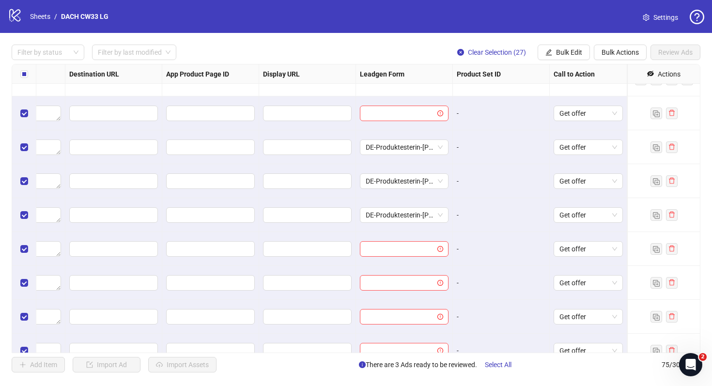
click at [407, 257] on div at bounding box center [404, 249] width 97 height 34
click at [409, 252] on input "search" at bounding box center [400, 249] width 68 height 15
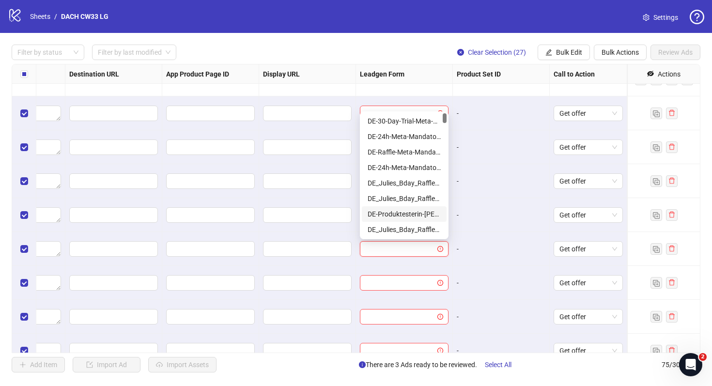
click at [414, 216] on div "DE-Produktesterin-Silvana-Aug25-copy" at bounding box center [404, 214] width 73 height 11
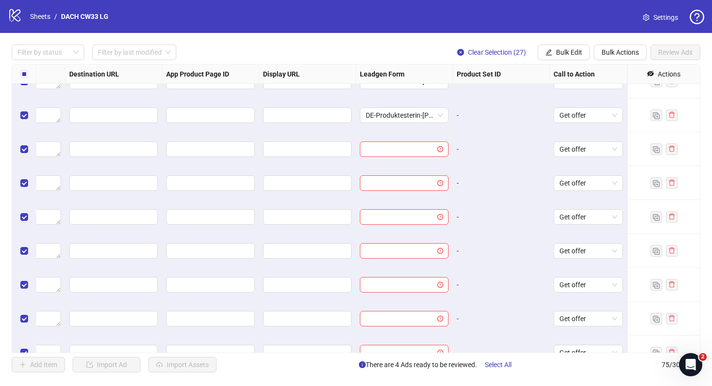
scroll to position [1761, 896]
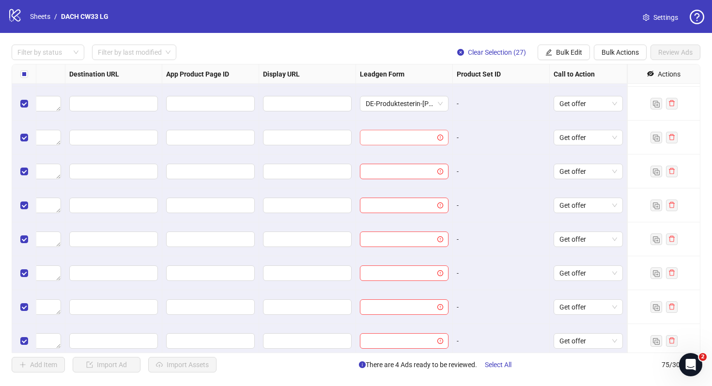
click at [422, 142] on input "search" at bounding box center [400, 137] width 68 height 15
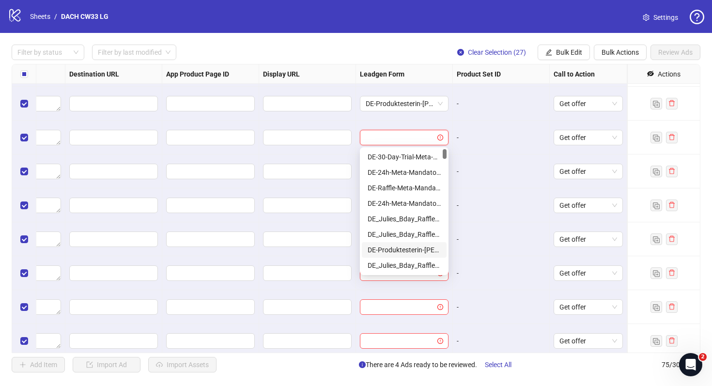
click at [415, 247] on div "DE-Produktesterin-Silvana-Aug25-copy" at bounding box center [404, 250] width 73 height 11
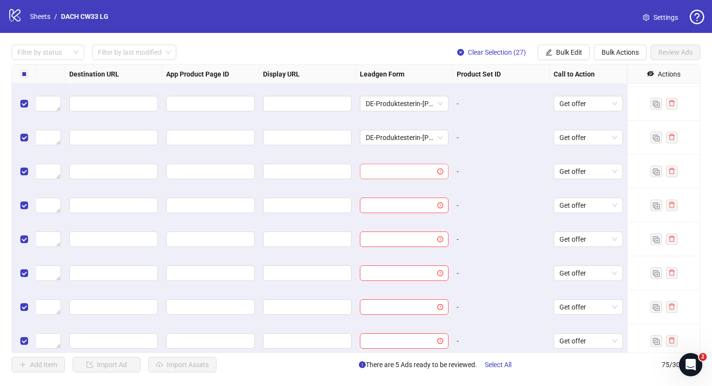
click at [413, 172] on input "search" at bounding box center [400, 171] width 68 height 15
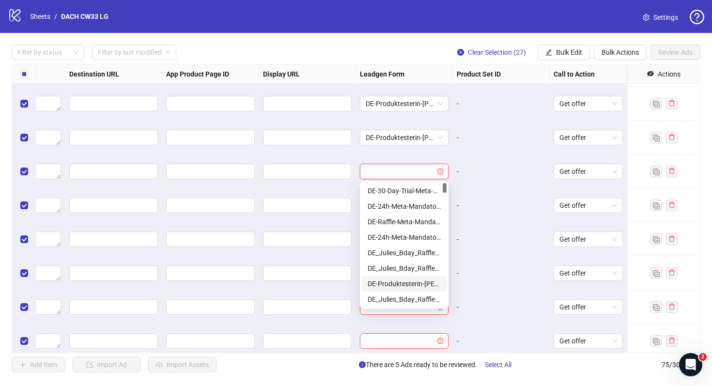
click at [408, 277] on div "DE-Produktesterin-Silvana-Aug25-copy" at bounding box center [404, 284] width 85 height 16
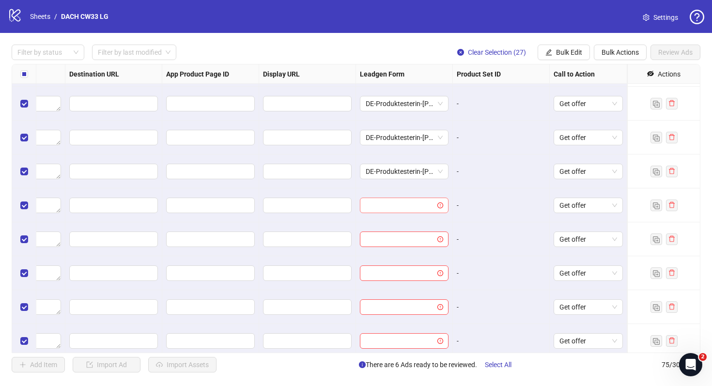
click at [414, 206] on input "search" at bounding box center [400, 205] width 68 height 15
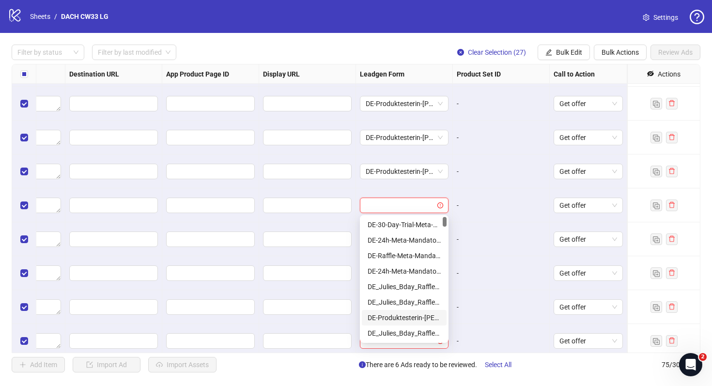
click at [412, 316] on div "DE-Produktesterin-Silvana-Aug25-copy" at bounding box center [404, 318] width 73 height 11
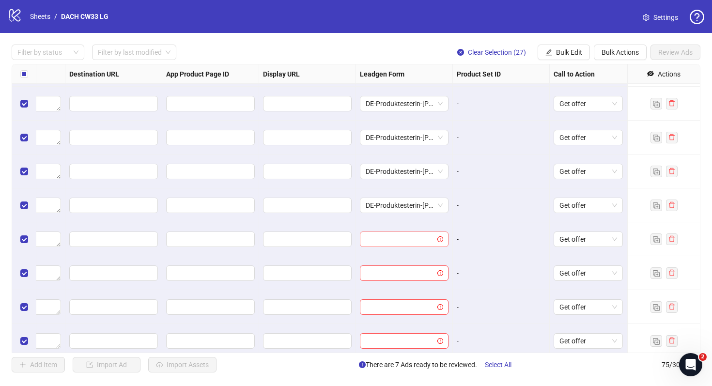
click at [413, 244] on input "search" at bounding box center [400, 239] width 68 height 15
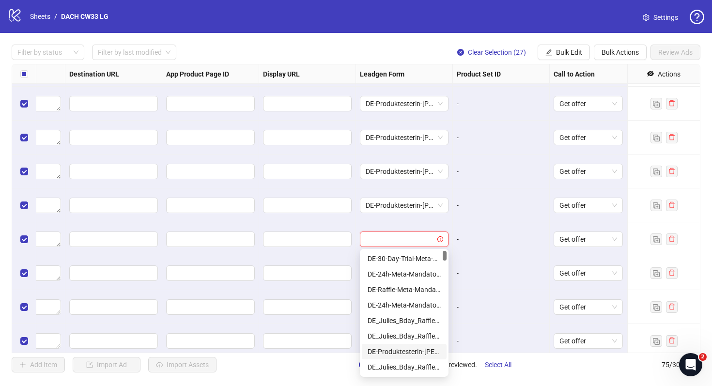
click at [414, 353] on div "DE-Produktesterin-Silvana-Aug25-copy" at bounding box center [404, 351] width 73 height 11
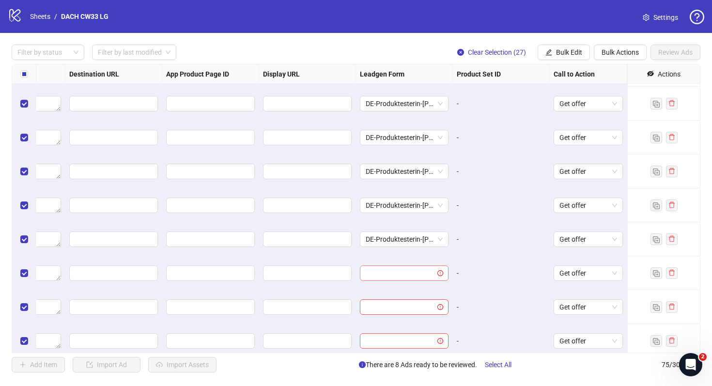
click at [416, 273] on input "search" at bounding box center [400, 273] width 68 height 15
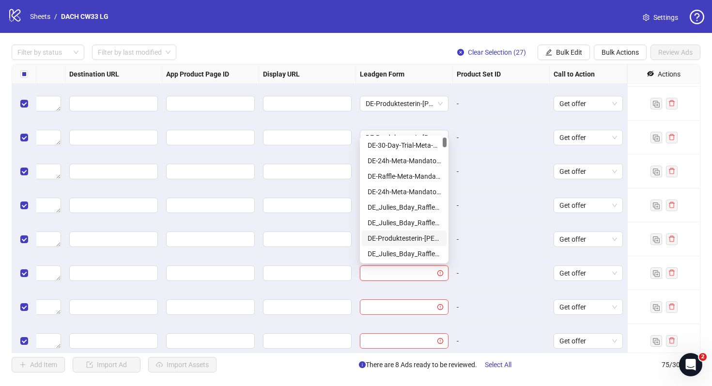
click at [402, 241] on div "DE-Produktesterin-Silvana-Aug25-copy" at bounding box center [404, 238] width 73 height 11
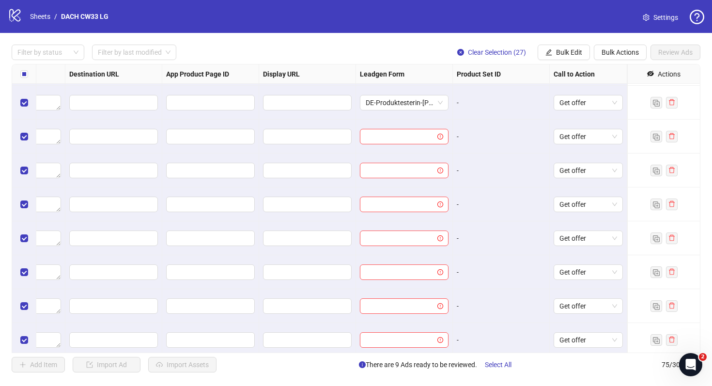
scroll to position [1919, 896]
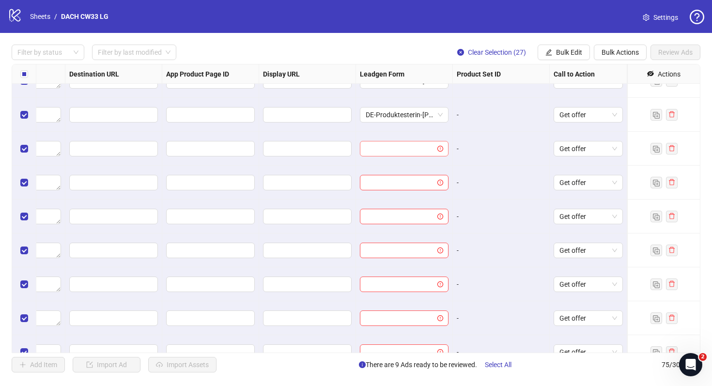
click at [417, 150] on input "search" at bounding box center [400, 148] width 68 height 15
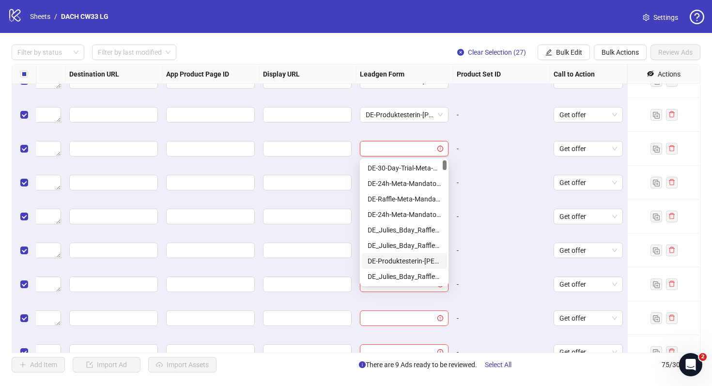
click at [423, 258] on div "DE-Produktesterin-Silvana-Aug25-copy" at bounding box center [404, 261] width 73 height 11
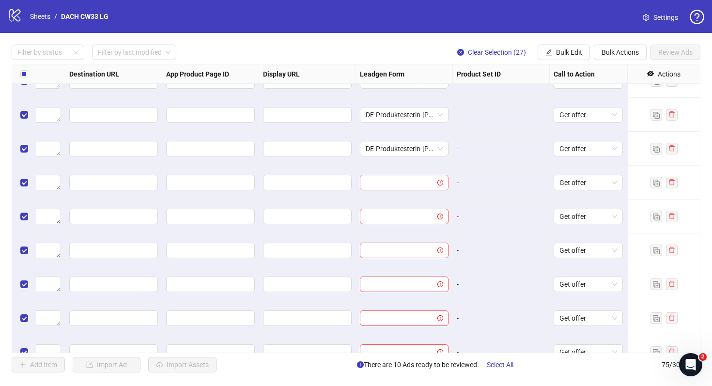
click at [419, 183] on input "search" at bounding box center [400, 182] width 68 height 15
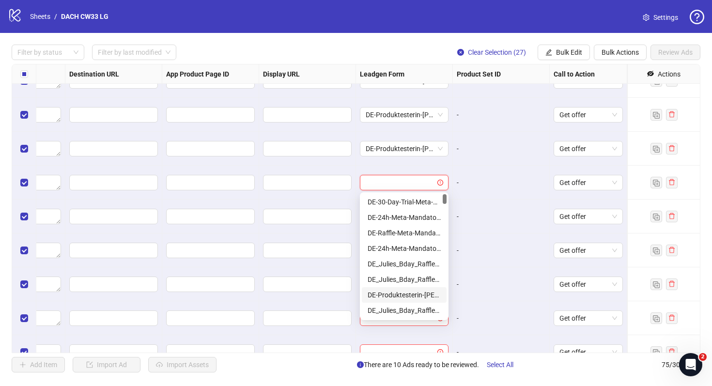
click at [419, 294] on div "DE-Produktesterin-Silvana-Aug25-copy" at bounding box center [404, 295] width 73 height 11
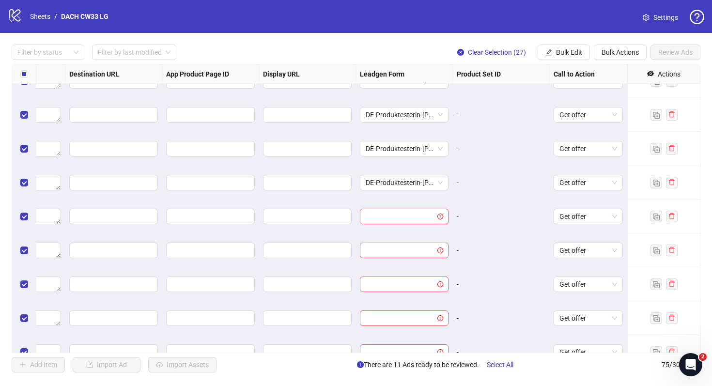
click at [418, 219] on input "search" at bounding box center [400, 216] width 68 height 15
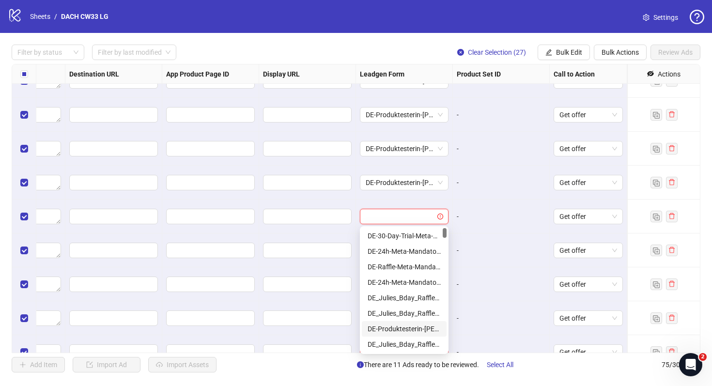
click at [419, 327] on div "DE-Produktesterin-Silvana-Aug25-copy" at bounding box center [404, 329] width 73 height 11
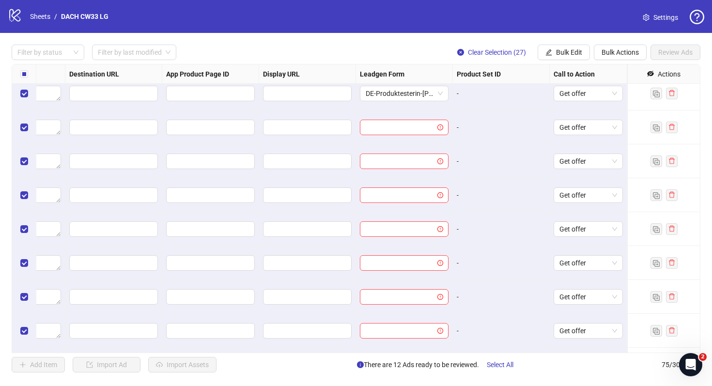
scroll to position [2049, 896]
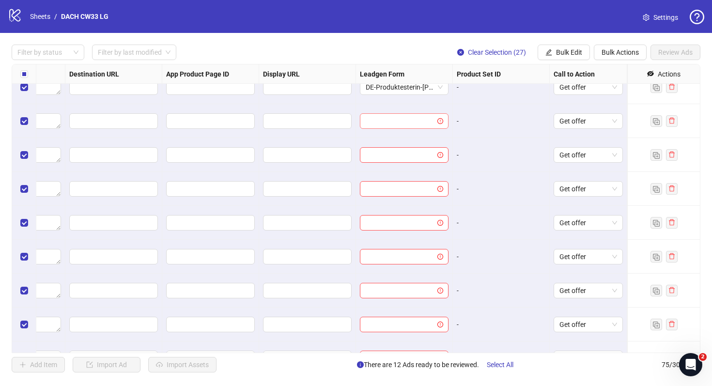
click at [426, 118] on input "search" at bounding box center [400, 121] width 68 height 15
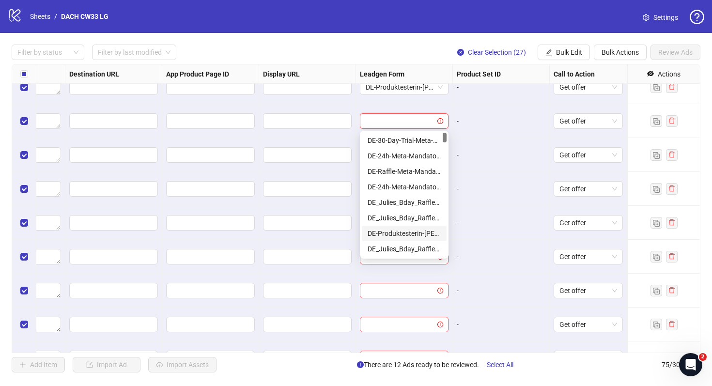
click at [431, 232] on div "DE-Produktesterin-Silvana-Aug25-copy" at bounding box center [404, 233] width 73 height 11
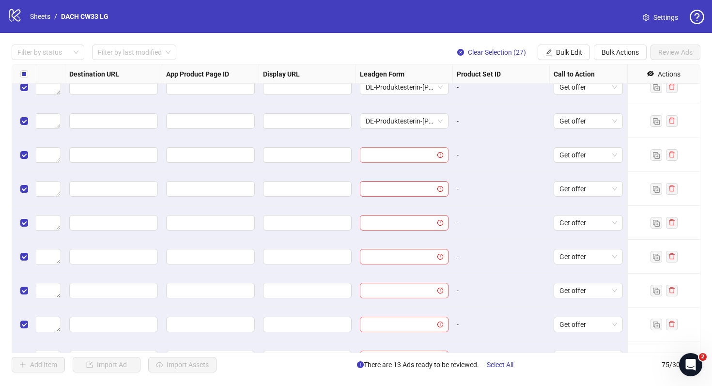
click at [425, 157] on input "search" at bounding box center [400, 155] width 68 height 15
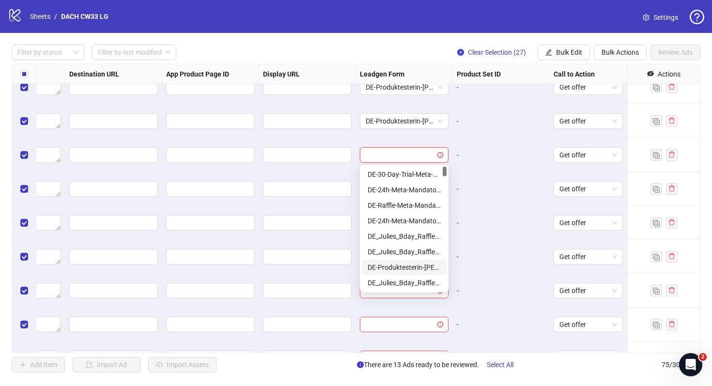
click at [424, 269] on div "DE-Produktesterin-Silvana-Aug25-copy" at bounding box center [404, 267] width 73 height 11
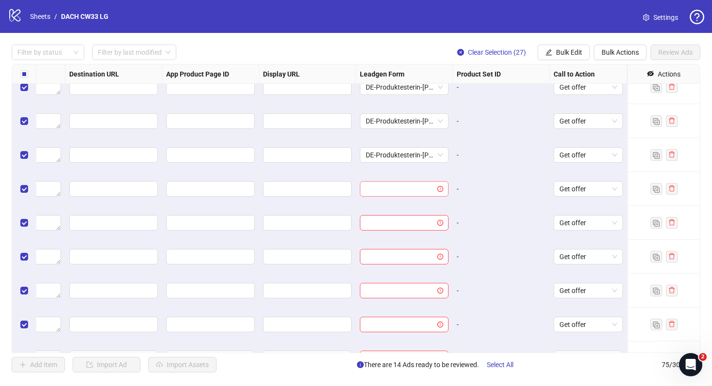
click at [422, 186] on input "search" at bounding box center [400, 189] width 68 height 15
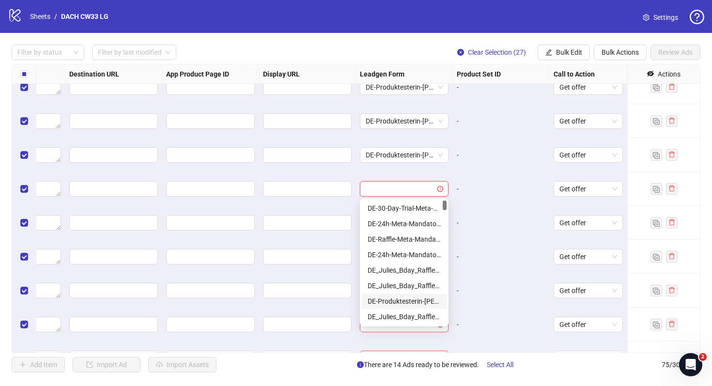
click at [425, 304] on div "DE-Produktesterin-Silvana-Aug25-copy" at bounding box center [404, 301] width 73 height 11
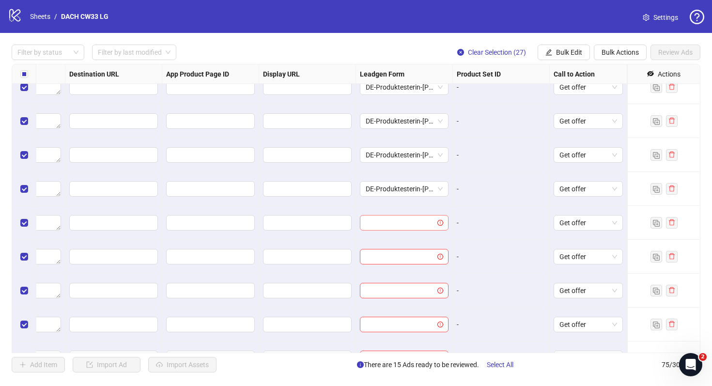
click at [423, 225] on input "search" at bounding box center [400, 223] width 68 height 15
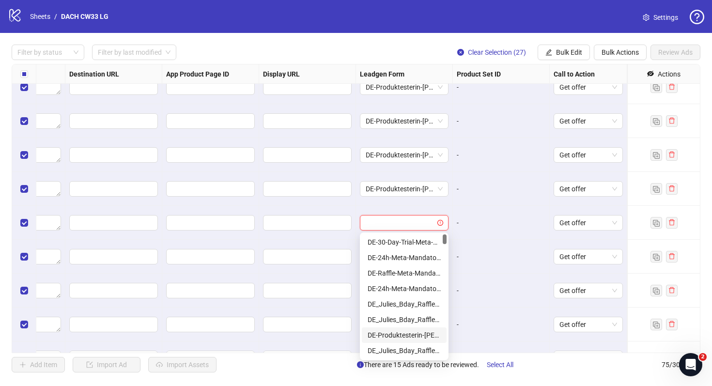
click at [417, 332] on div "DE-Produktesterin-Silvana-Aug25-copy" at bounding box center [404, 335] width 73 height 11
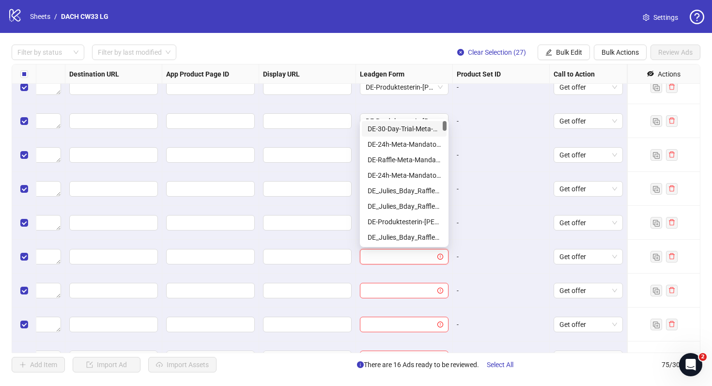
click at [417, 260] on input "search" at bounding box center [400, 257] width 68 height 15
click at [410, 222] on div "DE-Produktesterin-Silvana-Aug25-copy" at bounding box center [404, 222] width 73 height 11
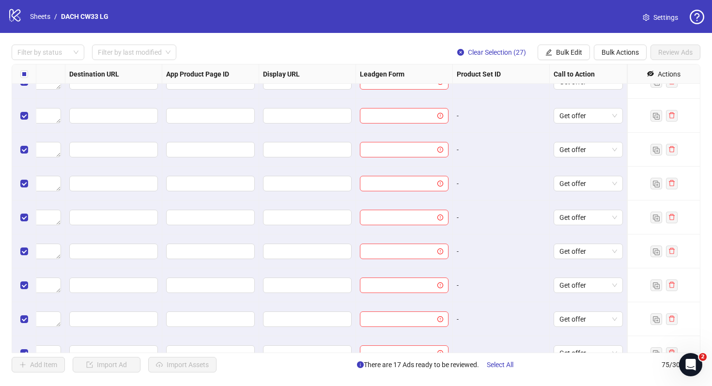
scroll to position [2214, 896]
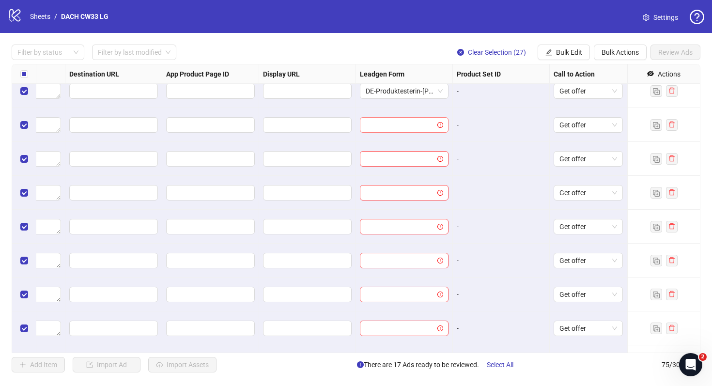
click at [406, 129] on input "search" at bounding box center [400, 125] width 68 height 15
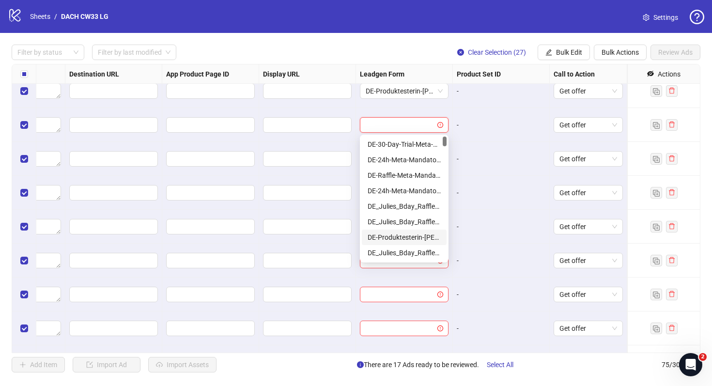
click at [409, 237] on div "DE-Produktesterin-Silvana-Aug25-copy" at bounding box center [404, 237] width 73 height 11
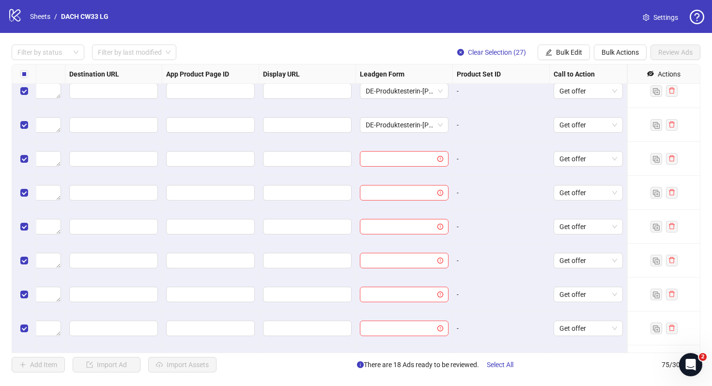
click at [410, 170] on div at bounding box center [404, 159] width 97 height 34
click at [410, 164] on input "search" at bounding box center [400, 159] width 68 height 15
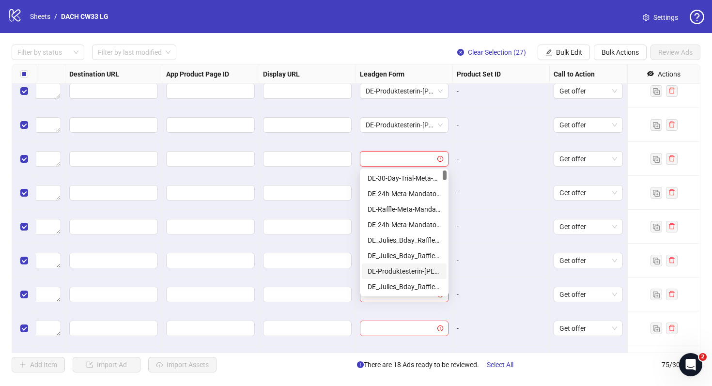
click at [417, 269] on div "DE-Produktesterin-Silvana-Aug25-copy" at bounding box center [404, 271] width 73 height 11
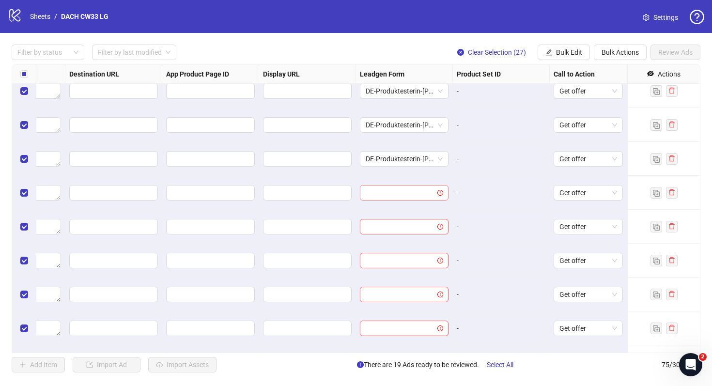
click at [417, 195] on input "search" at bounding box center [400, 193] width 68 height 15
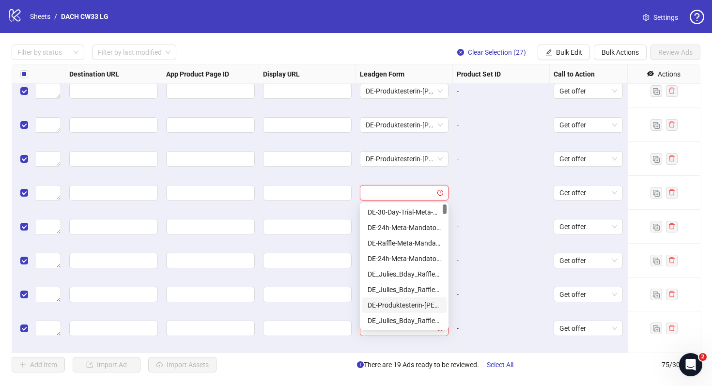
click at [418, 305] on div "DE-Produktesterin-Silvana-Aug25-copy" at bounding box center [404, 305] width 73 height 11
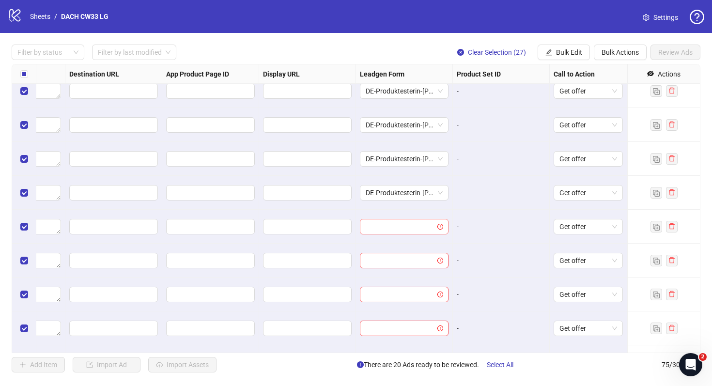
click at [416, 229] on input "search" at bounding box center [400, 226] width 68 height 15
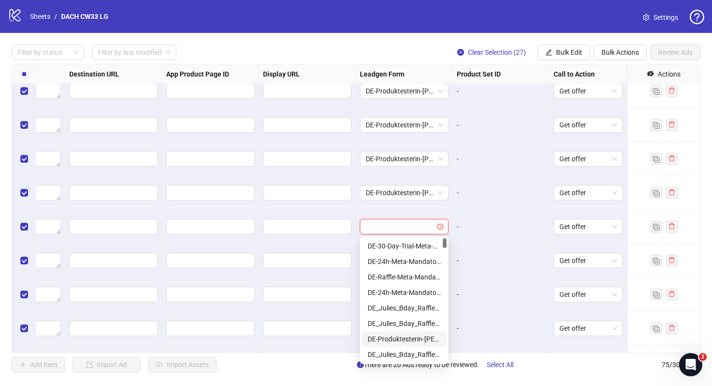
click at [425, 339] on div "DE-Produktesterin-Silvana-Aug25-copy" at bounding box center [404, 339] width 73 height 11
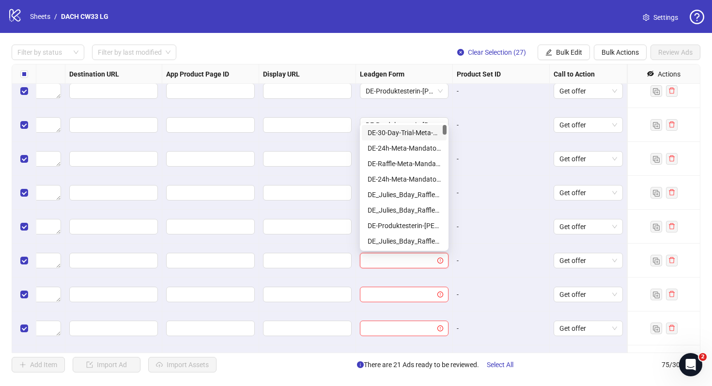
click at [417, 264] on input "search" at bounding box center [400, 260] width 68 height 15
click at [405, 229] on div "DE-Produktesterin-Silvana-Aug25-copy" at bounding box center [404, 225] width 73 height 11
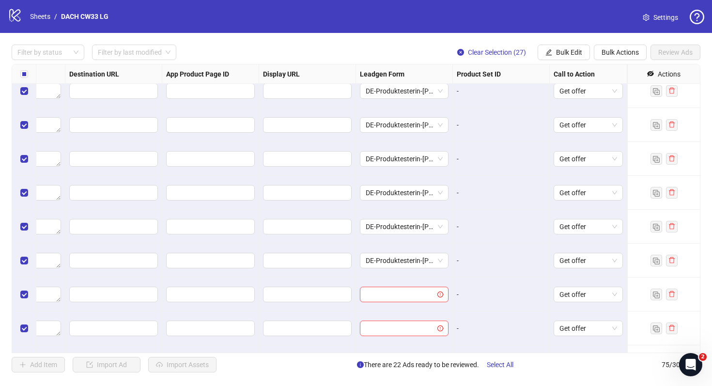
scroll to position [2275, 896]
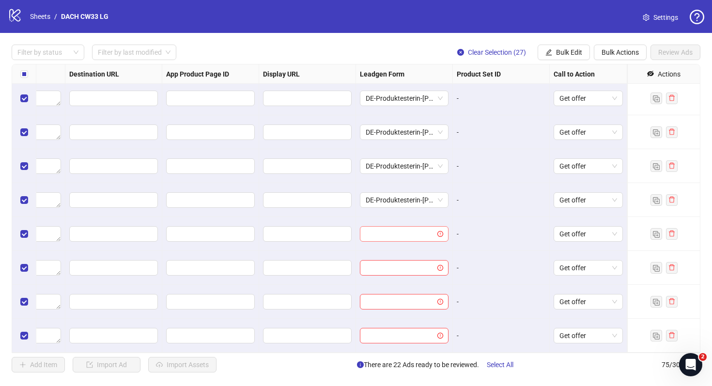
click at [410, 232] on input "search" at bounding box center [400, 234] width 68 height 15
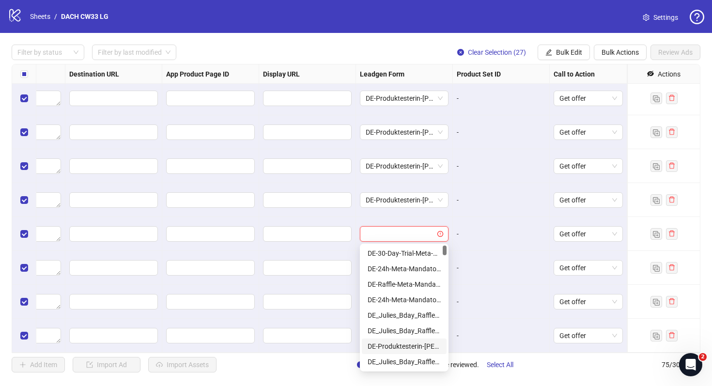
click at [415, 341] on div "DE-Produktesterin-Silvana-Aug25-copy" at bounding box center [404, 347] width 85 height 16
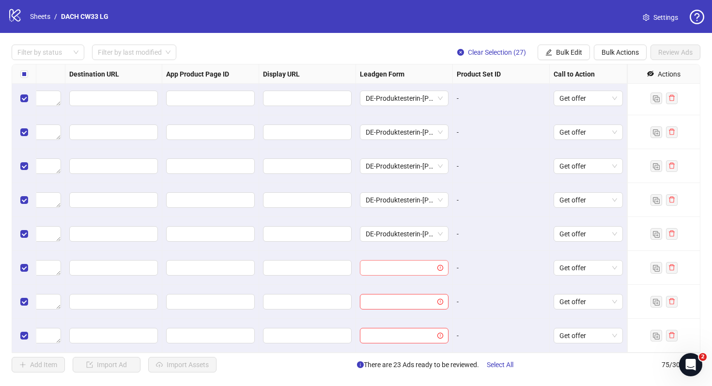
click at [417, 275] on input "search" at bounding box center [400, 268] width 68 height 15
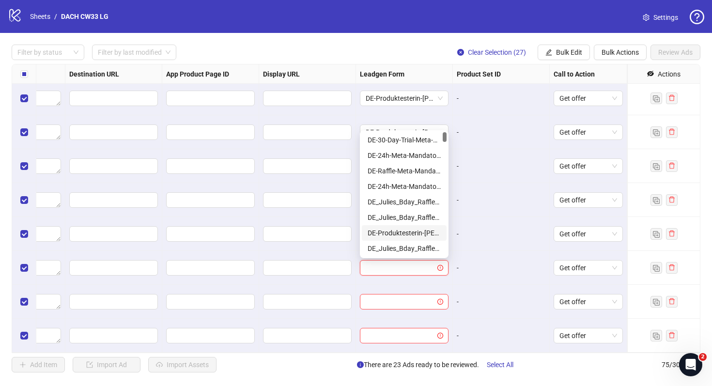
click at [404, 235] on div "DE-Produktesterin-Silvana-Aug25-copy" at bounding box center [404, 233] width 73 height 11
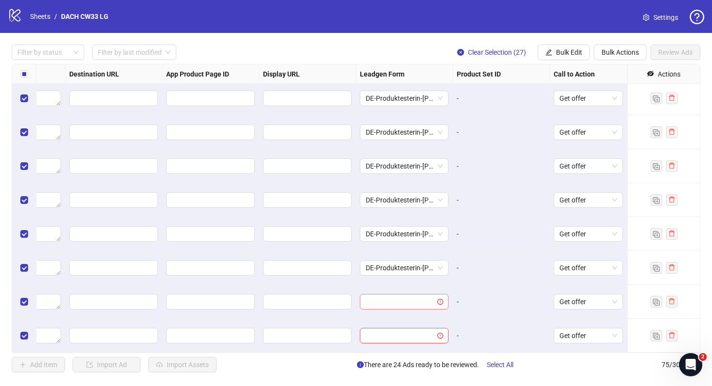
click at [402, 306] on input "search" at bounding box center [400, 302] width 68 height 15
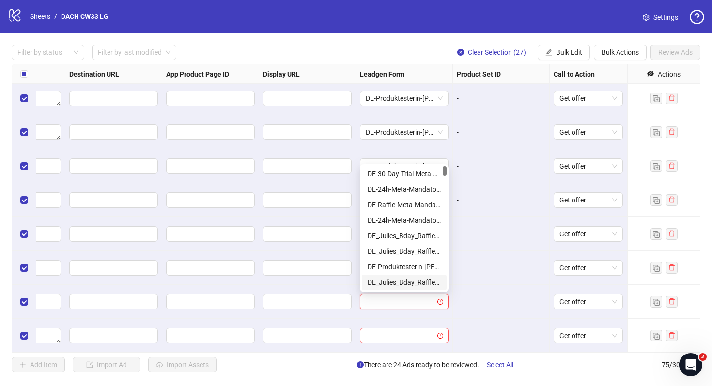
click at [426, 275] on div "DE_Julies_Bday_Raffle_Aug-Copy" at bounding box center [404, 283] width 85 height 16
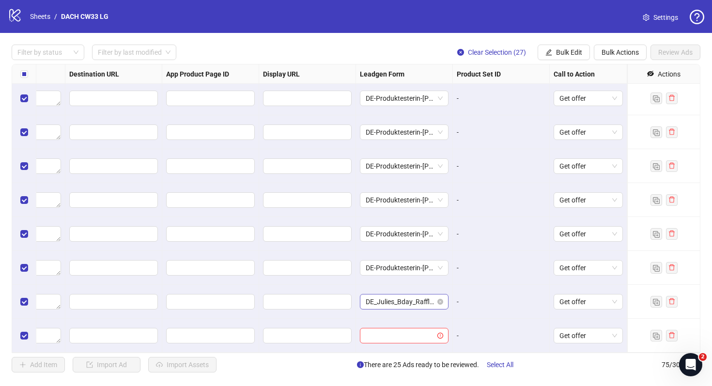
click at [417, 298] on span "DE_Julies_Bday_Raffle_Aug-Copy" at bounding box center [404, 302] width 77 height 15
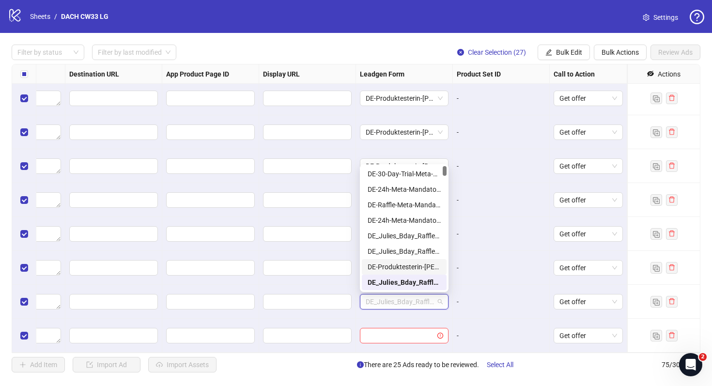
click at [420, 263] on div "DE-Produktesterin-Silvana-Aug25-copy" at bounding box center [404, 267] width 73 height 11
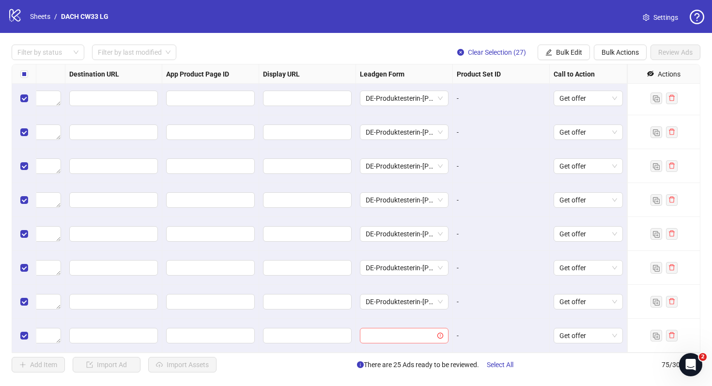
click at [411, 333] on input "search" at bounding box center [400, 336] width 68 height 15
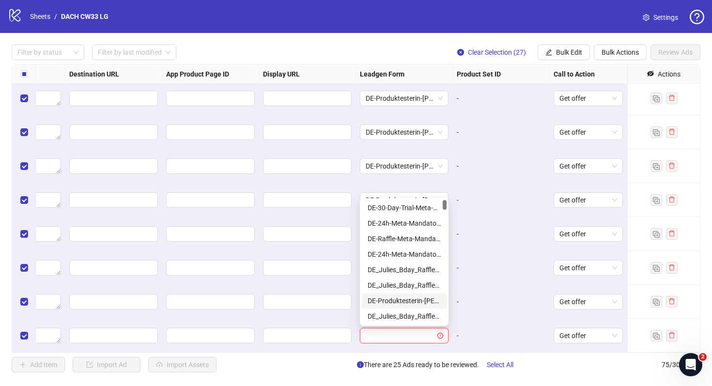
click at [416, 297] on div "DE-Produktesterin-Silvana-Aug25-copy" at bounding box center [404, 301] width 73 height 11
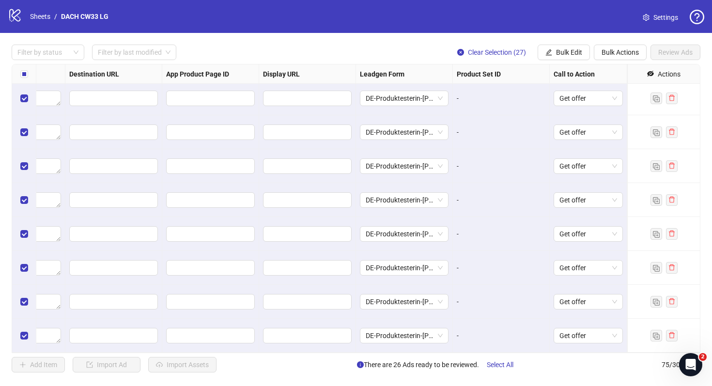
click at [507, 307] on div "-" at bounding box center [501, 302] width 89 height 11
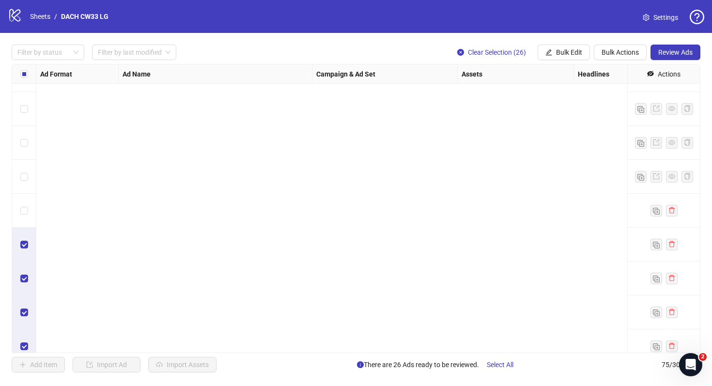
scroll to position [2275, 0]
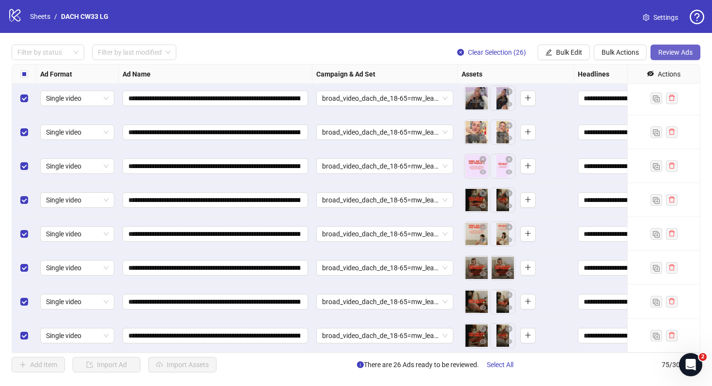
click at [683, 52] on span "Review Ads" at bounding box center [675, 52] width 34 height 8
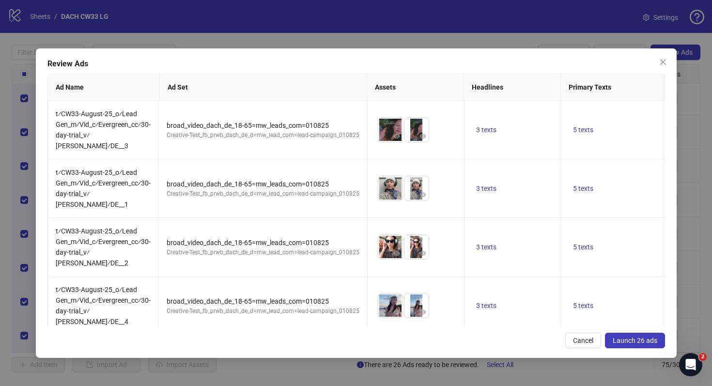
click at [644, 339] on span "Launch 26 ads" at bounding box center [635, 341] width 45 height 8
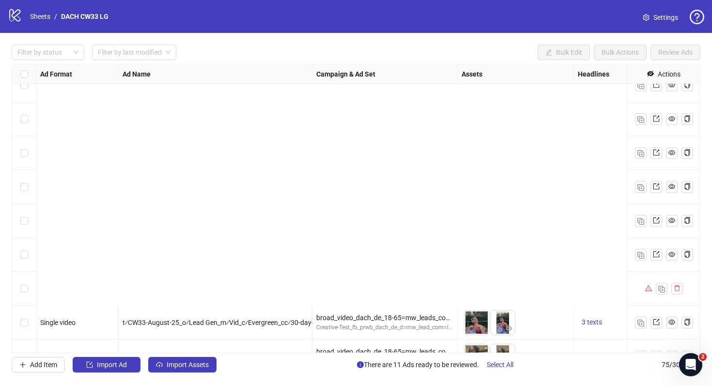
scroll to position [2245, 0]
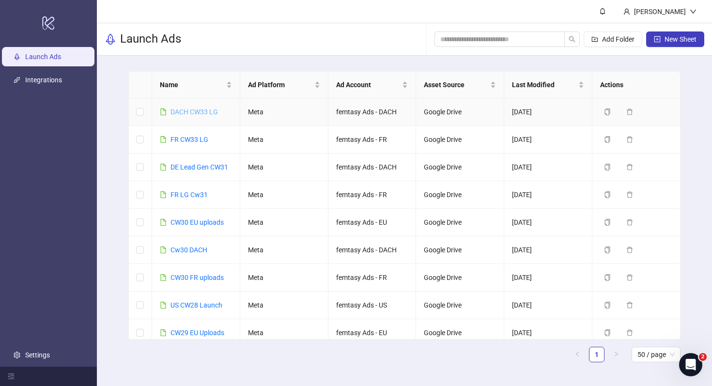
click at [198, 111] on link "DACH CW33 LG" at bounding box center [194, 112] width 47 height 8
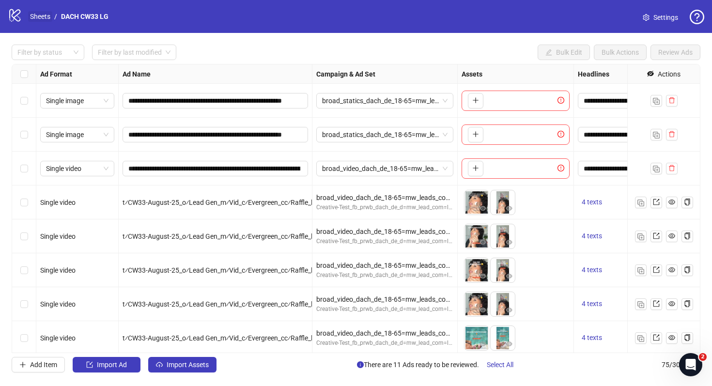
click at [35, 14] on link "Sheets" at bounding box center [40, 16] width 24 height 11
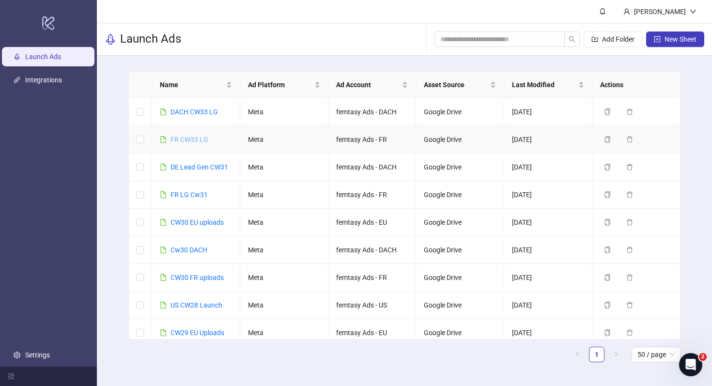
click at [193, 141] on link "FR CW33 LG" at bounding box center [190, 140] width 38 height 8
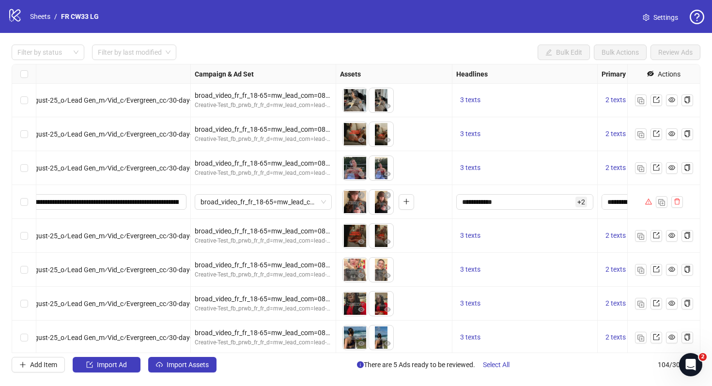
scroll to position [2408, 302]
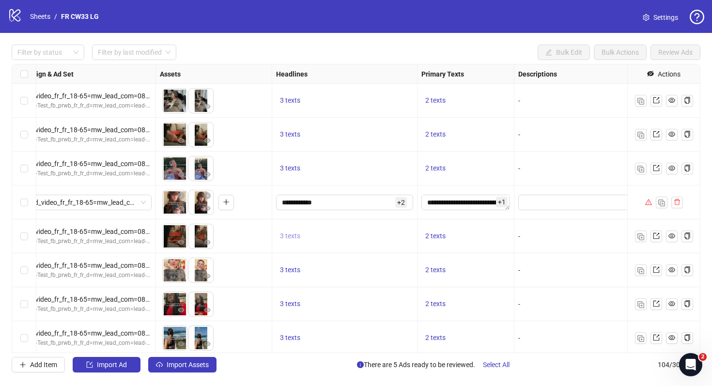
click at [298, 235] on span "3 texts" at bounding box center [290, 236] width 20 height 8
click at [406, 227] on div "Inscris-toi!" at bounding box center [388, 228] width 80 height 11
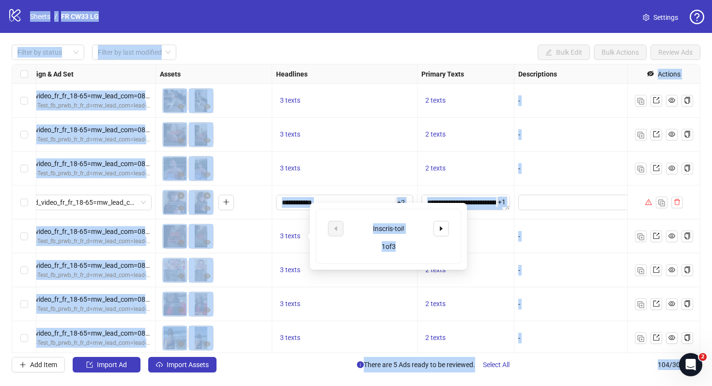
copy body "**********"
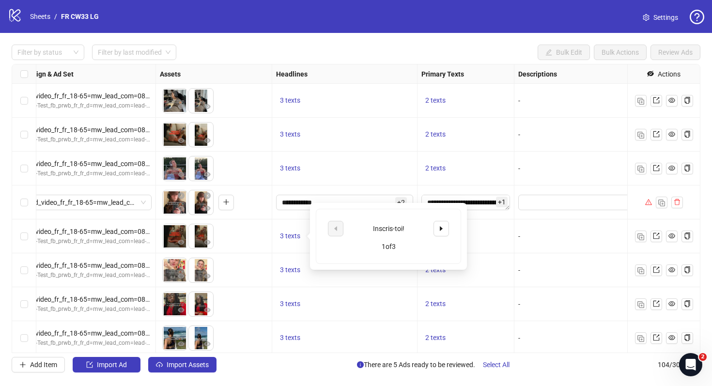
click at [406, 228] on div "Inscris-toi!" at bounding box center [388, 228] width 80 height 11
drag, startPoint x: 407, startPoint y: 227, endPoint x: 354, endPoint y: 227, distance: 53.3
click at [354, 227] on div "Inscris-toi!" at bounding box center [388, 228] width 80 height 11
copy div "Inscris-toi!"
click at [446, 227] on button "button" at bounding box center [442, 229] width 16 height 16
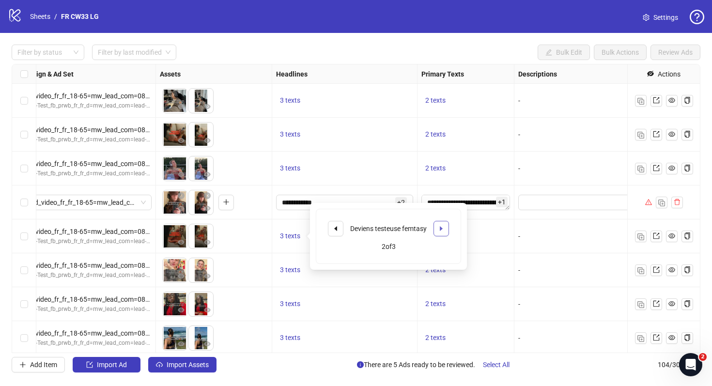
click at [446, 227] on button "button" at bounding box center [442, 229] width 16 height 16
click at [472, 139] on div "2 texts" at bounding box center [466, 135] width 89 height 12
click at [439, 132] on span "2 texts" at bounding box center [435, 134] width 20 height 8
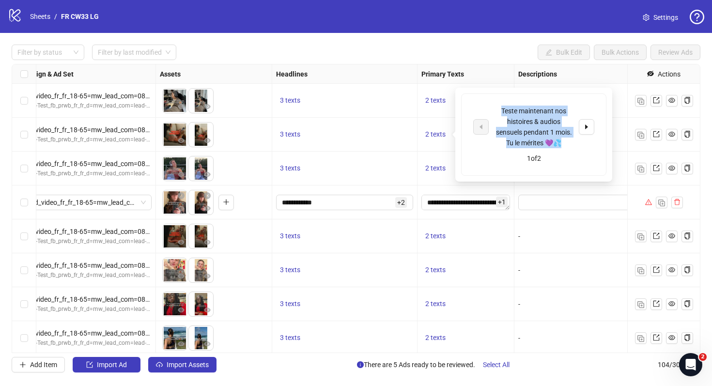
drag, startPoint x: 574, startPoint y: 143, endPoint x: 495, endPoint y: 107, distance: 86.9
click at [495, 107] on div "Teste maintenant nos histoires & audios sensuels pendant 1 mois. Tu le mérites …" at bounding box center [533, 127] width 121 height 43
copy div "Teste maintenant nos histoires & audios sensuels pendant 1 mois. Tu le mérites …"
click at [593, 123] on button "button" at bounding box center [587, 127] width 16 height 16
drag, startPoint x: 569, startPoint y: 137, endPoint x: 492, endPoint y: 110, distance: 81.7
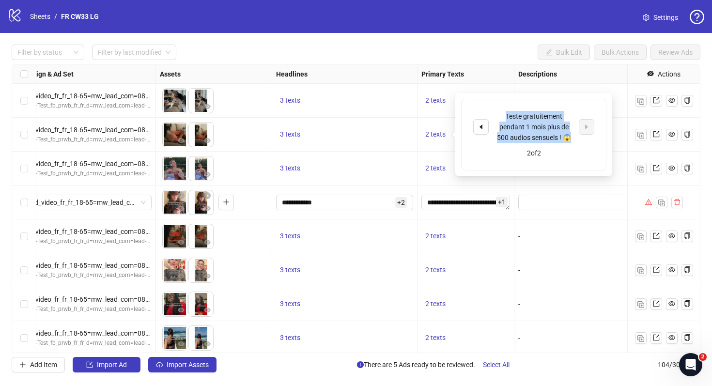
click at [492, 110] on div "Teste gratuitement pendant 1 mois plus de 500 audios sensuels ! 😱 2 of 2" at bounding box center [534, 134] width 144 height 71
copy div "Teste gratuitement pendant 1 mois plus de 500 audios sensuels ! 😱"
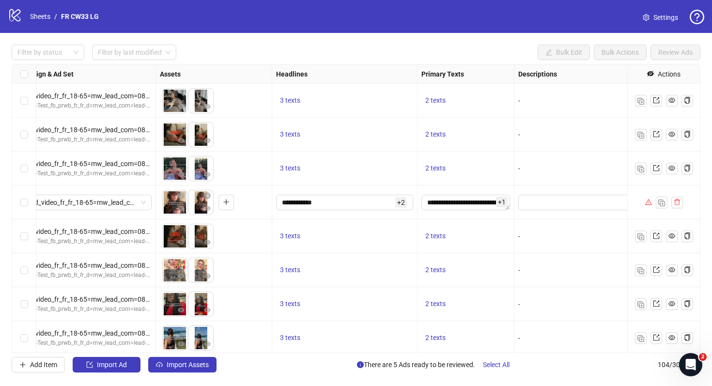
click at [390, 214] on div "**********" at bounding box center [344, 203] width 145 height 34
click at [383, 206] on input "**********" at bounding box center [337, 202] width 111 height 11
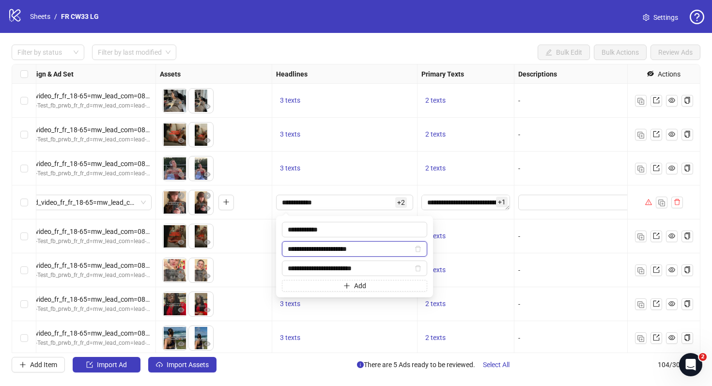
click at [370, 249] on input "**********" at bounding box center [350, 249] width 125 height 11
click at [374, 268] on input "**********" at bounding box center [350, 268] width 125 height 11
click at [326, 244] on input "**********" at bounding box center [350, 249] width 125 height 11
click at [323, 266] on input "**********" at bounding box center [350, 268] width 125 height 11
click at [325, 249] on input "**********" at bounding box center [350, 249] width 125 height 11
